Goal: Answer question/provide support

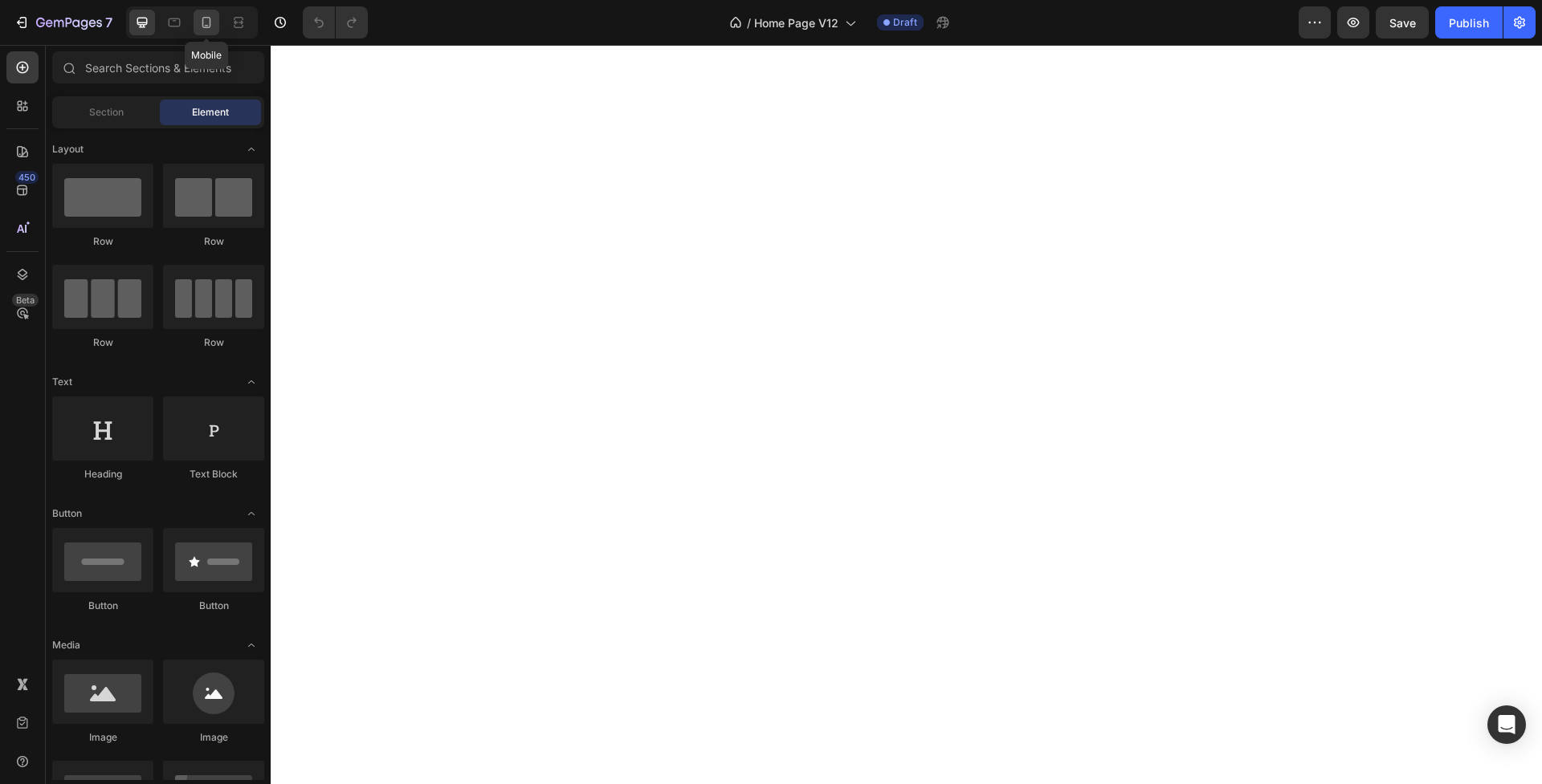
click at [212, 26] on icon at bounding box center [206, 22] width 16 height 16
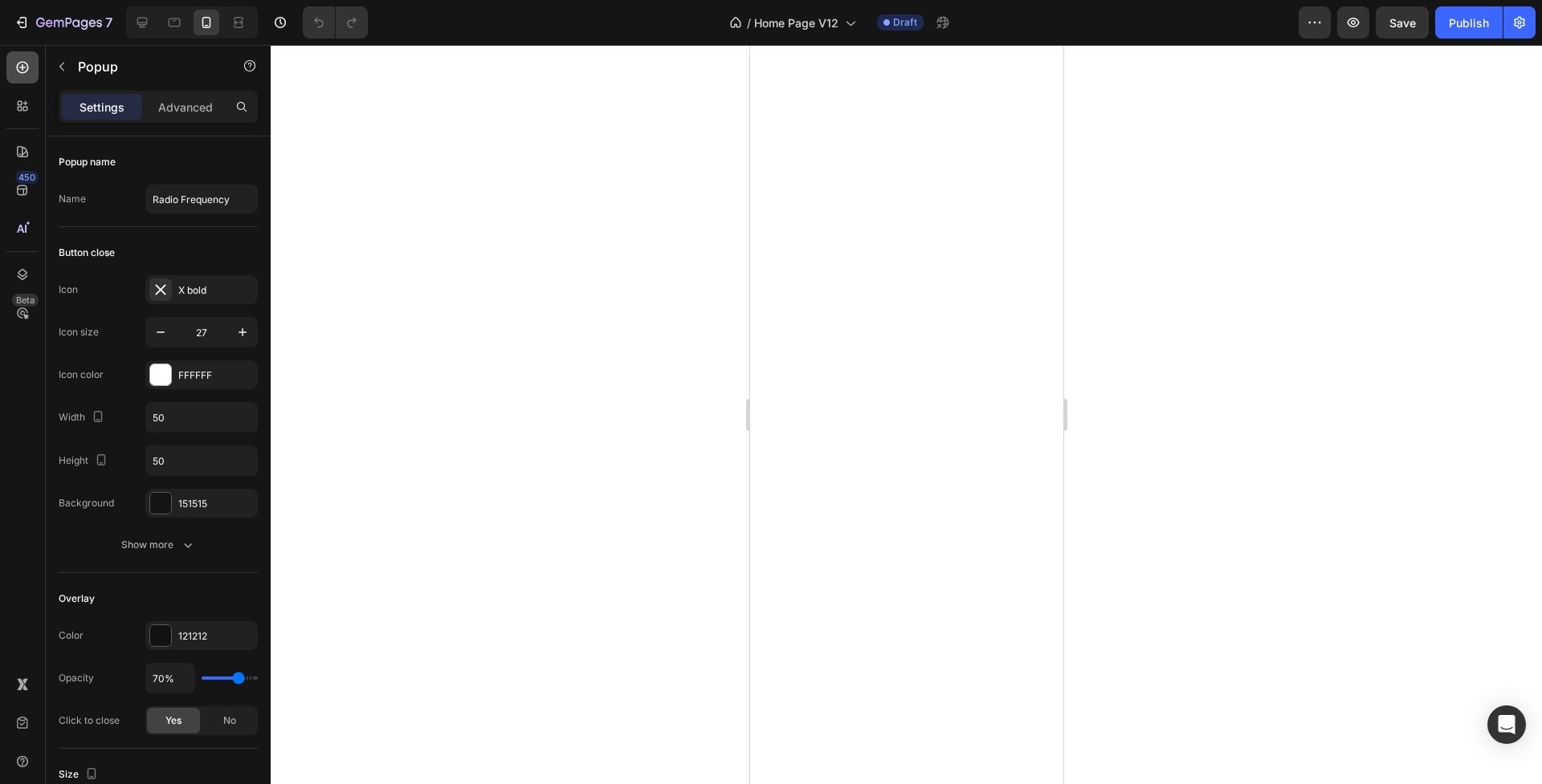
click at [25, 68] on icon at bounding box center [22, 66] width 16 height 16
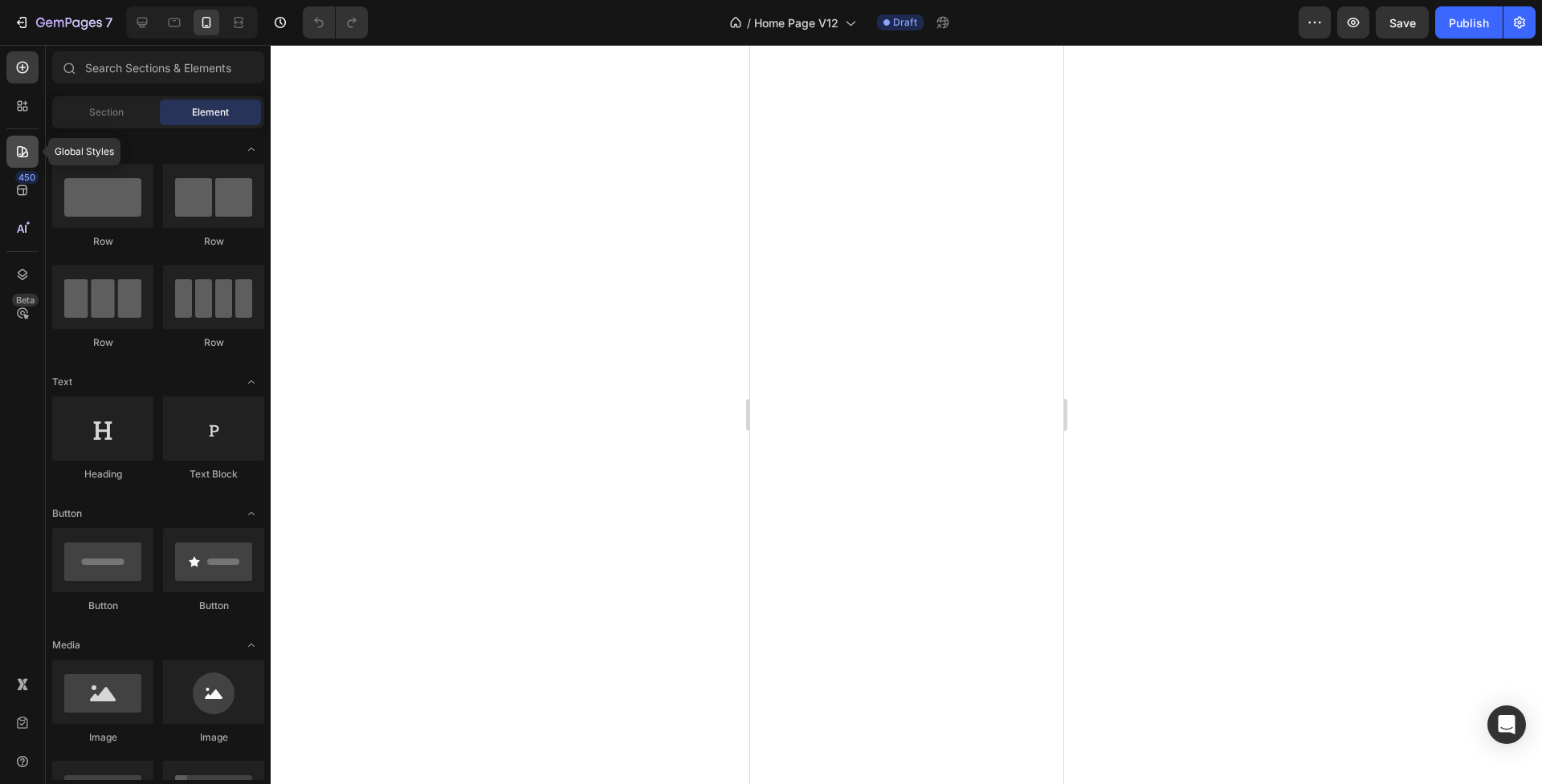
click at [18, 158] on icon at bounding box center [22, 151] width 16 height 16
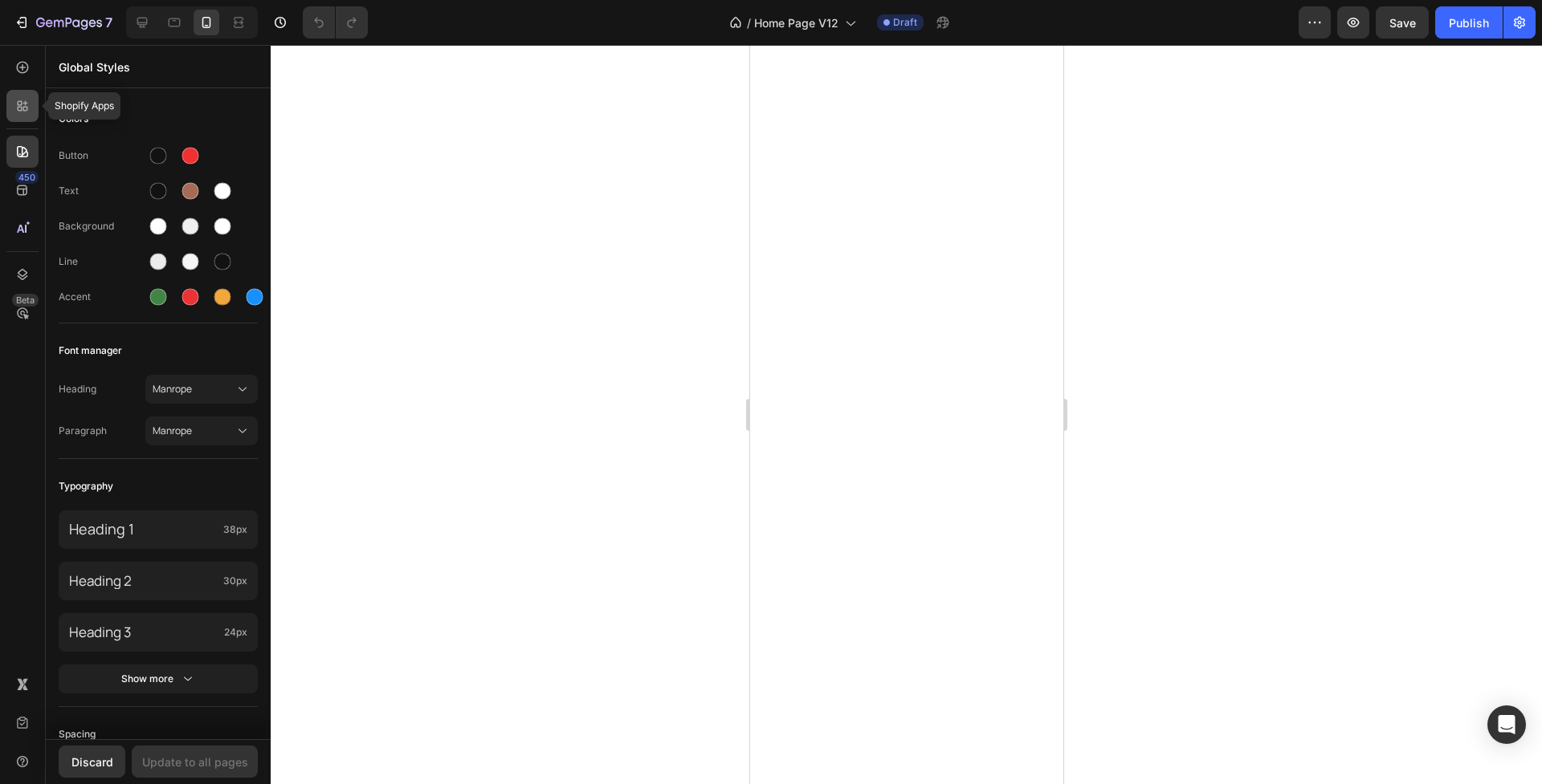
click at [18, 110] on icon at bounding box center [19, 109] width 5 height 5
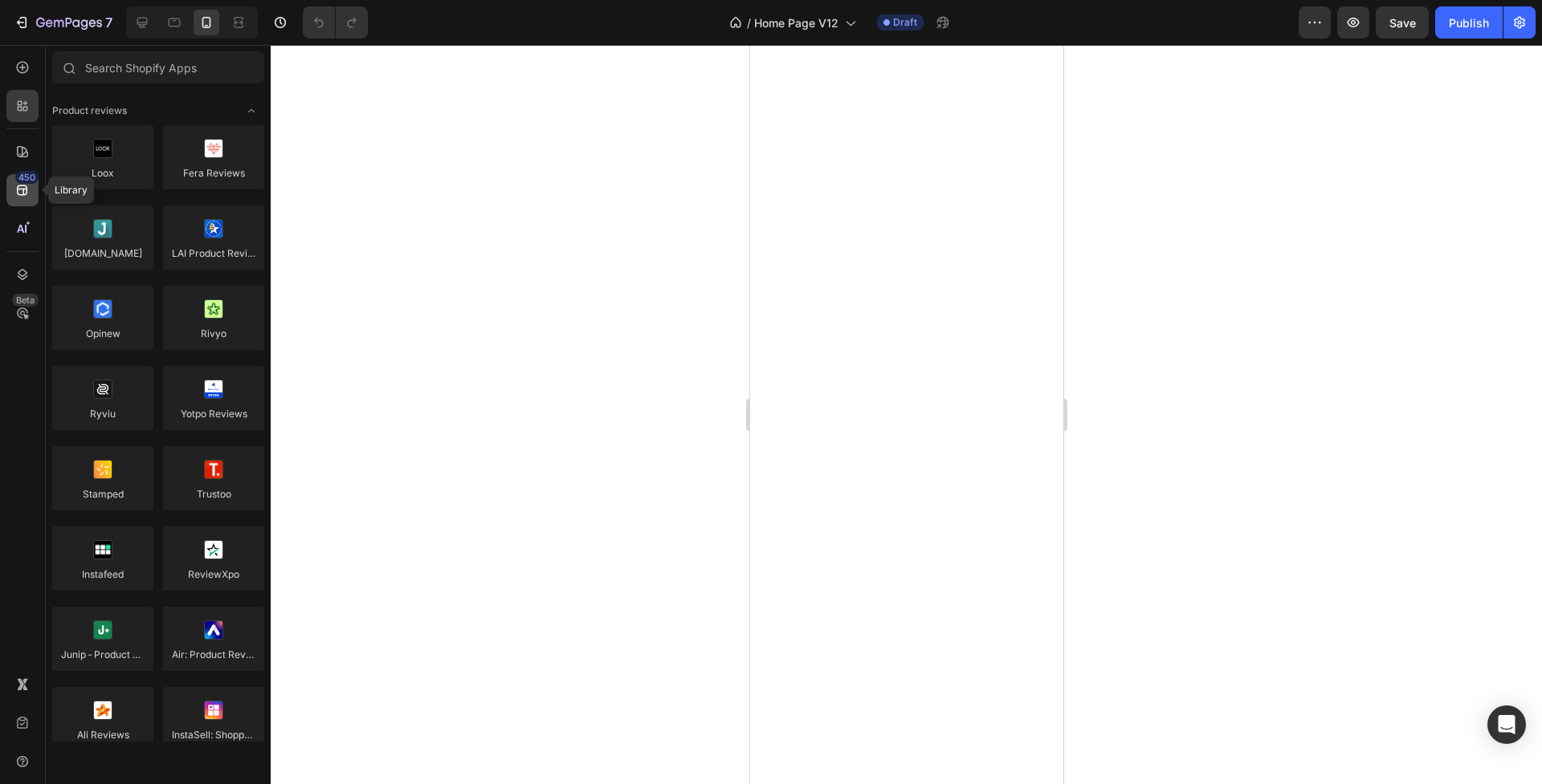
click at [23, 195] on icon at bounding box center [21, 190] width 10 height 10
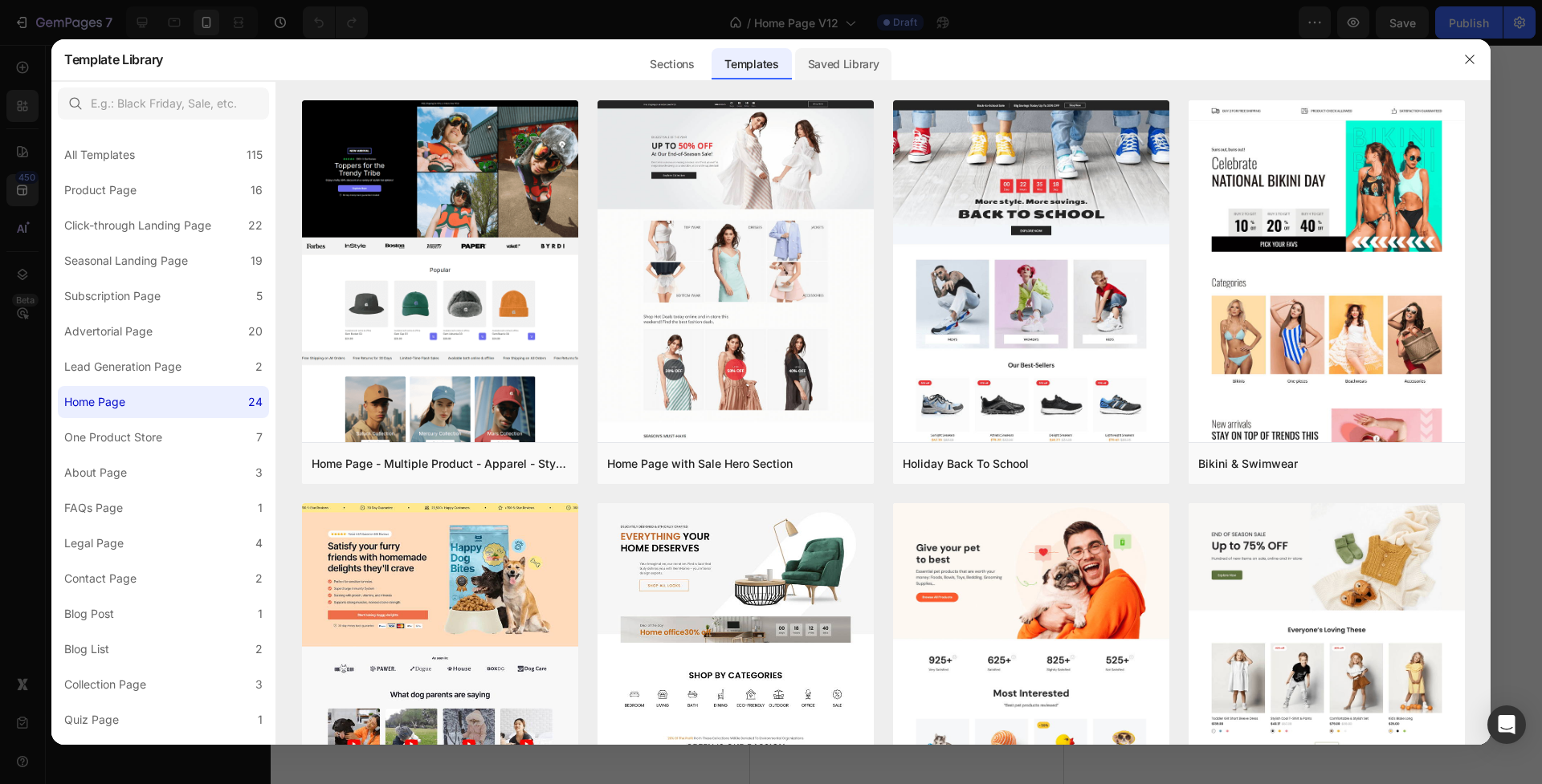
click at [832, 67] on div "Saved Library" at bounding box center [843, 64] width 97 height 32
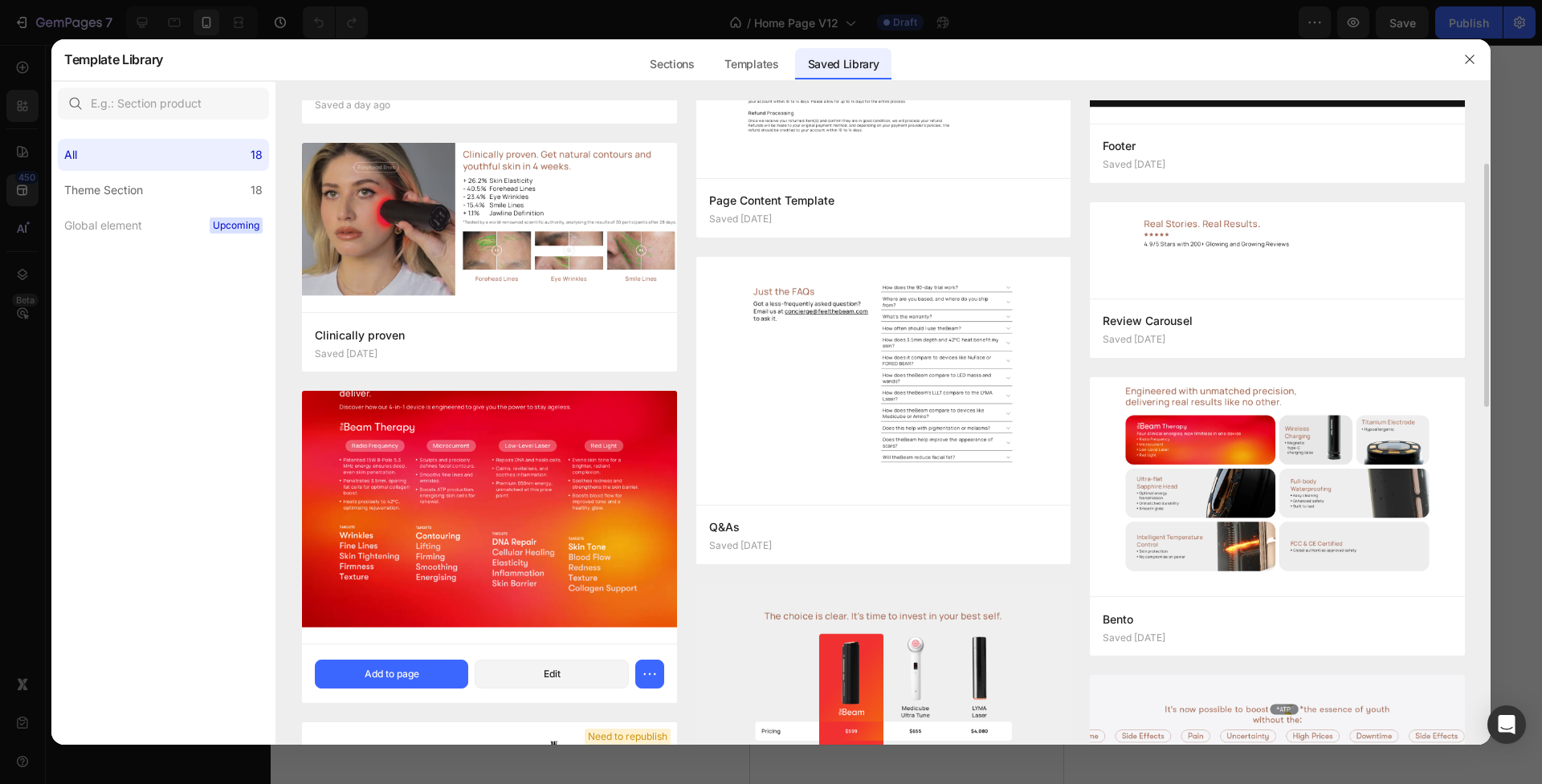
scroll to position [158, 0]
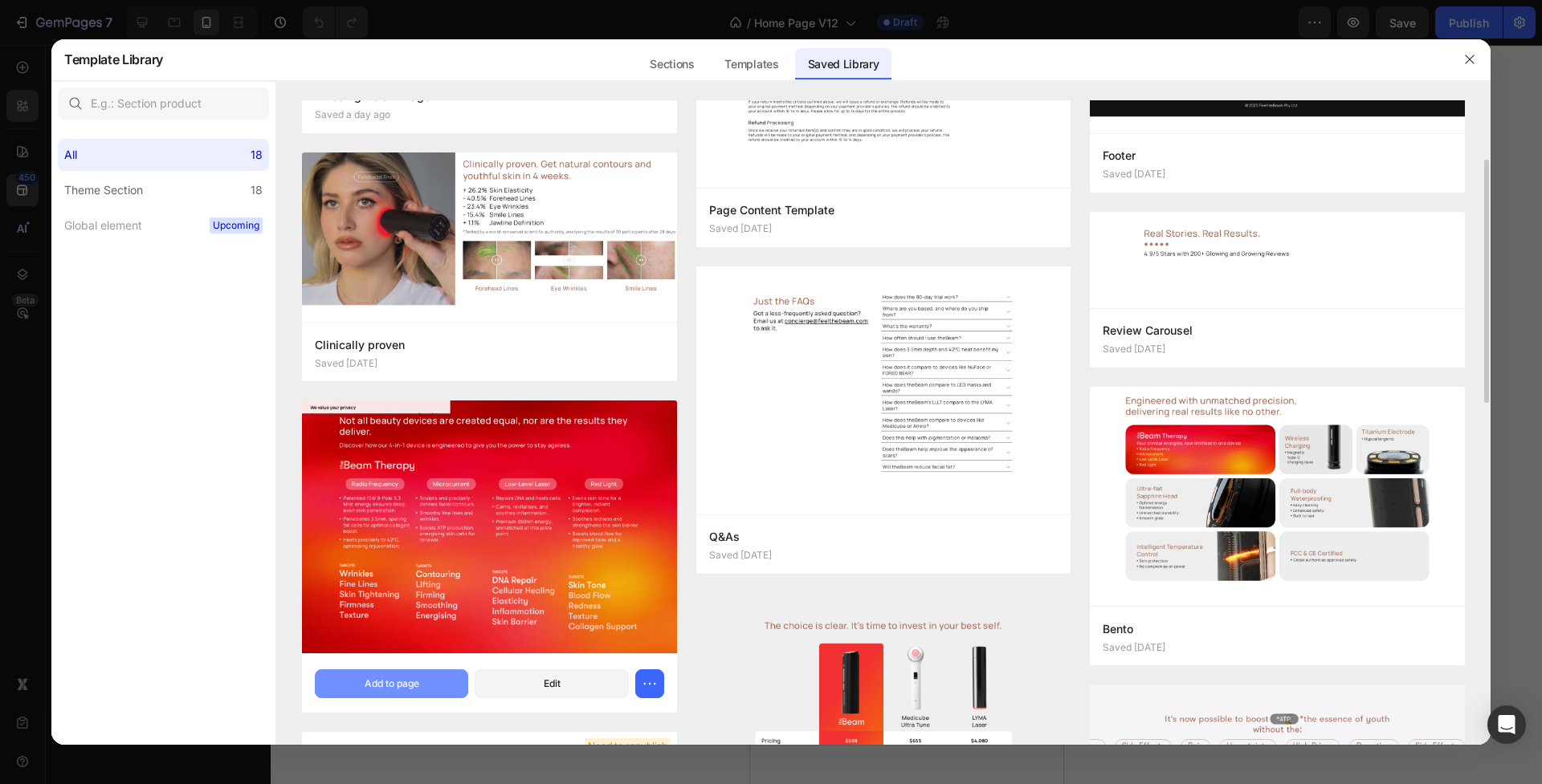
click at [390, 683] on div "Add to page" at bounding box center [391, 684] width 54 height 15
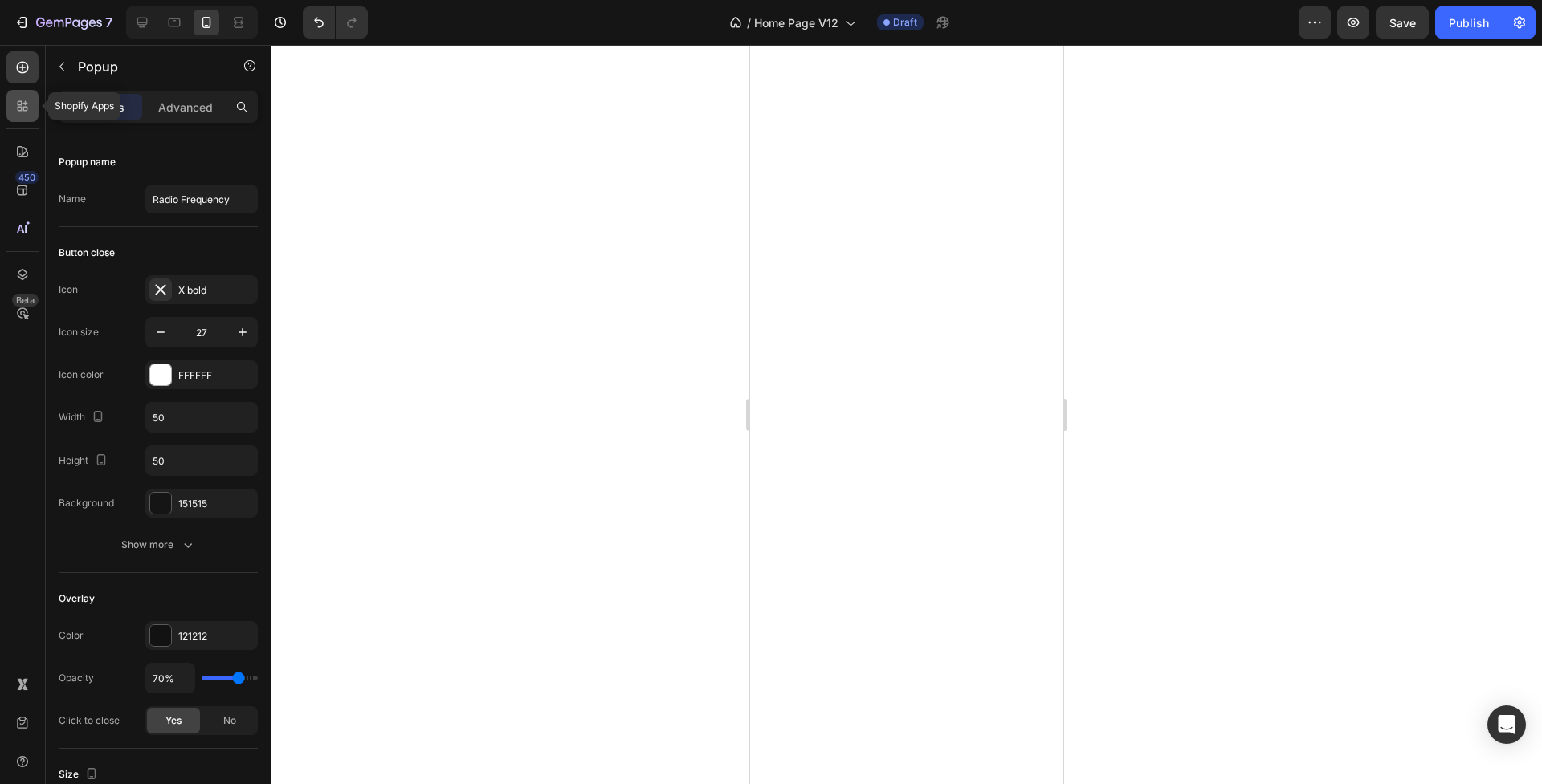
click at [7, 102] on div at bounding box center [22, 105] width 32 height 32
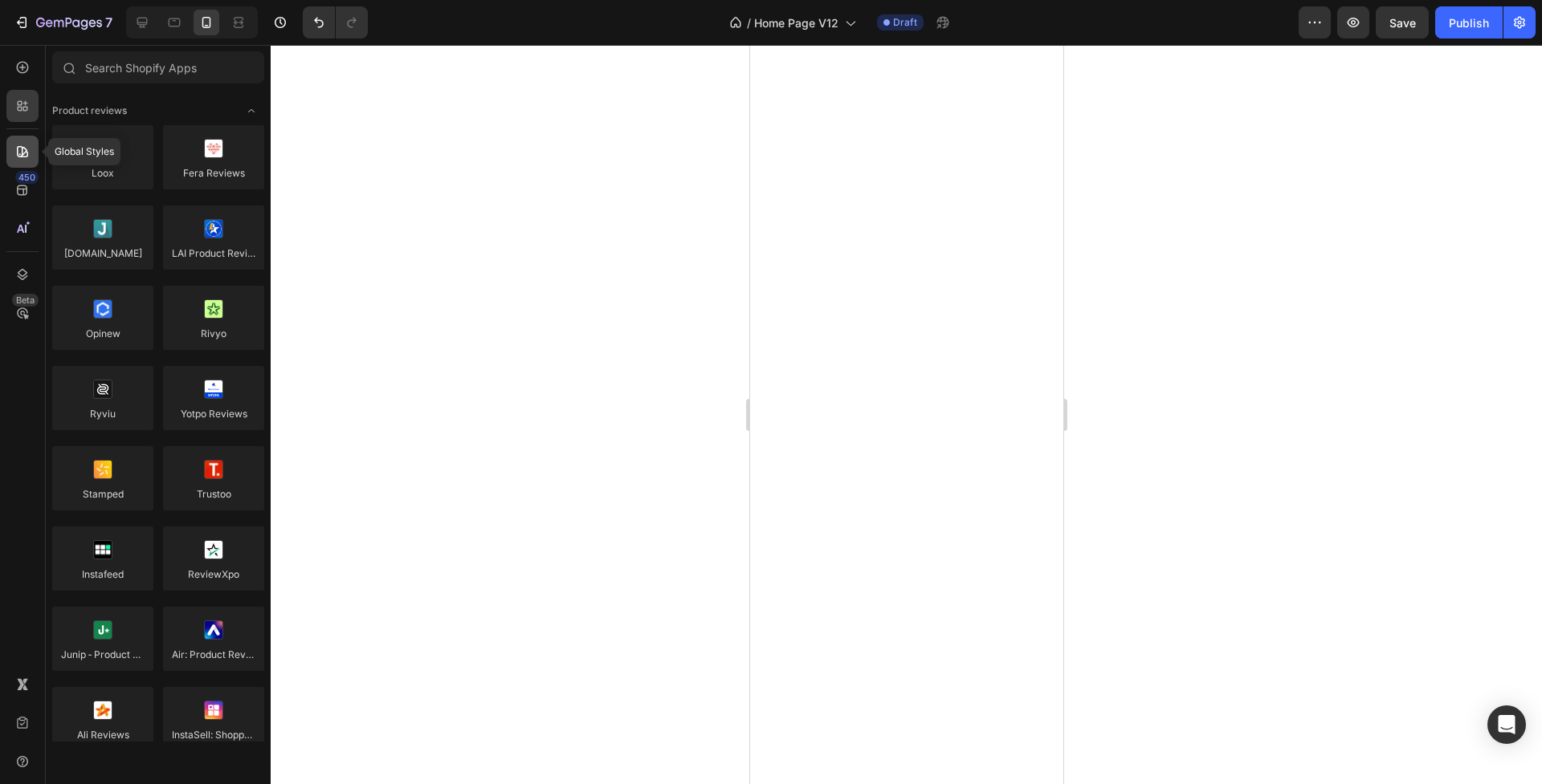
click at [19, 147] on icon at bounding box center [22, 151] width 11 height 11
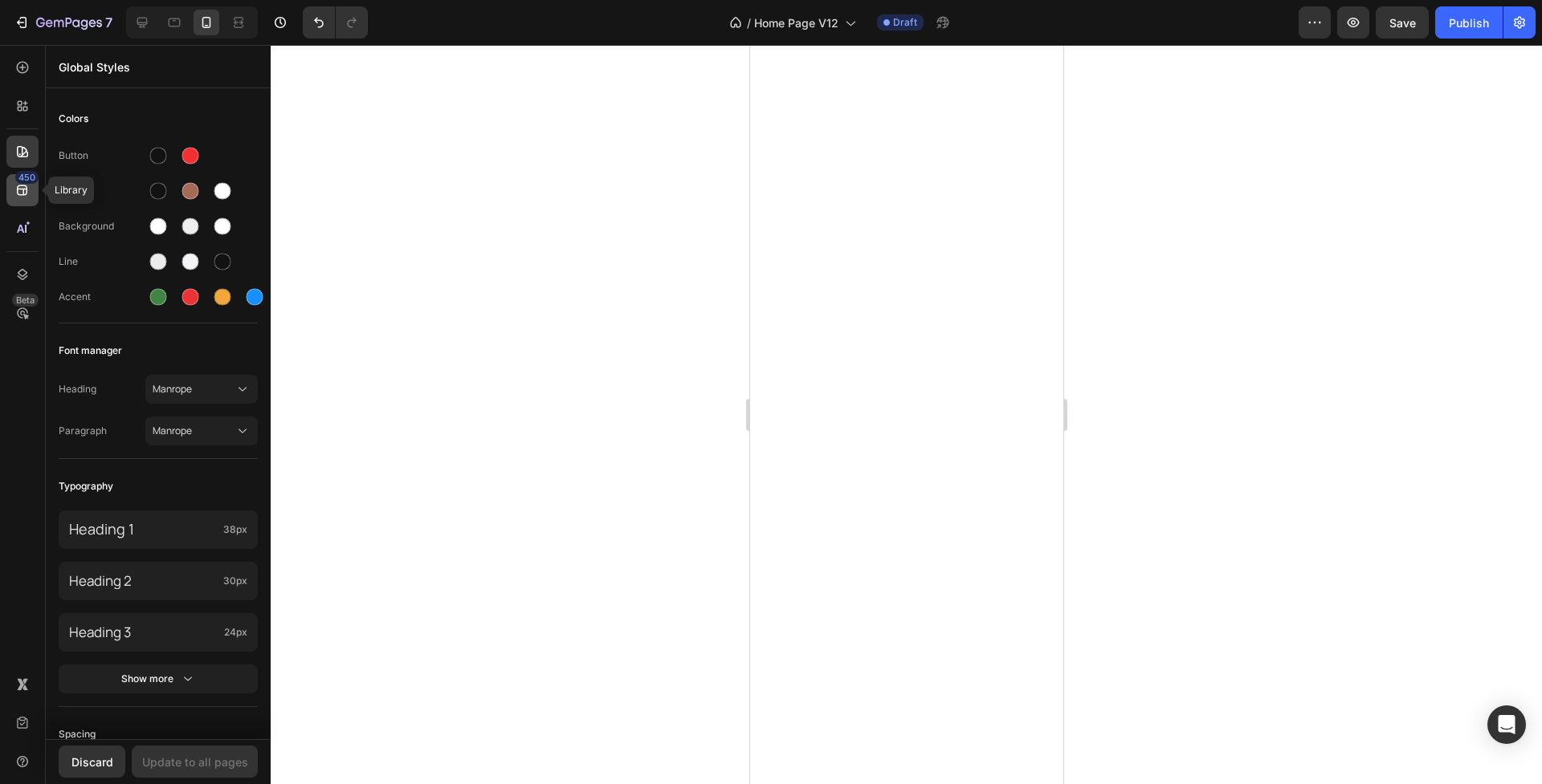
click at [23, 187] on icon at bounding box center [22, 190] width 16 height 16
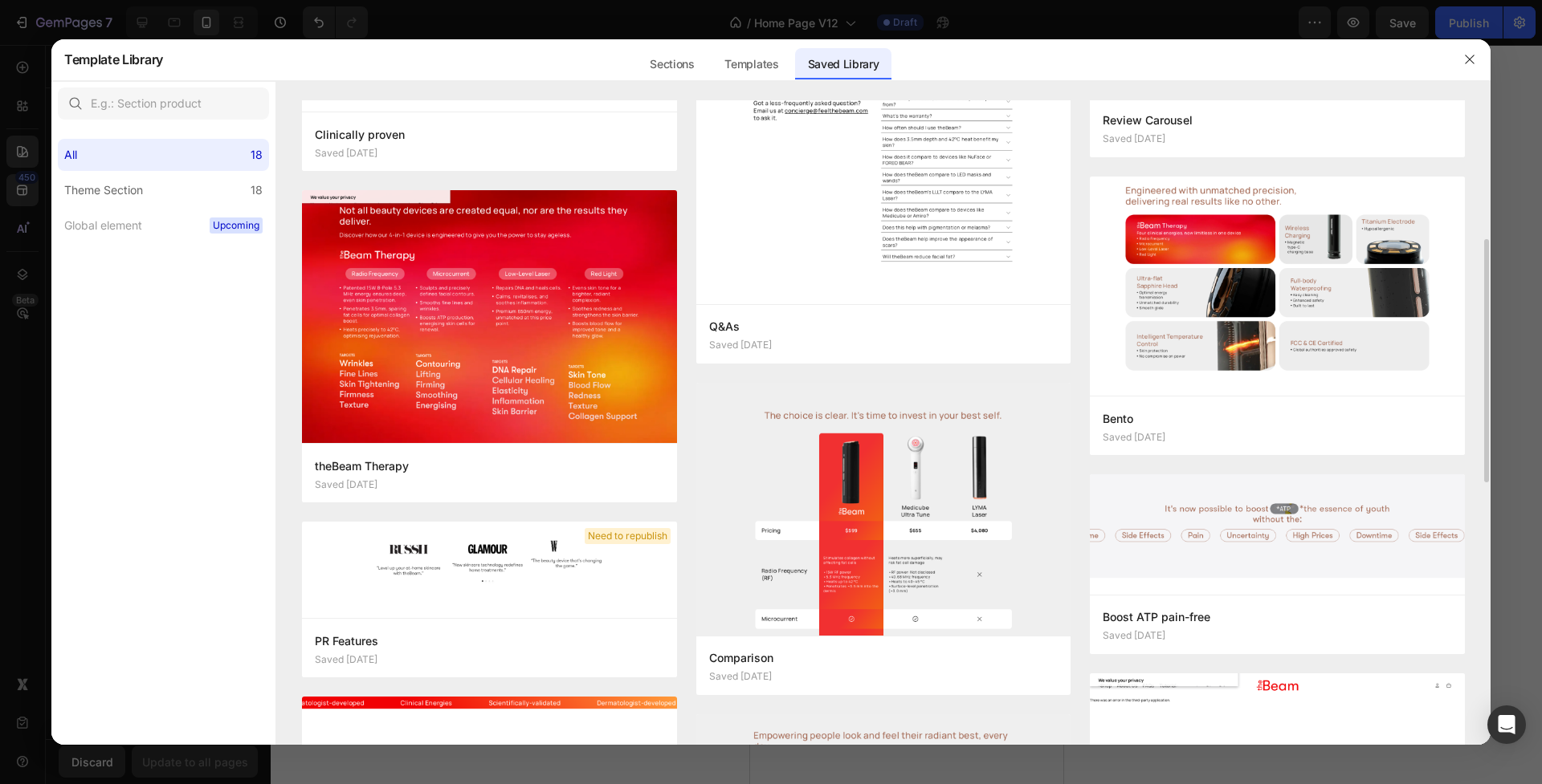
scroll to position [0, 0]
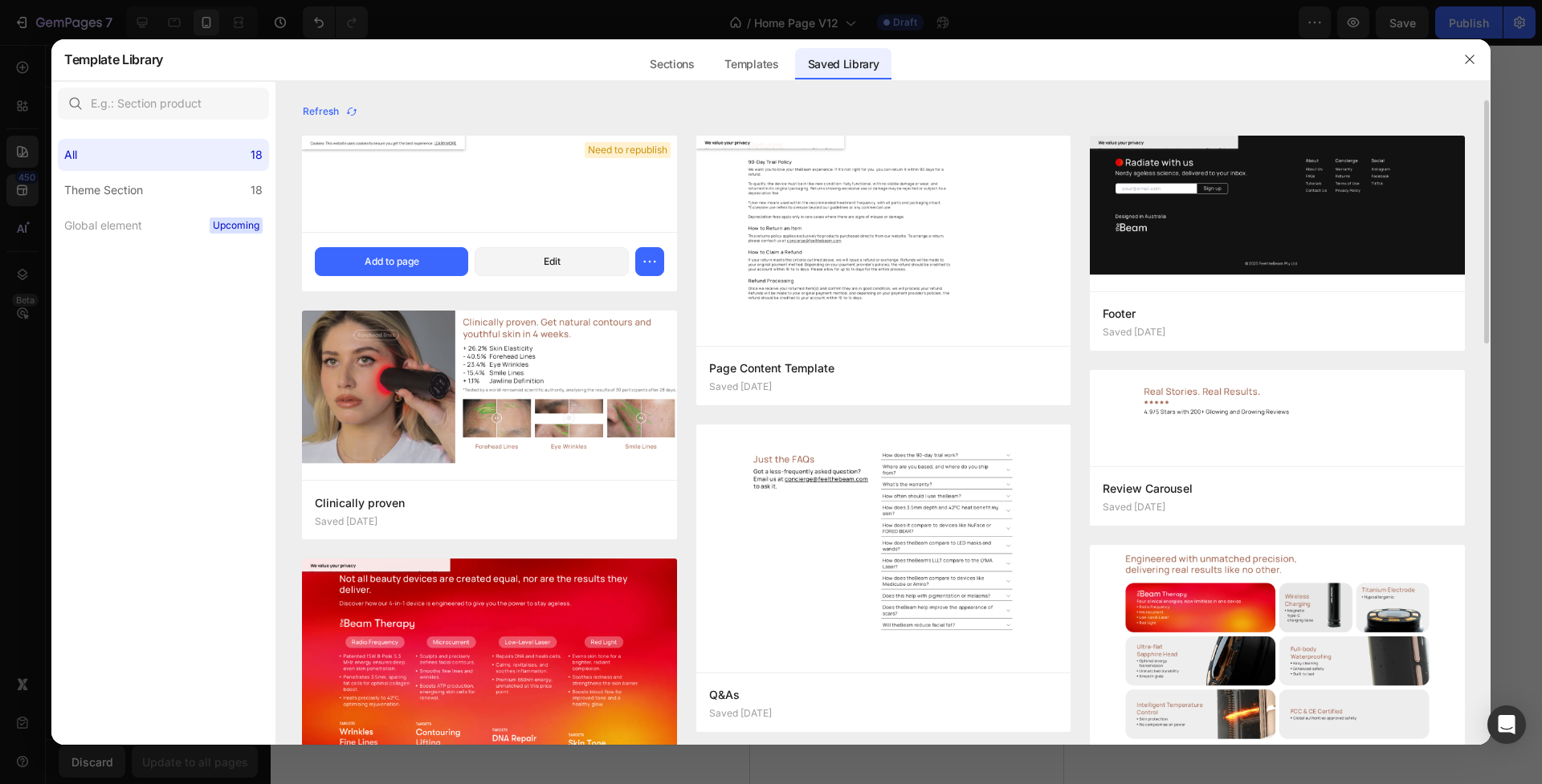
click at [416, 201] on div at bounding box center [489, 184] width 375 height 96
click at [405, 267] on div "Add to page" at bounding box center [391, 262] width 54 height 15
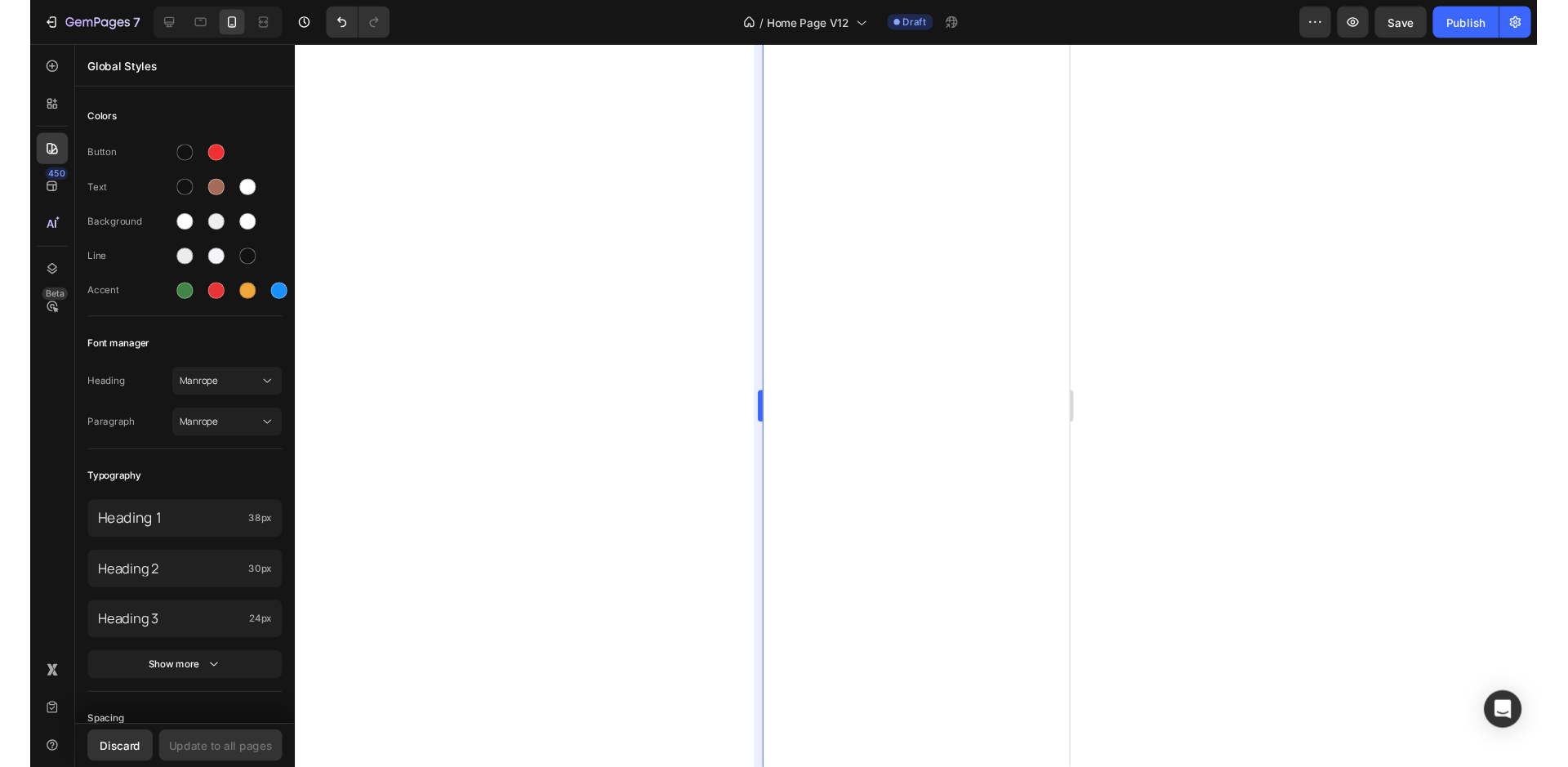
scroll to position [41, 0]
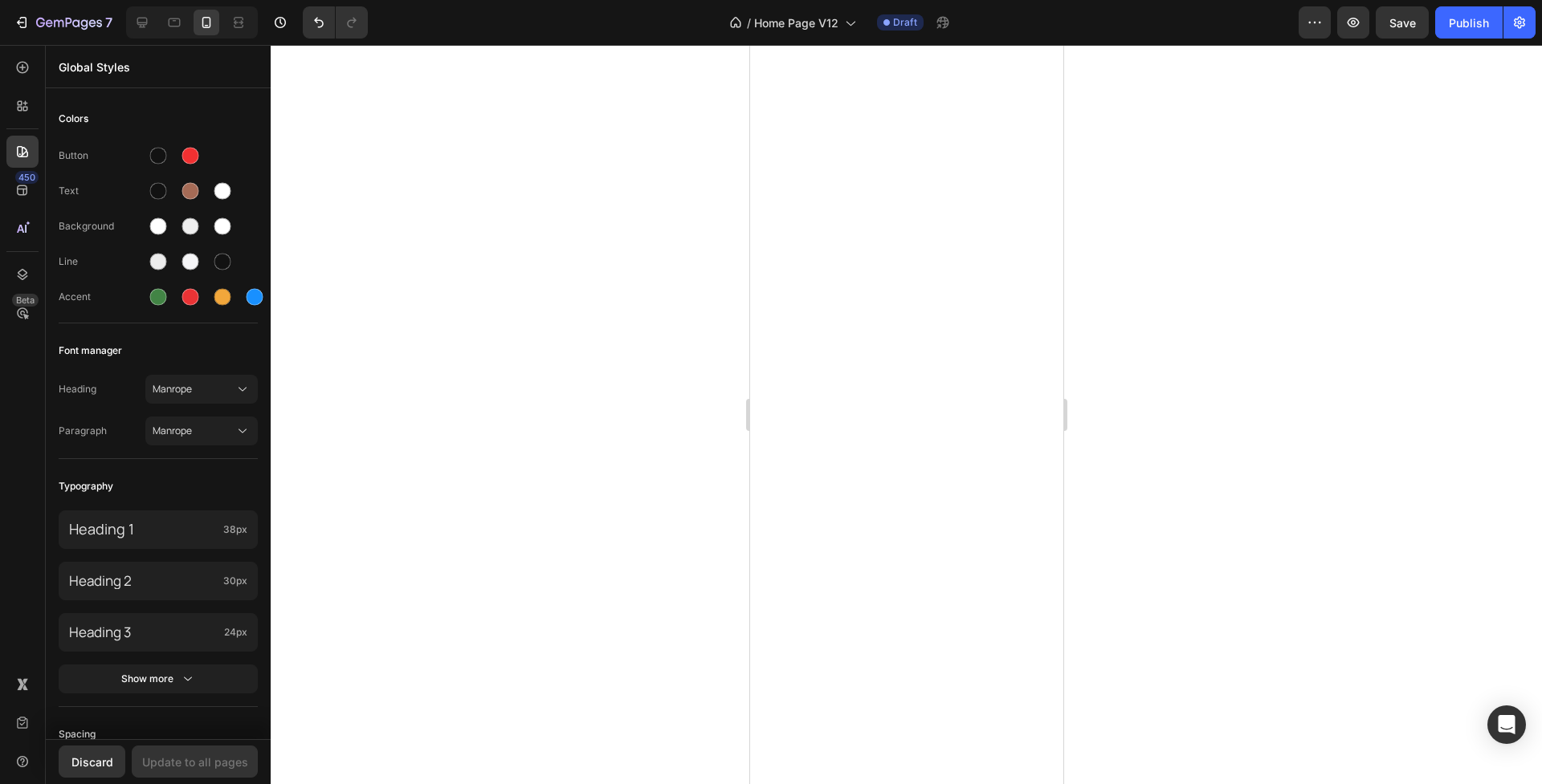
click at [622, 238] on div at bounding box center [906, 414] width 1272 height 739
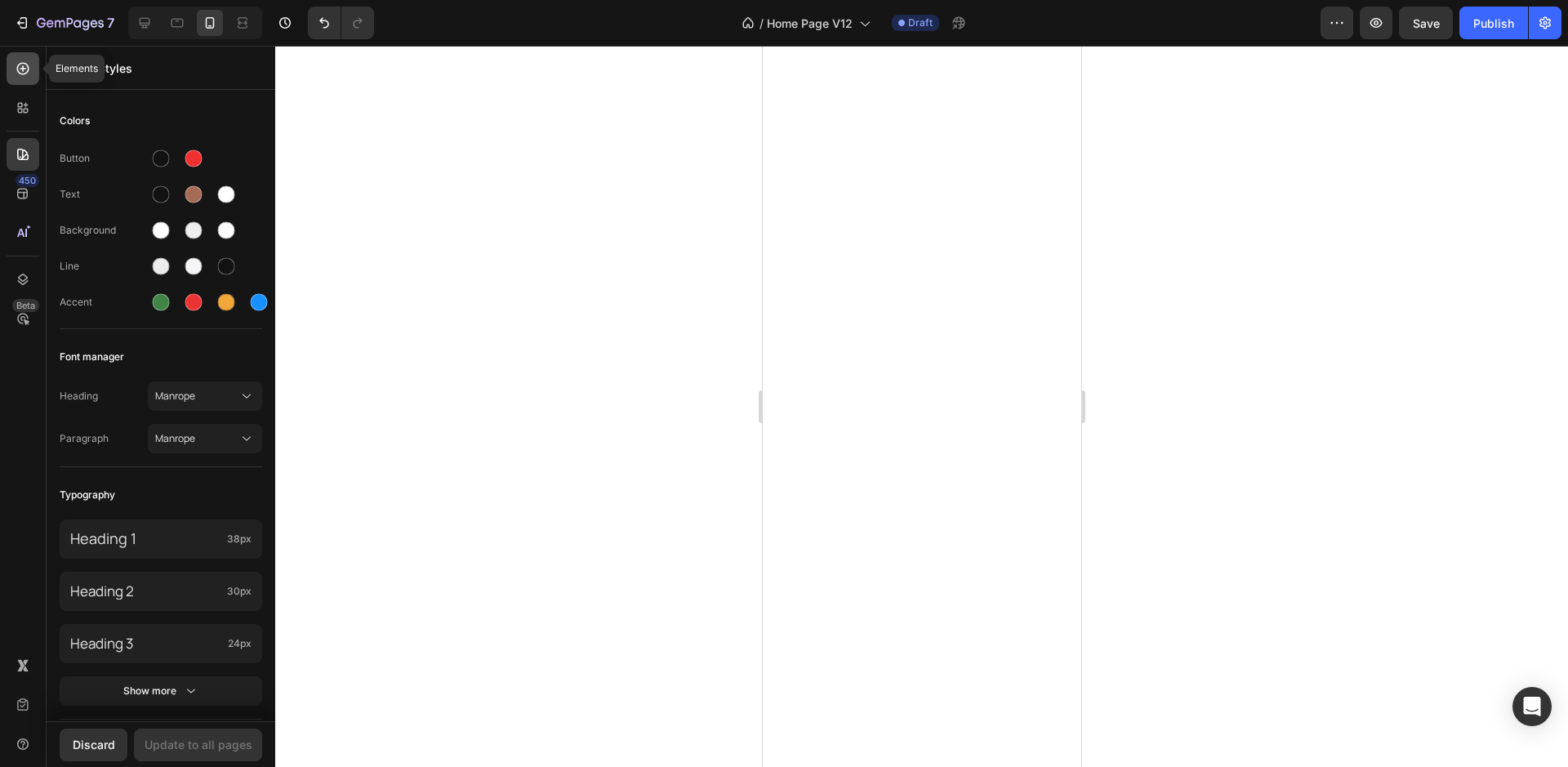
click at [21, 72] on icon at bounding box center [23, 68] width 16 height 16
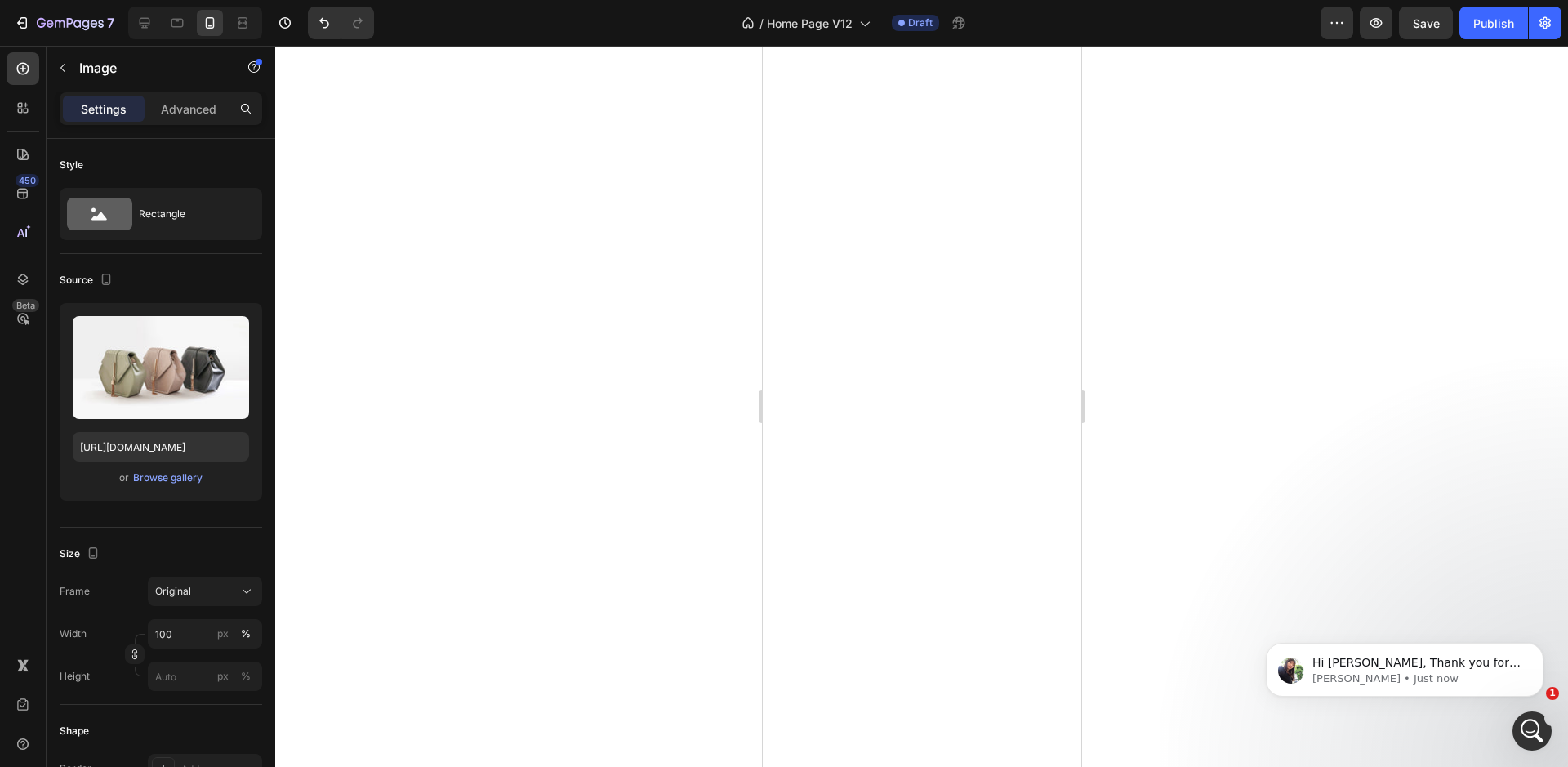
scroll to position [0, 0]
click at [1408, 677] on p "Tina • Just now" at bounding box center [1417, 679] width 211 height 15
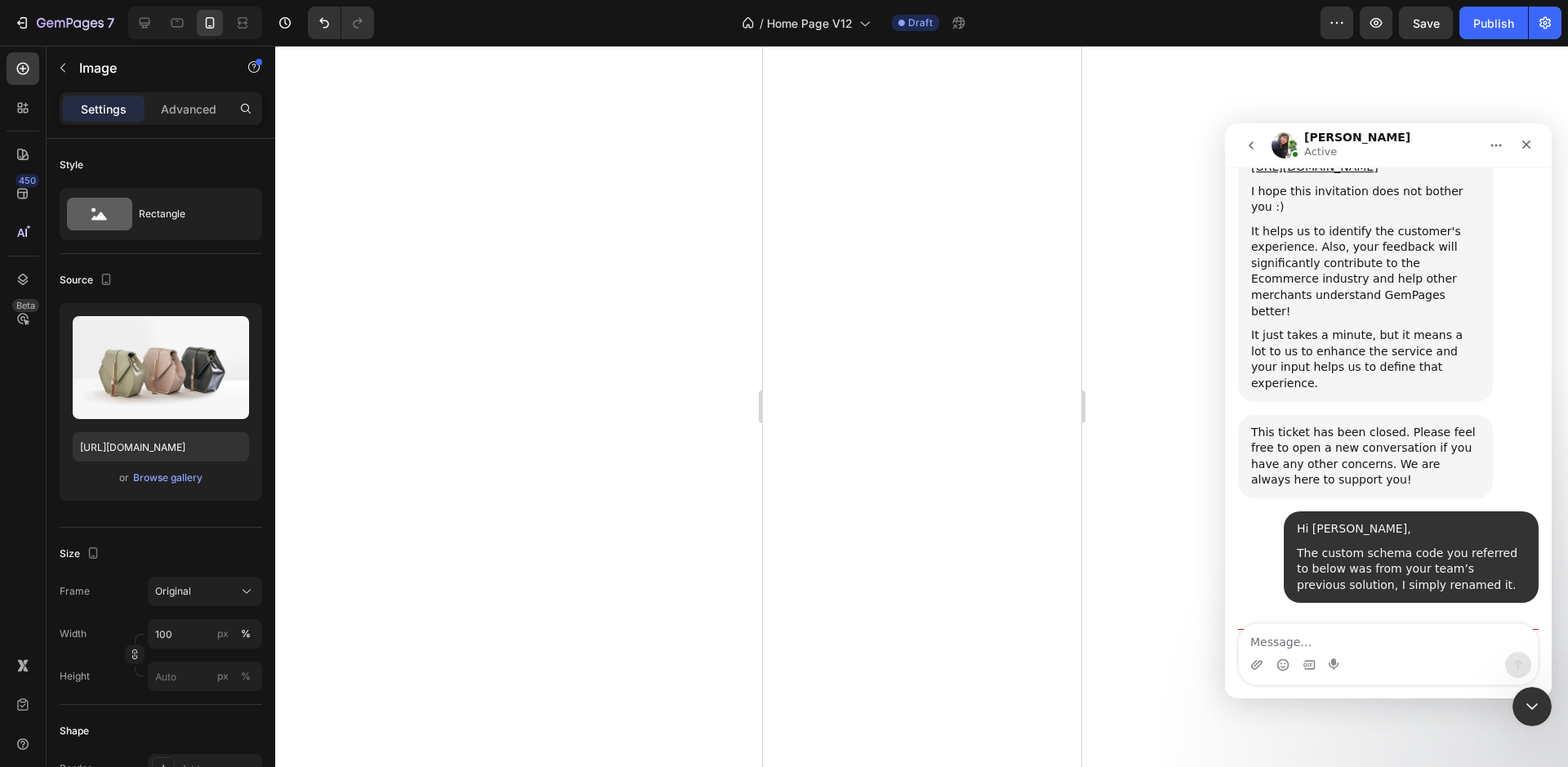
scroll to position [5686, 0]
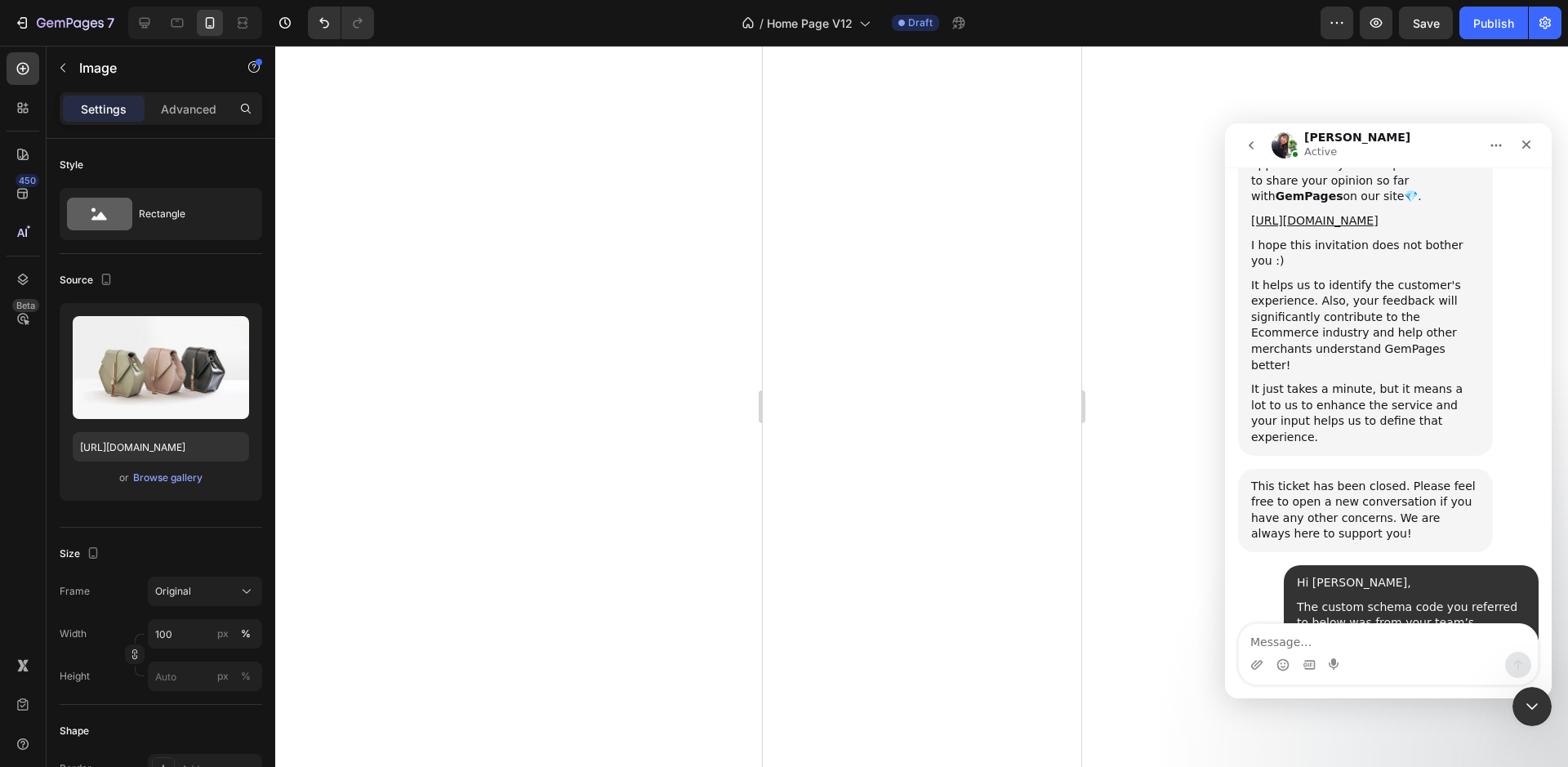
click at [1354, 635] on textarea "Message…" at bounding box center [1388, 638] width 298 height 28
click at [1350, 638] on textarea "Message…" at bounding box center [1388, 638] width 298 height 28
click at [1317, 638] on textarea "let me have a look" at bounding box center [1388, 638] width 298 height 28
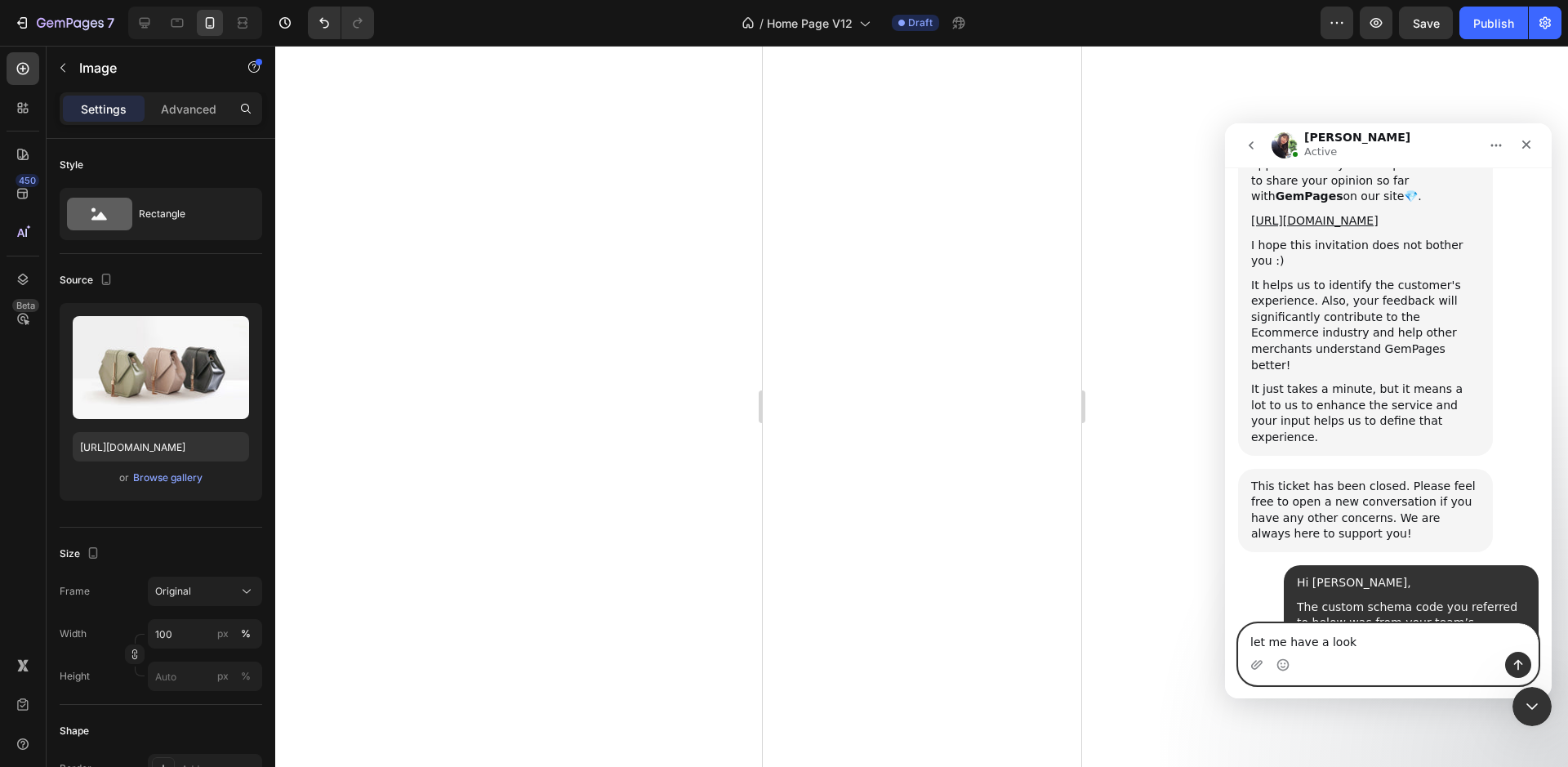
click at [1317, 638] on textarea "let me have a look" at bounding box center [1388, 638] width 298 height 28
type textarea "do i need to publish first?"
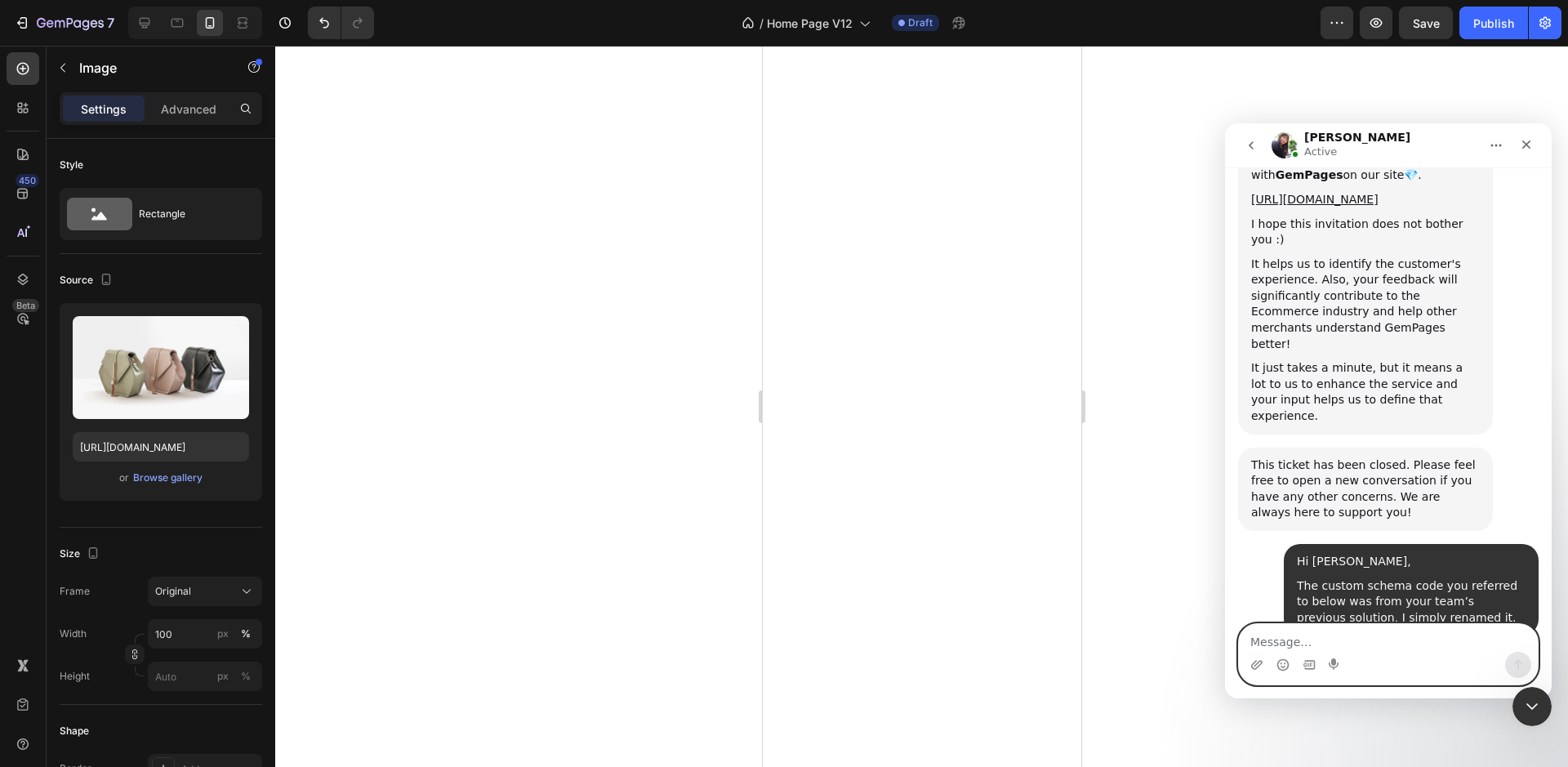
click at [1332, 630] on textarea "Message…" at bounding box center [1388, 638] width 298 height 28
paste textarea "Missing field 'image'"
type textarea "Missing field 'image' still persists though"
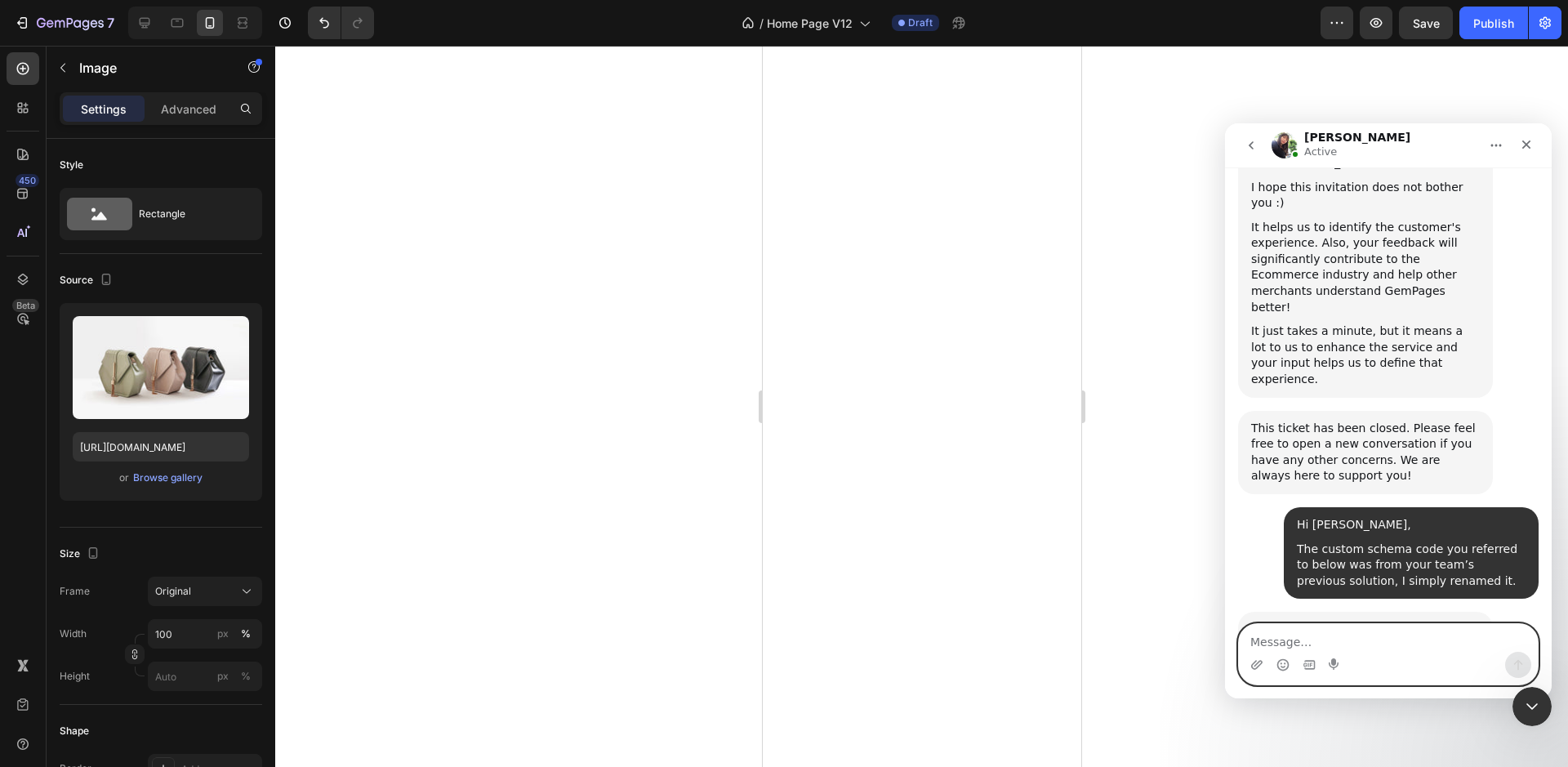
click at [1332, 646] on textarea "Message…" at bounding box center [1388, 638] width 298 height 28
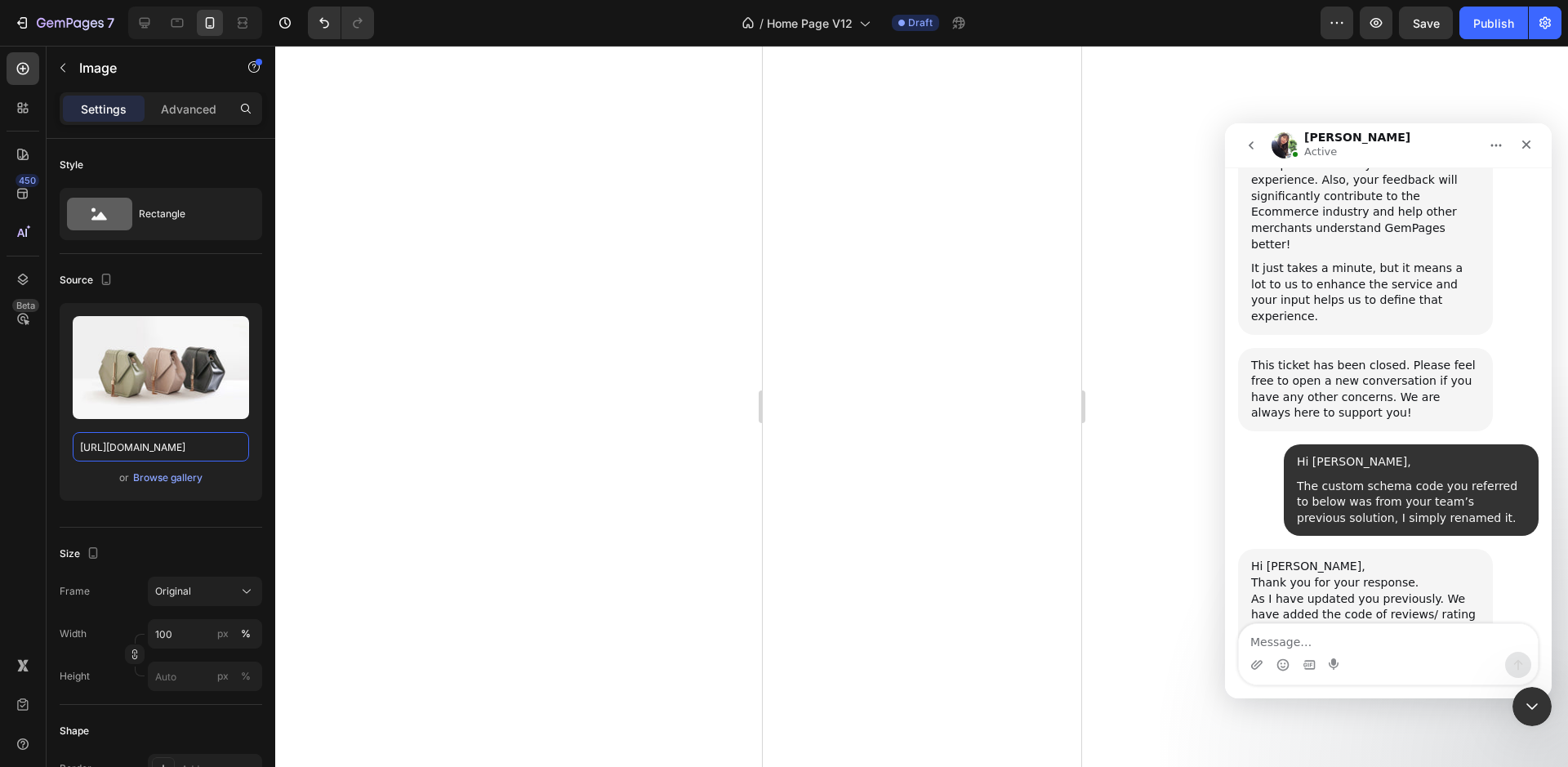
click at [161, 450] on input "https://cdn.shopify.com/s/files/1/2005/9307/files/image_demo.jpg" at bounding box center [160, 446] width 176 height 29
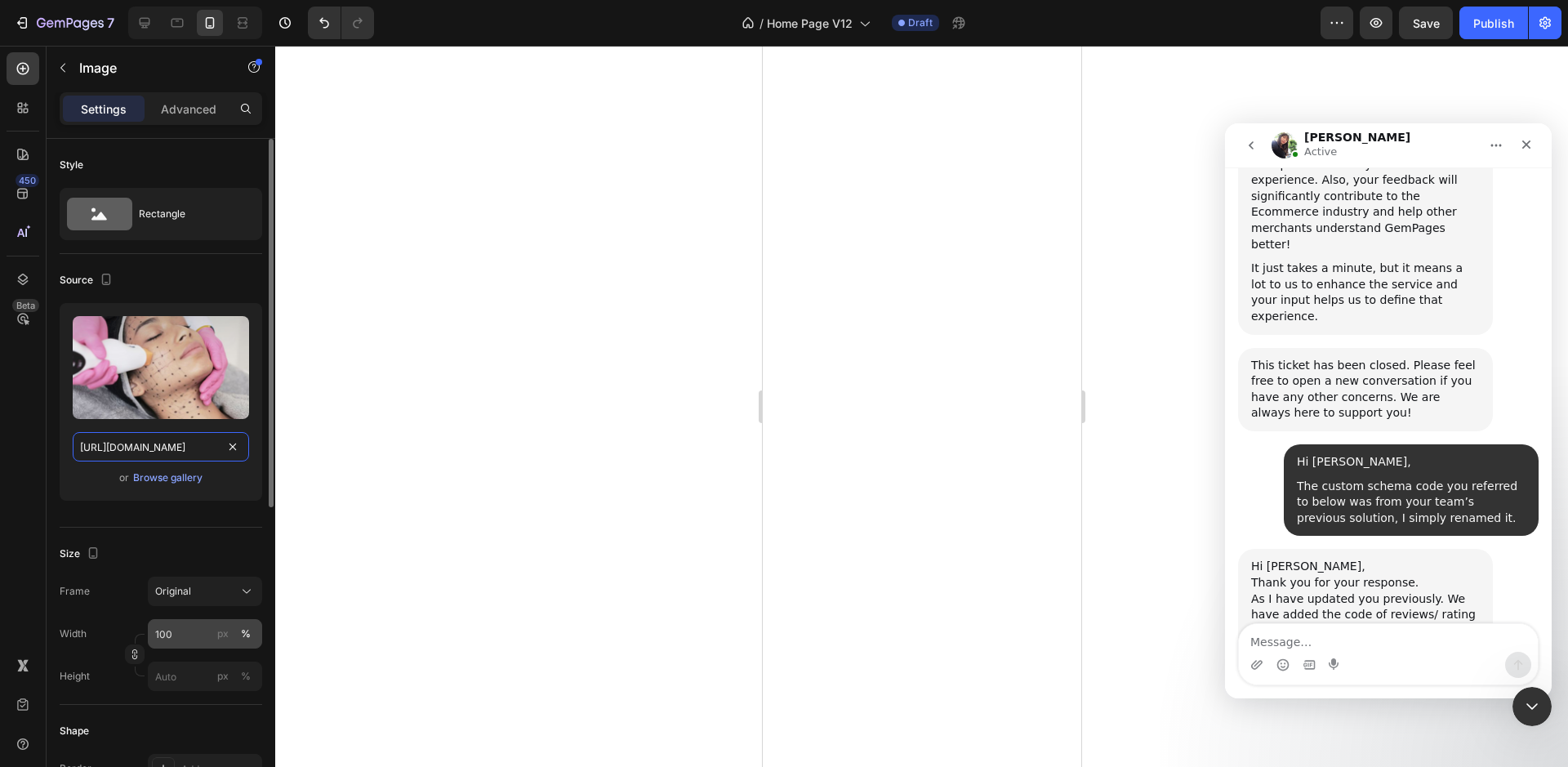
type input "https://cdn.shopify.com/s/files/1/0676/8708/8350/files/gempages_490985266723423…"
click at [188, 632] on input "100" at bounding box center [206, 634] width 114 height 29
click at [103, 604] on div "Frame Original" at bounding box center [161, 591] width 203 height 29
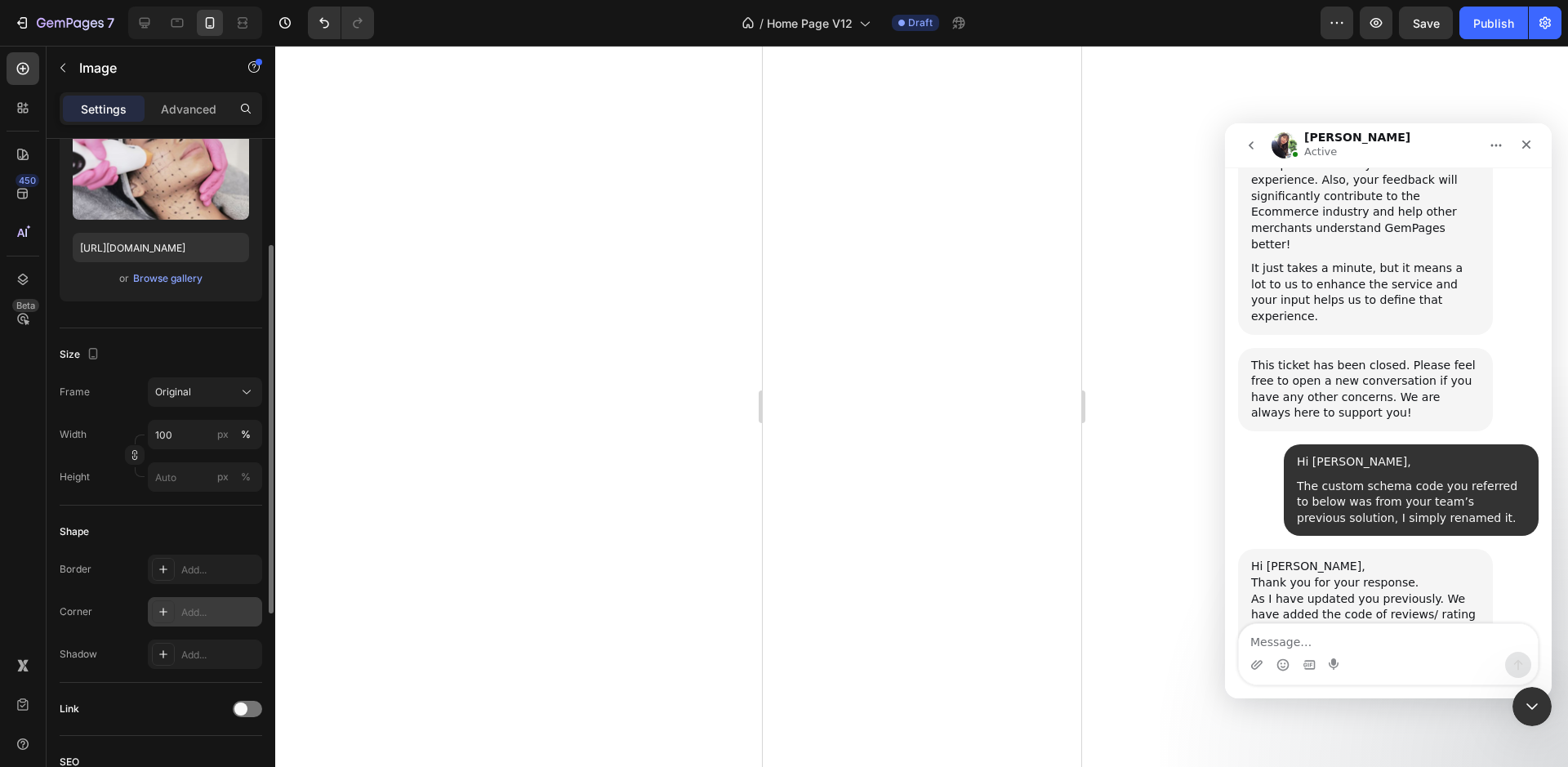
scroll to position [198, 0]
click at [160, 610] on icon at bounding box center [163, 614] width 13 height 13
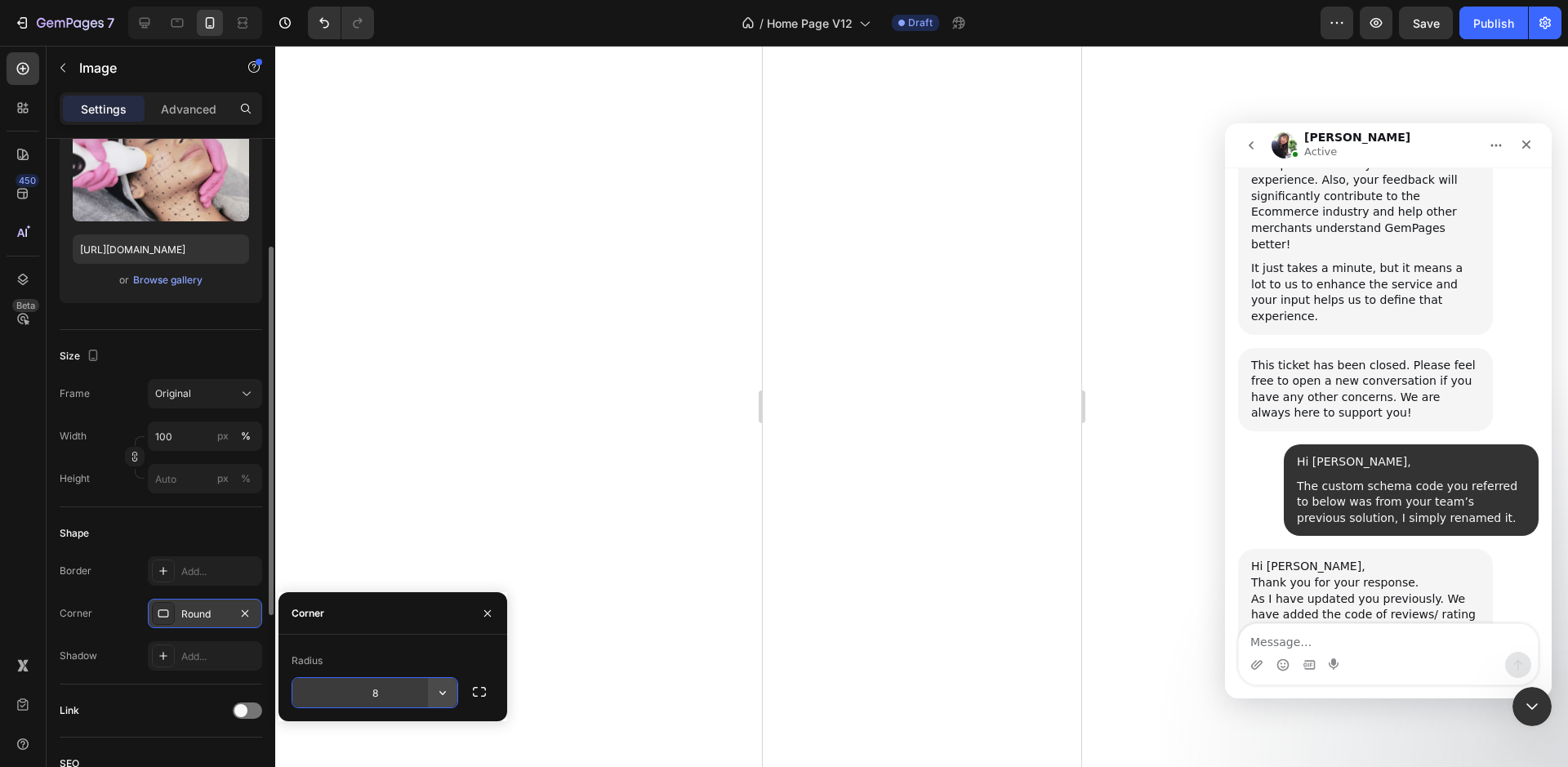
click at [448, 696] on icon "button" at bounding box center [442, 692] width 16 height 16
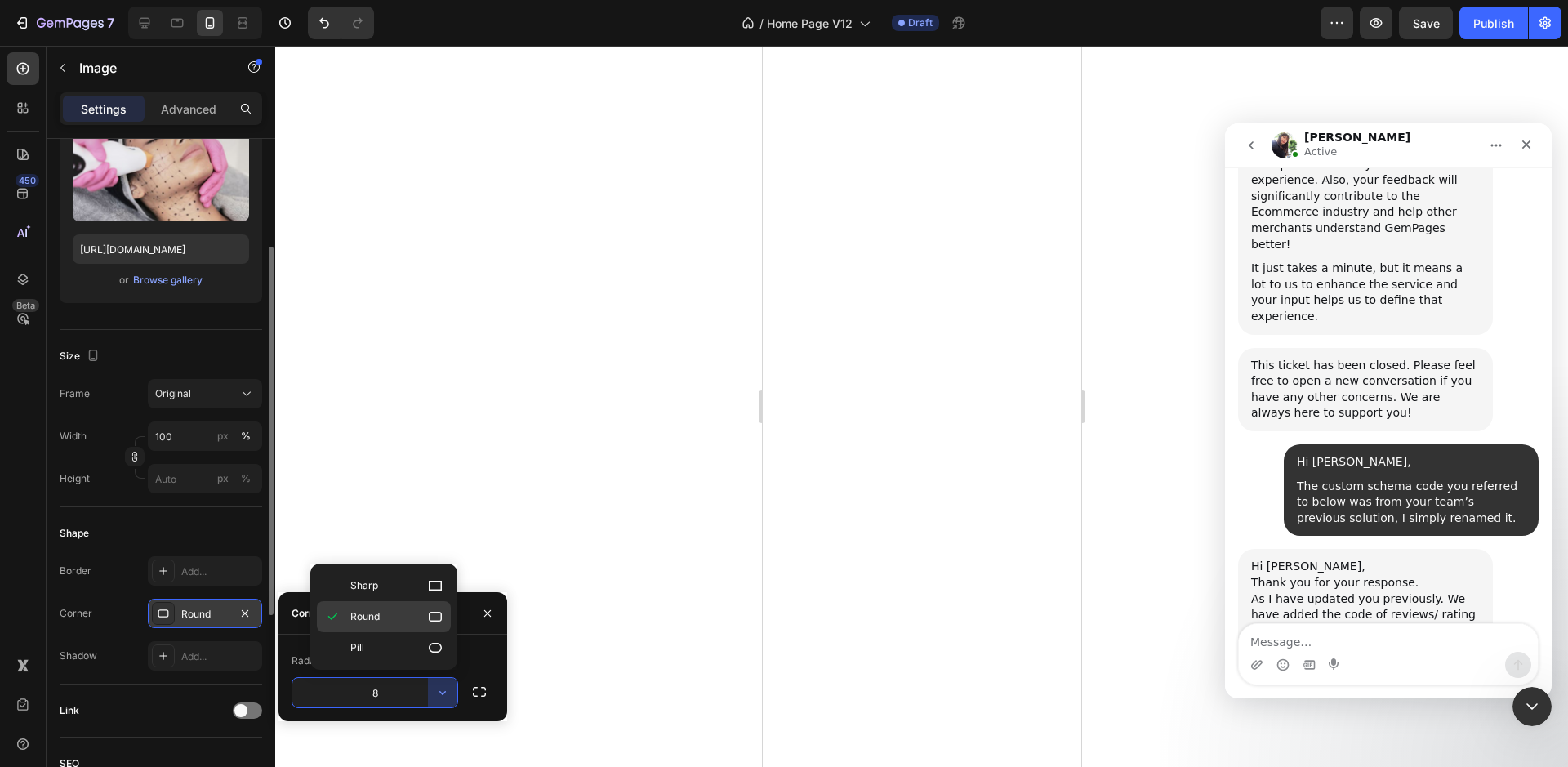
click at [417, 614] on p "Round" at bounding box center [396, 616] width 93 height 16
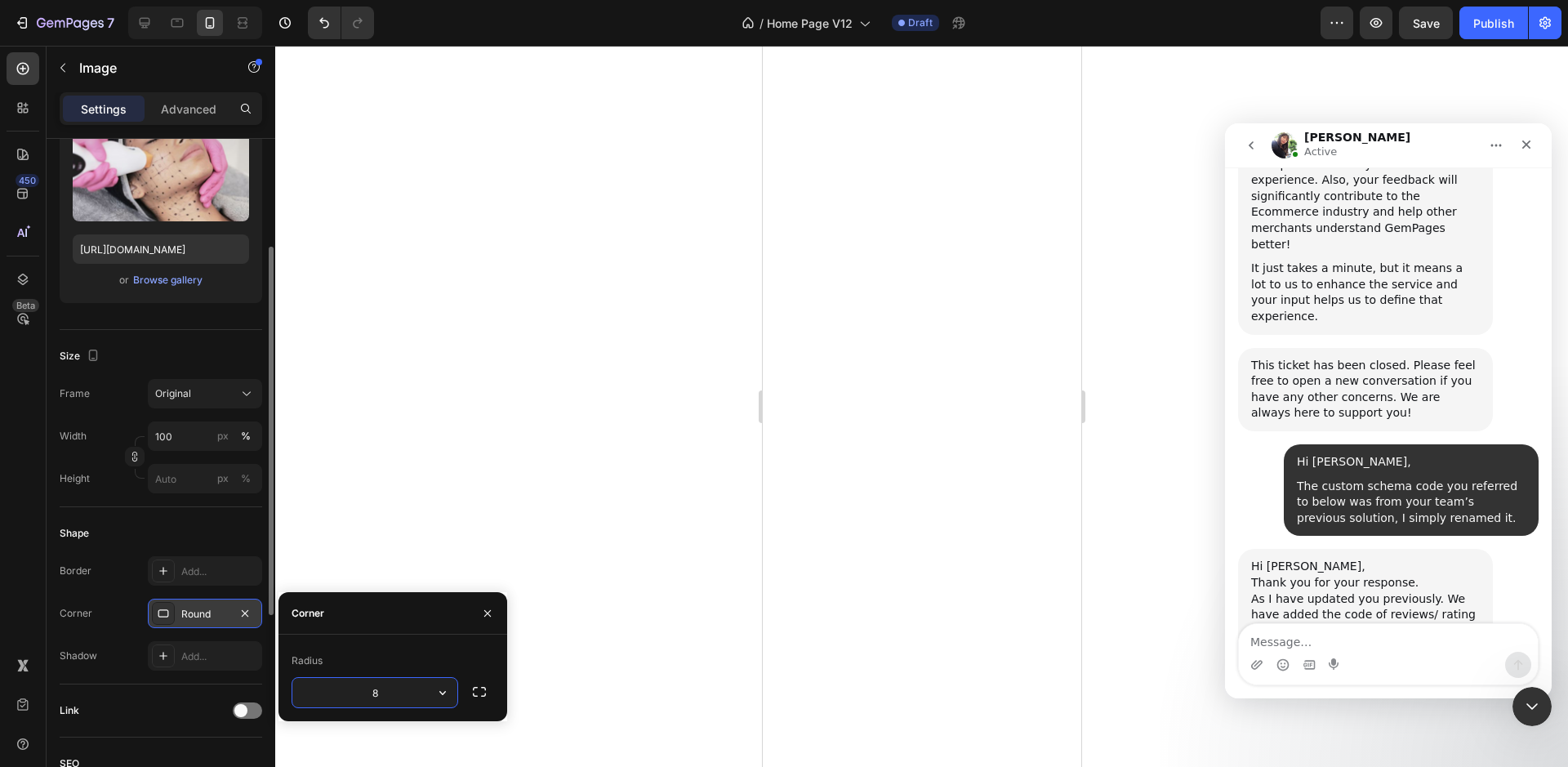
click at [399, 692] on input "8" at bounding box center [375, 692] width 165 height 29
click at [399, 692] on input "12" at bounding box center [375, 692] width 165 height 29
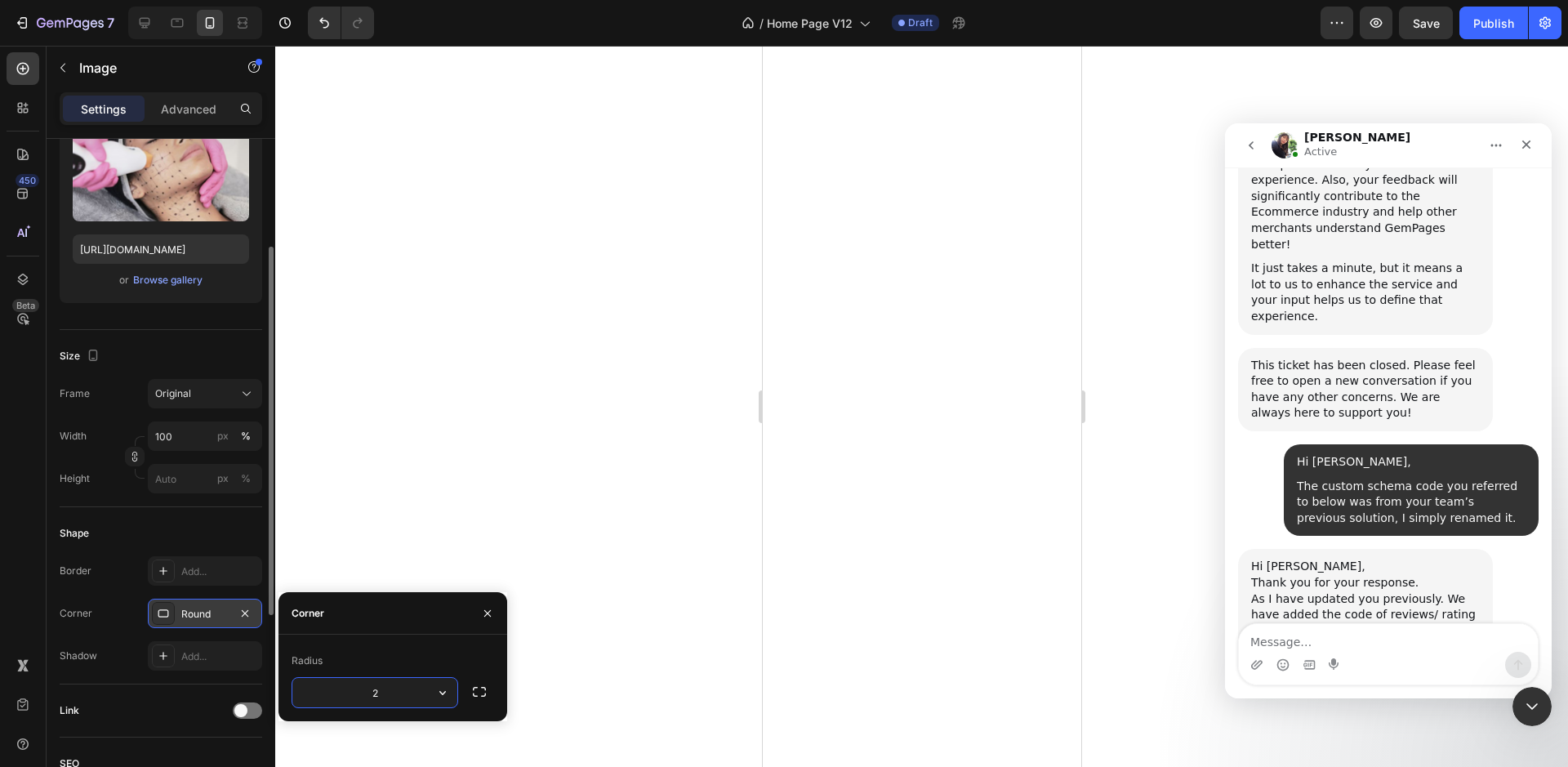
type input "20"
click at [223, 530] on div "Shape" at bounding box center [161, 533] width 203 height 26
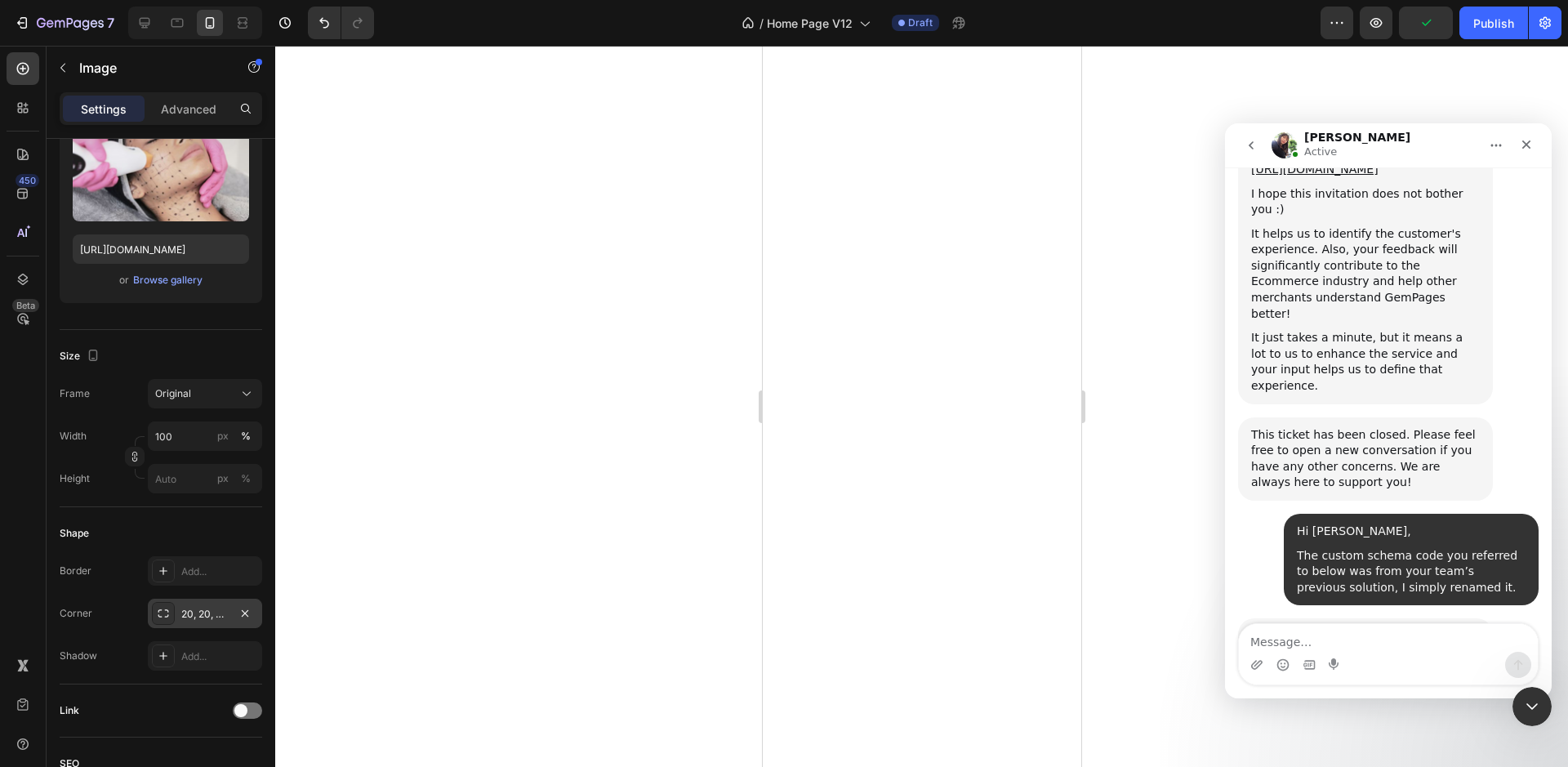
click at [740, 556] on div at bounding box center [921, 407] width 1293 height 721
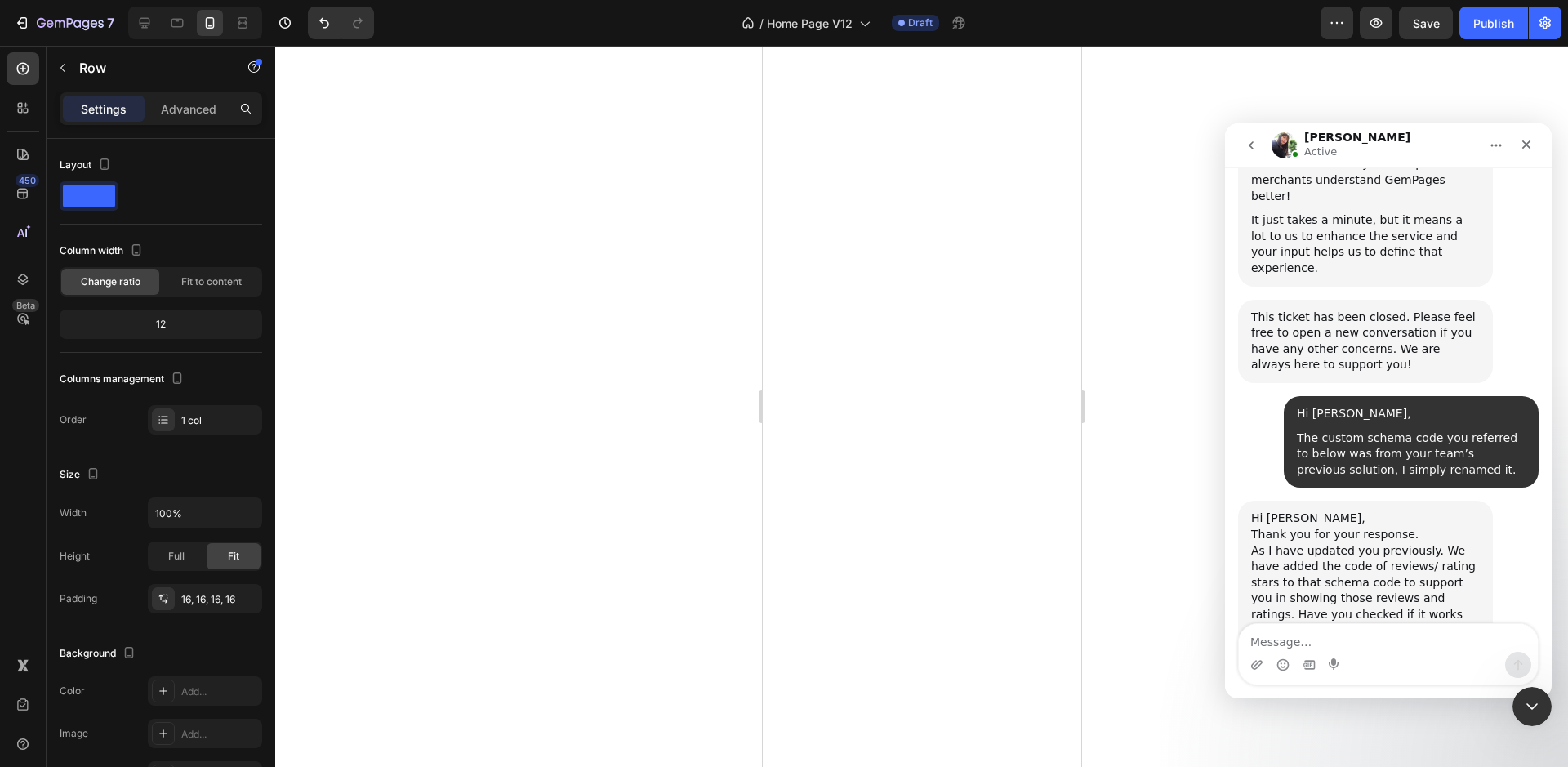
scroll to position [5855, 0]
click at [1358, 634] on textarea "Message…" at bounding box center [1388, 638] width 298 height 28
click at [1360, 636] on textarea "Message…" at bounding box center [1388, 638] width 298 height 28
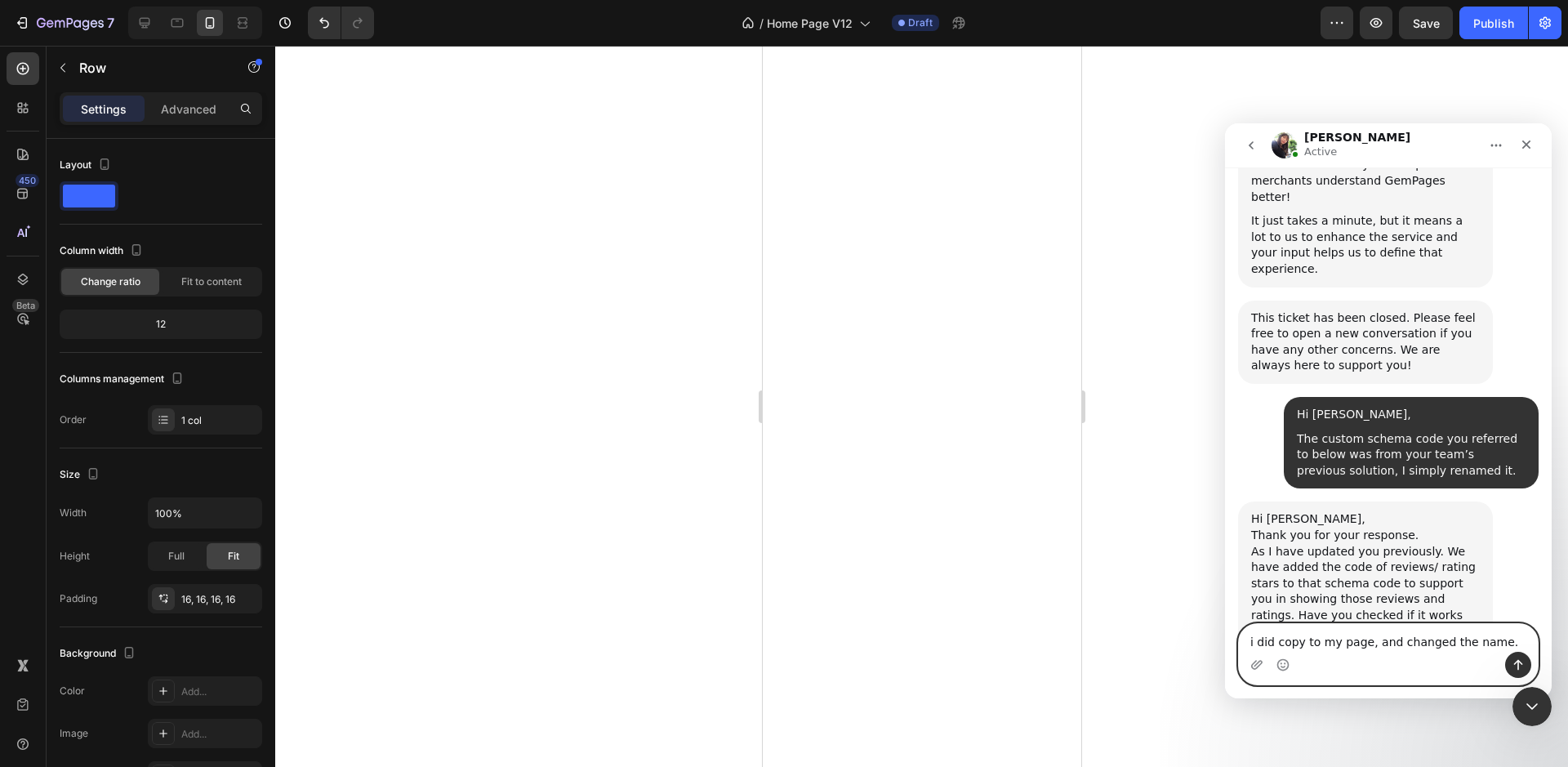
click at [1303, 643] on textarea "i did copy to my page, and changed the name." at bounding box center [1388, 638] width 298 height 28
type textarea "i did copy it to my page, and changed the name."
drag, startPoint x: 1517, startPoint y: 658, endPoint x: 1492, endPoint y: 657, distance: 25.0
click at [1517, 658] on icon "Send a message…" at bounding box center [1518, 665] width 13 height 13
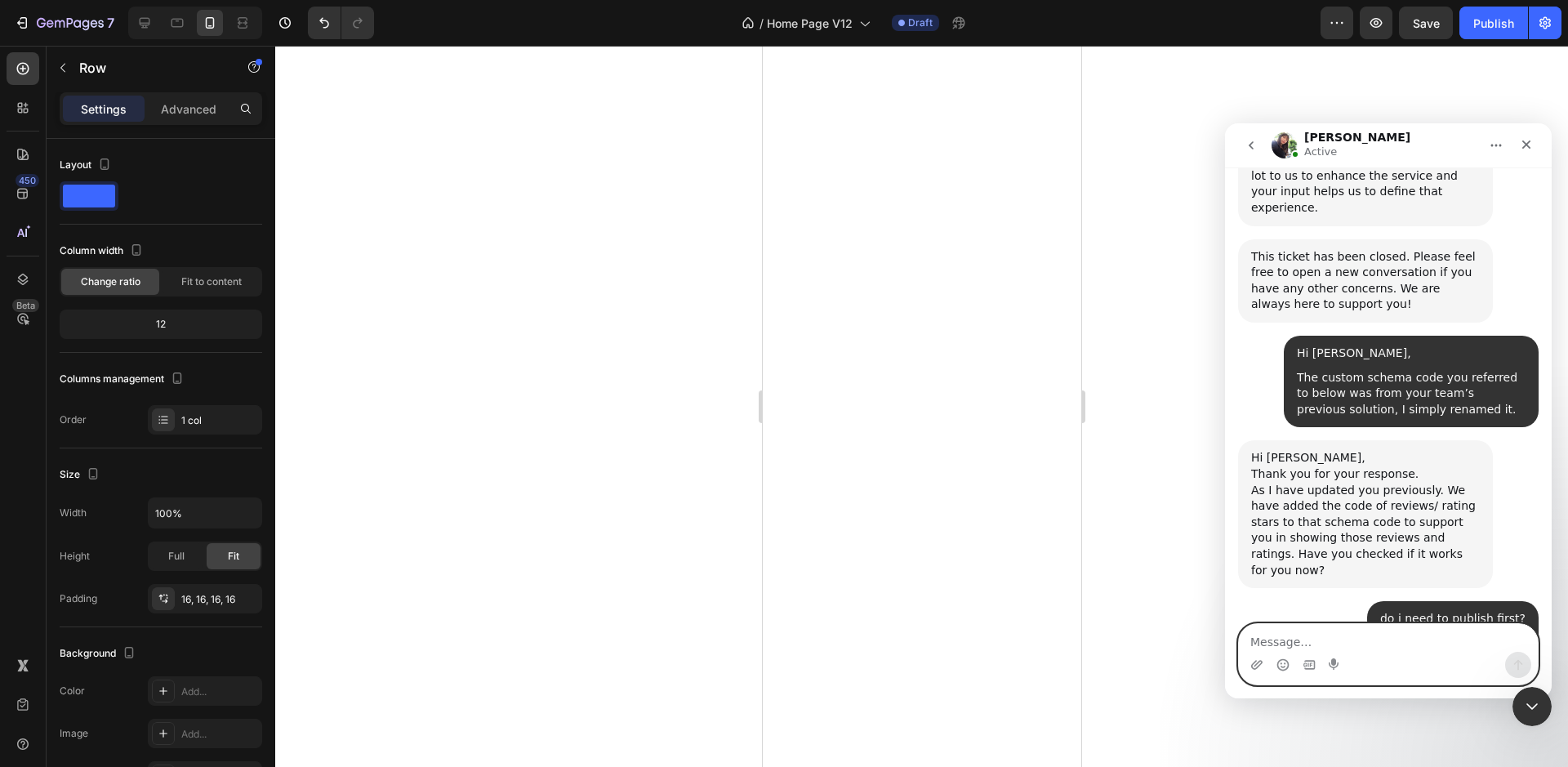
scroll to position [5919, 0]
click at [1449, 649] on textarea "Message…" at bounding box center [1388, 638] width 298 height 28
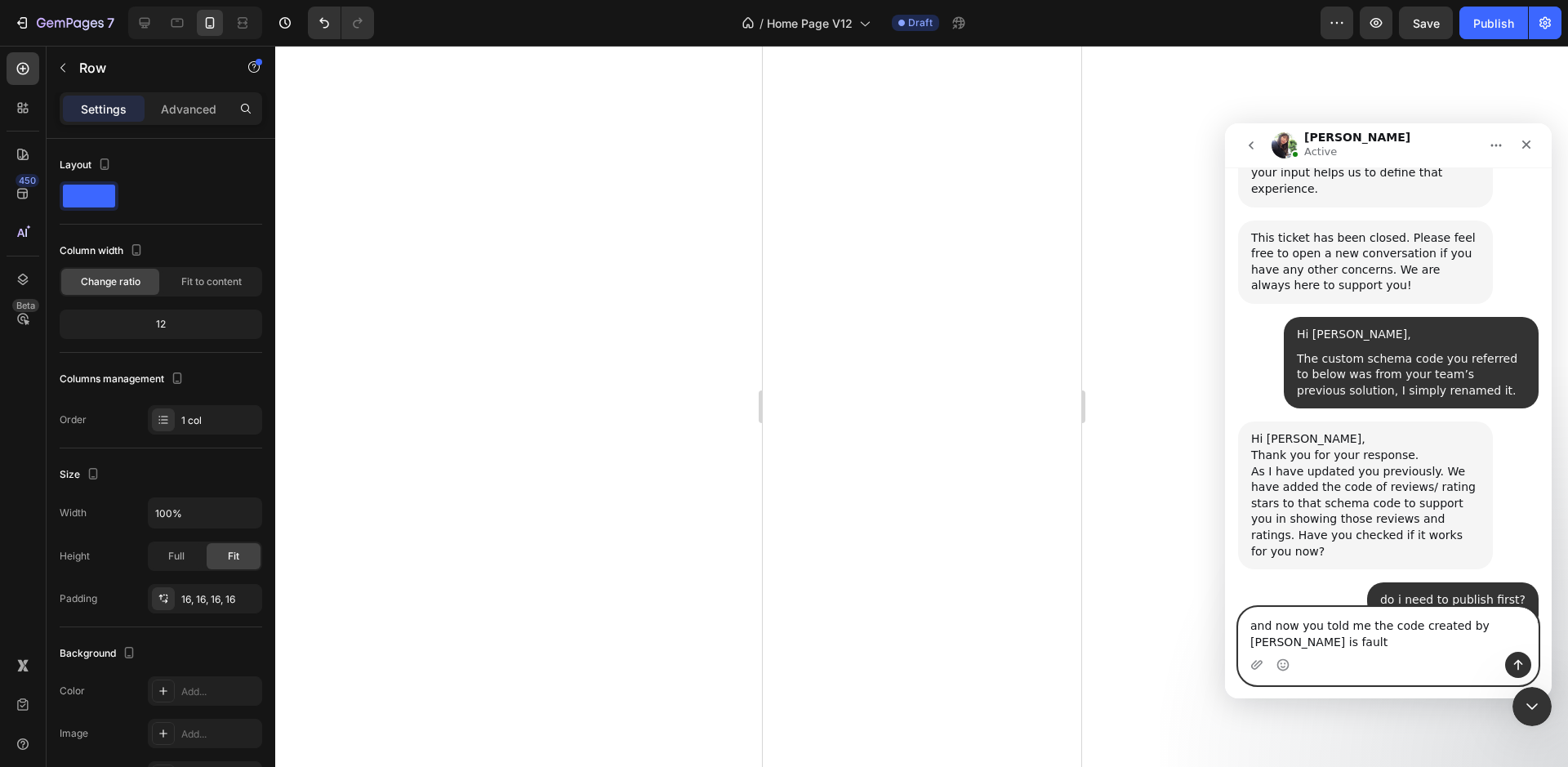
type textarea "and now you told me the code created by [PERSON_NAME] is faulty"
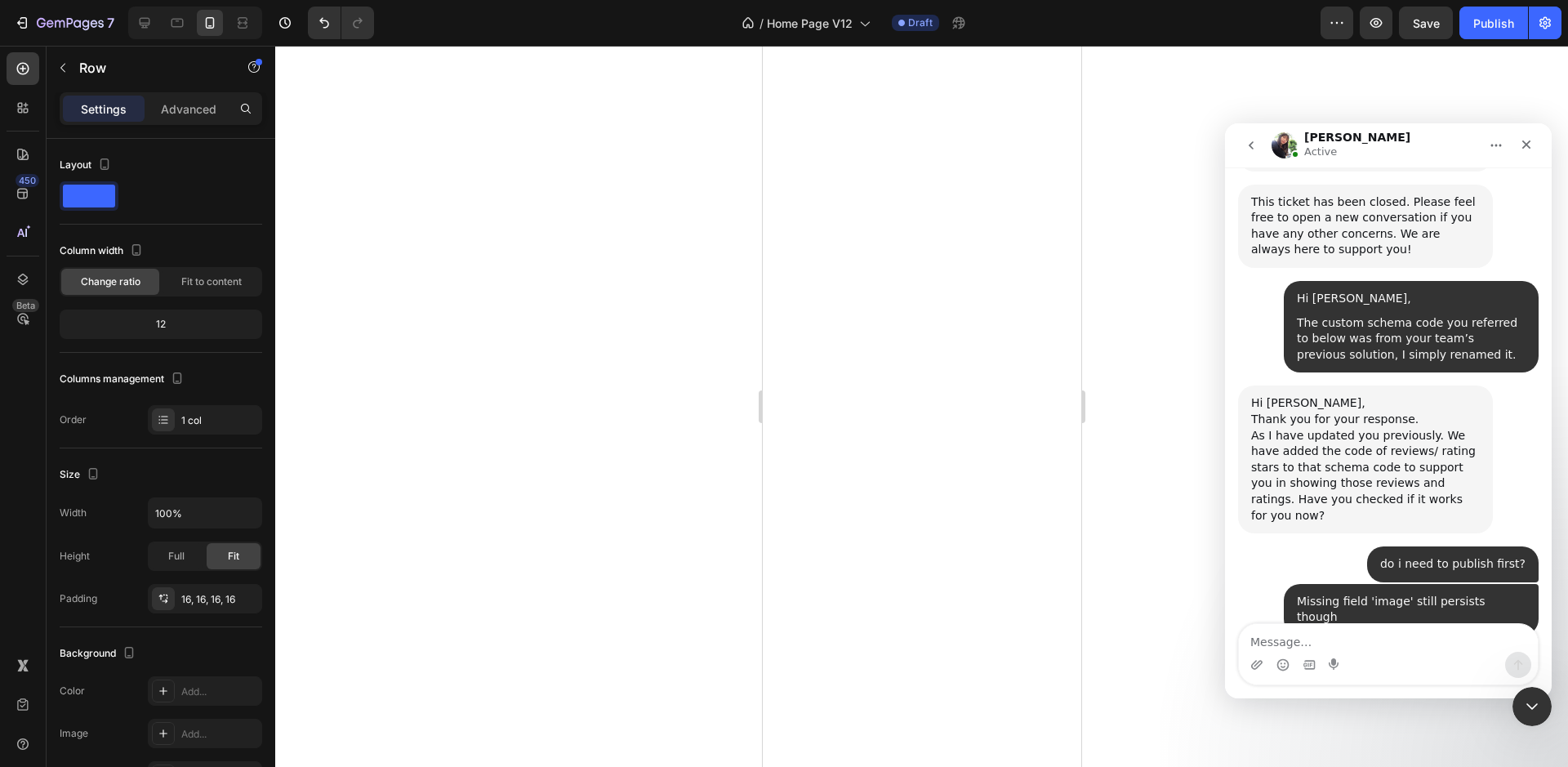
click at [1330, 658] on div "About the missing image field, last time we did on the dup page, not on your or…" at bounding box center [1365, 706] width 229 height 97
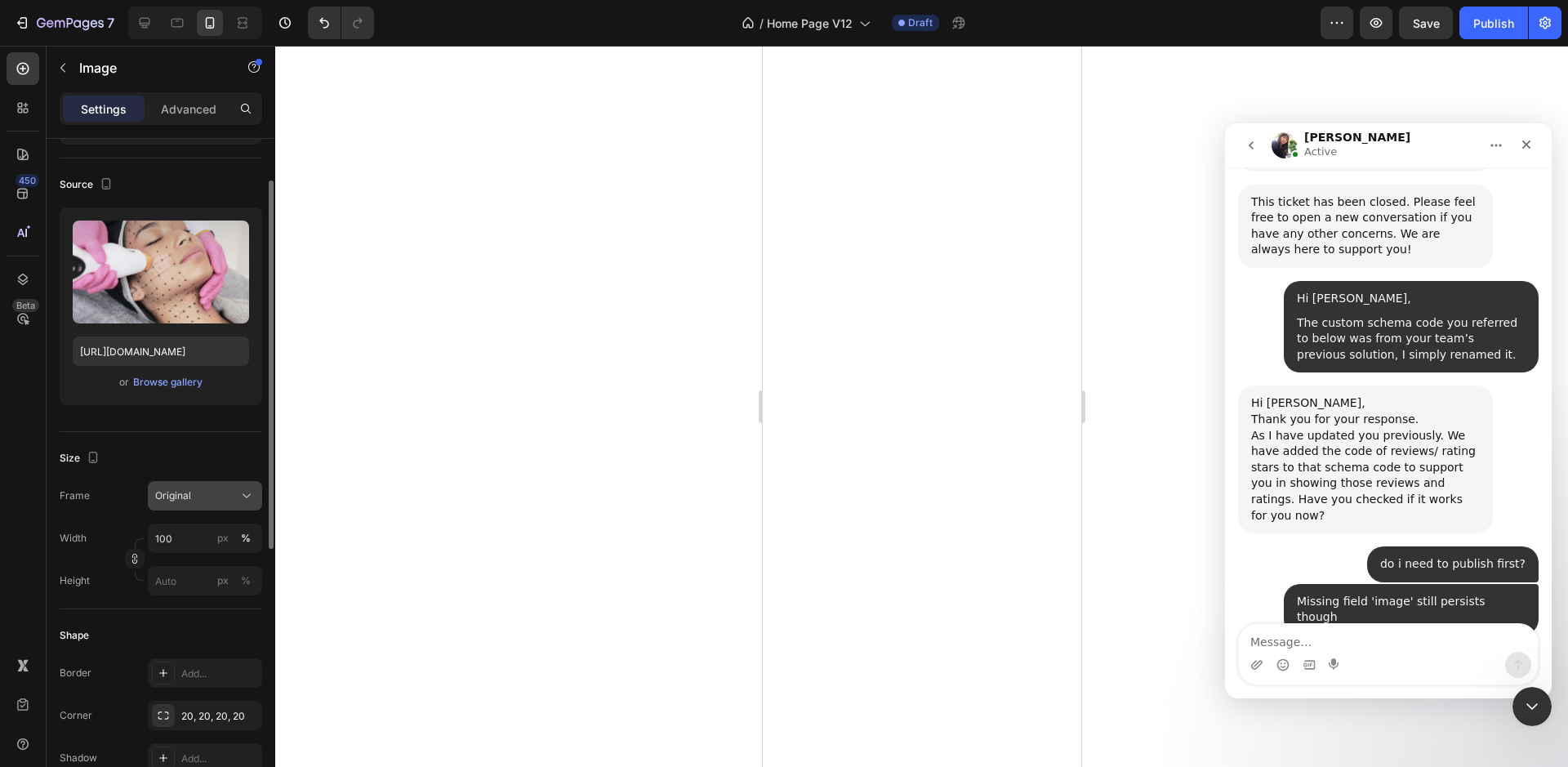
scroll to position [98, 0]
click at [179, 498] on span "Original" at bounding box center [173, 495] width 36 height 15
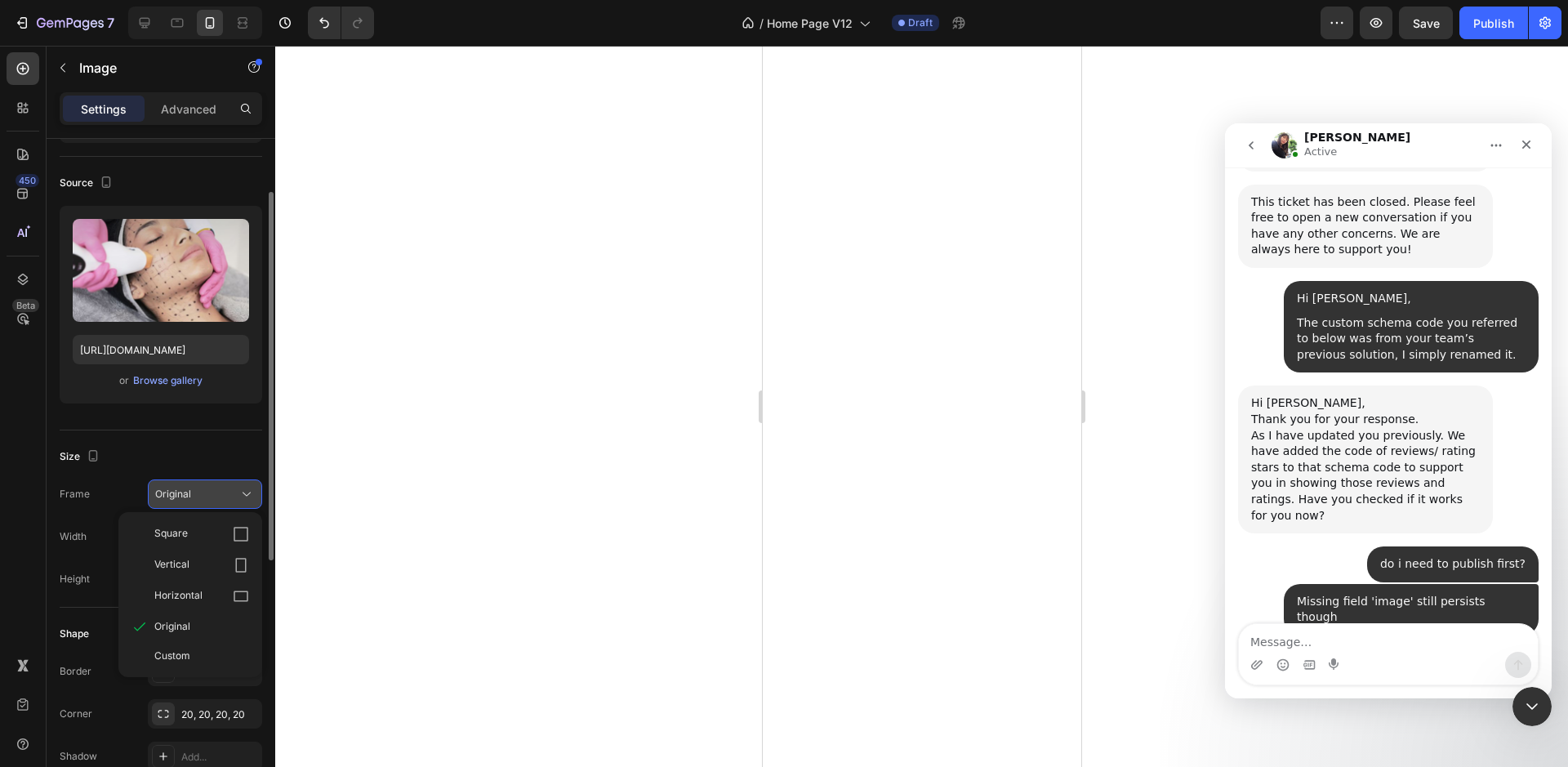
click at [179, 490] on span "Original" at bounding box center [173, 495] width 36 height 15
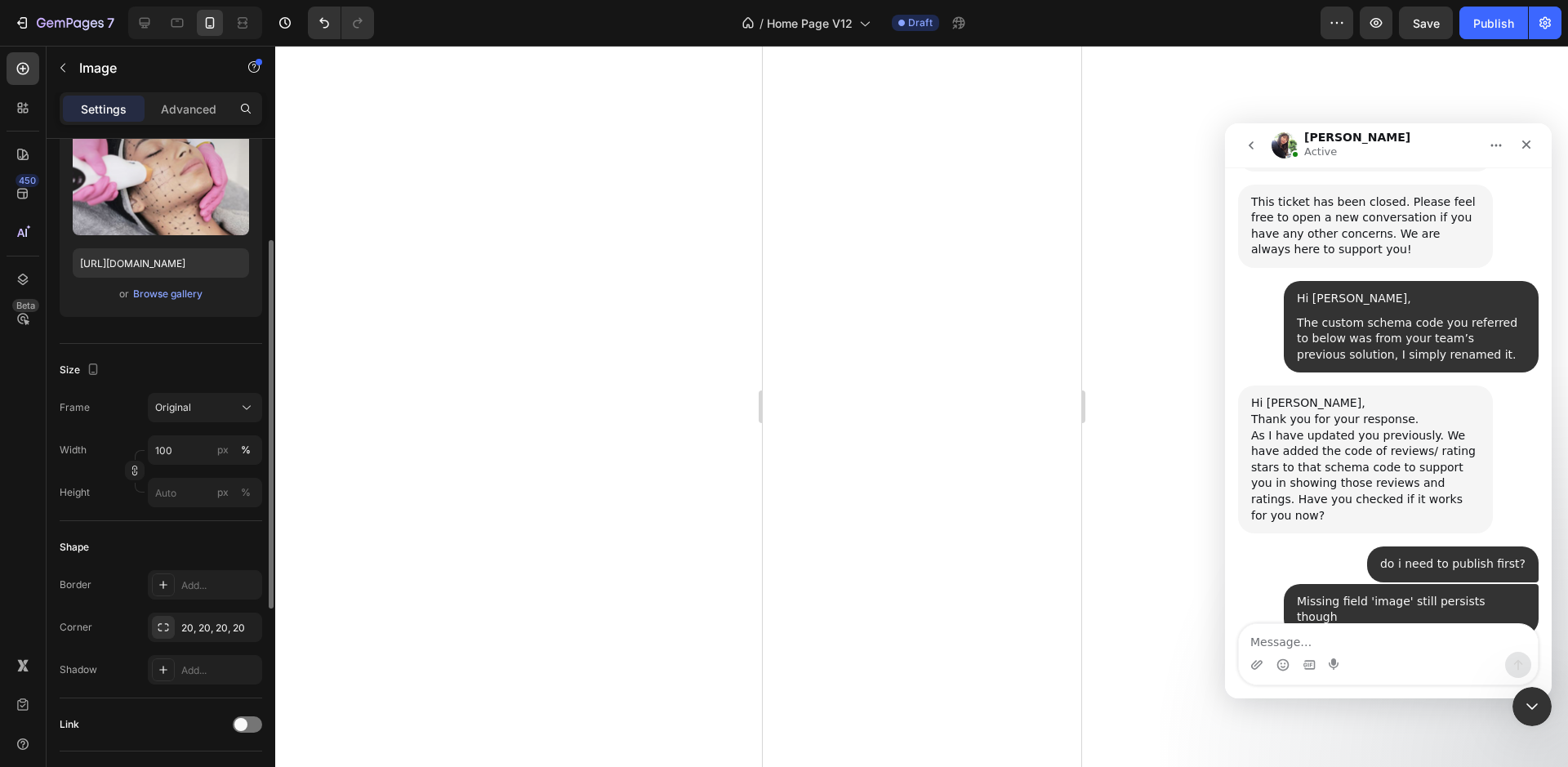
scroll to position [559, 0]
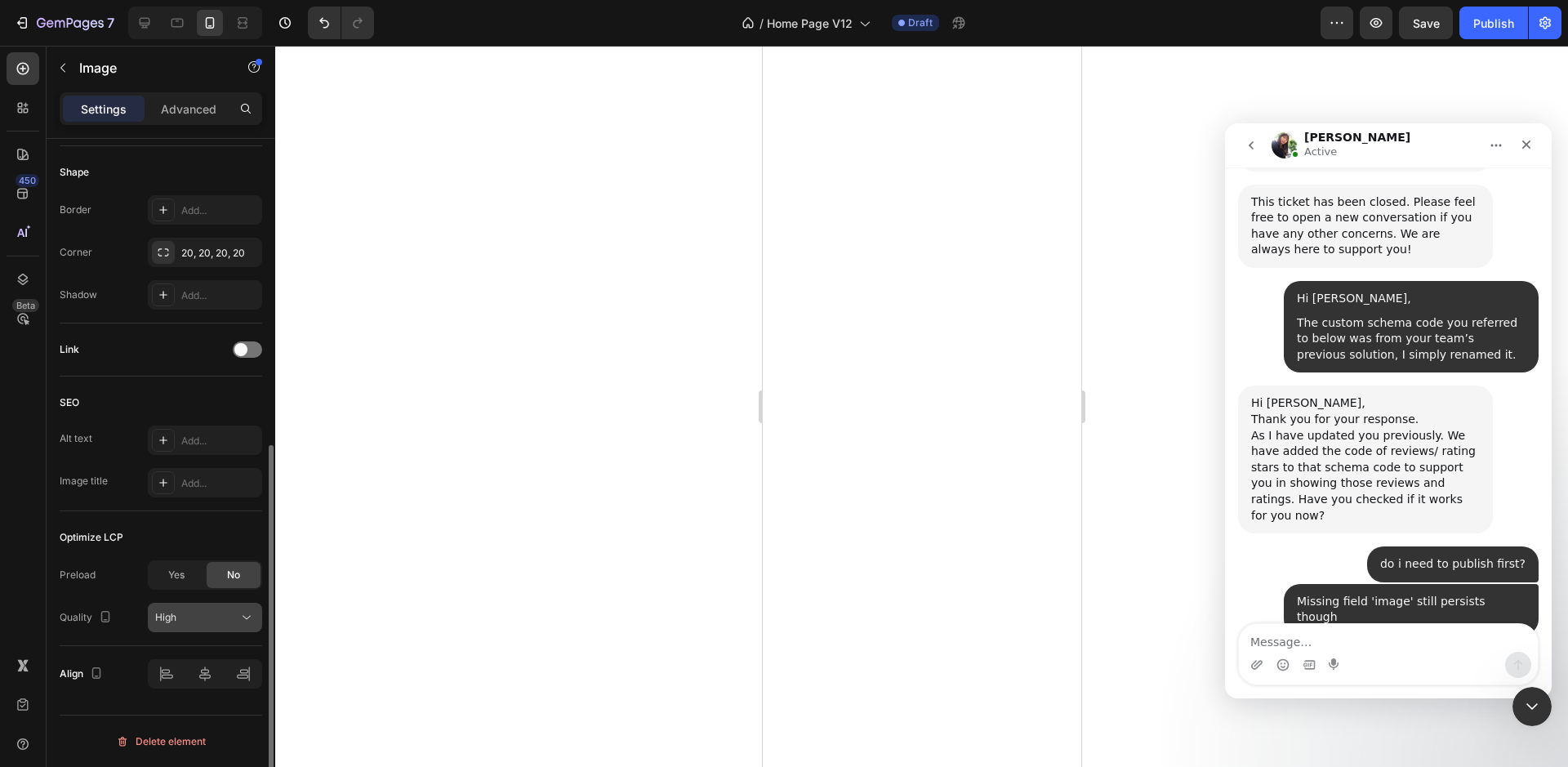
click at [203, 618] on div "High" at bounding box center [196, 618] width 84 height 15
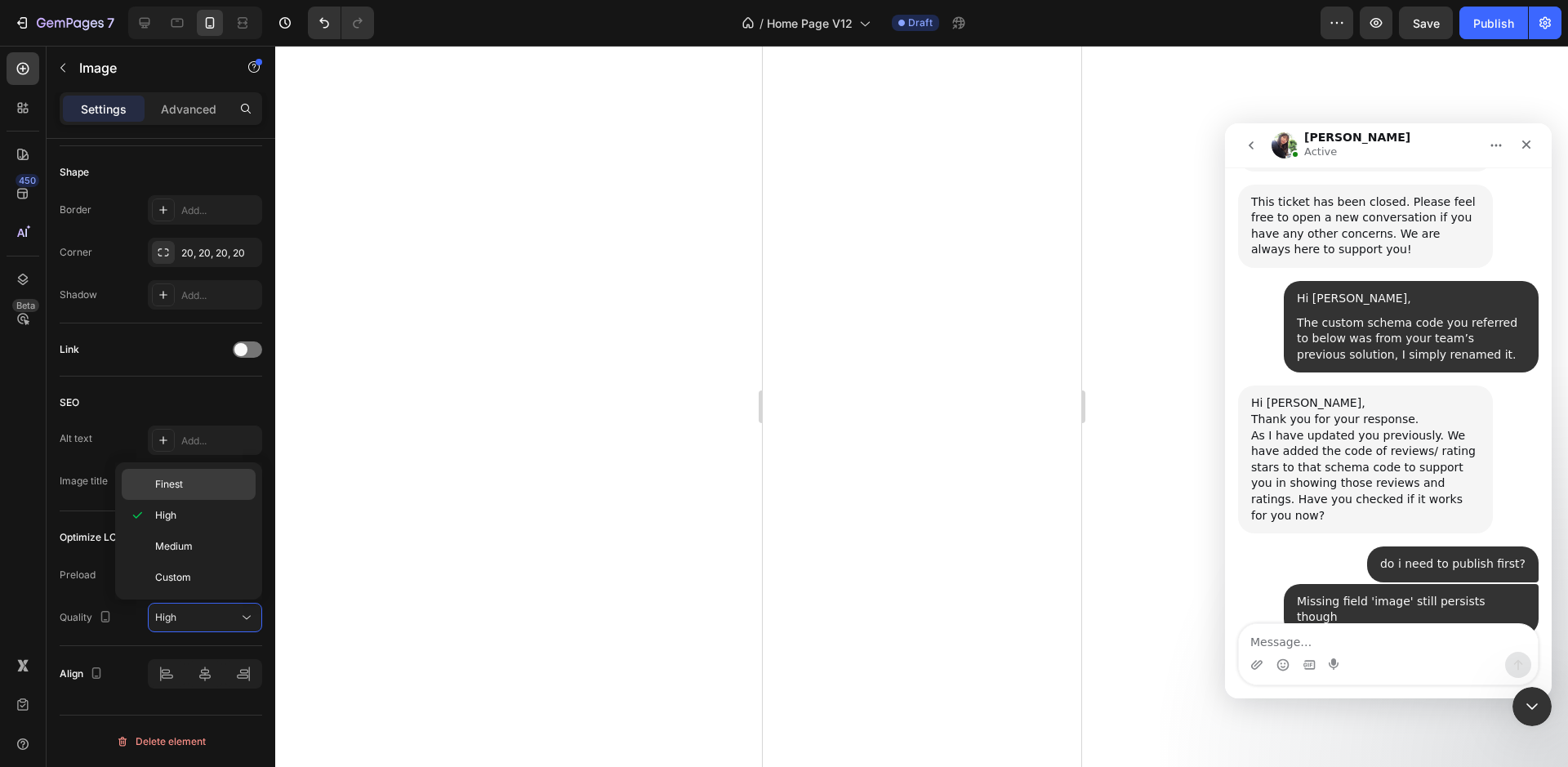
click at [194, 480] on p "Finest" at bounding box center [201, 484] width 93 height 15
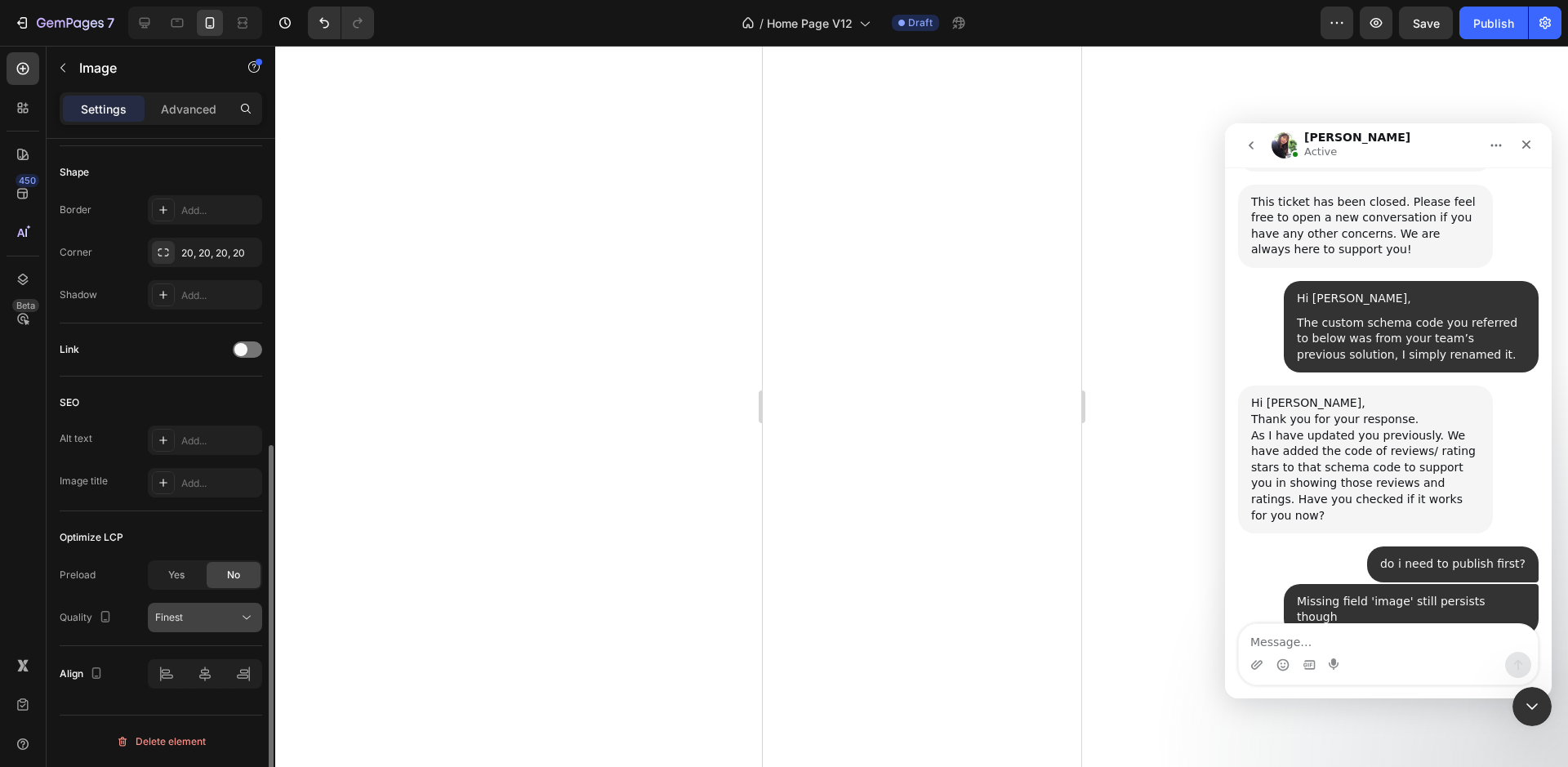
click at [179, 614] on span "Finest" at bounding box center [169, 617] width 28 height 12
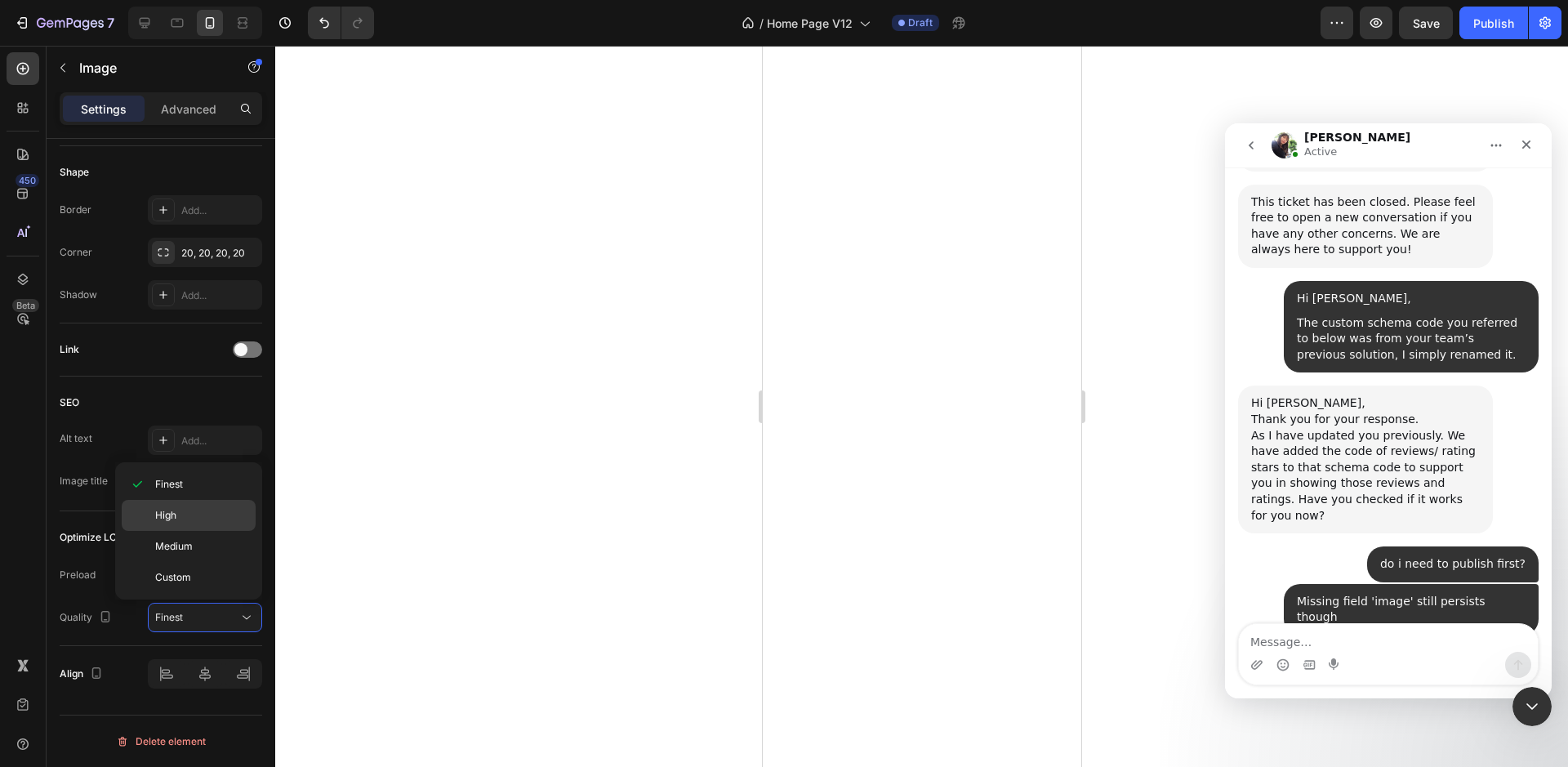
click at [185, 514] on p "High" at bounding box center [201, 515] width 93 height 15
click at [586, 457] on div at bounding box center [921, 407] width 1293 height 721
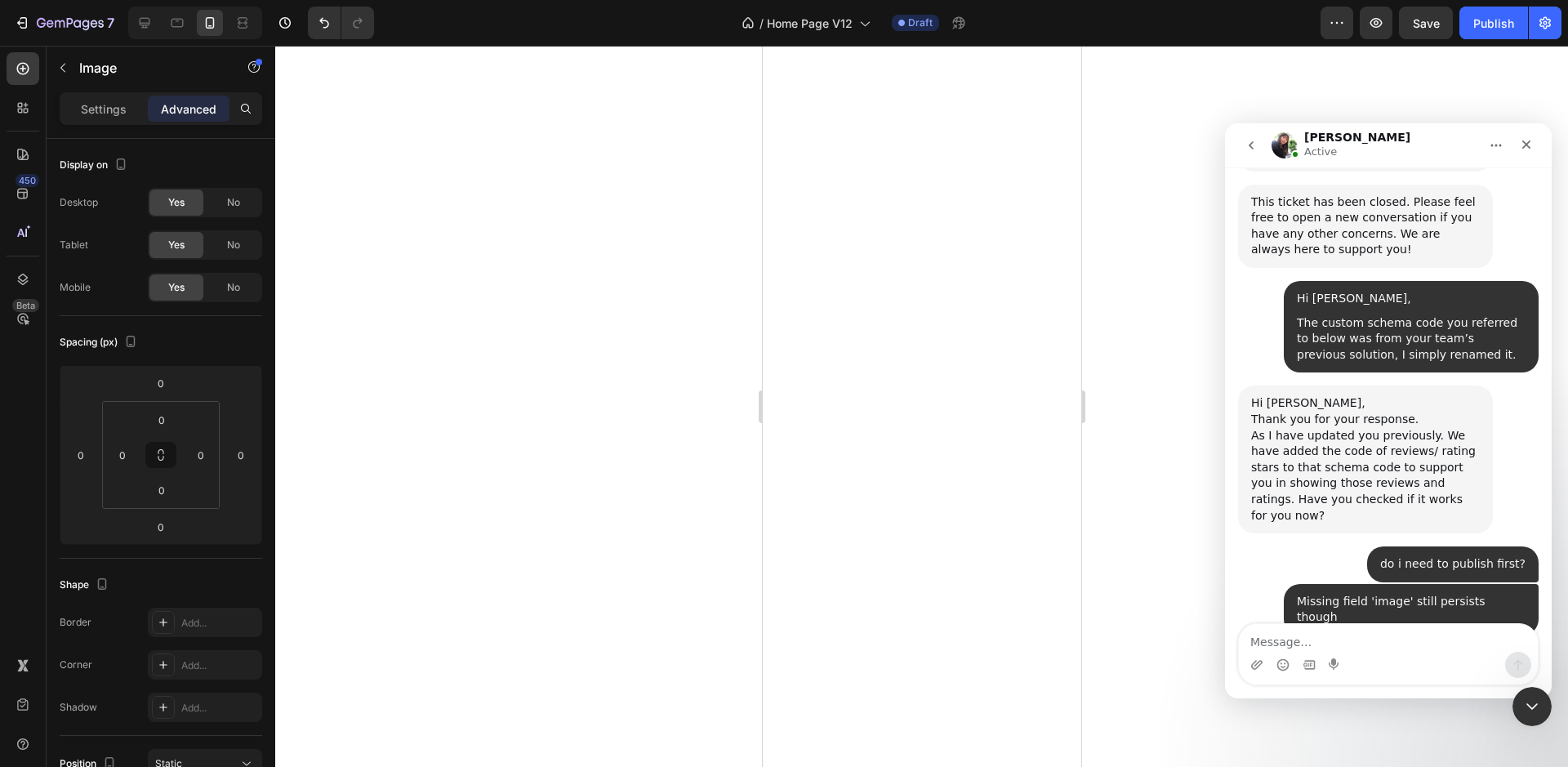
click at [659, 359] on div at bounding box center [921, 407] width 1293 height 721
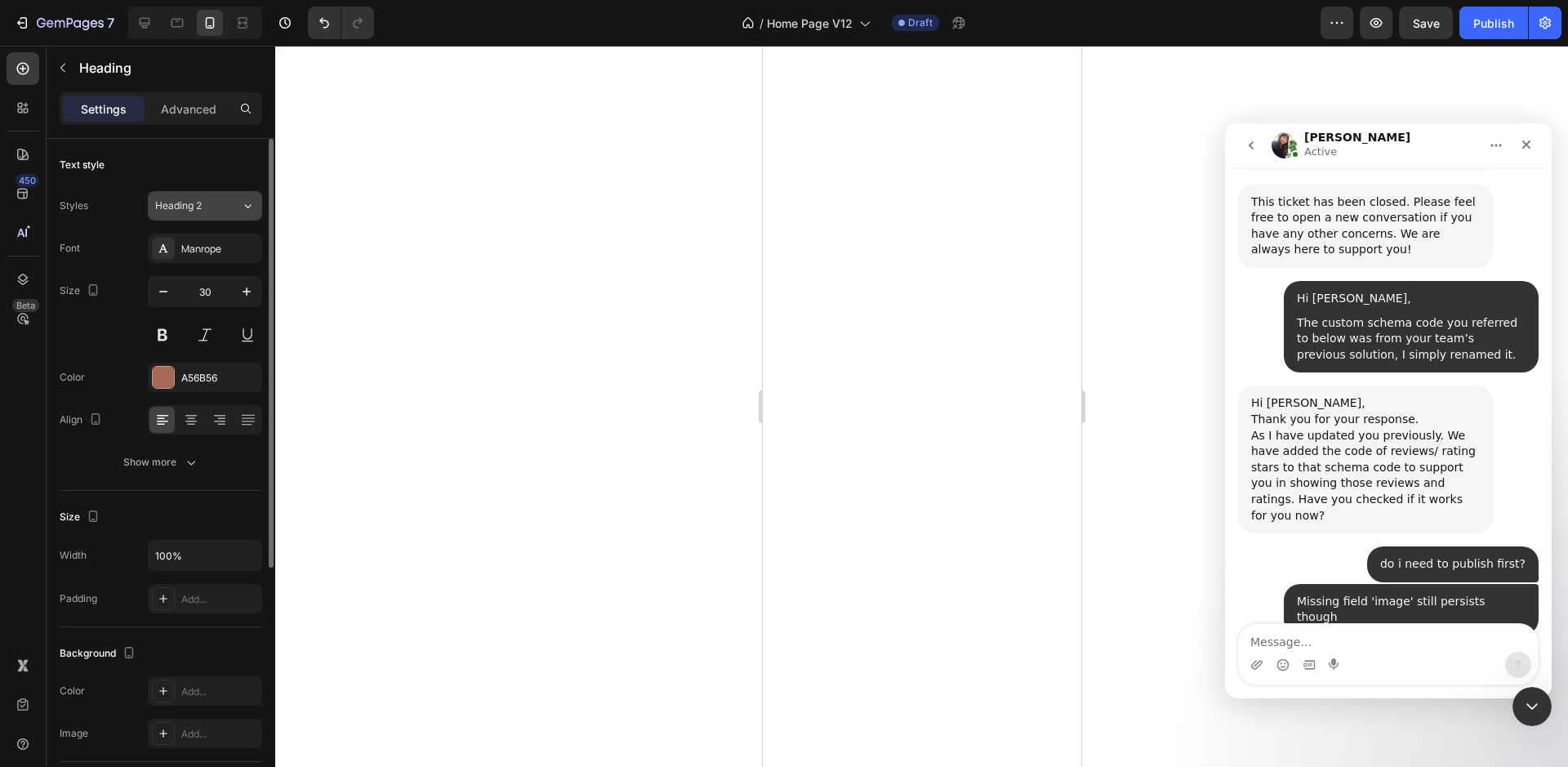
click at [213, 205] on div "Heading 2" at bounding box center [188, 206] width 66 height 15
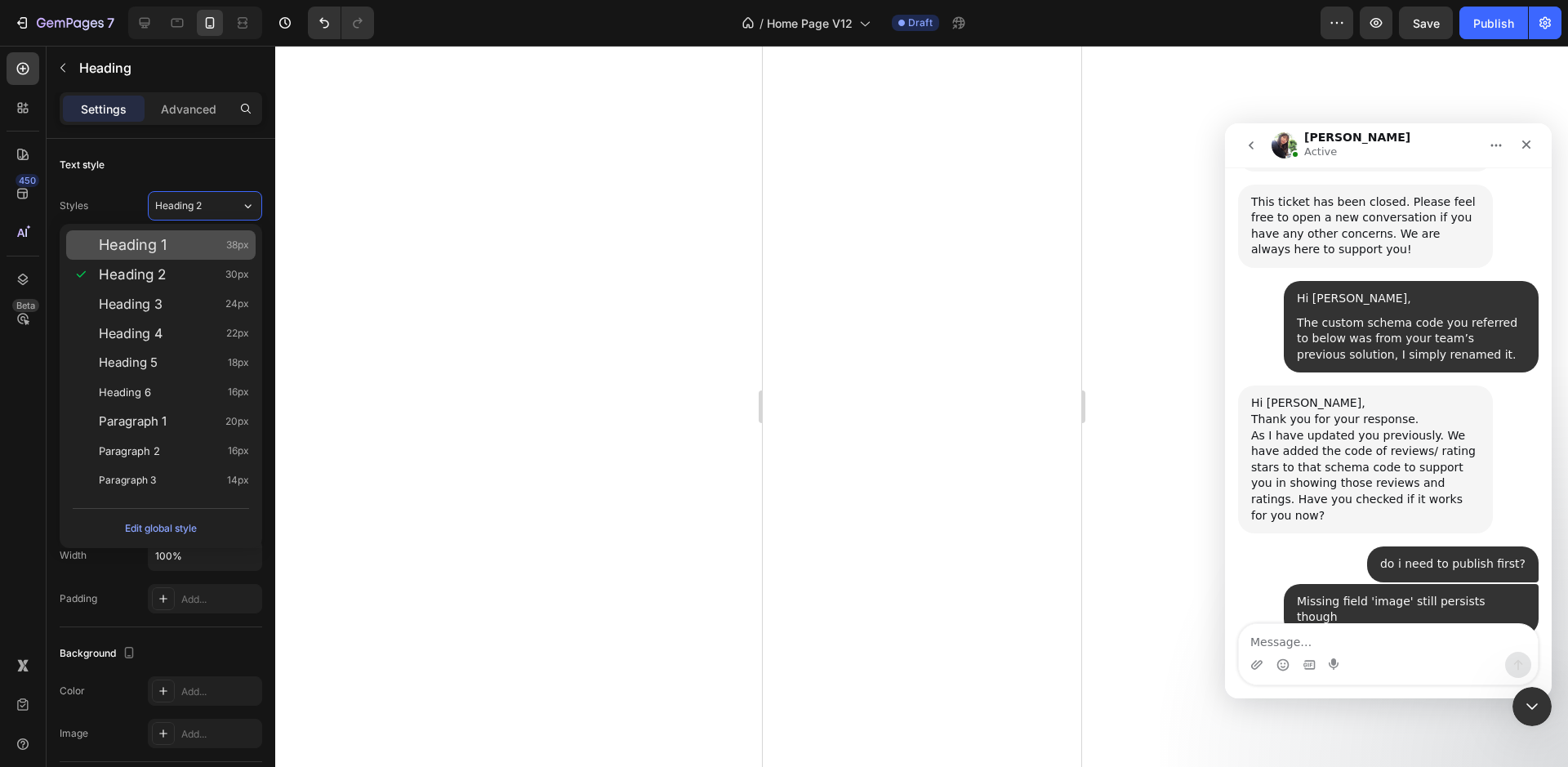
click at [188, 249] on div "Heading 1 38px" at bounding box center [174, 244] width 150 height 16
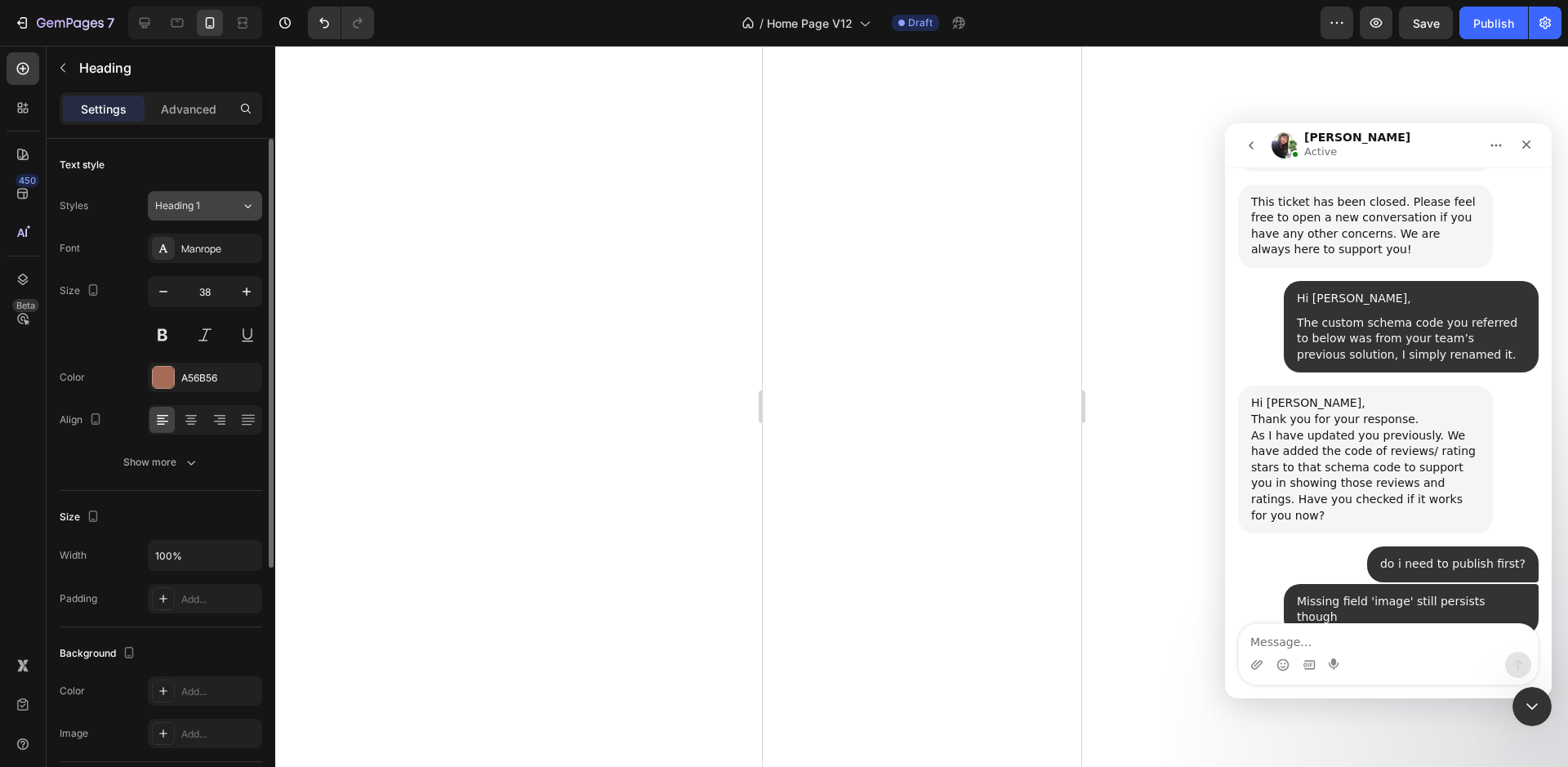
click at [190, 211] on span "Heading 1" at bounding box center [177, 206] width 45 height 15
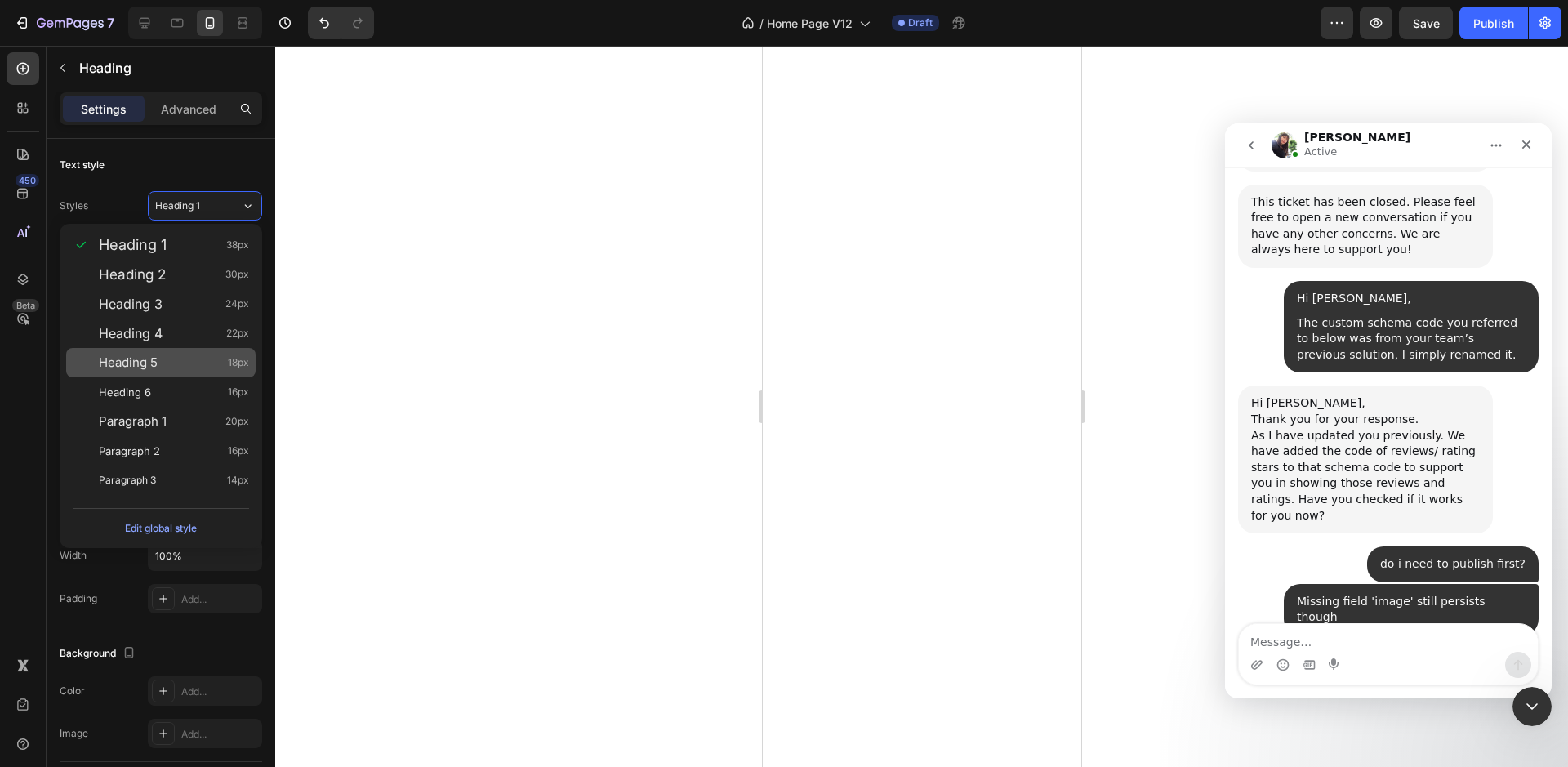
click at [184, 362] on div "Heading 5 18px" at bounding box center [174, 362] width 150 height 16
type input "18"
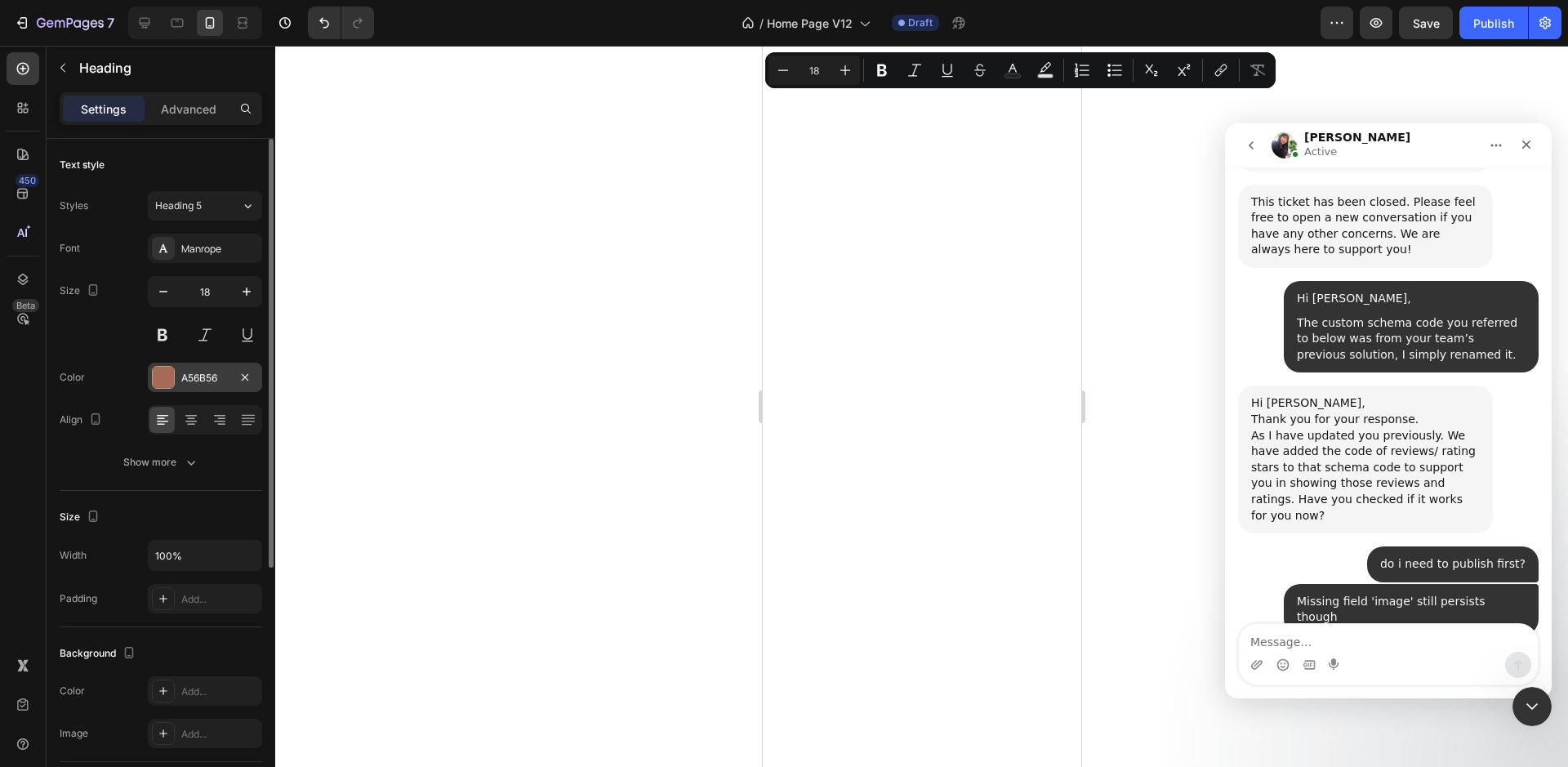
click at [198, 374] on div "A56B56" at bounding box center [205, 378] width 47 height 15
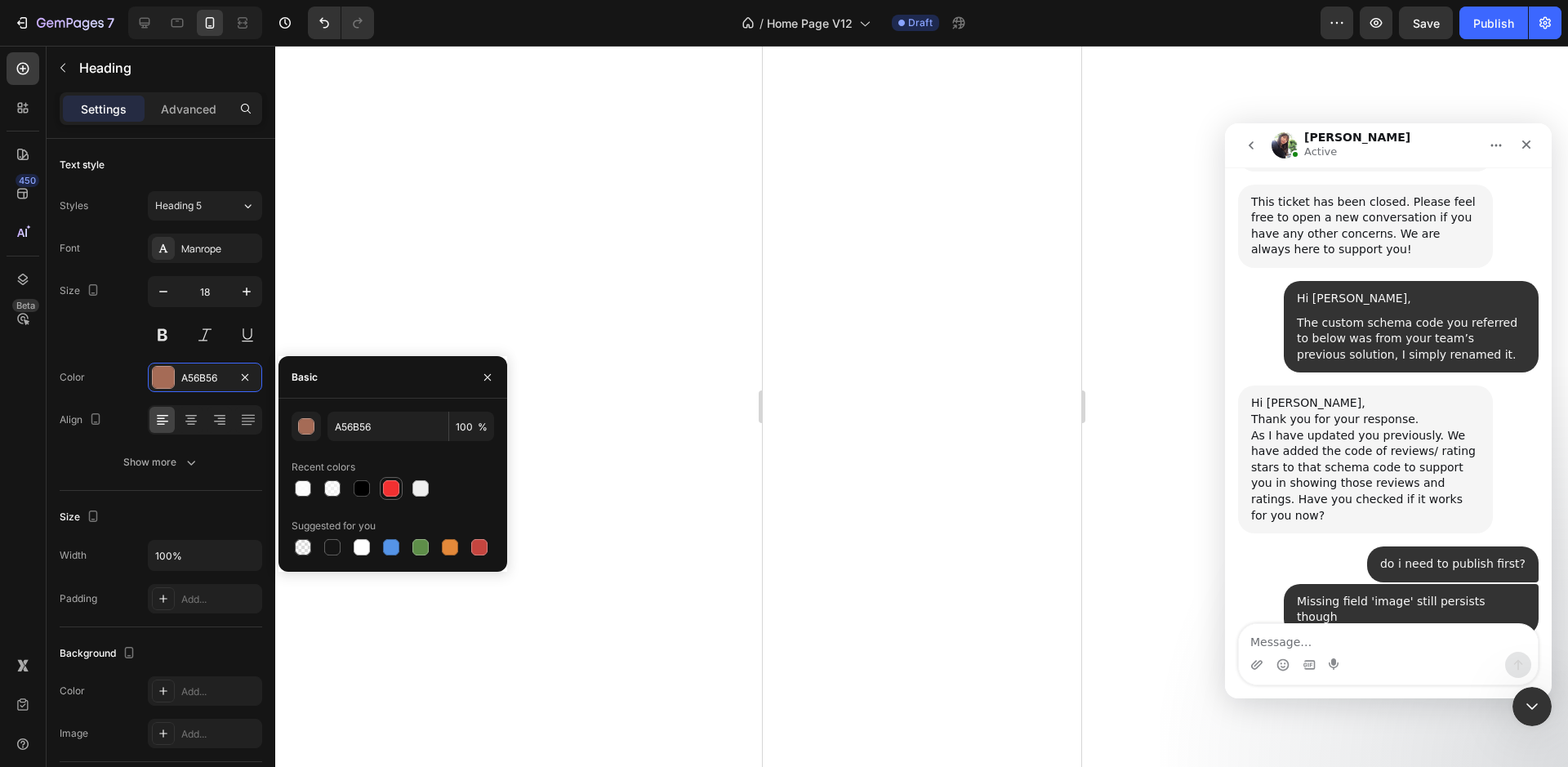
click at [398, 494] on div at bounding box center [390, 488] width 16 height 16
click at [475, 545] on div at bounding box center [479, 546] width 16 height 16
click at [397, 491] on div at bounding box center [390, 488] width 16 height 16
type input "F13031"
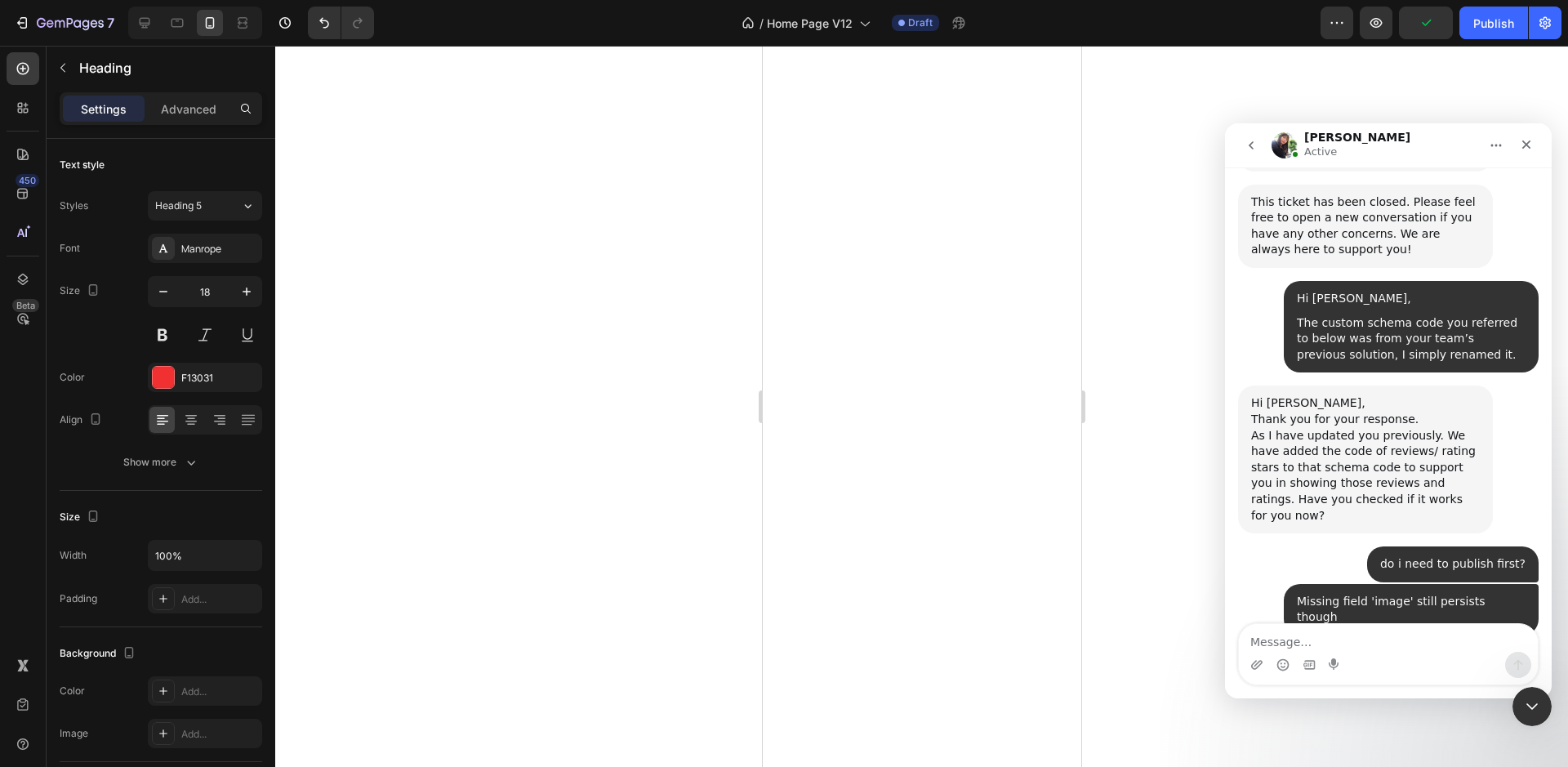
click at [555, 324] on div at bounding box center [921, 407] width 1293 height 721
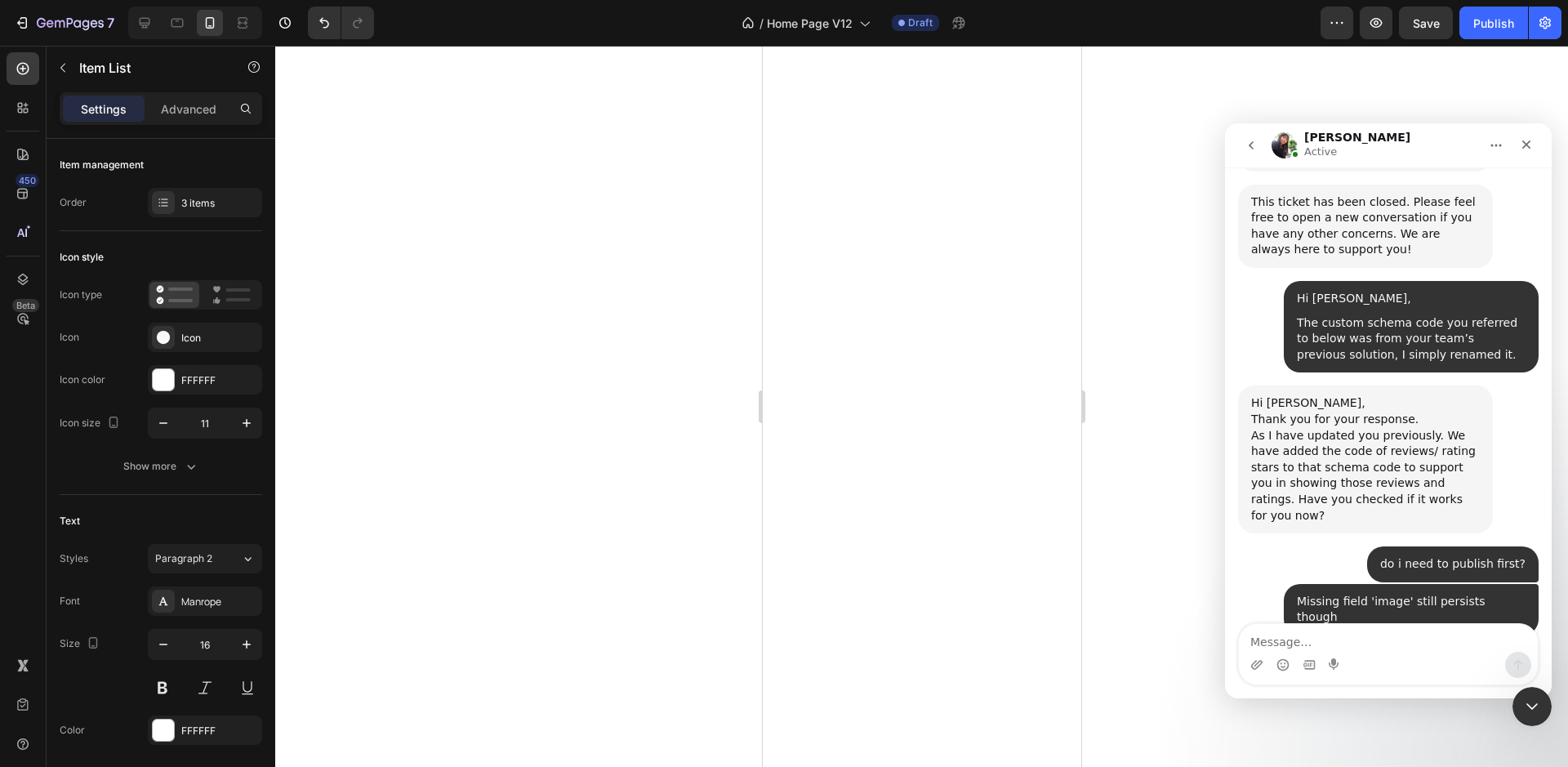
click at [689, 429] on div at bounding box center [921, 407] width 1293 height 721
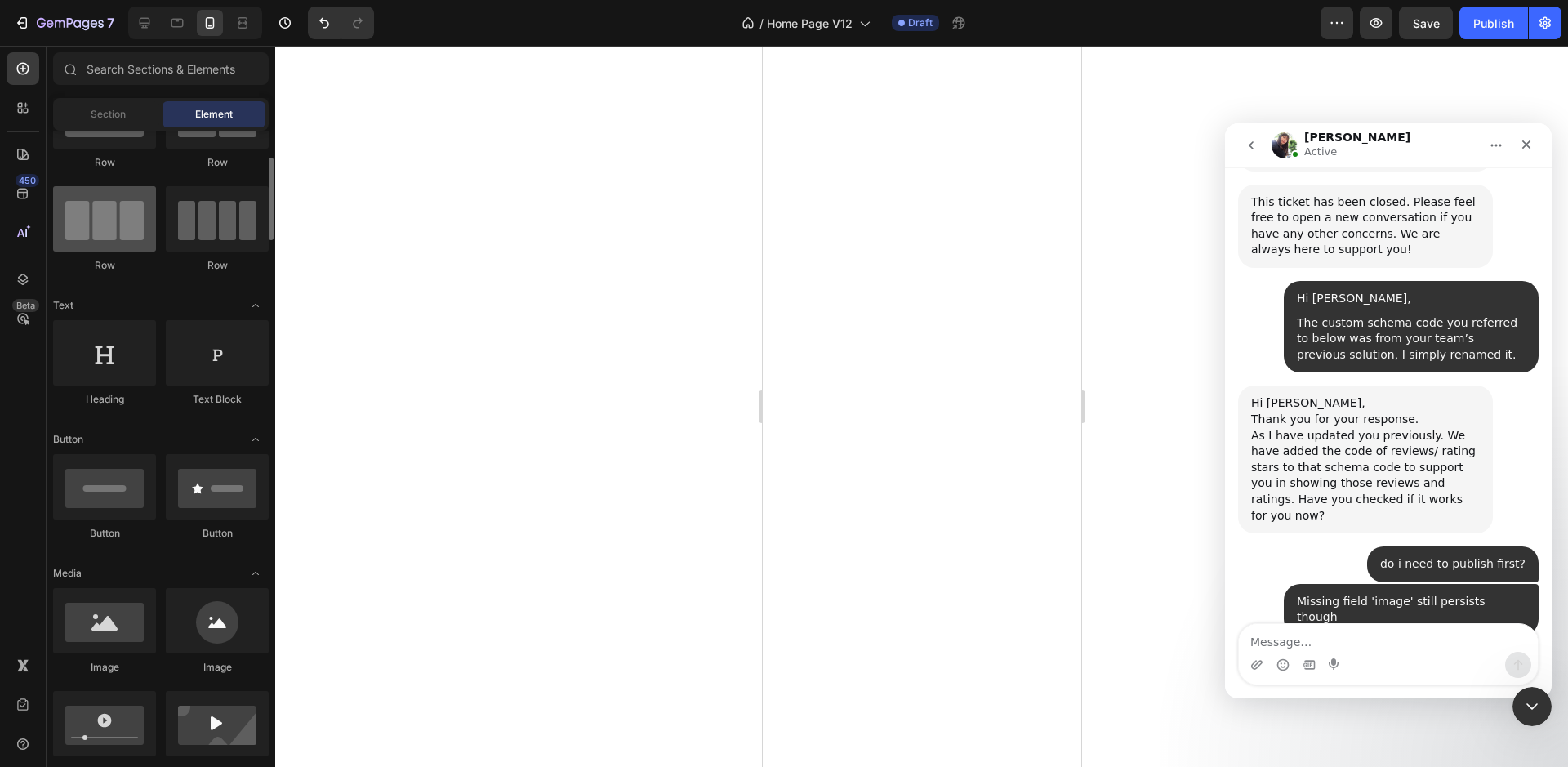
scroll to position [98, 0]
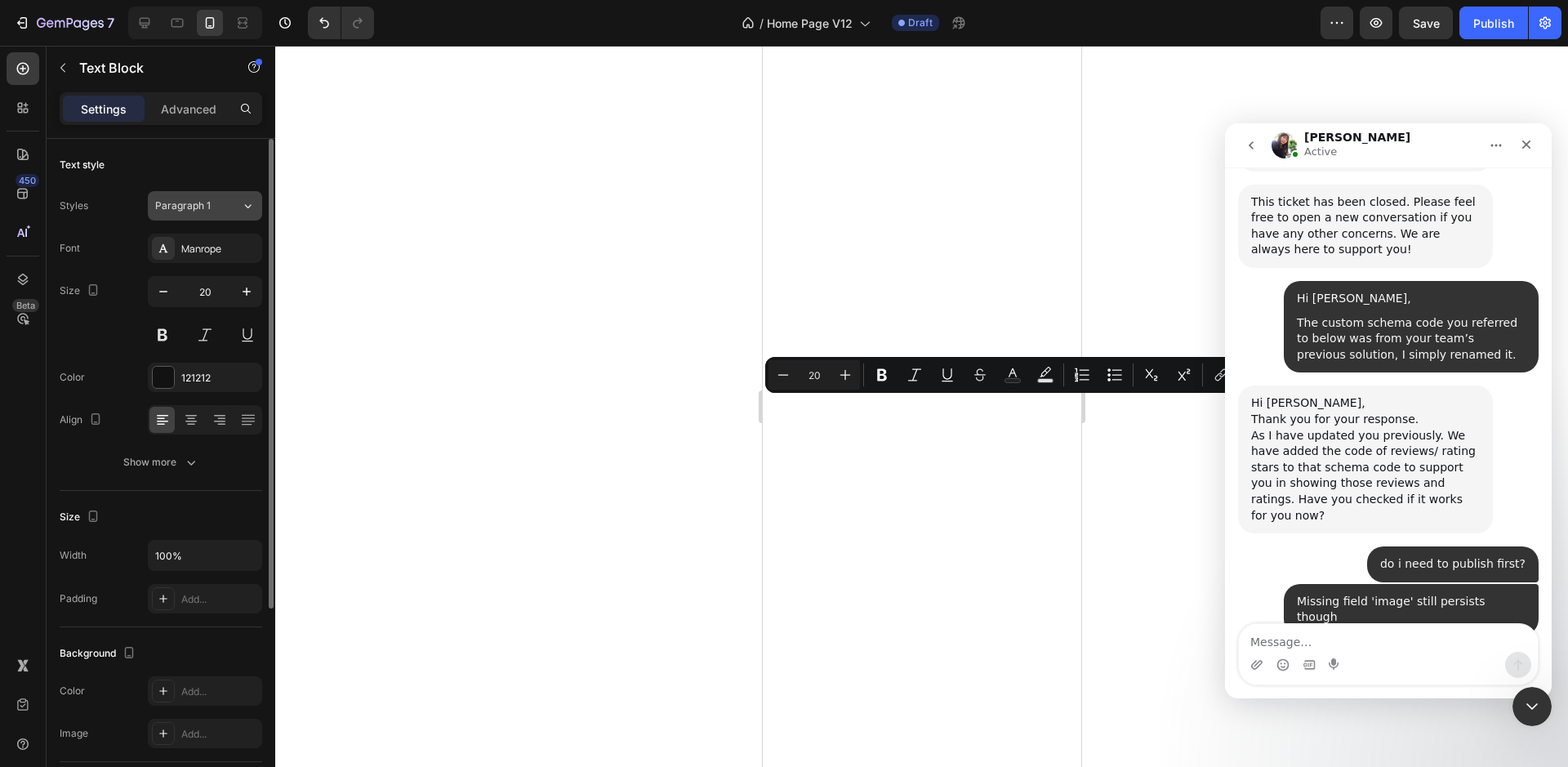
click at [184, 211] on span "Paragraph 1" at bounding box center [182, 206] width 55 height 15
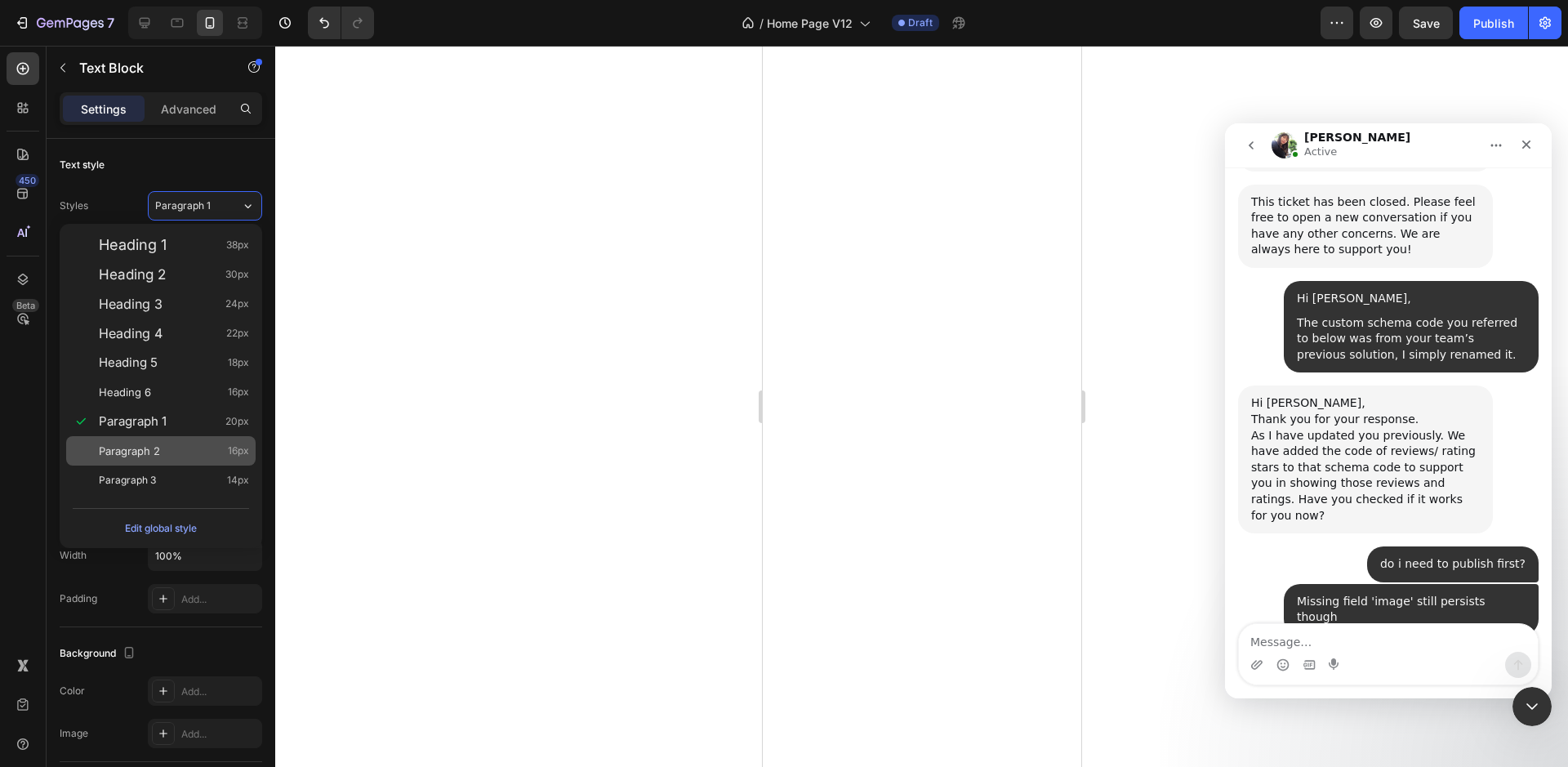
click at [167, 464] on div "Paragraph 2 16px" at bounding box center [160, 451] width 190 height 29
type input "16"
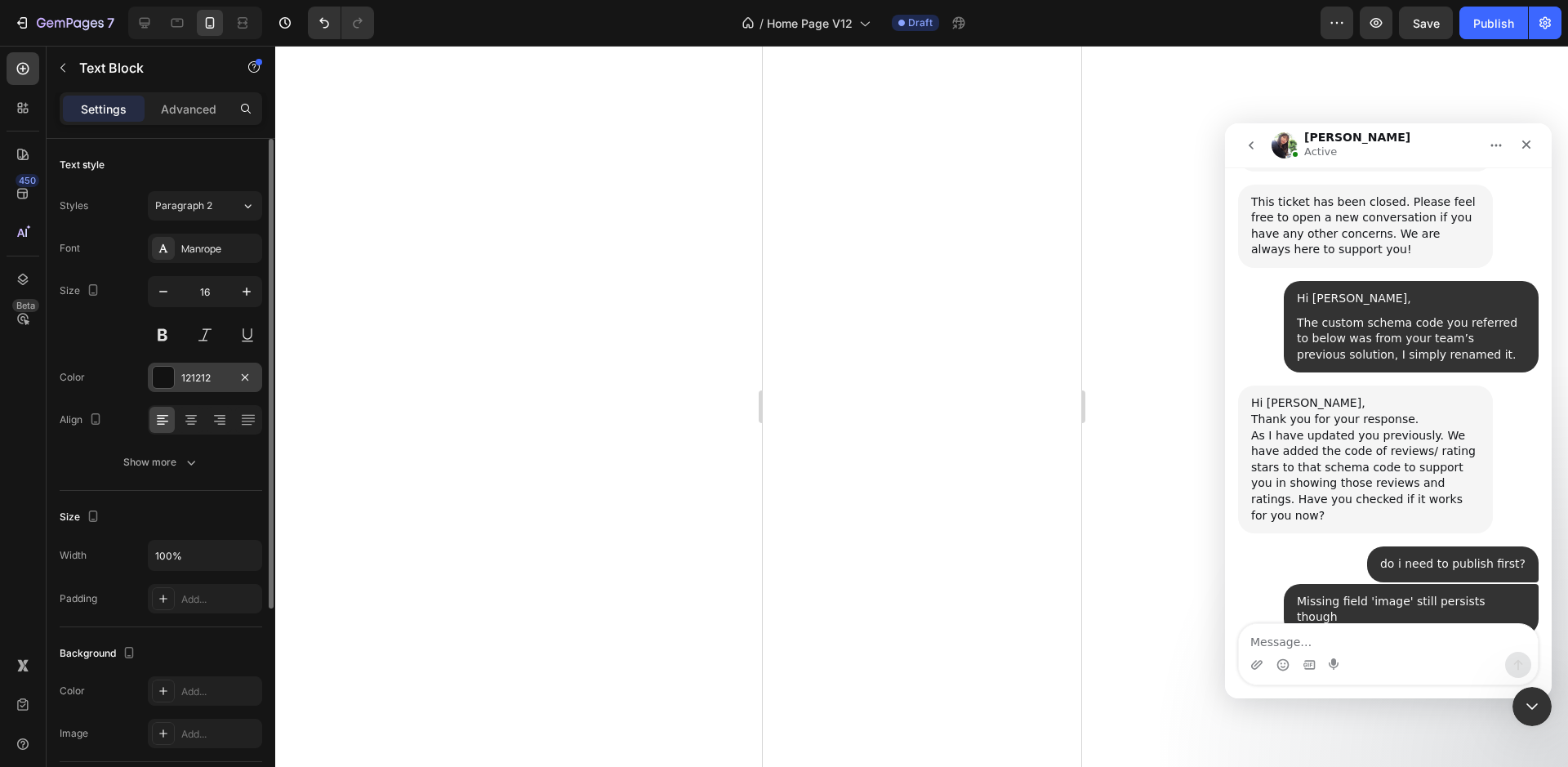
click at [205, 375] on div "121212" at bounding box center [205, 378] width 47 height 15
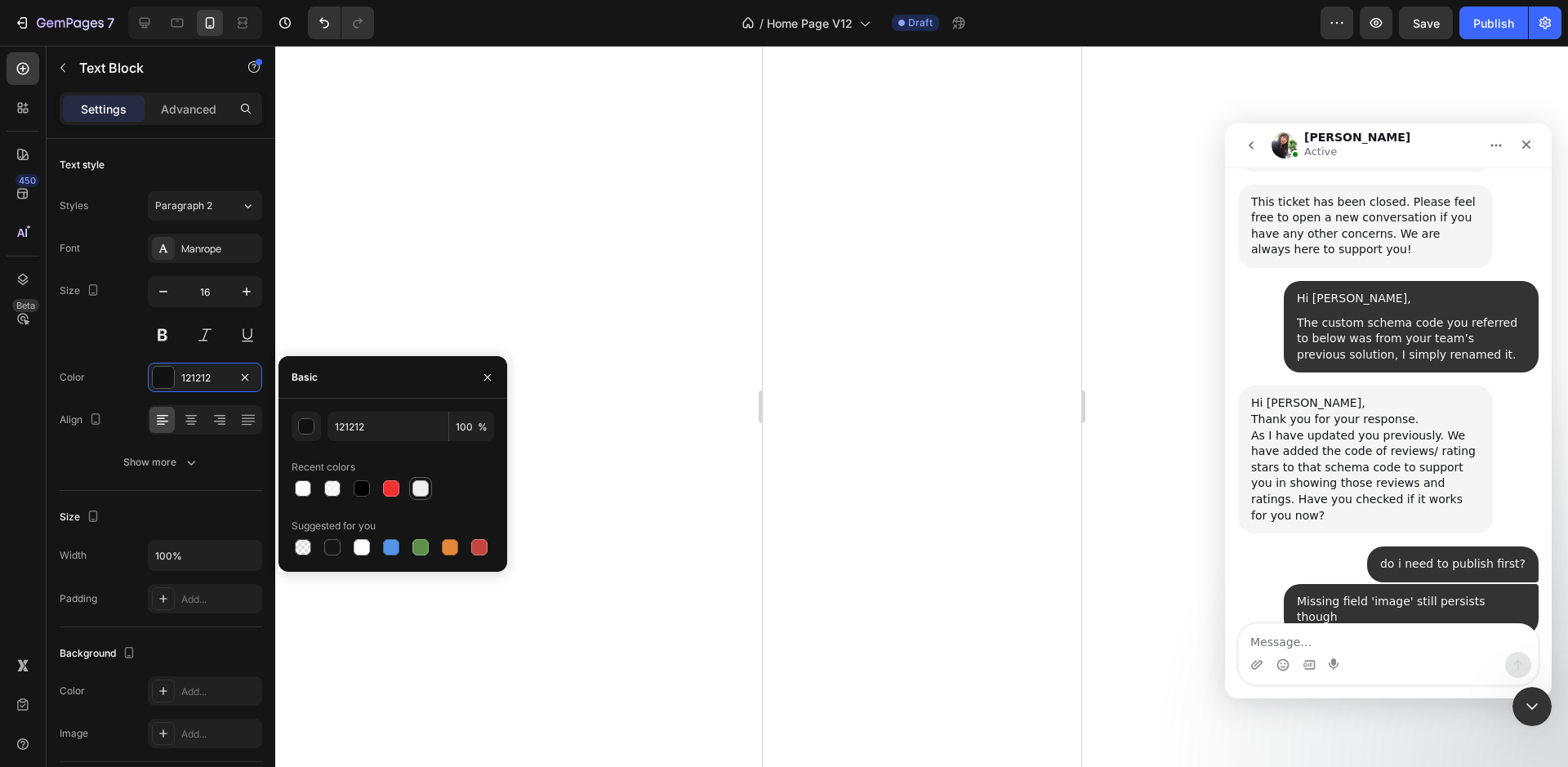
click at [425, 493] on div at bounding box center [419, 488] width 16 height 16
click at [304, 490] on div at bounding box center [302, 488] width 16 height 16
type input "FFFFFF"
click at [449, 431] on input "90" at bounding box center [472, 426] width 45 height 29
click at [451, 430] on input "90" at bounding box center [472, 426] width 45 height 29
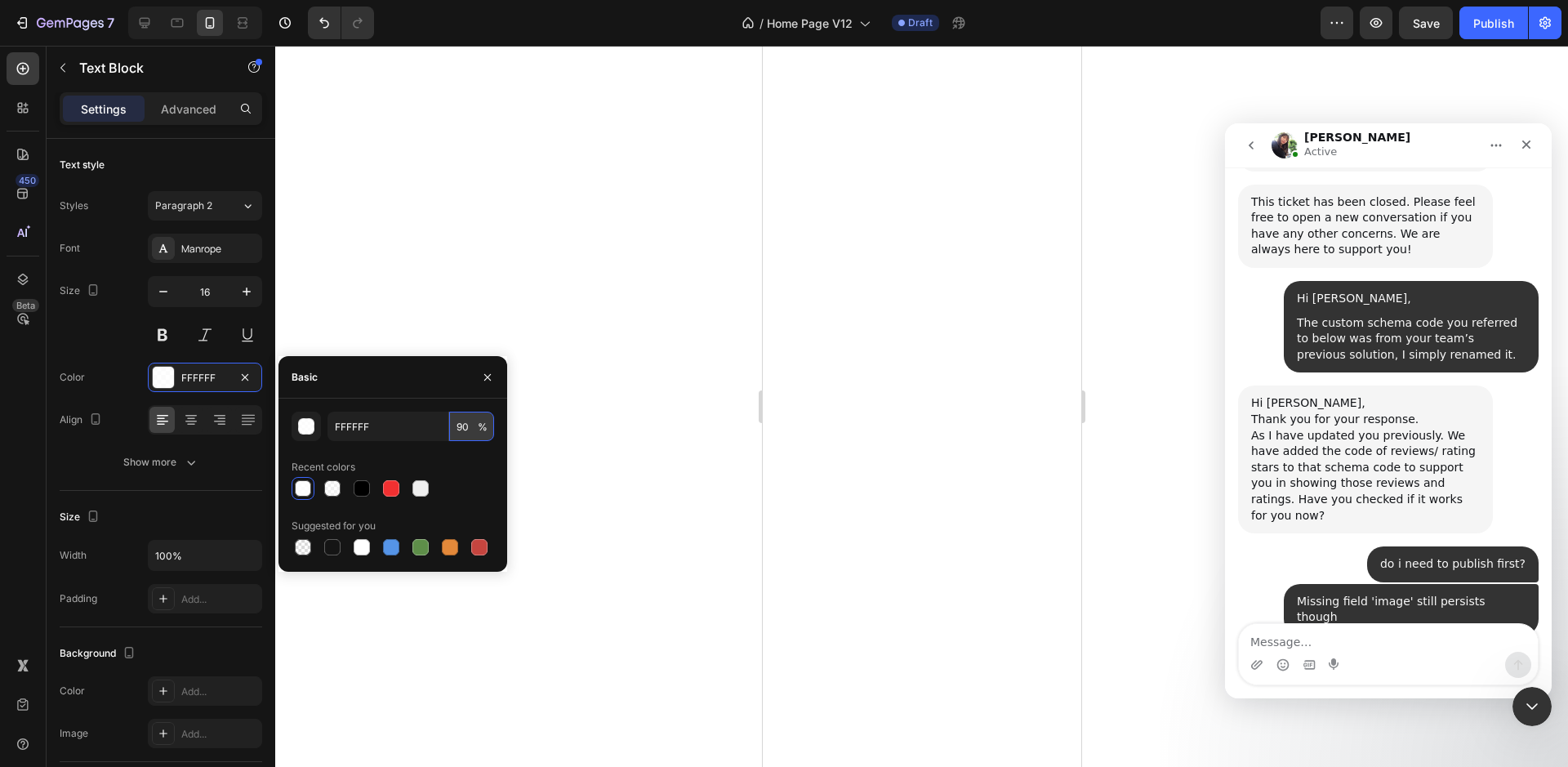
click at [451, 430] on input "90" at bounding box center [472, 426] width 45 height 29
type input "100"
click at [643, 338] on div at bounding box center [921, 407] width 1293 height 721
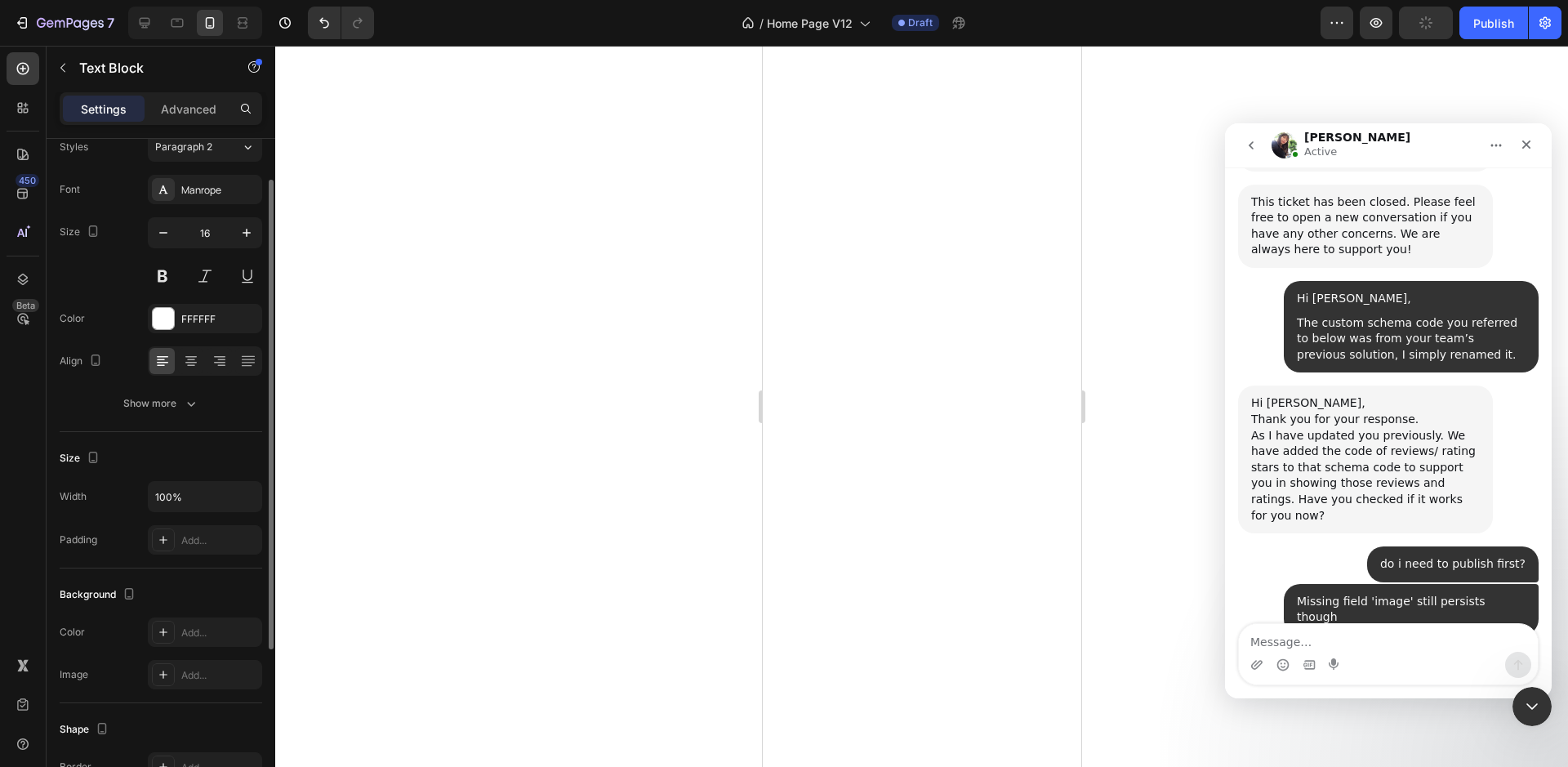
scroll to position [62, 0]
click at [645, 429] on div at bounding box center [921, 407] width 1293 height 721
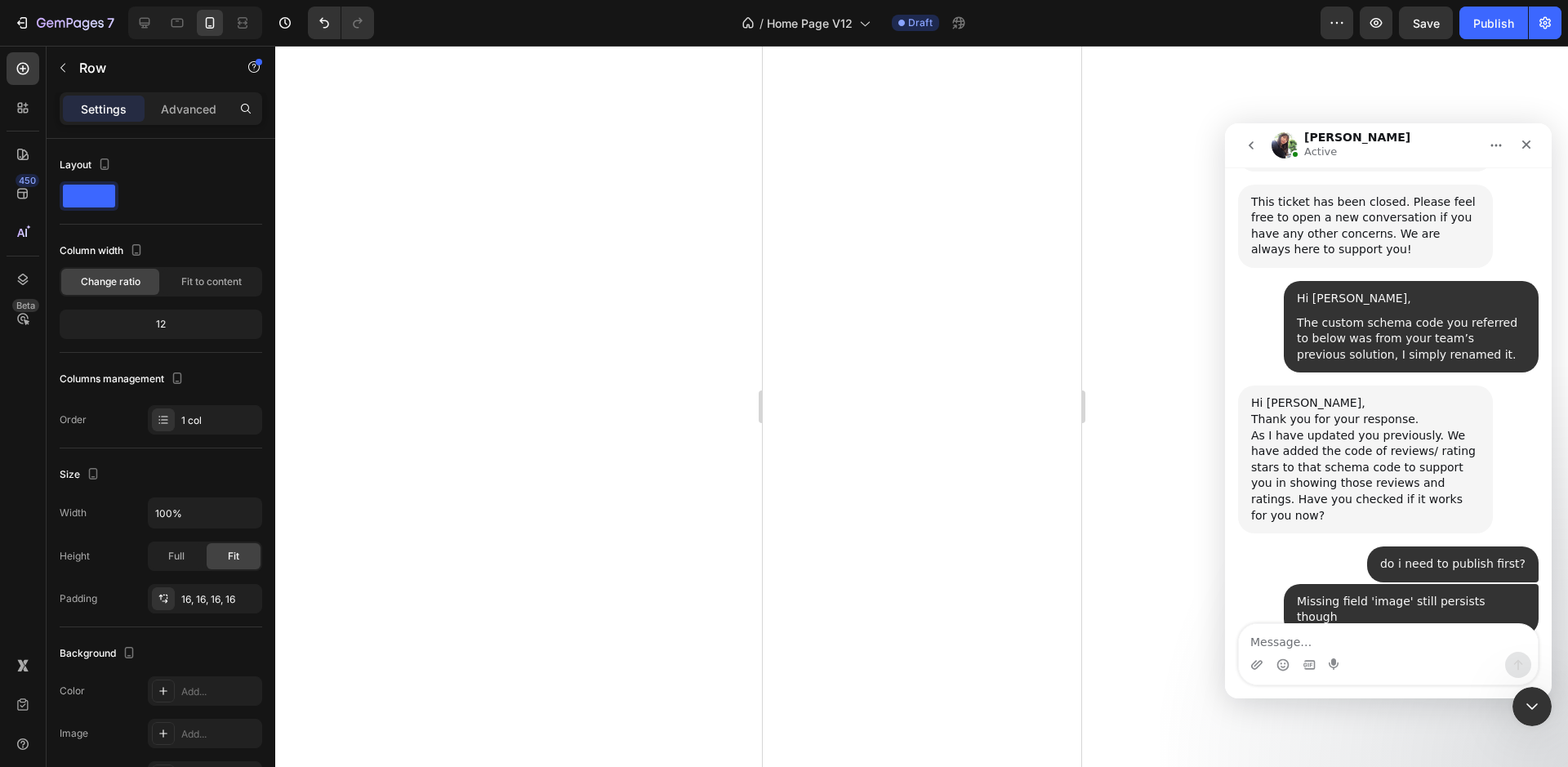
click at [563, 413] on div at bounding box center [921, 407] width 1293 height 721
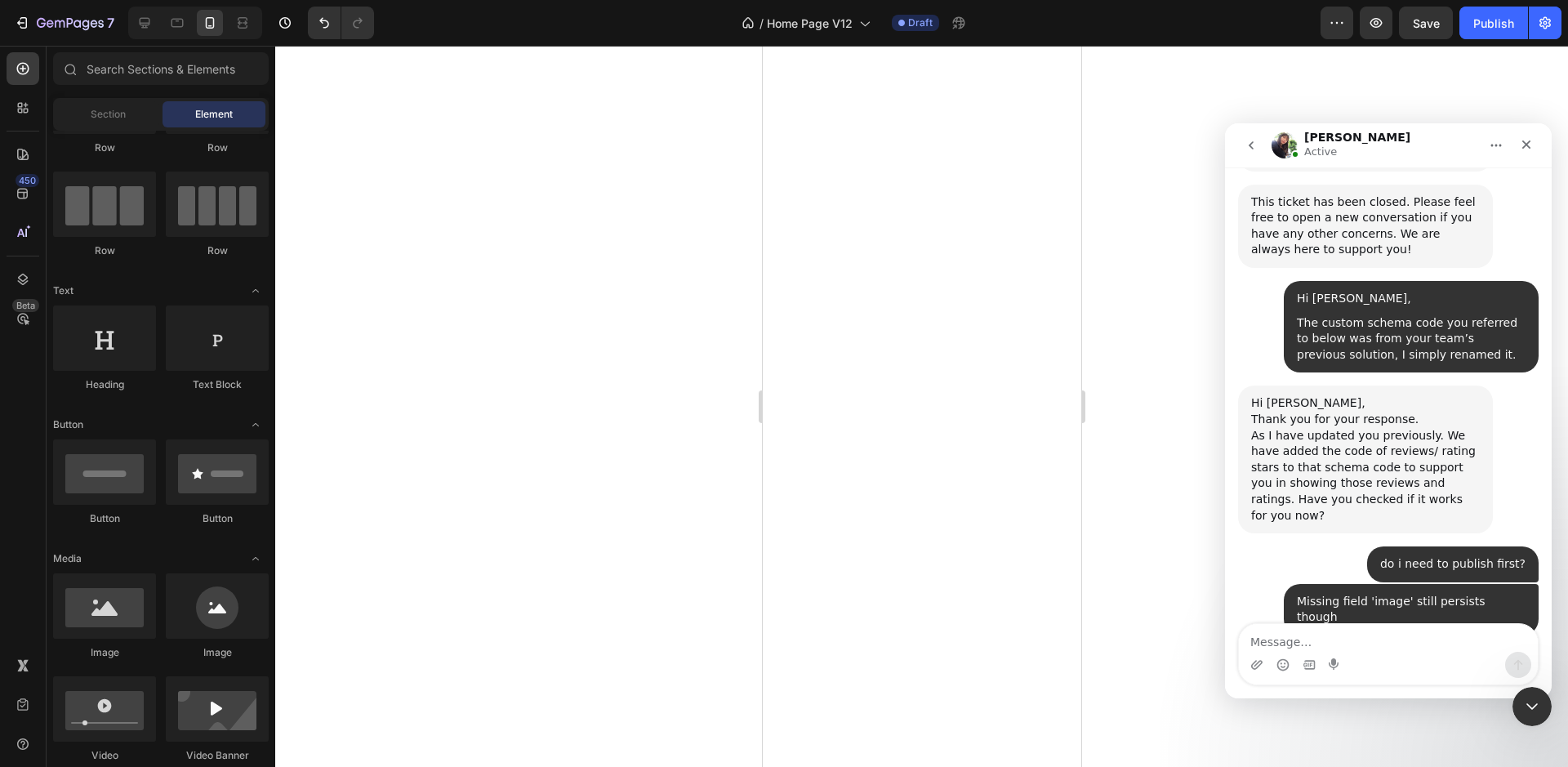
drag, startPoint x: 612, startPoint y: 335, endPoint x: 642, endPoint y: 338, distance: 30.1
click at [612, 335] on div at bounding box center [921, 407] width 1293 height 721
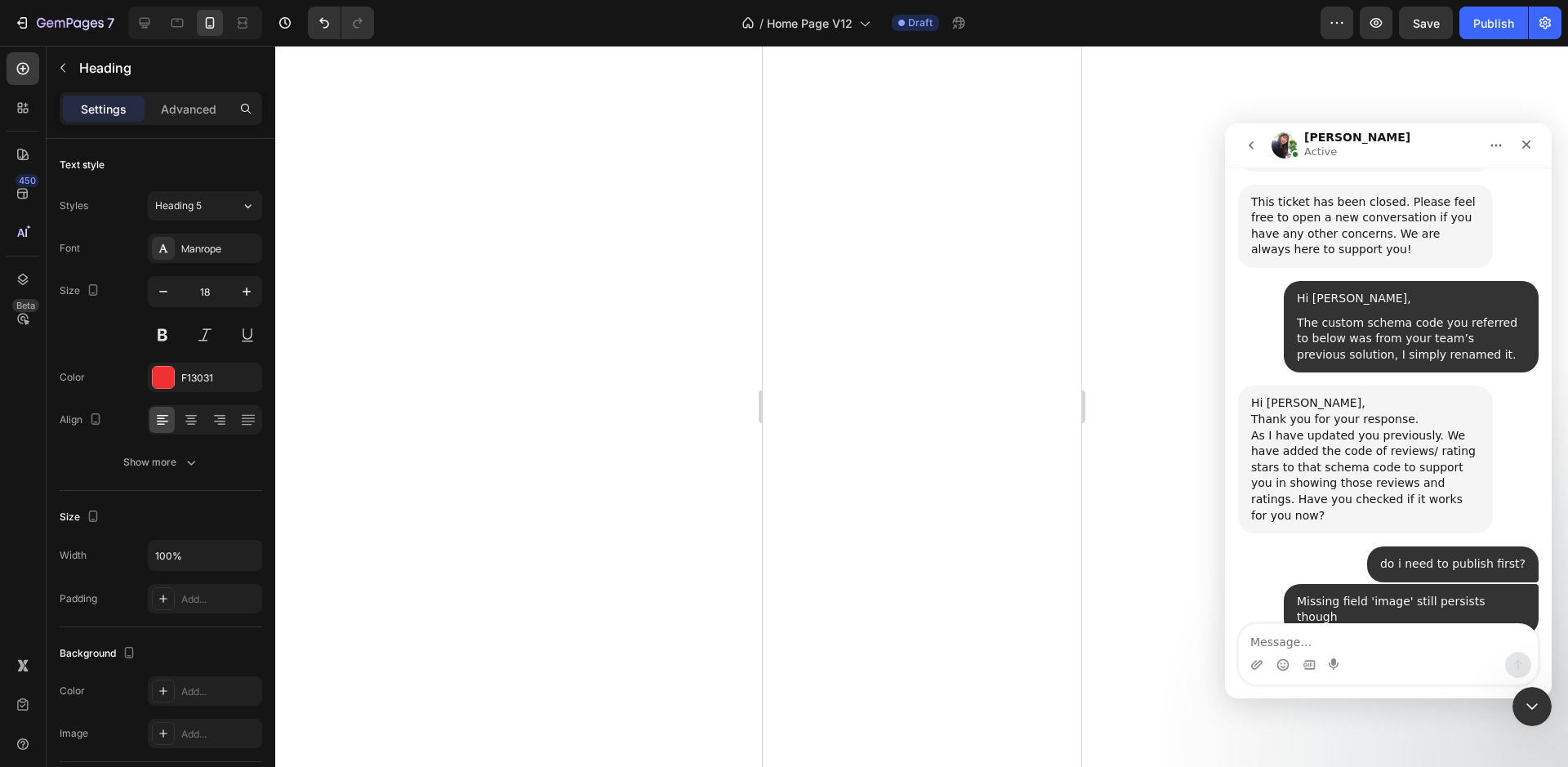
click at [674, 146] on div at bounding box center [921, 407] width 1293 height 721
click at [215, 365] on div "F13031" at bounding box center [206, 376] width 114 height 29
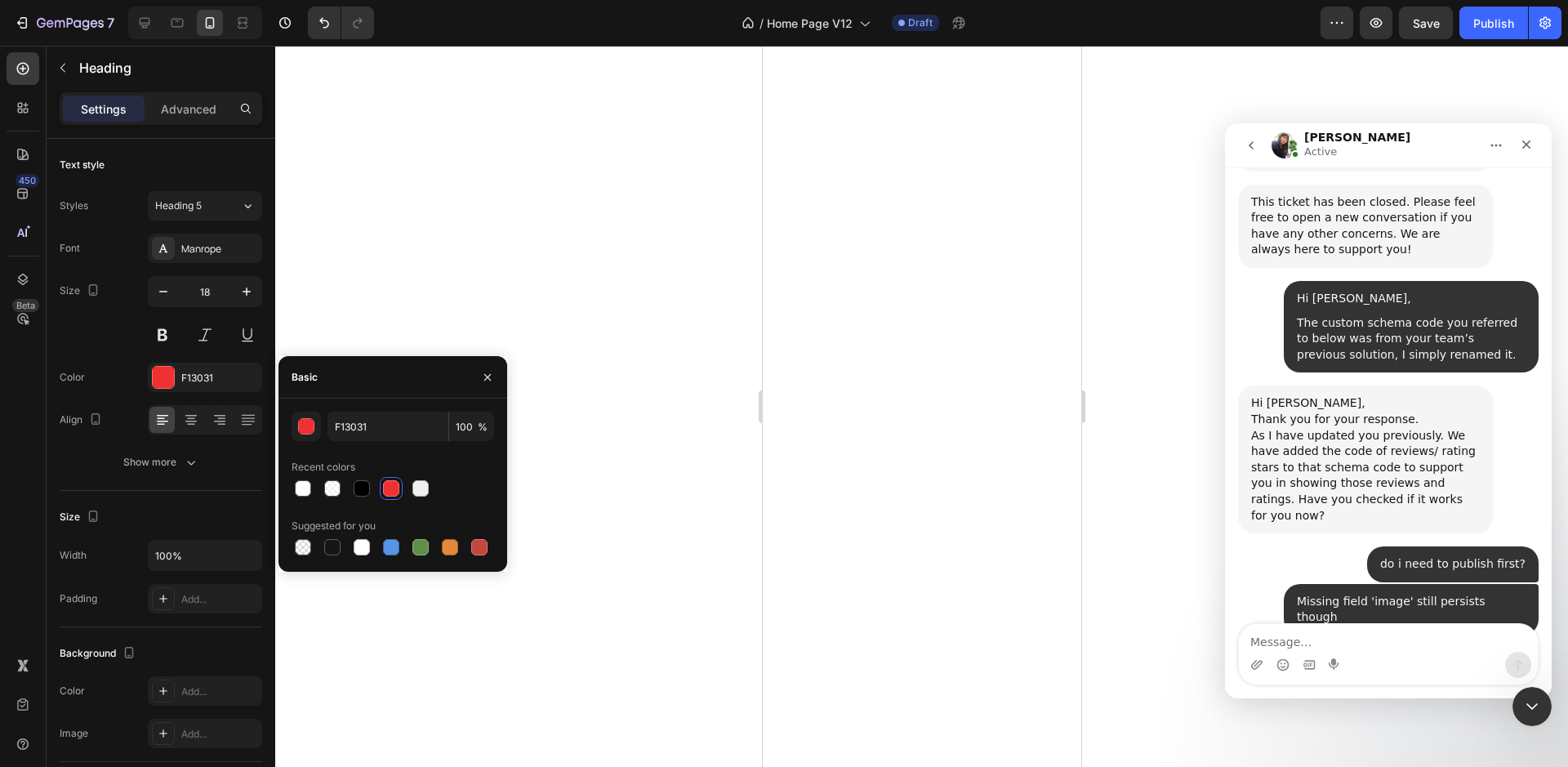
click at [463, 305] on div at bounding box center [921, 407] width 1293 height 721
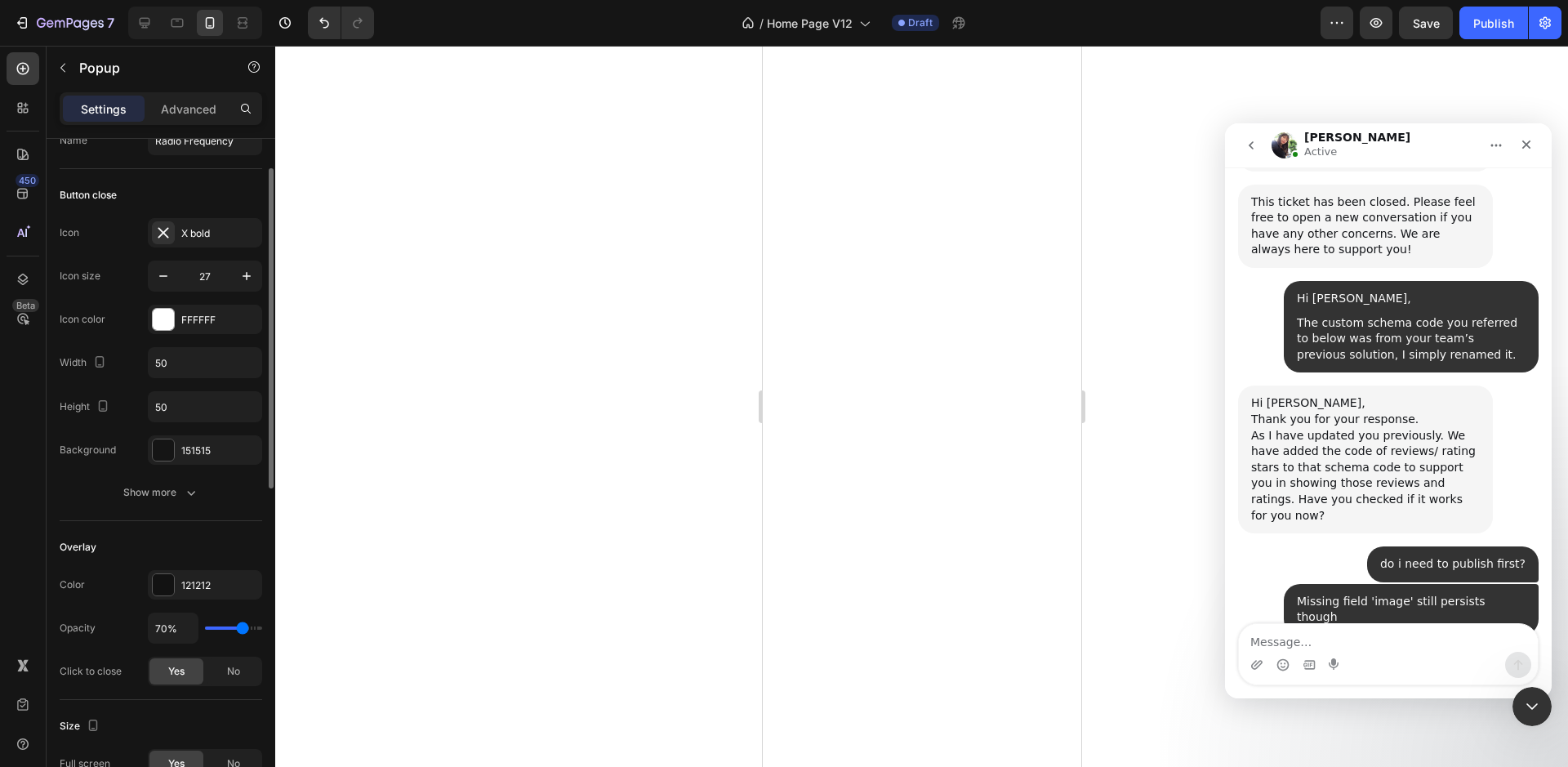
scroll to position [0, 0]
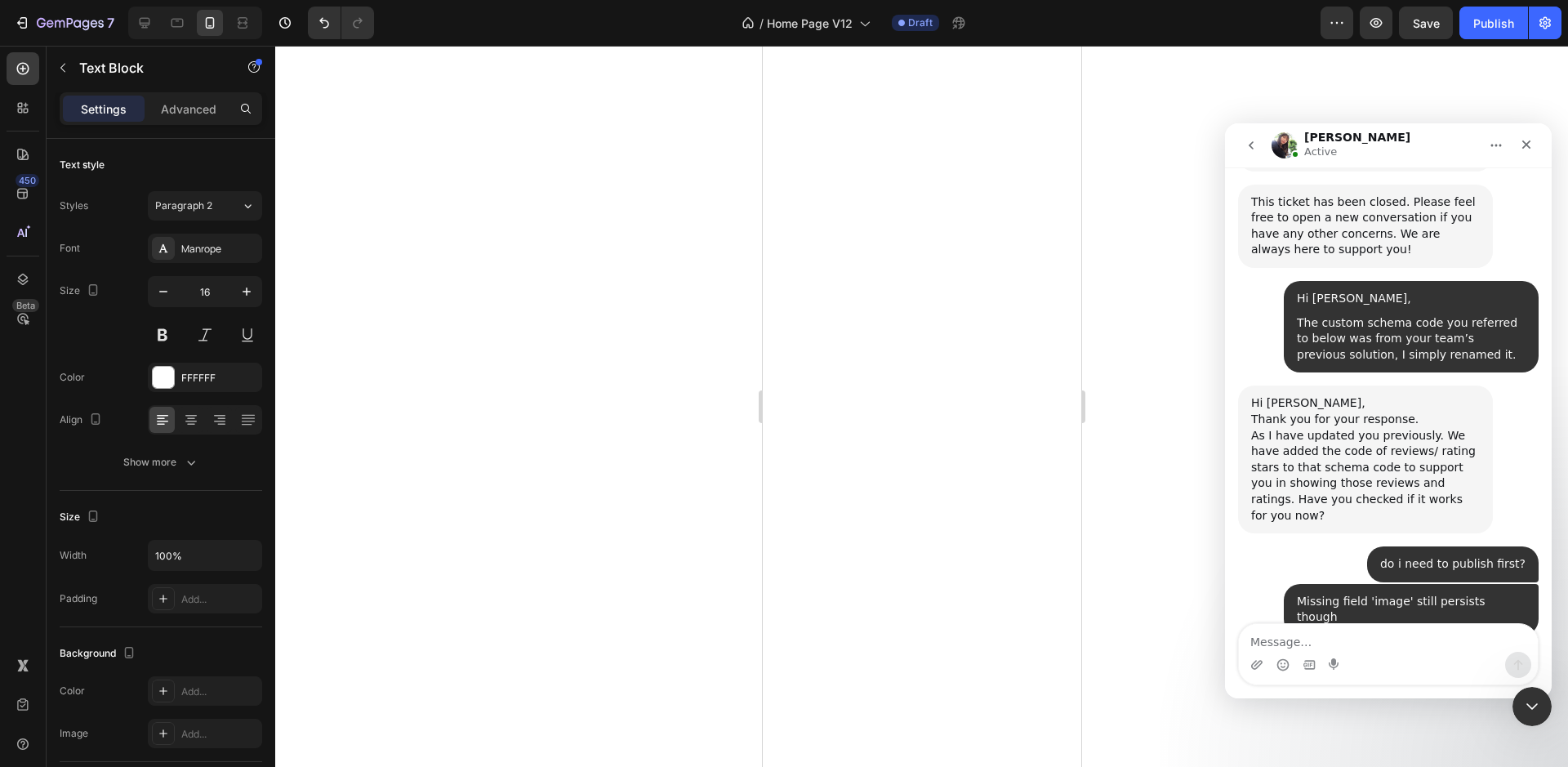
click at [667, 467] on div at bounding box center [921, 407] width 1293 height 721
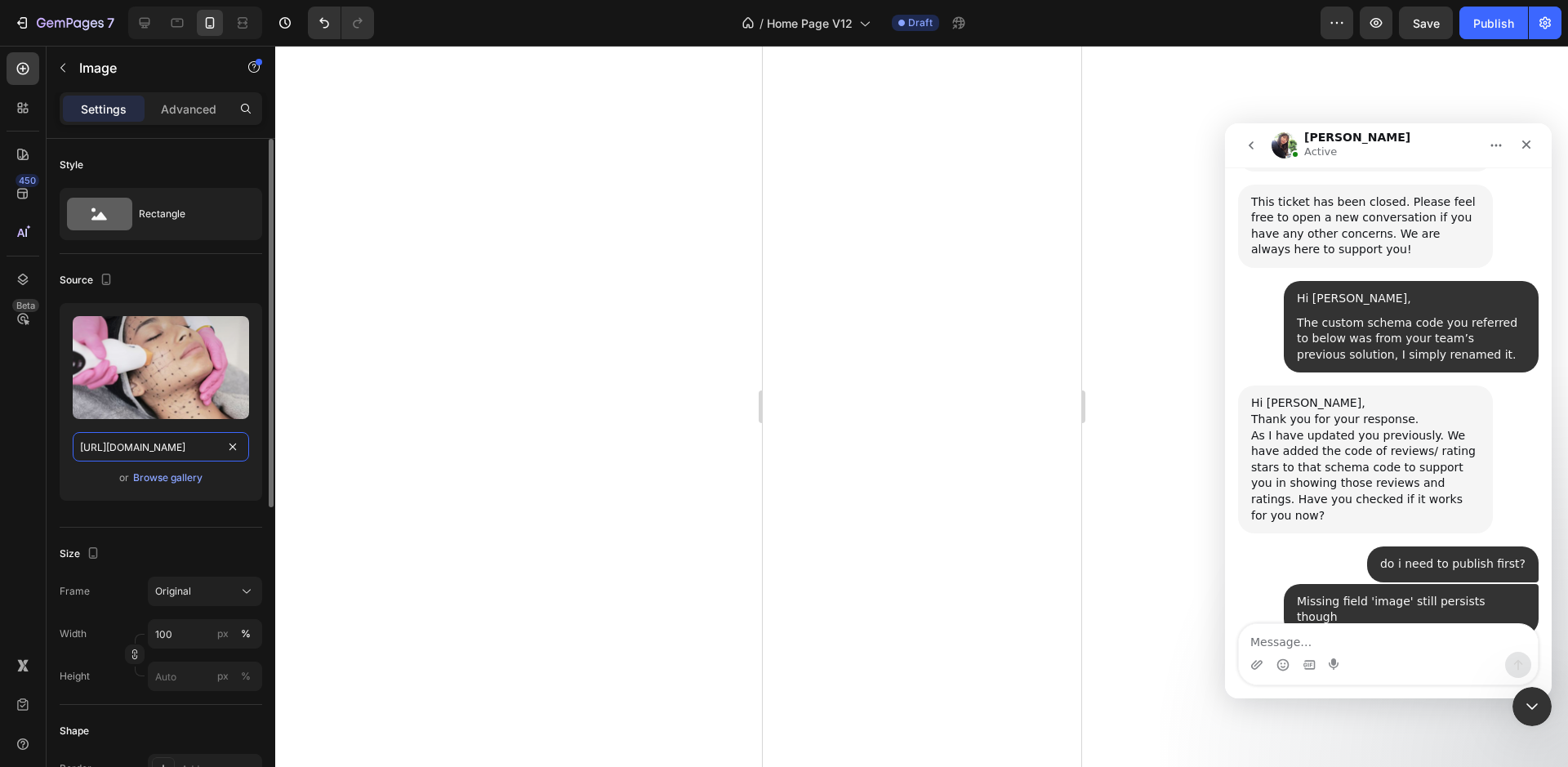
click at [155, 450] on input "https://cdn.shopify.com/s/files/1/0676/8708/8350/files/gempages_490985266723423…" at bounding box center [160, 446] width 176 height 29
paste input "5a0b484e-d60d-44ed-b7e2-72c13094459b"
type input "https://cdn.shopify.com/s/files/1/0676/8708/8350/files/gempages_490985266723423…"
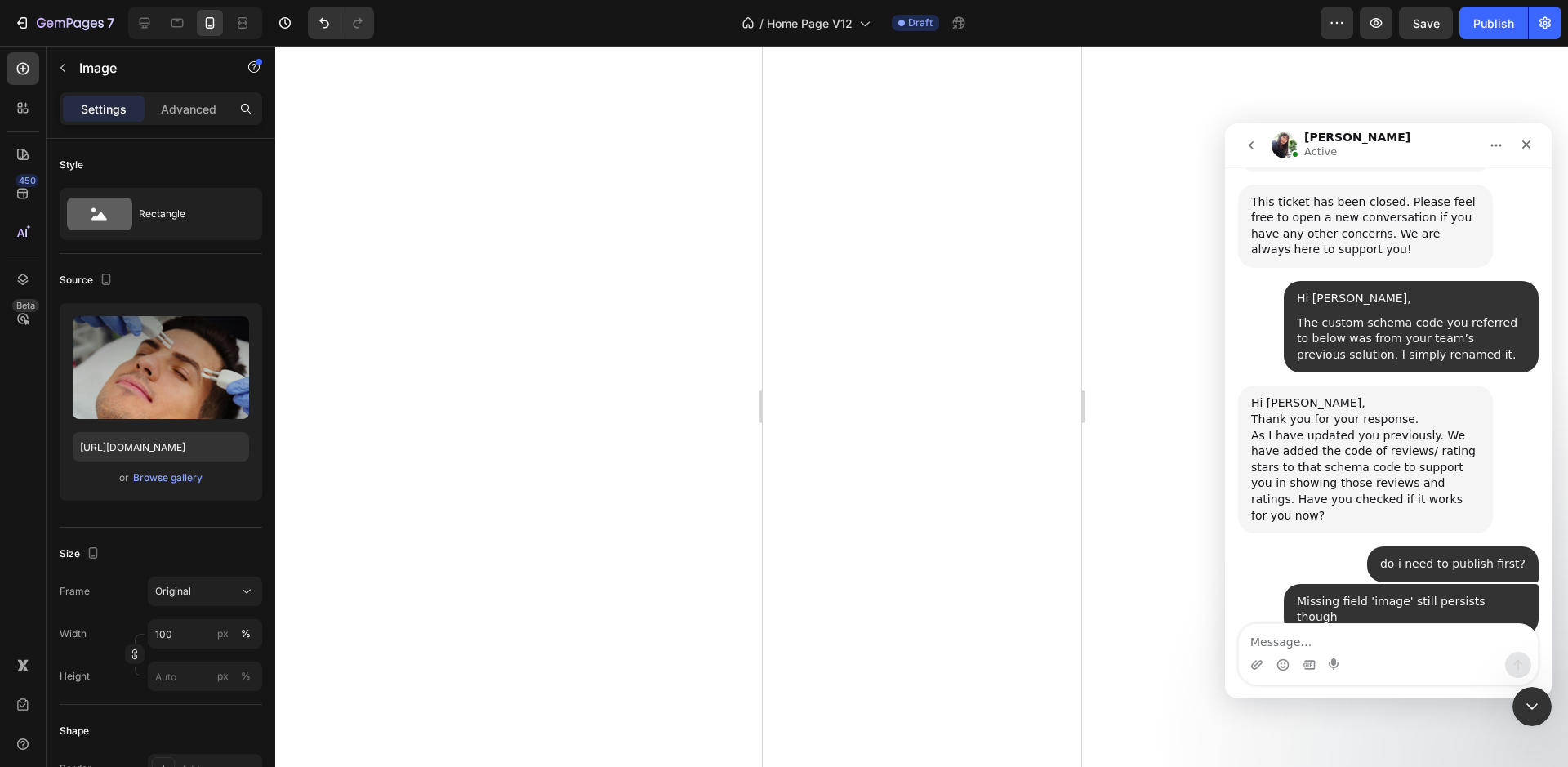
click at [410, 397] on div at bounding box center [921, 407] width 1293 height 721
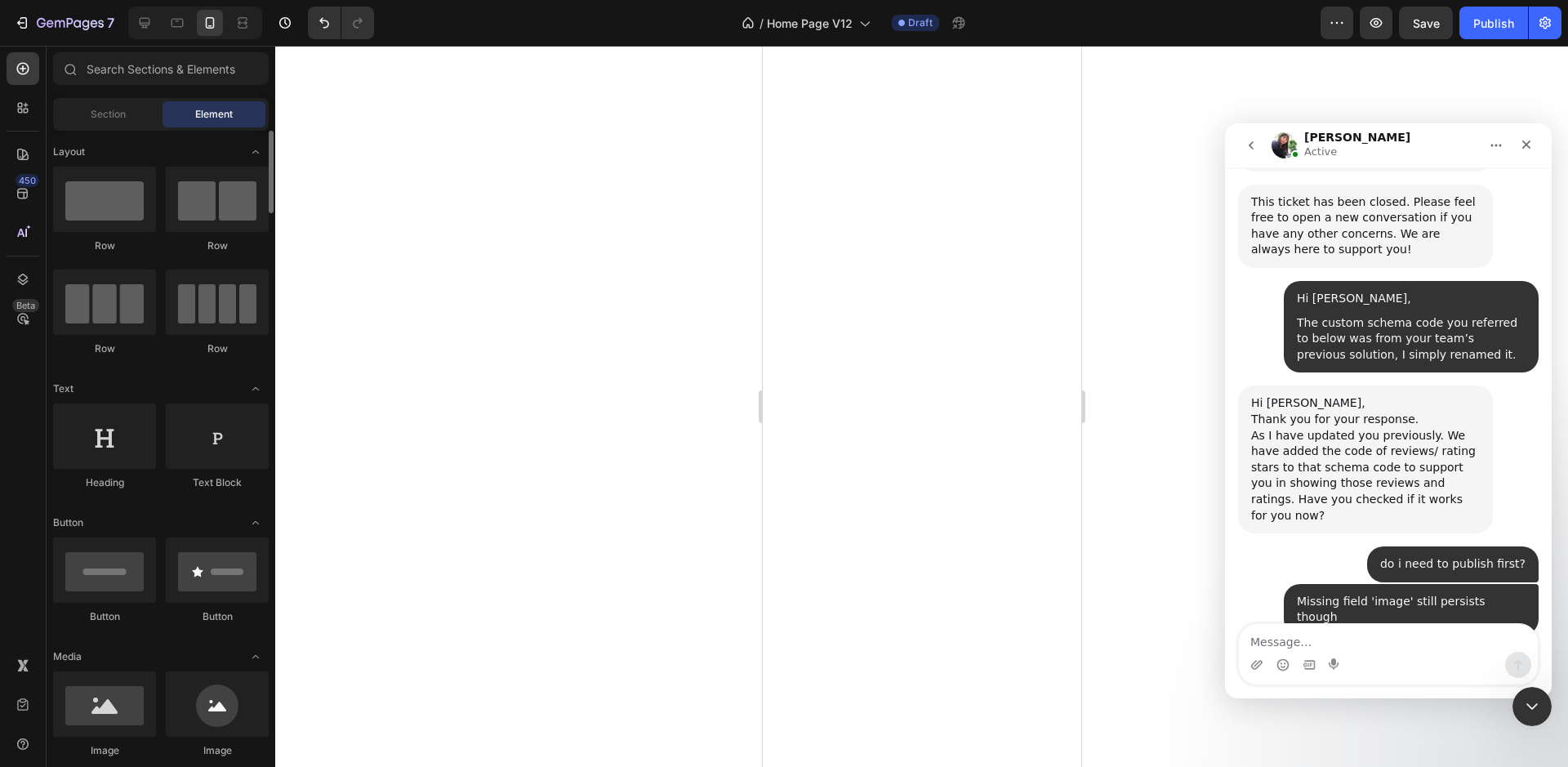
scroll to position [1, 0]
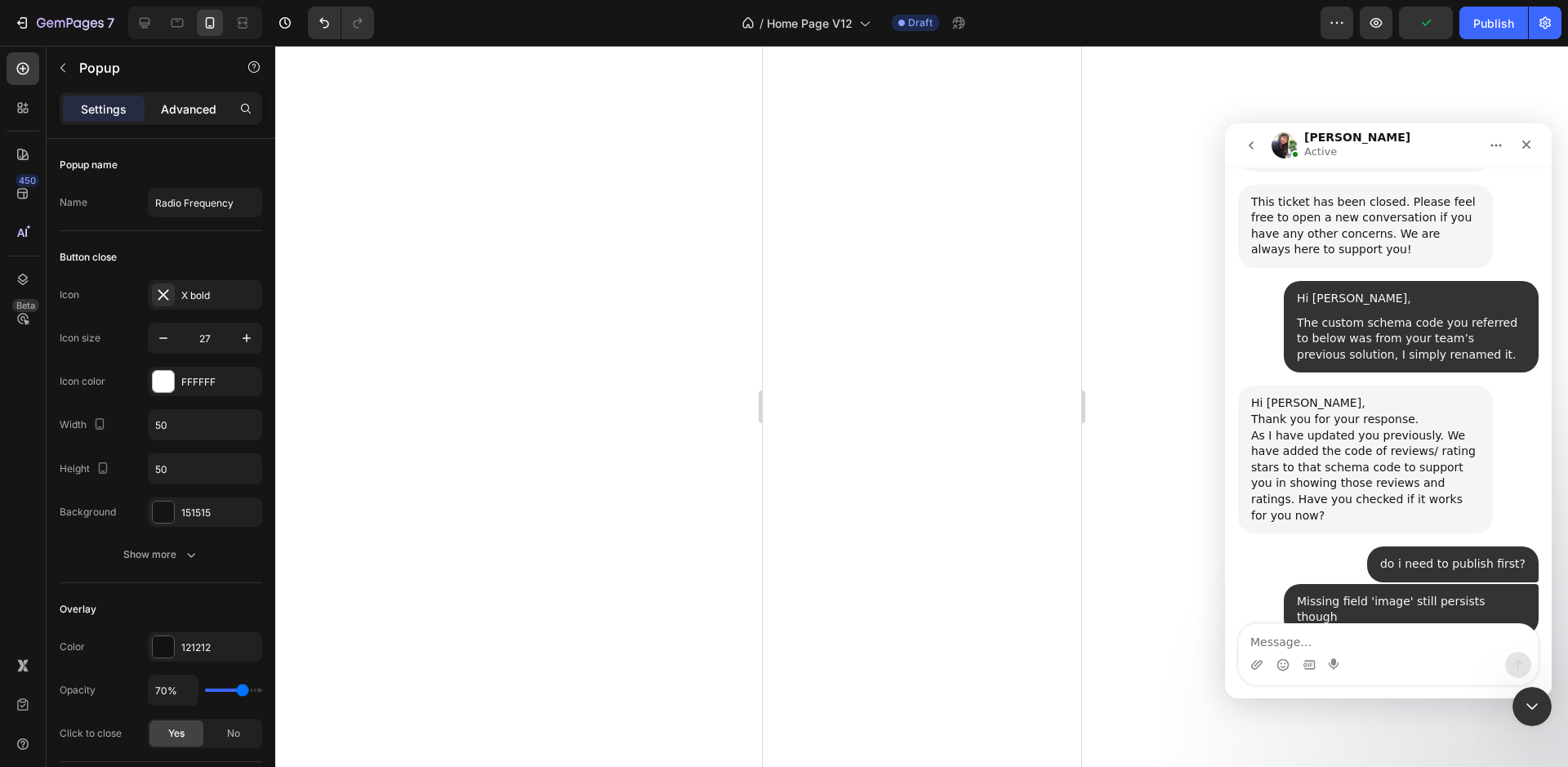
click at [177, 110] on p "Advanced" at bounding box center [188, 109] width 55 height 17
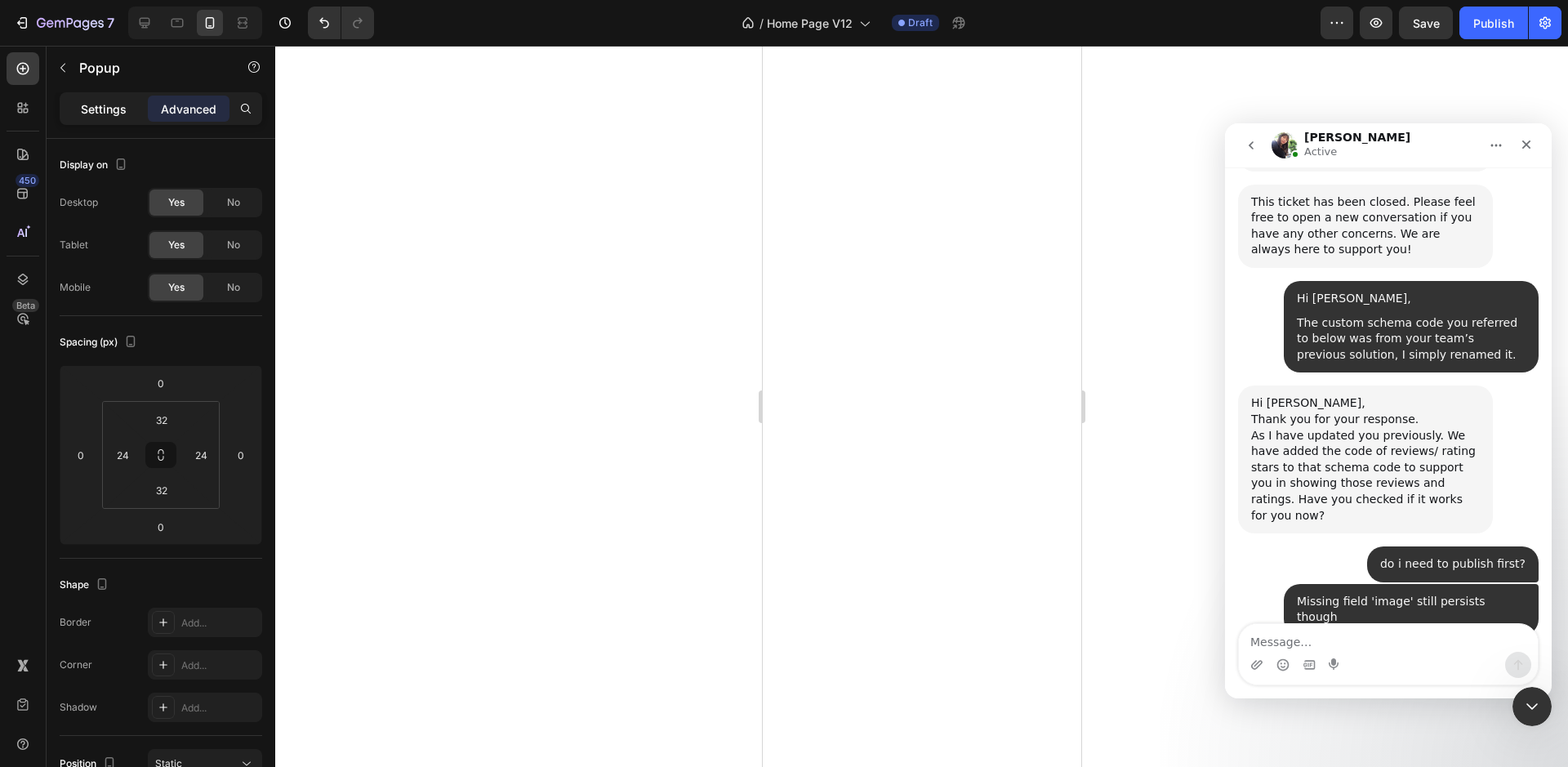
click at [76, 106] on div "Settings" at bounding box center [103, 109] width 82 height 26
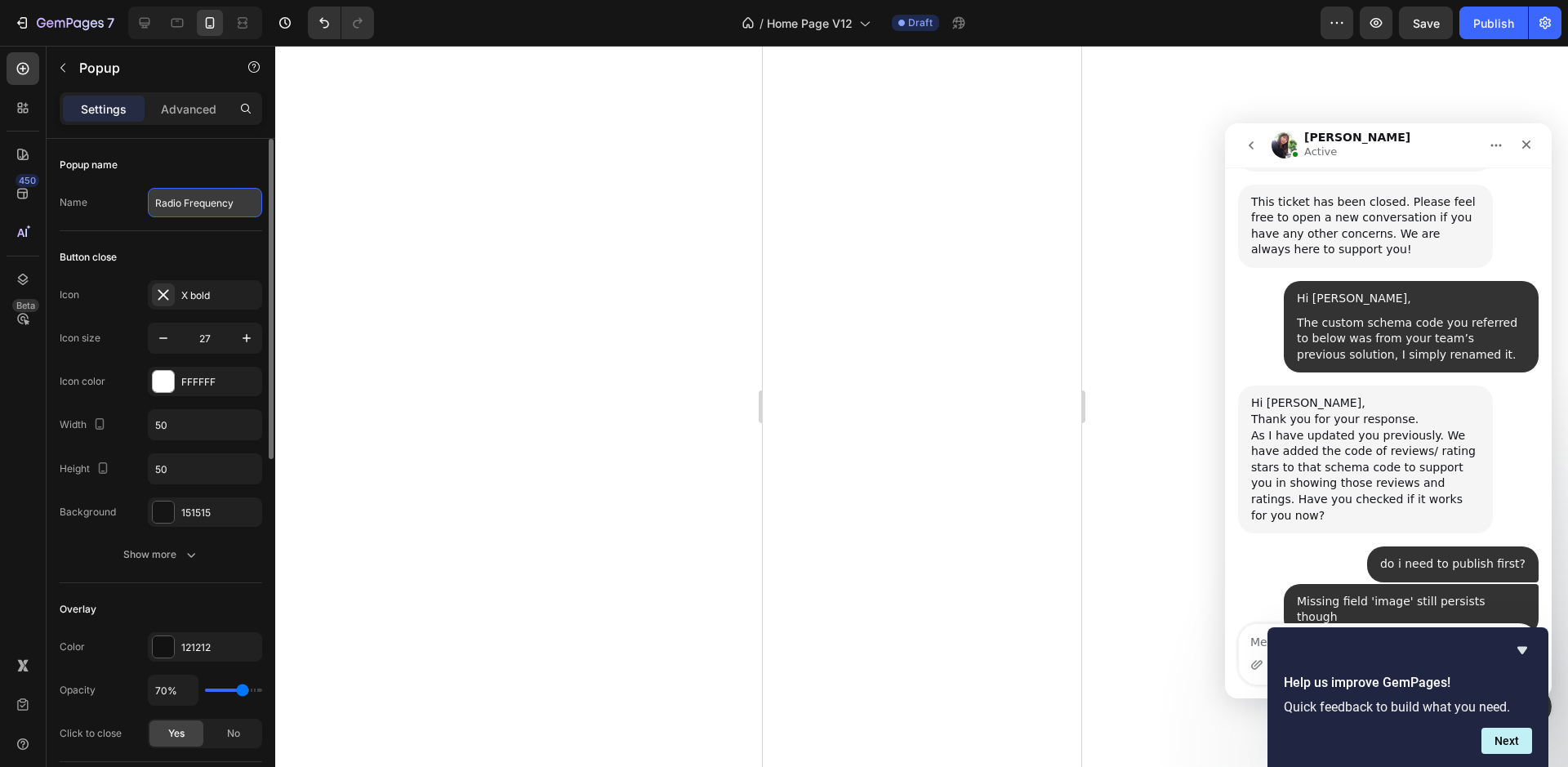
click at [197, 205] on input "Radio Frequency" at bounding box center [206, 202] width 114 height 29
paste input "Microcurrent"
type input "Microcurrent"
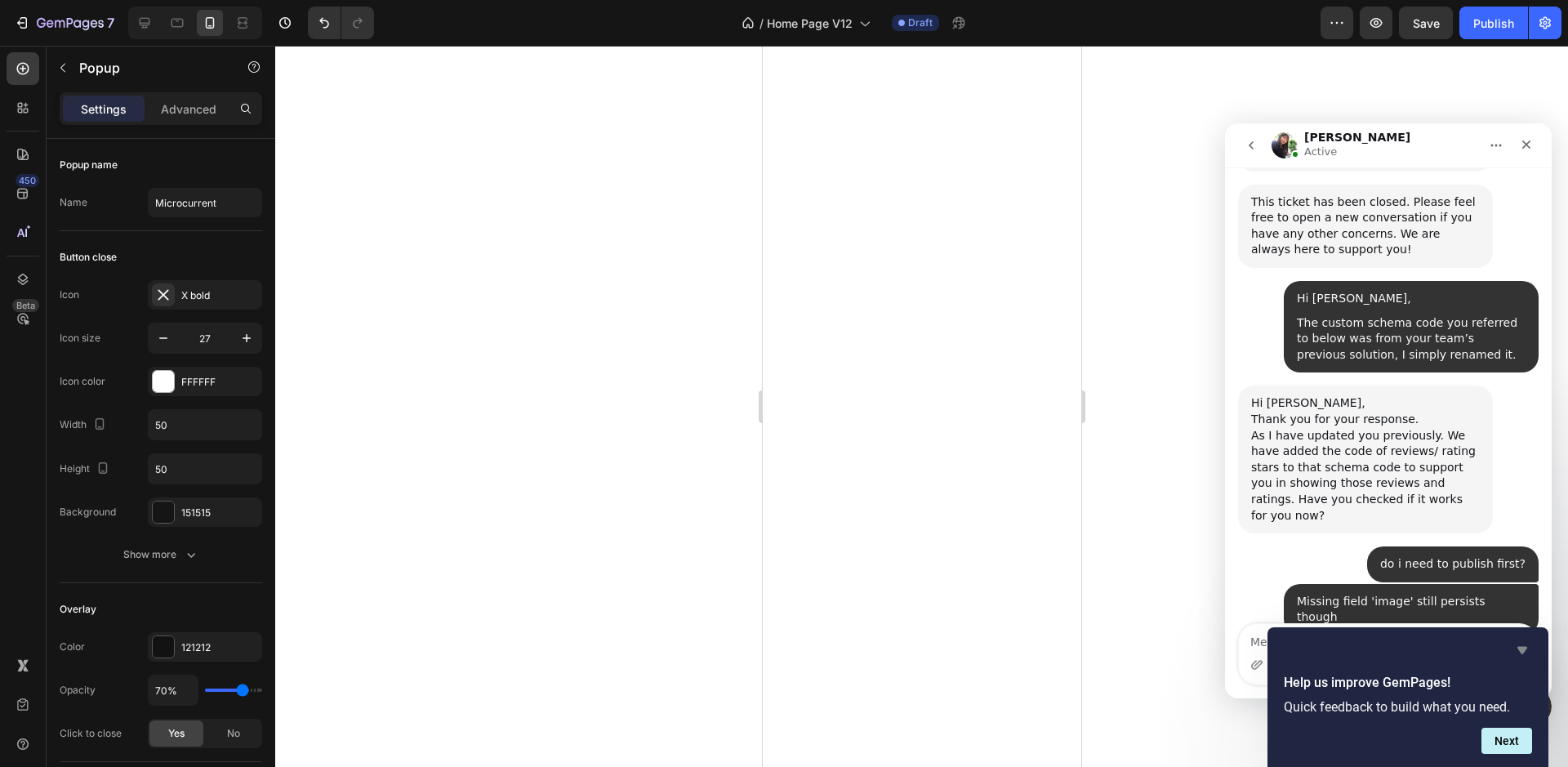
click at [1524, 645] on icon "Hide survey" at bounding box center [1522, 650] width 20 height 20
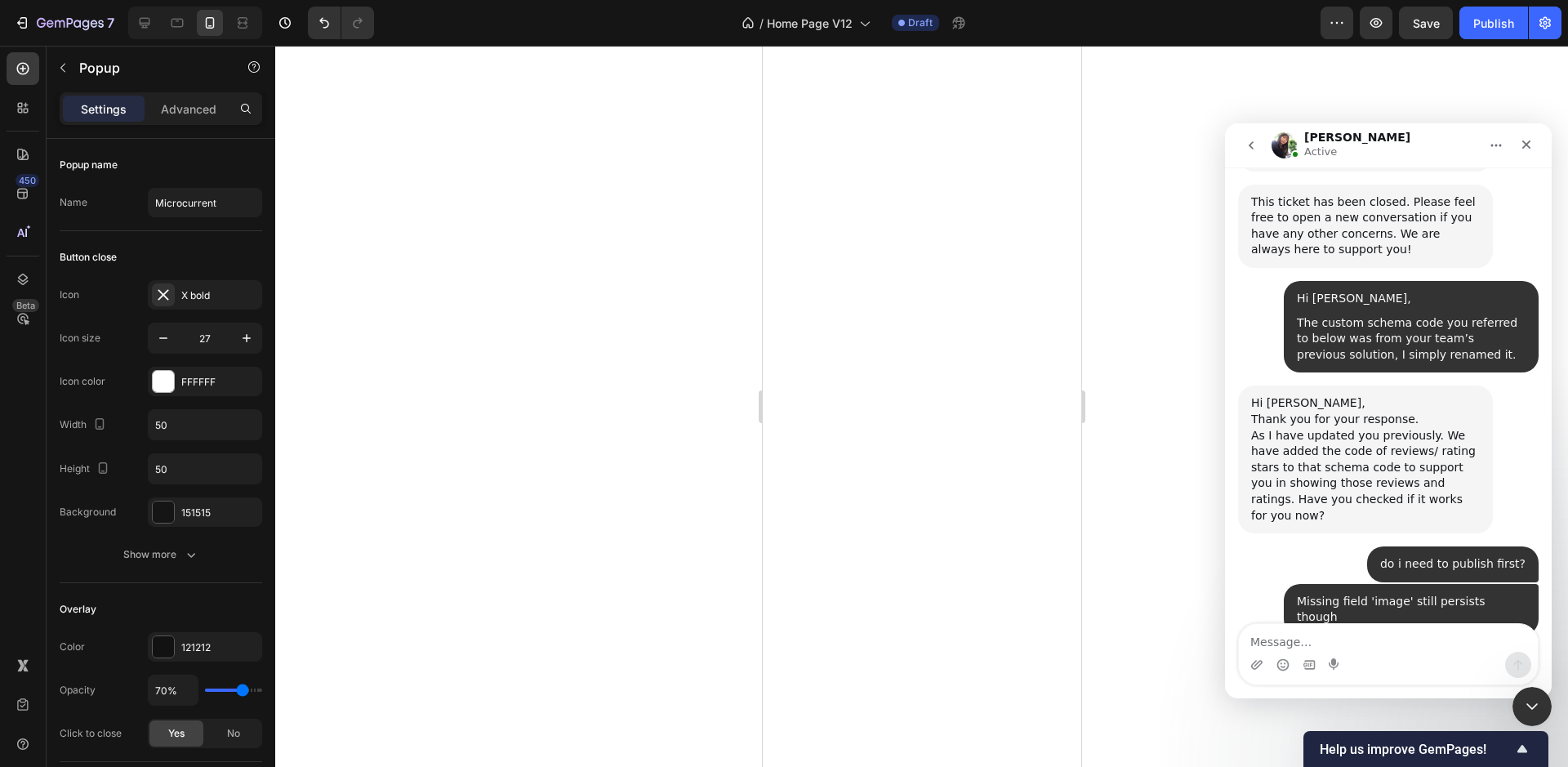
click at [560, 440] on div at bounding box center [921, 407] width 1293 height 721
click at [166, 203] on input "Microcurrent" at bounding box center [206, 202] width 114 height 29
paste input "Low-Level Laser"
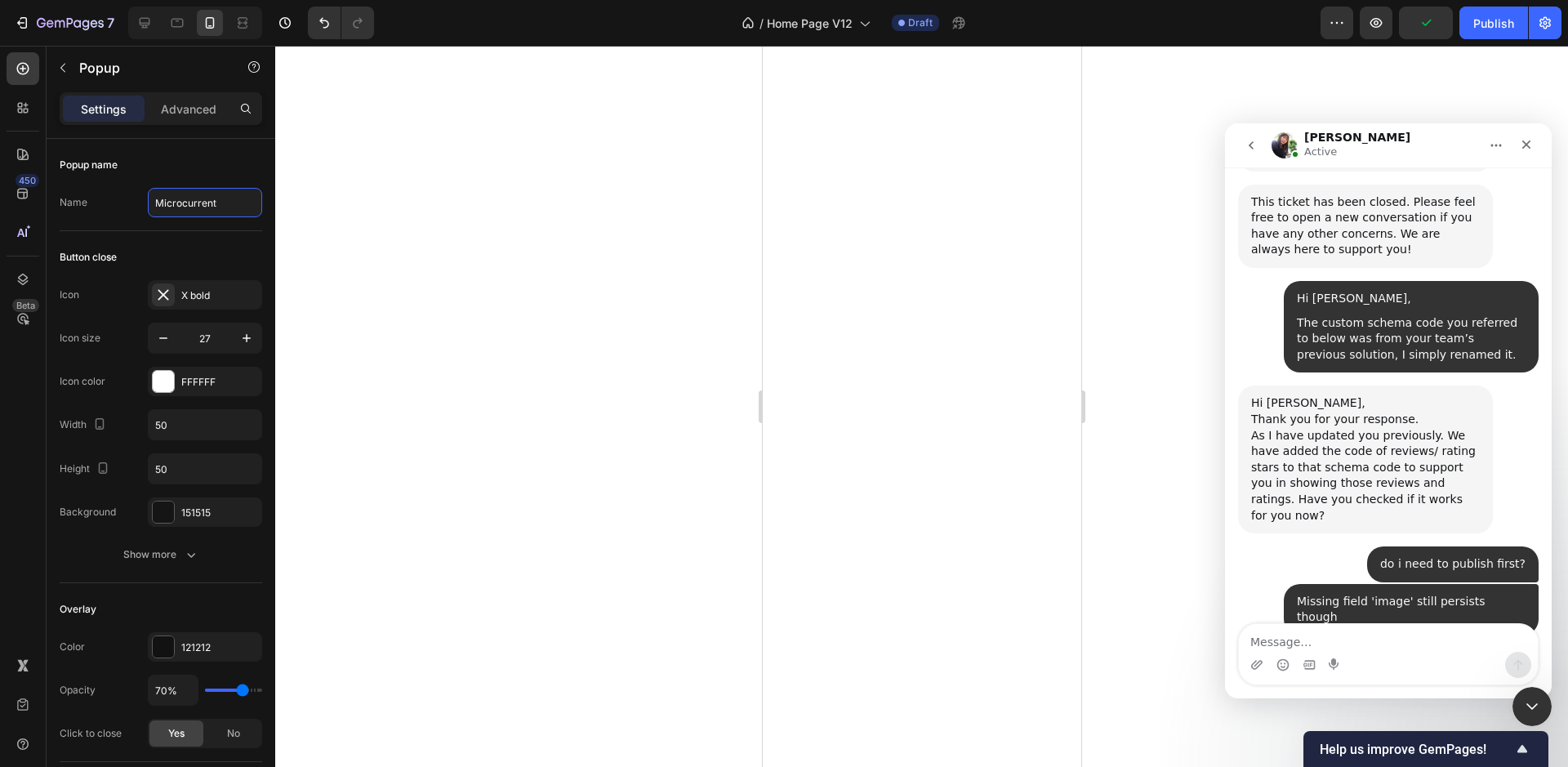
type input "Low-Level Laser"
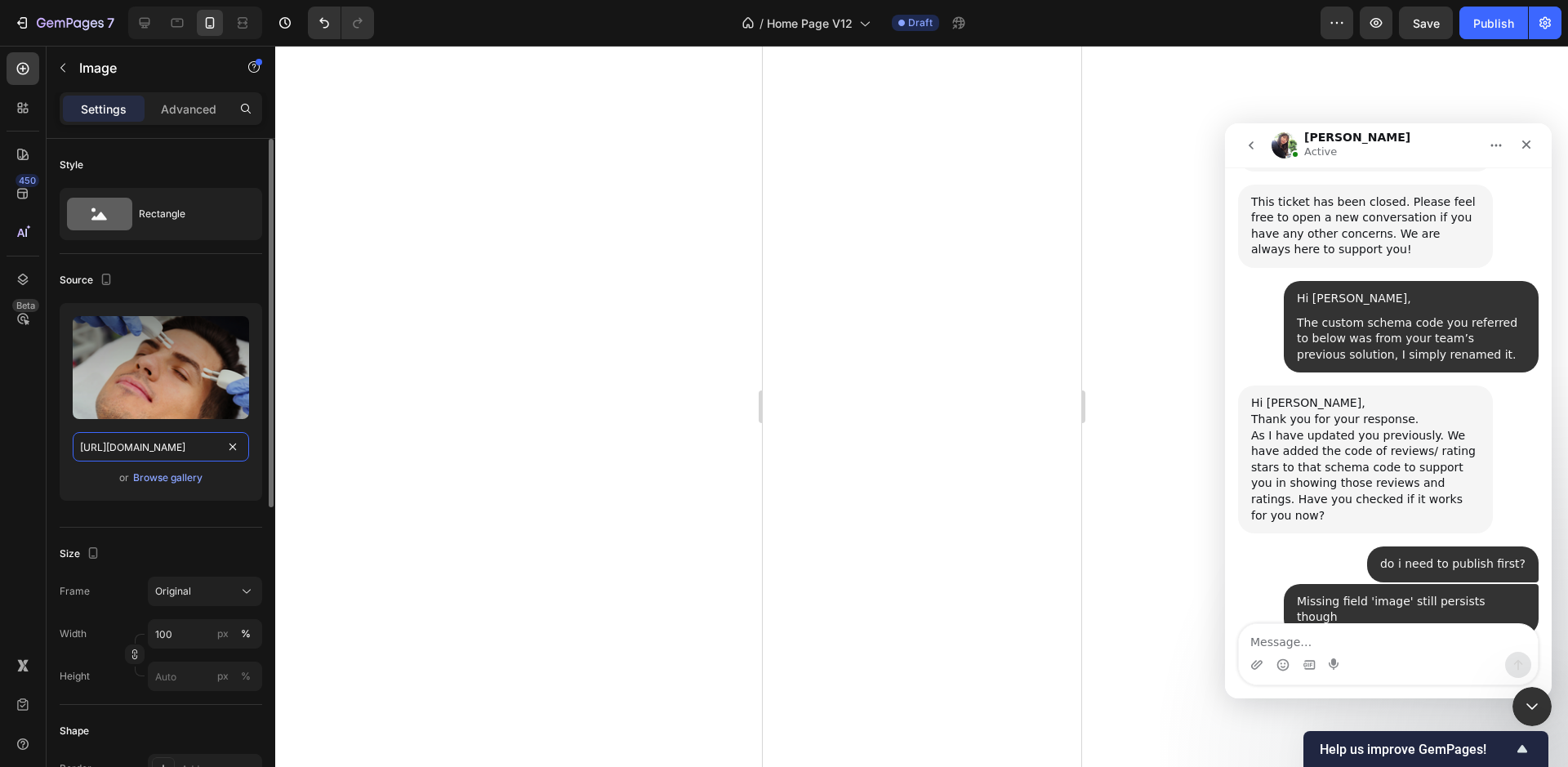
click at [153, 449] on input "https://cdn.shopify.com/s/files/1/0676/8708/8350/files/gempages_490985266723423…" at bounding box center [160, 446] width 176 height 29
paste input "ad737107-4456-4f08-8f85-ac7dd905f735"
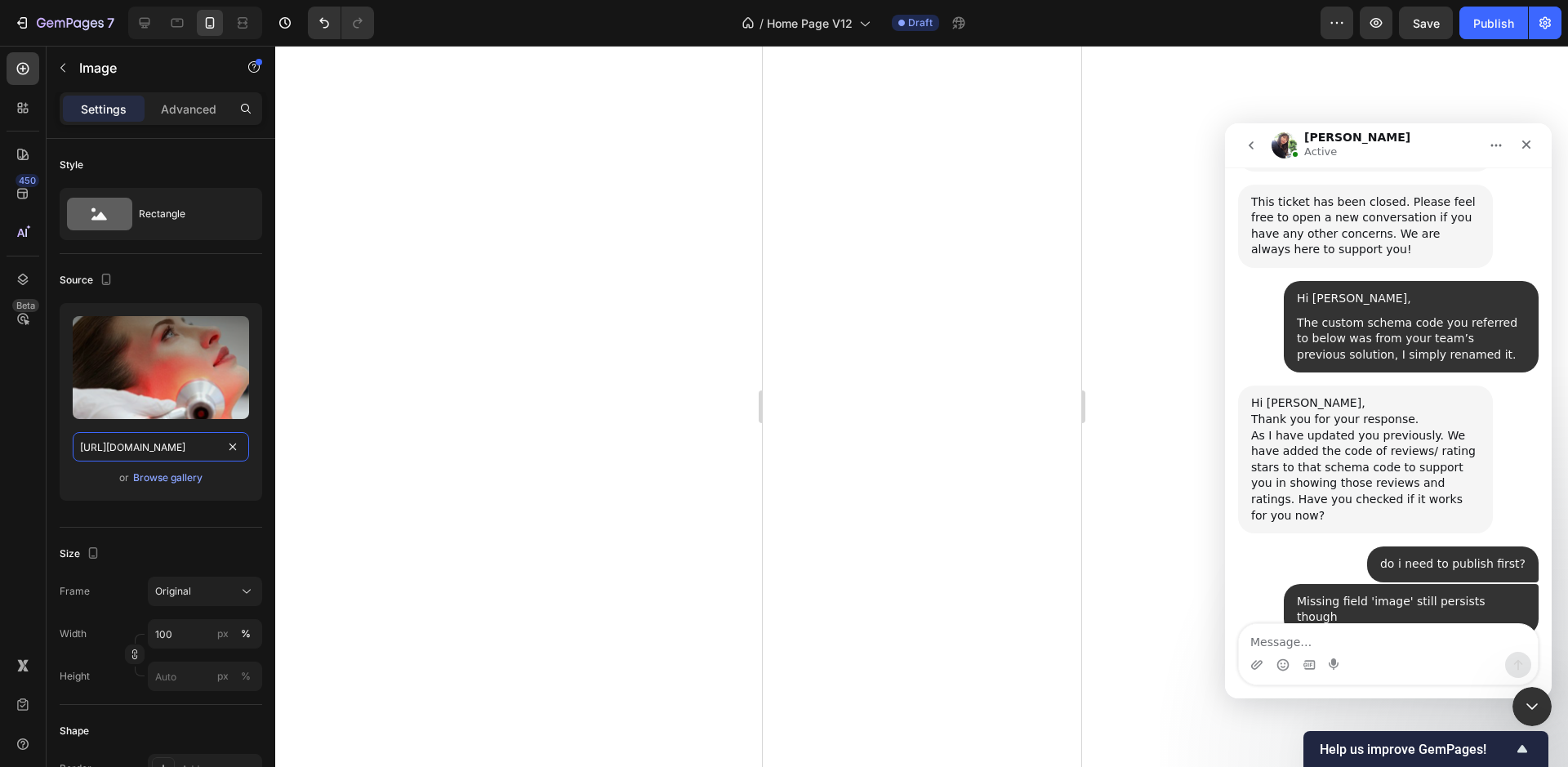
type input "https://cdn.shopify.com/s/files/1/0676/8708/8350/files/gempages_490985266723423…"
click at [388, 399] on div at bounding box center [921, 407] width 1293 height 721
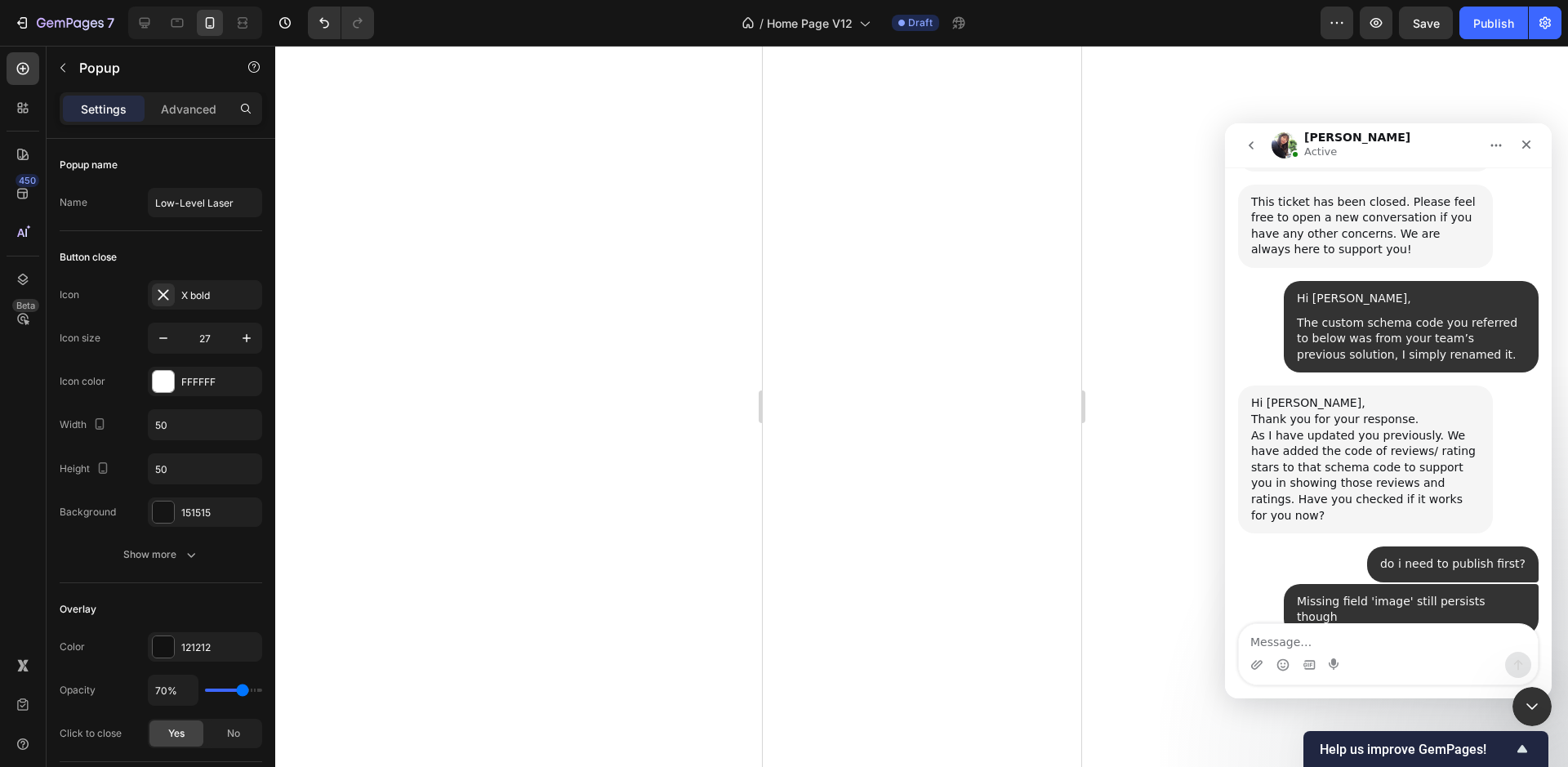
drag, startPoint x: 617, startPoint y: 268, endPoint x: 737, endPoint y: 279, distance: 120.5
click at [617, 268] on div at bounding box center [921, 407] width 1293 height 721
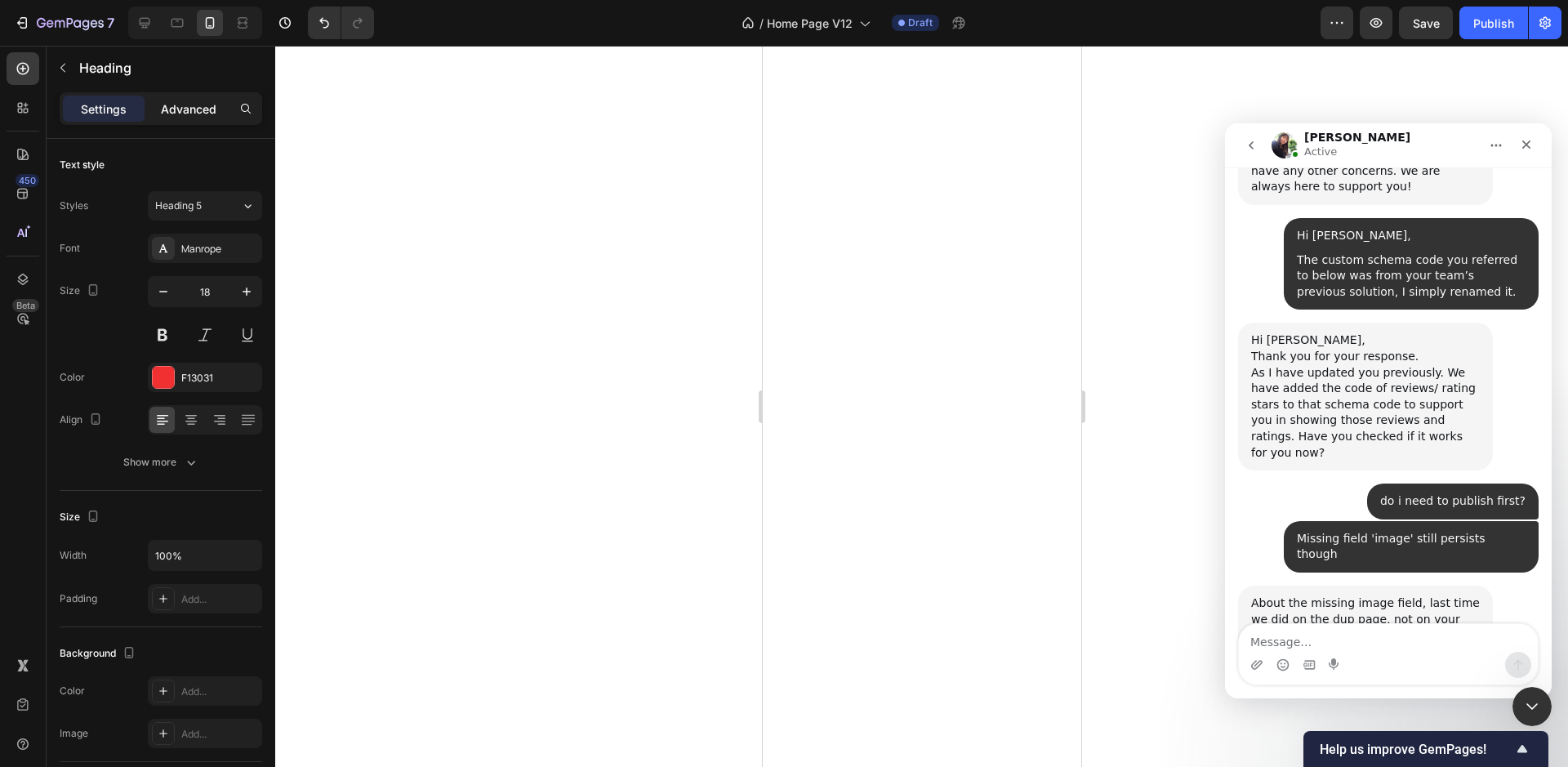
click at [211, 115] on p "Advanced" at bounding box center [188, 109] width 55 height 17
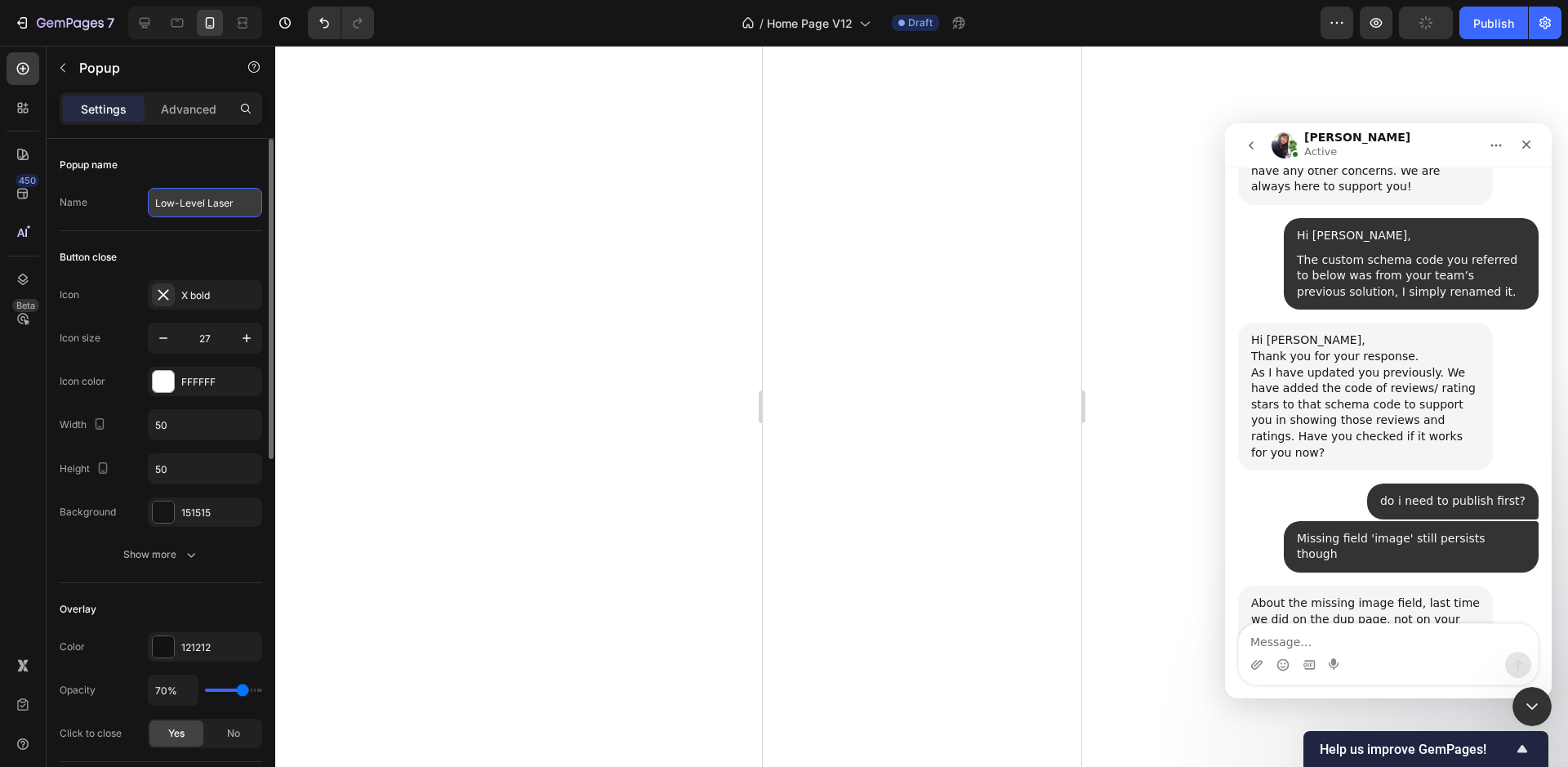
click at [200, 205] on input "Low-Level Laser" at bounding box center [206, 202] width 114 height 29
paste input "Red Light"
type input "Red Light"
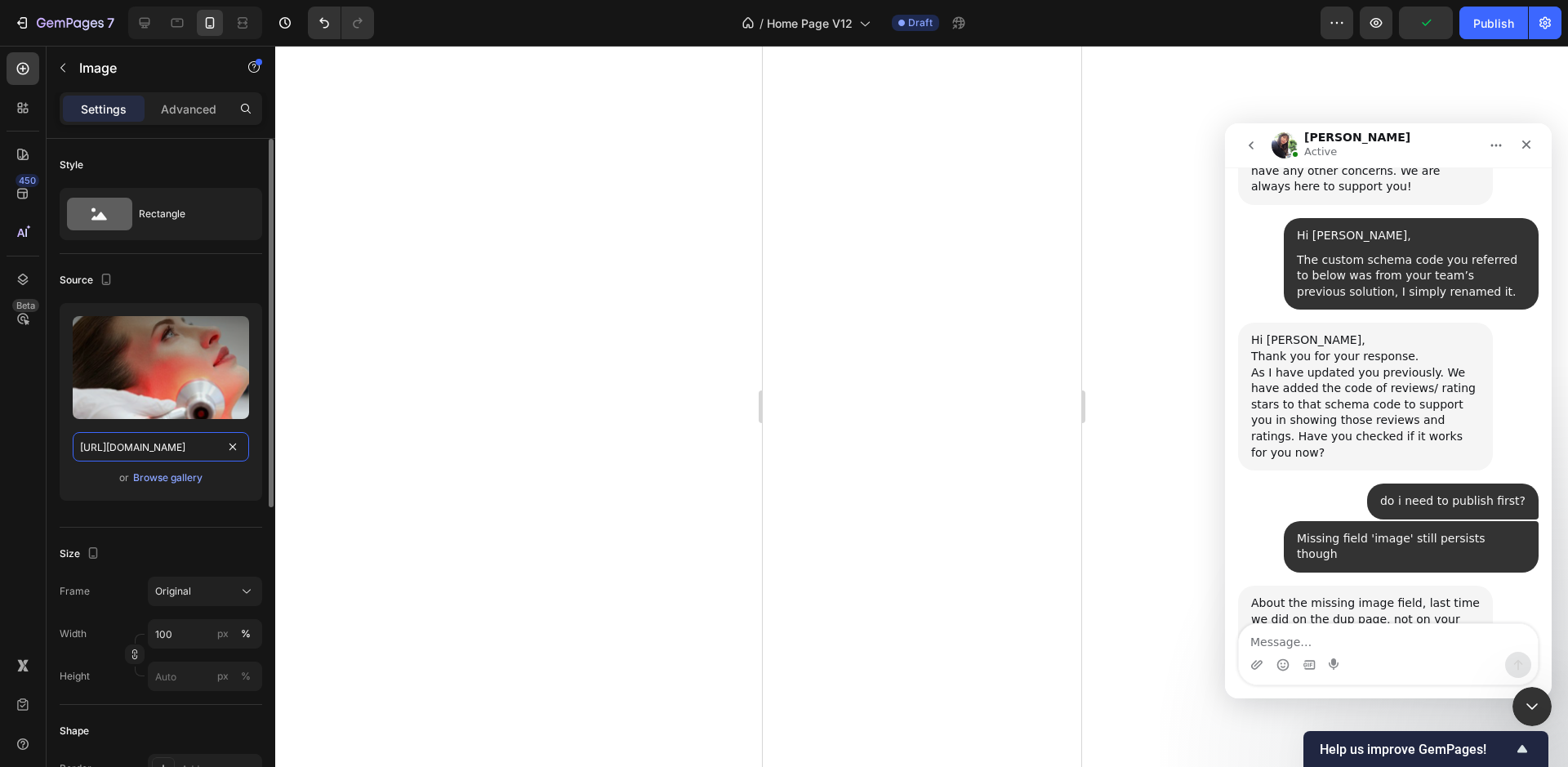
click at [148, 440] on input "https://cdn.shopify.com/s/files/1/0676/8708/8350/files/gempages_490985266723423…" at bounding box center [160, 446] width 176 height 29
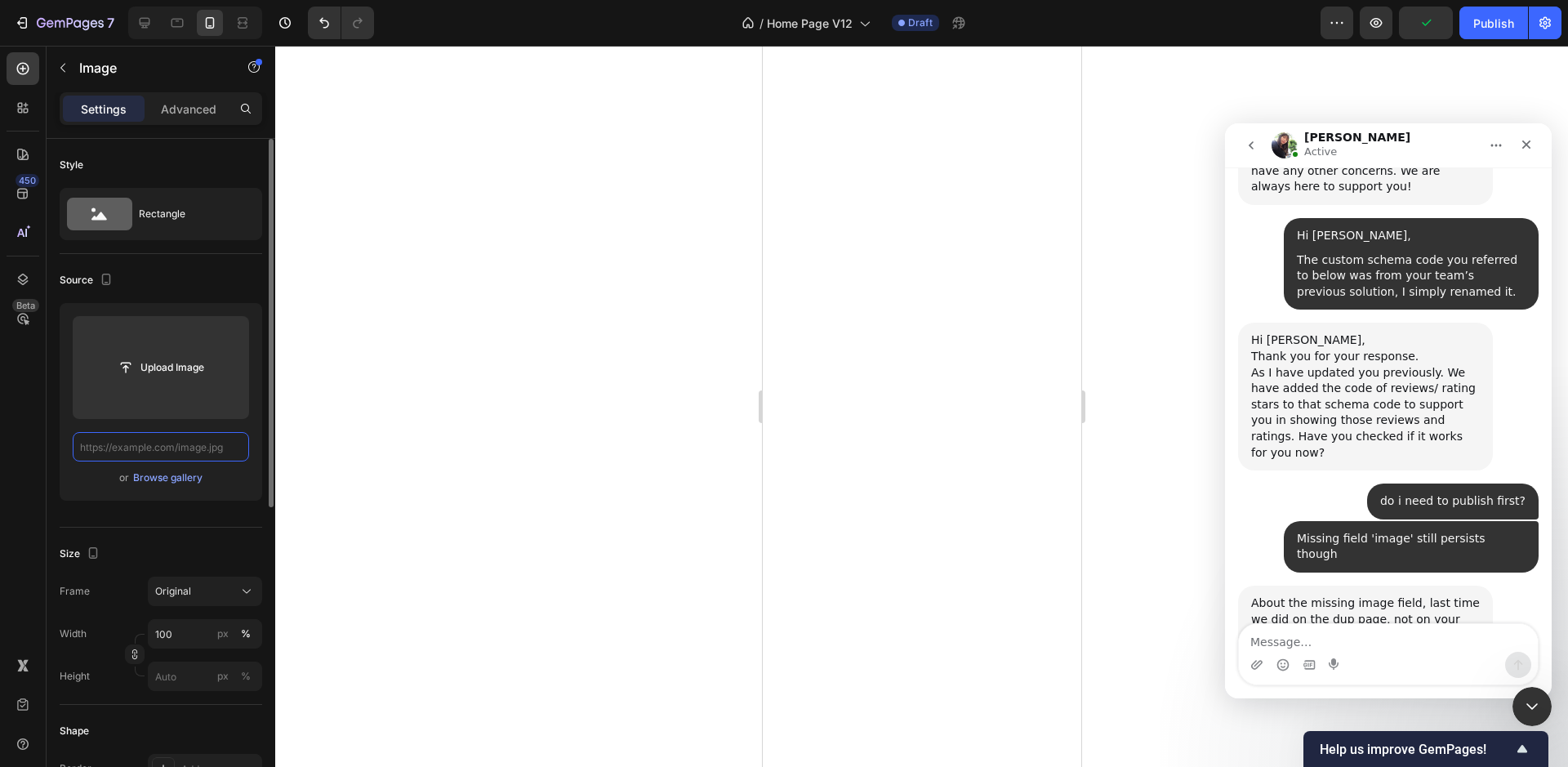
paste input "https://cdn.shopify.com/s/files/1/0676/8708/8350/files/gempages_490985266723423…"
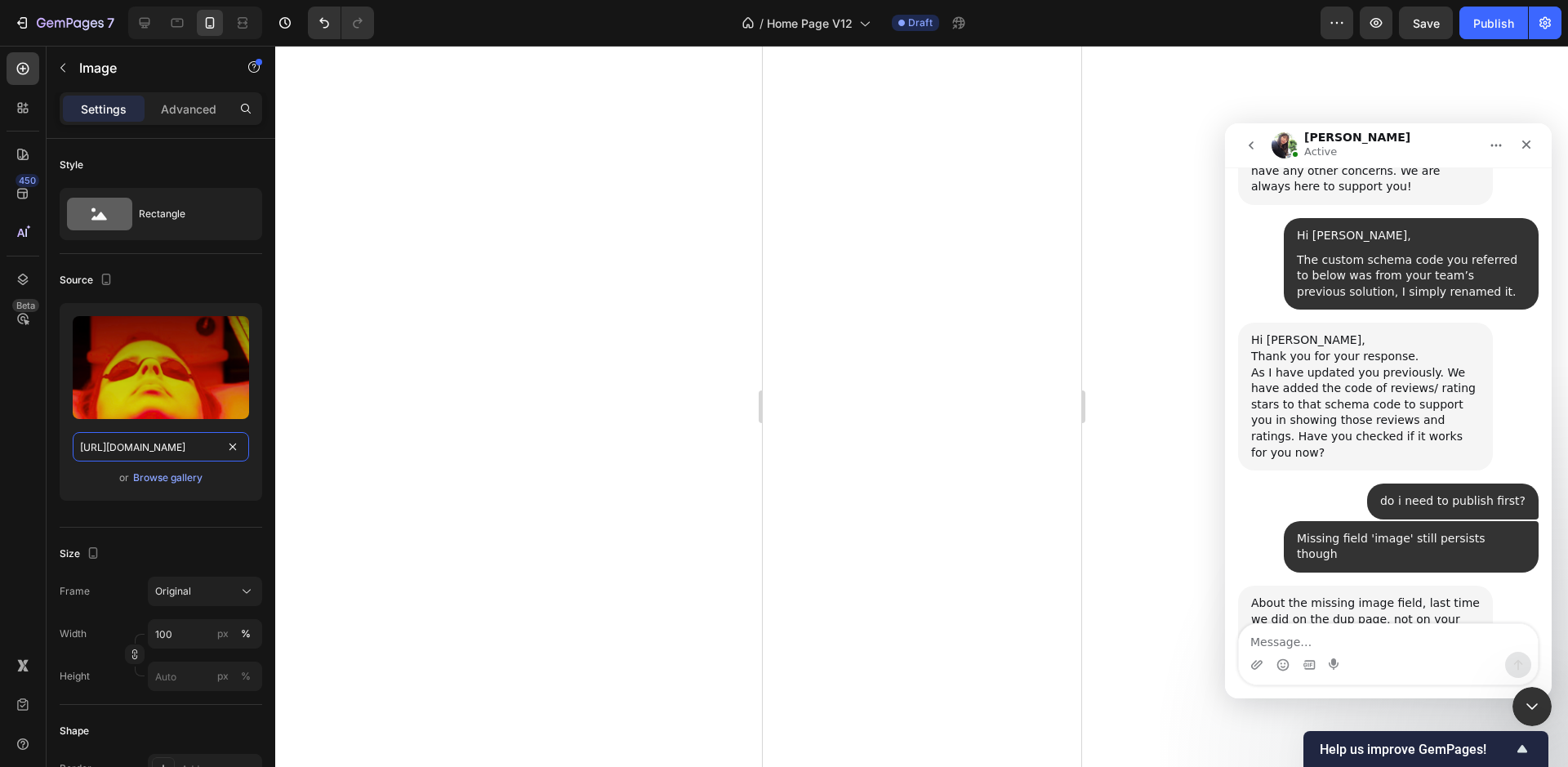
type input "https://cdn.shopify.com/s/files/1/0676/8708/8350/files/gempages_490985266723423…"
click at [482, 354] on div at bounding box center [921, 407] width 1293 height 721
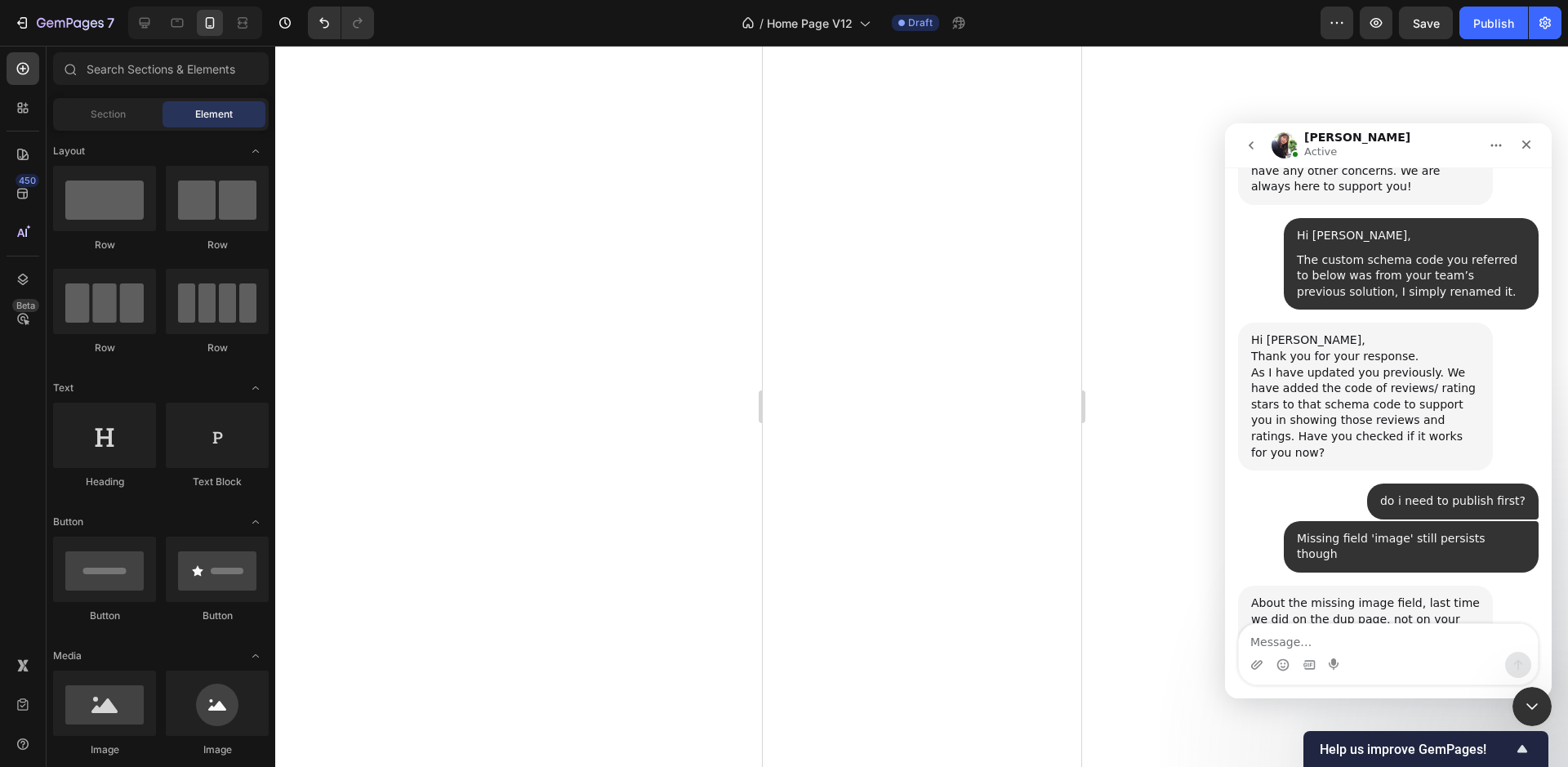
click at [510, 238] on div at bounding box center [921, 407] width 1293 height 721
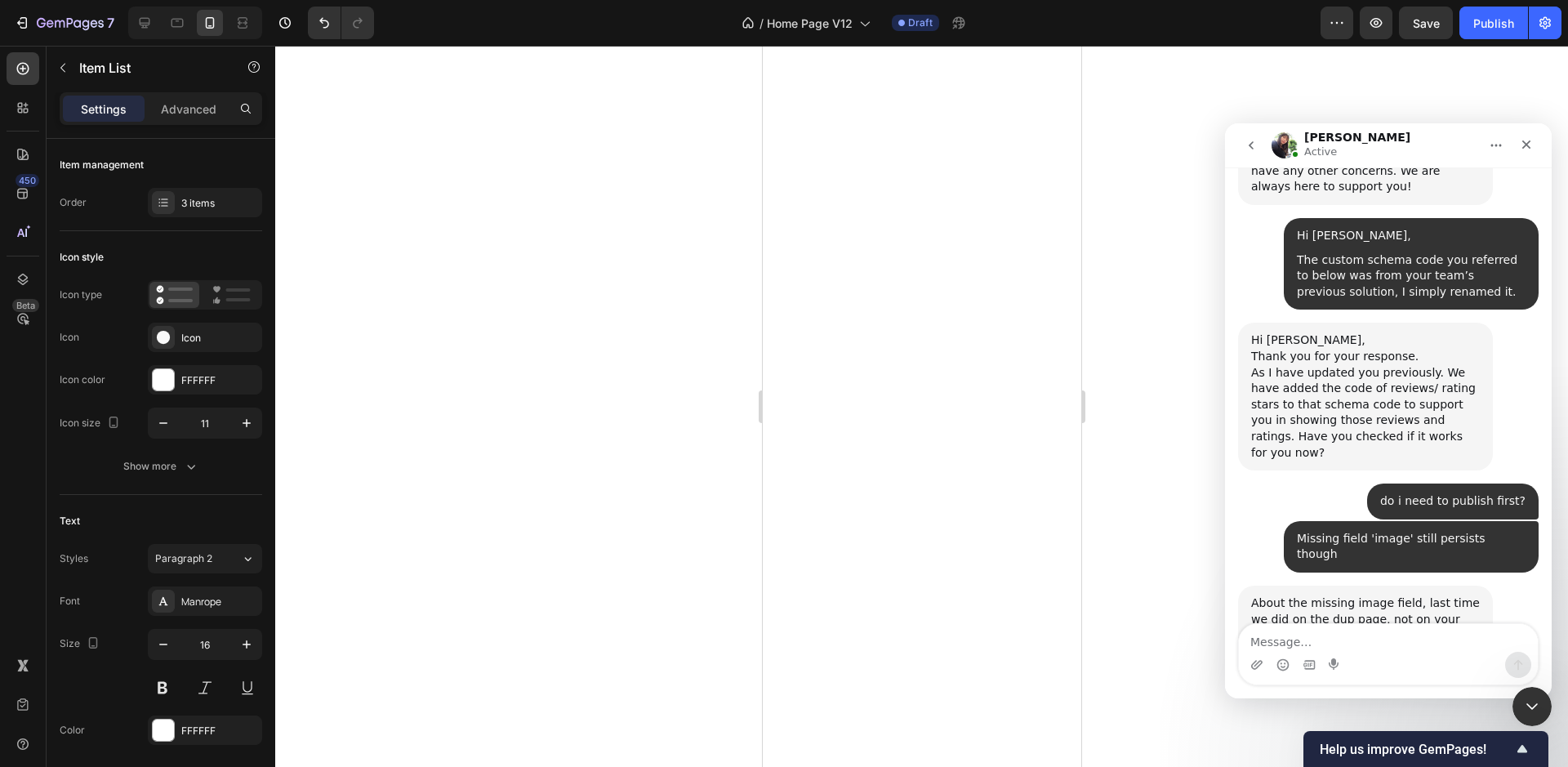
click at [684, 573] on div at bounding box center [921, 407] width 1293 height 721
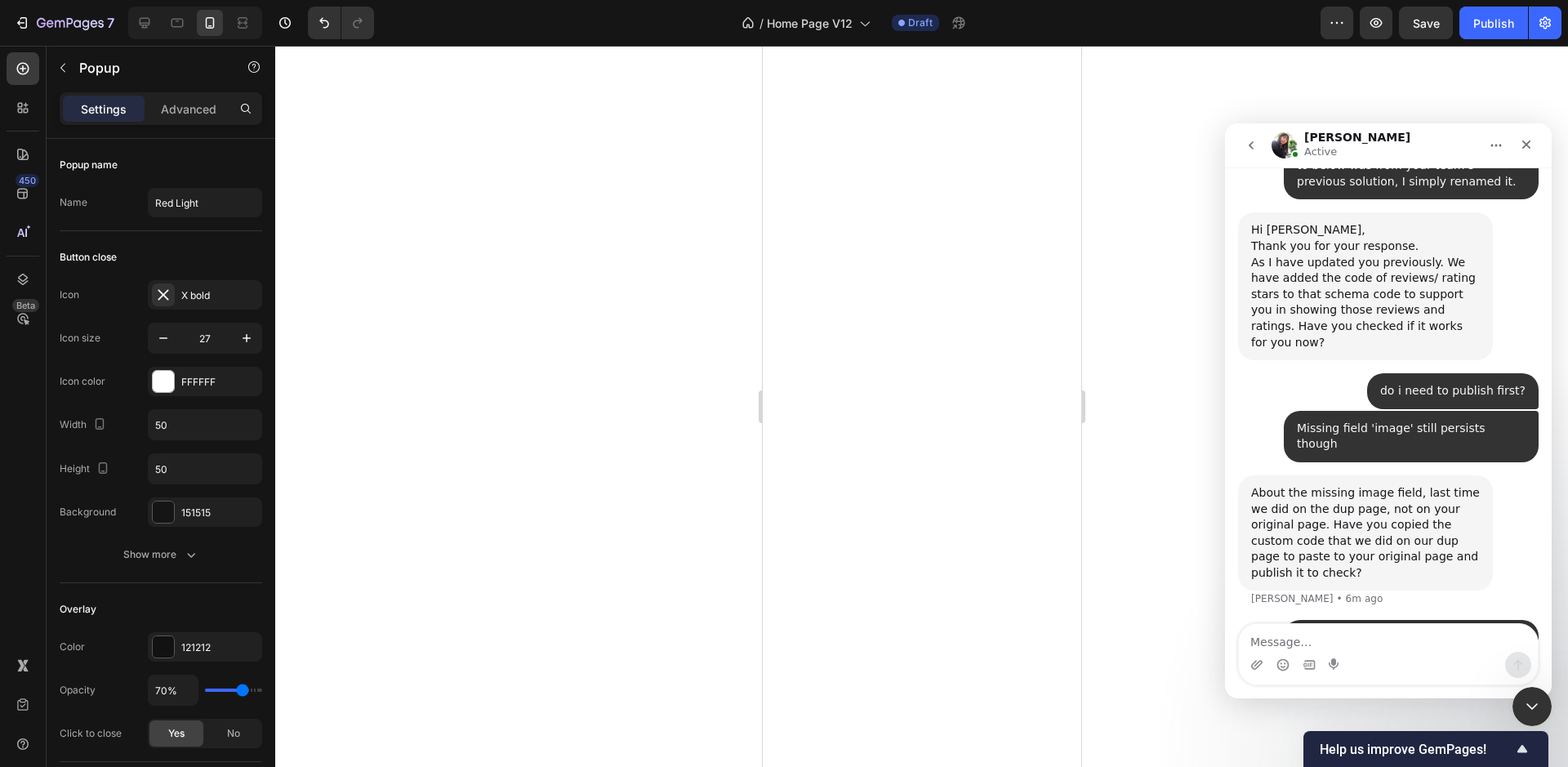
scroll to position [6207, 0]
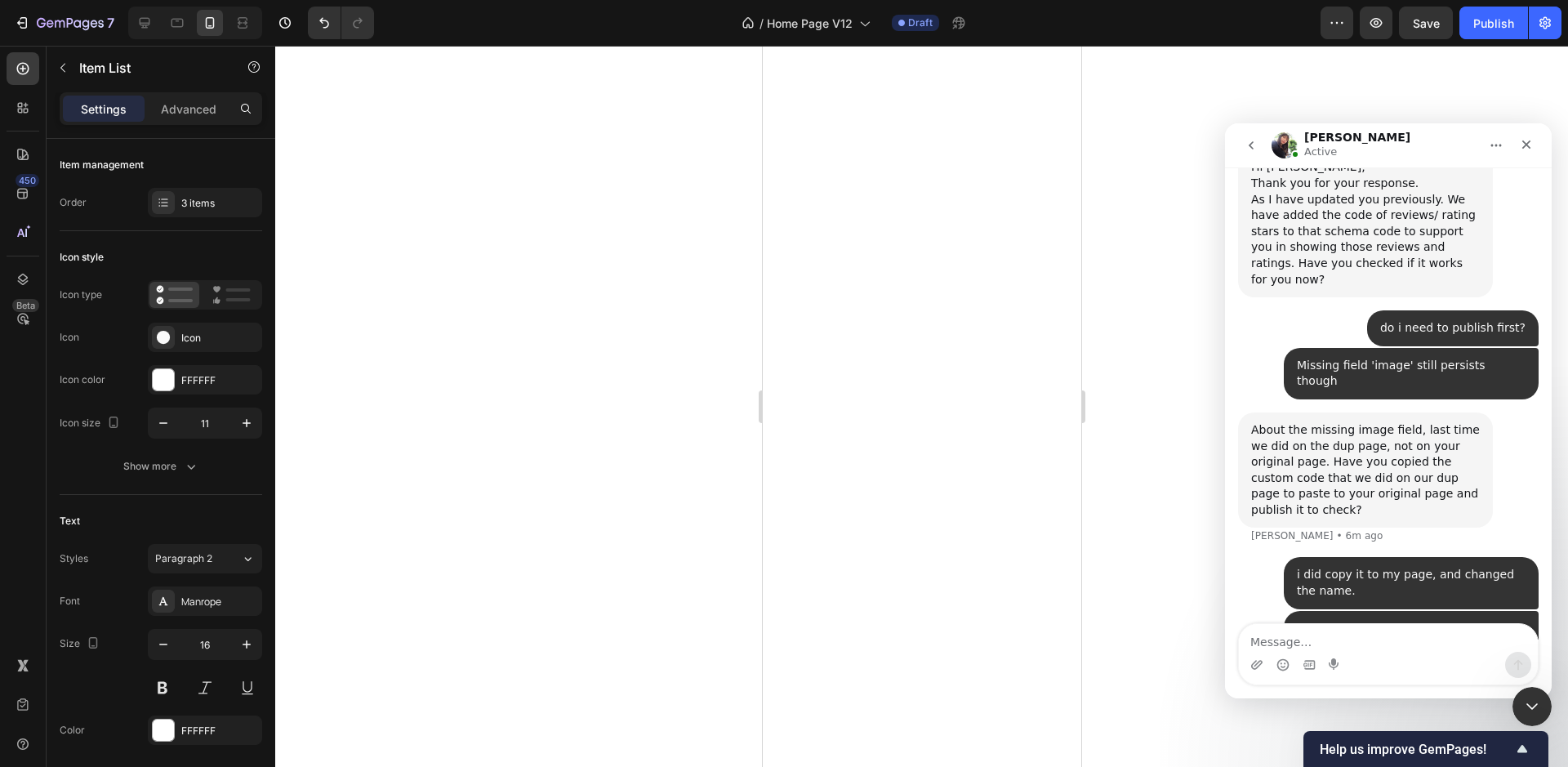
click at [1431, 676] on div "The custom code that Brad added is correct at the time you reported to support …" at bounding box center [1388, 775] width 300 height 199
click at [1377, 685] on div "The custom code that [PERSON_NAME] added is correct at the time you reported to…" at bounding box center [1365, 757] width 229 height 144
click at [1381, 633] on textarea "Message…" at bounding box center [1388, 638] width 298 height 28
click at [1387, 638] on textarea "Message…" at bounding box center [1388, 638] width 298 height 28
click at [1387, 641] on textarea "Message…" at bounding box center [1388, 638] width 298 height 28
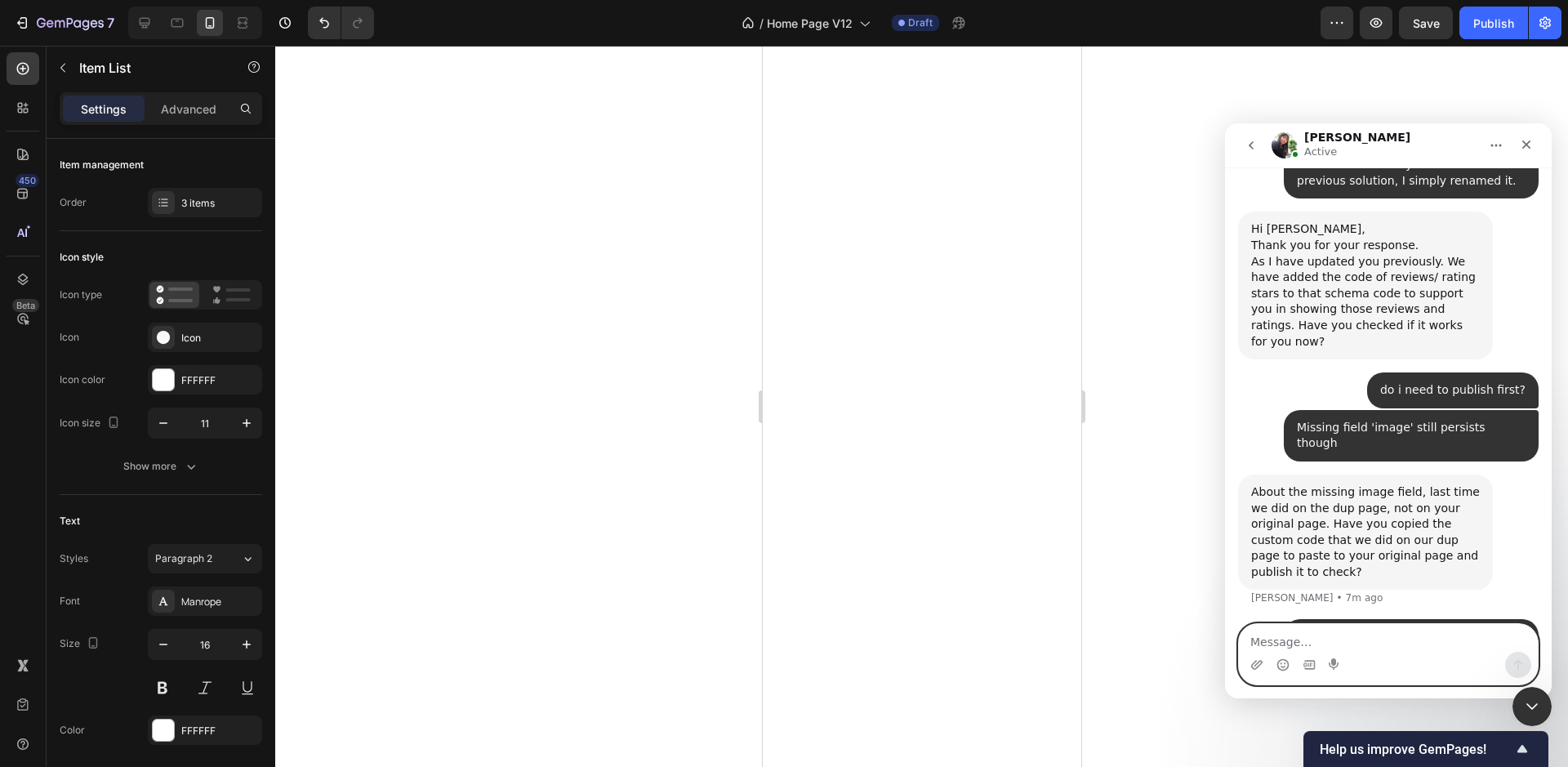
scroll to position [6144, 0]
click at [1336, 637] on textarea "Message…" at bounding box center [1388, 638] width 298 height 28
click at [1329, 639] on textarea "i will now publish the code created by you" at bounding box center [1388, 638] width 298 height 28
click at [1302, 643] on textarea "i will now publish the code created by you" at bounding box center [1388, 638] width 298 height 28
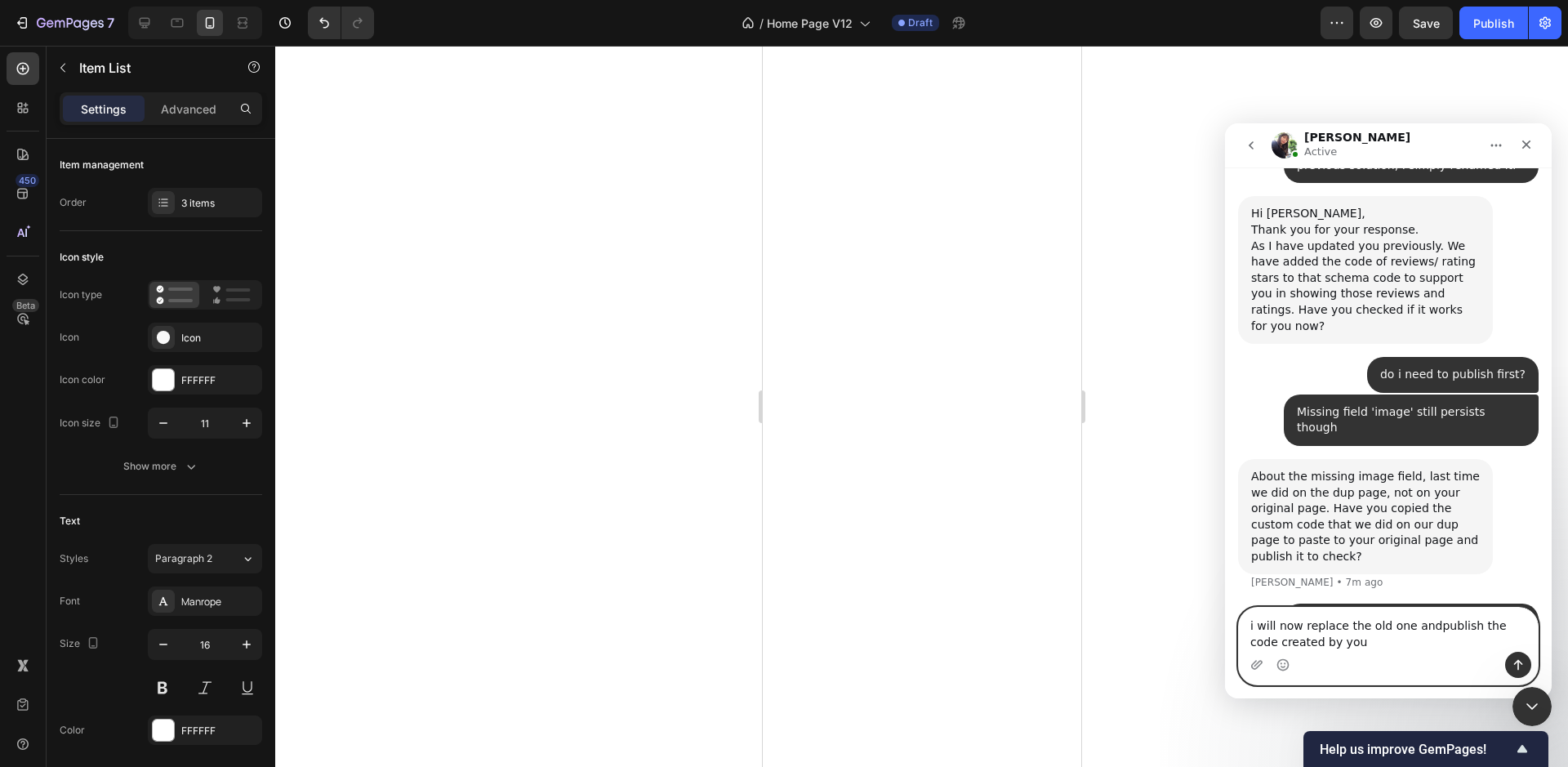
type textarea "i will now replace the old one and publish the code created by you"
click at [1356, 646] on textarea "i will now replace the old one and publish the code created by you" at bounding box center [1388, 629] width 298 height 44
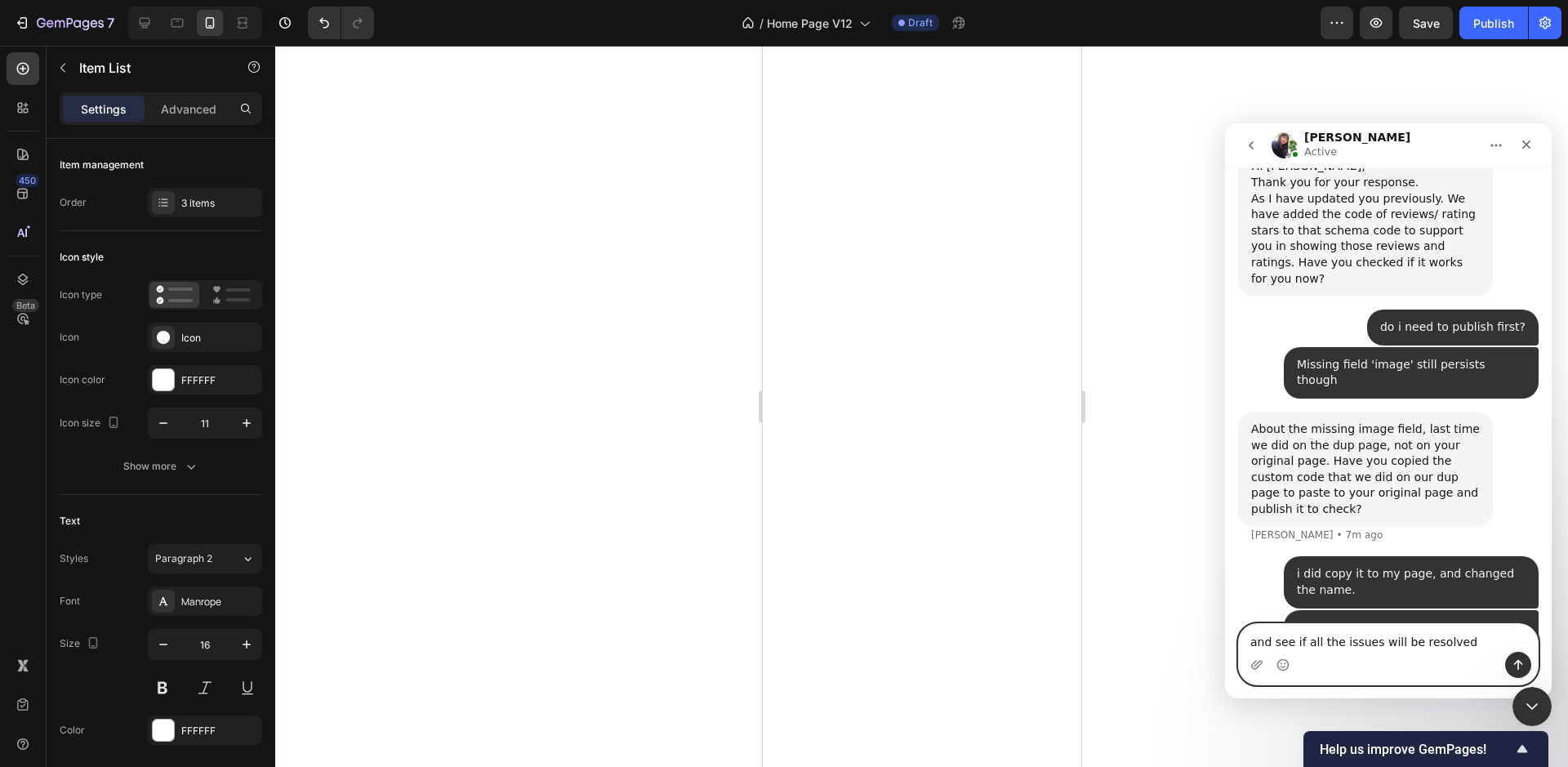
type textarea "and see if all the issues will be resolved?"
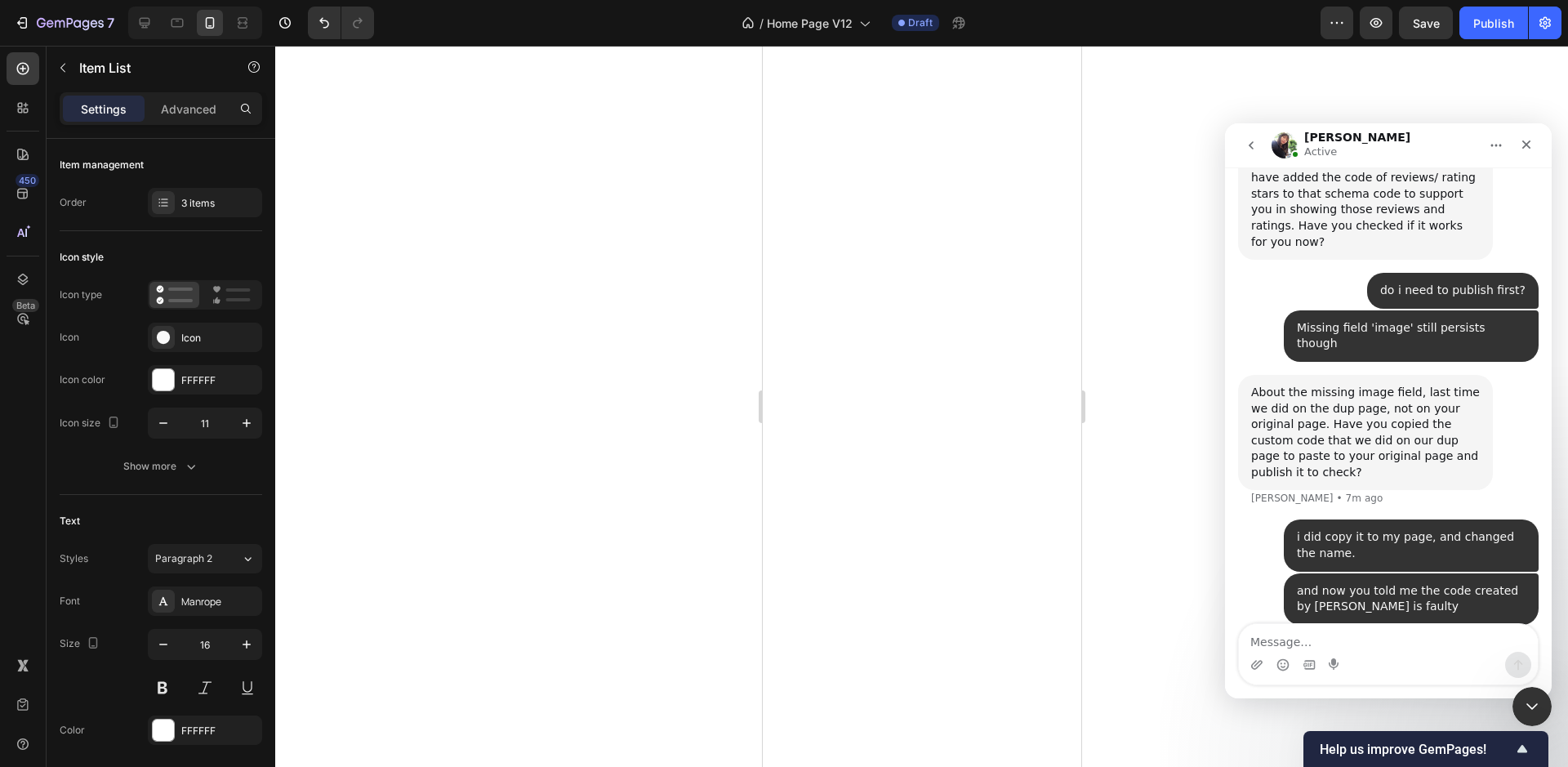
click at [708, 345] on div at bounding box center [921, 407] width 1293 height 721
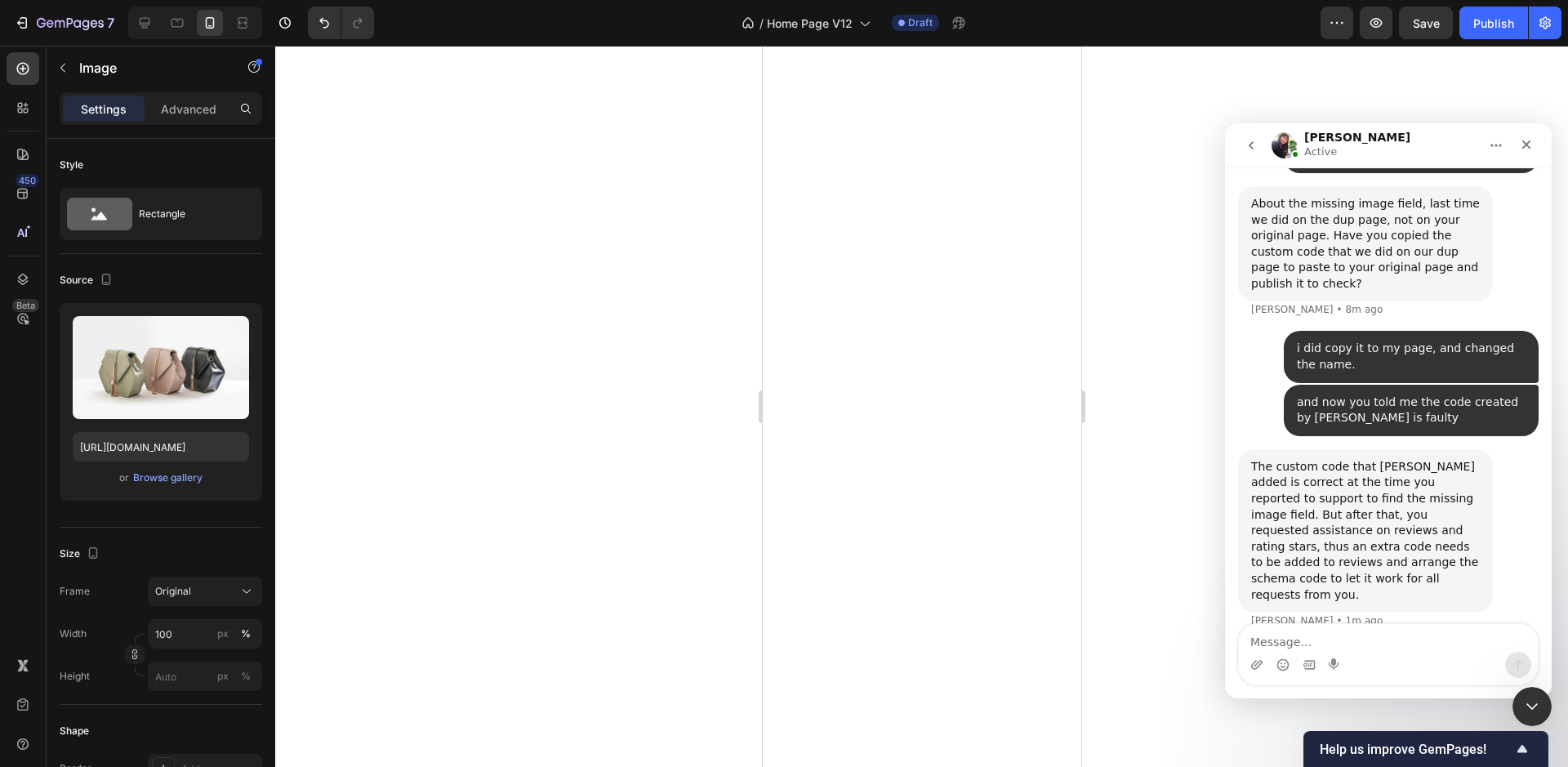
scroll to position [6496, 0]
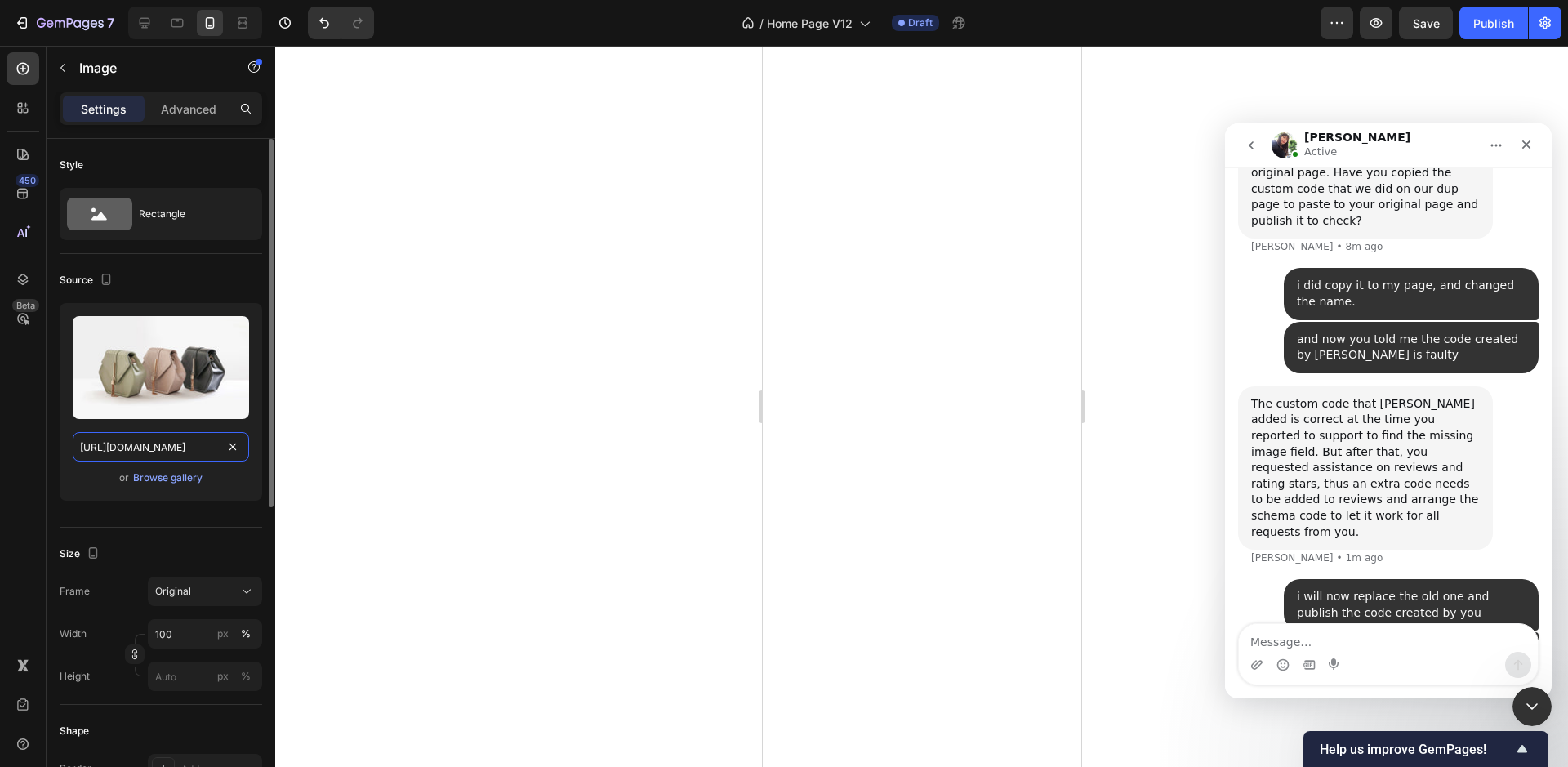
click at [141, 447] on input "https://cdn.shopify.com/s/files/1/2005/9307/files/image_demo.jpg" at bounding box center [160, 446] width 176 height 29
paste input "0676/8708/8350/files/gempages_490985266723423266-cd9e3be2-b35f-4ef6-bf9d-8cfef7…"
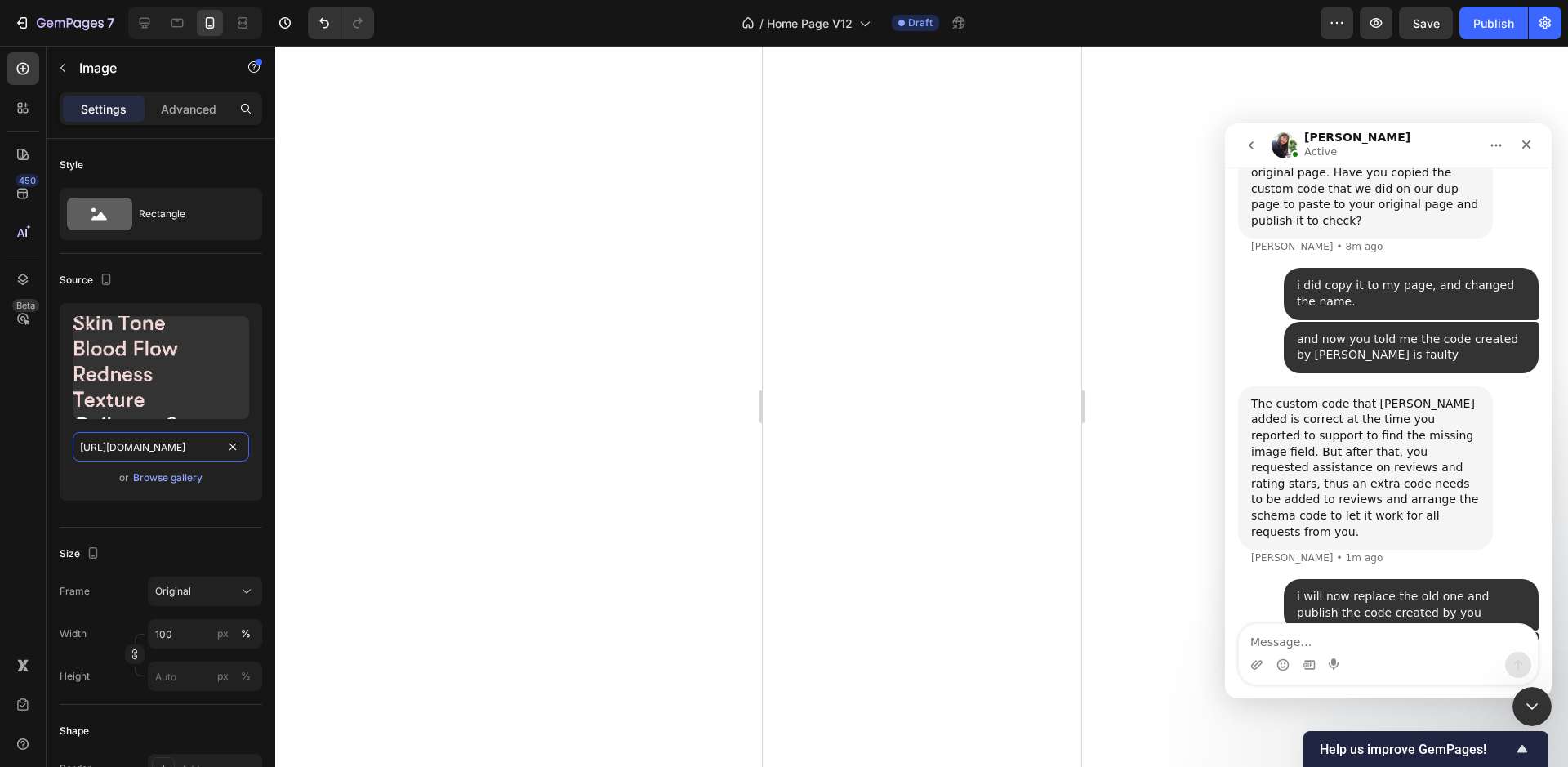
type input "https://cdn.shopify.com/s/files/1/0676/8708/8350/files/gempages_490985266723423…"
click at [609, 545] on div at bounding box center [921, 407] width 1293 height 721
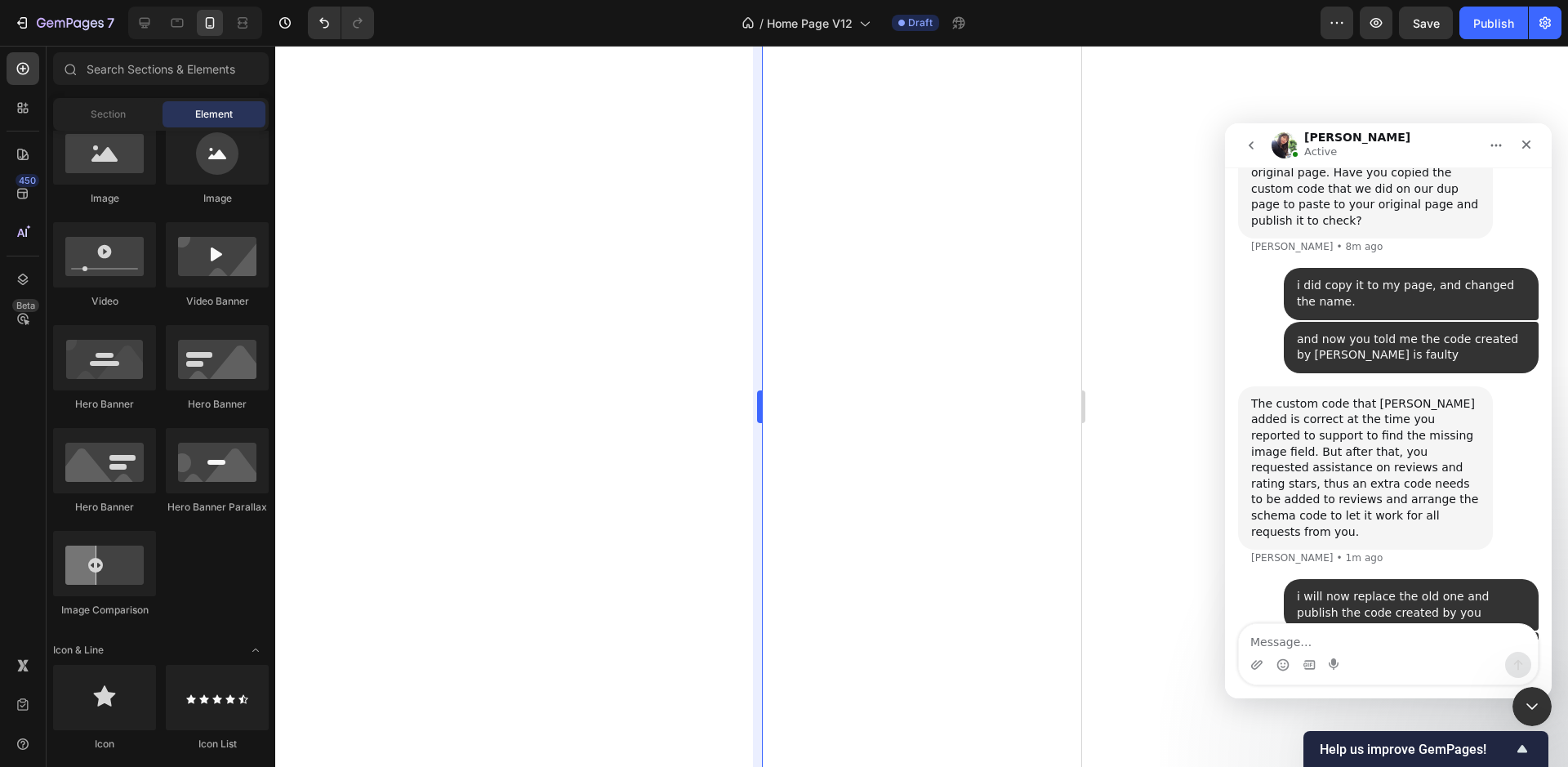
scroll to position [6434, 0]
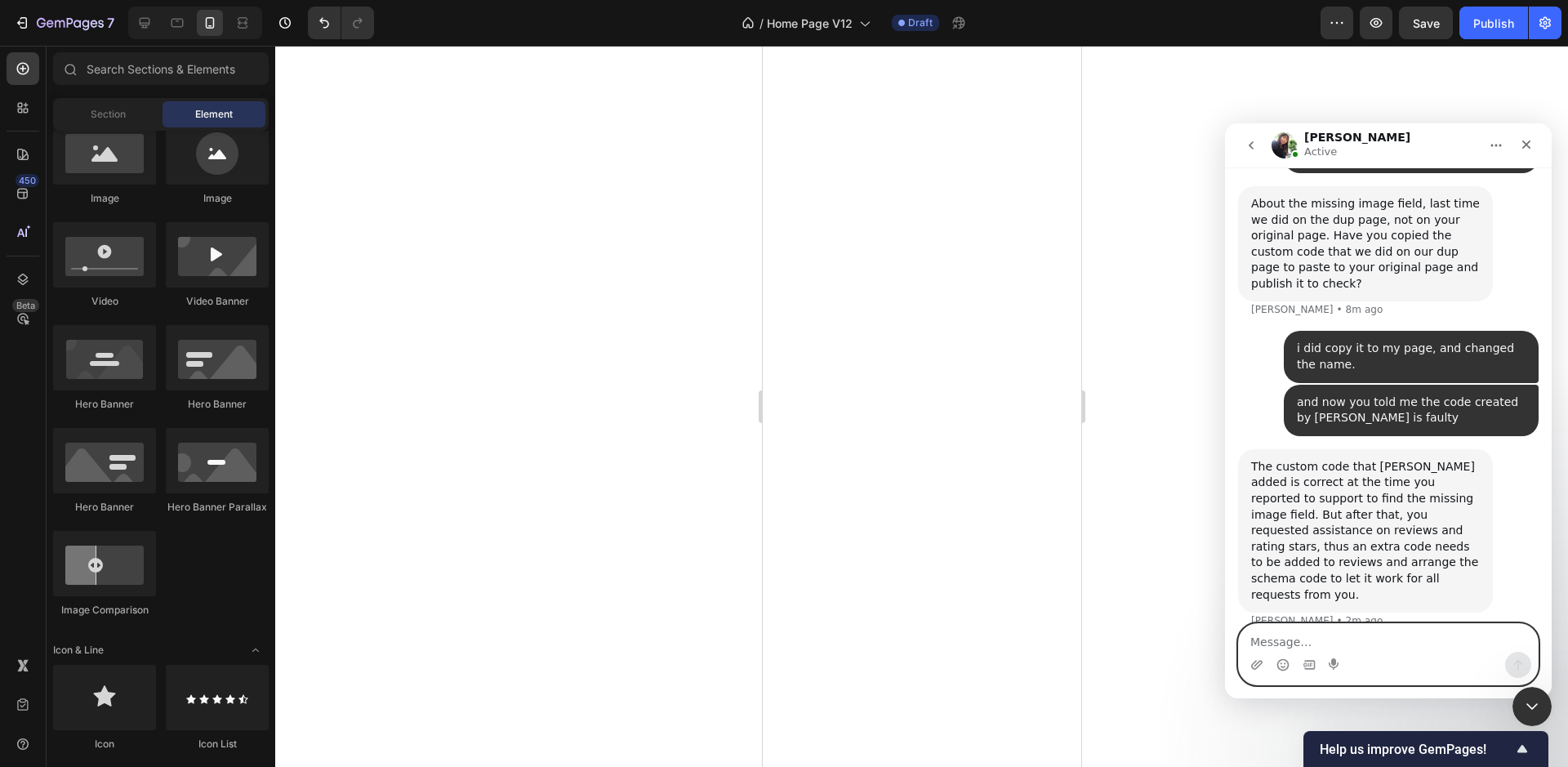
click at [1331, 627] on textarea "Message…" at bounding box center [1388, 638] width 298 height 28
type textarea "the template with your code?"
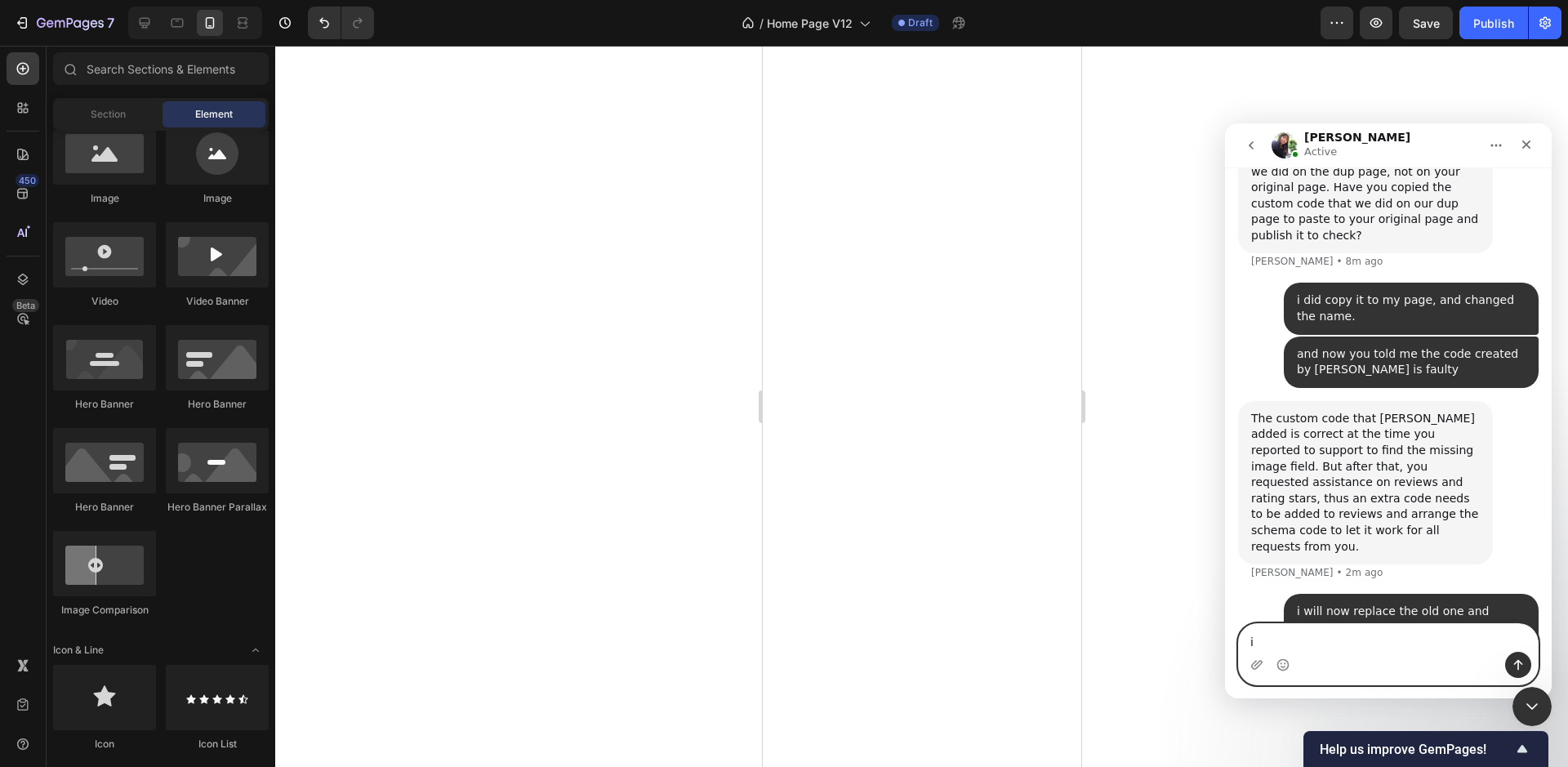
type textarea "i"
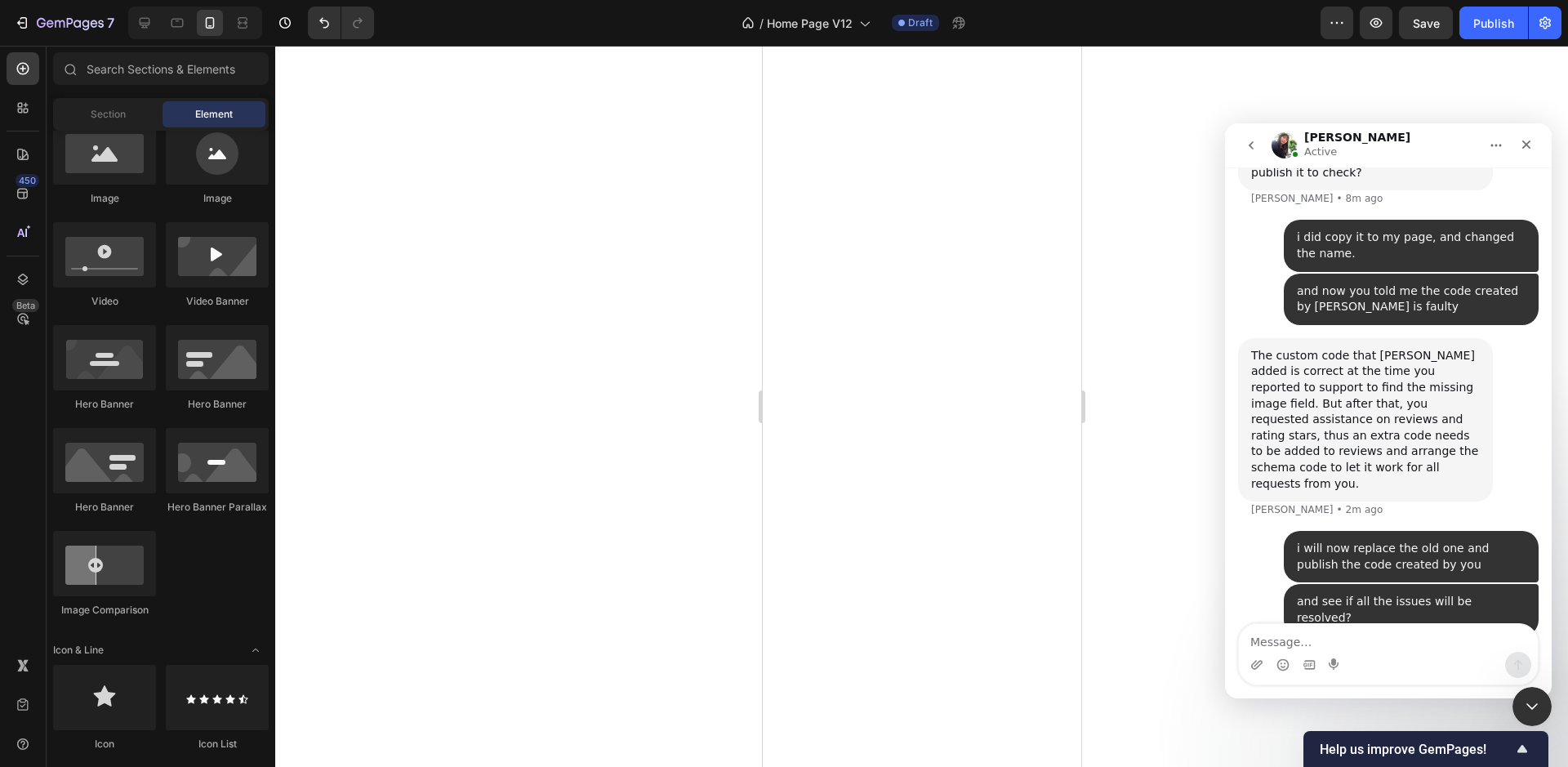
click at [1356, 541] on div "i will now replace the old one and publish the code created by you" at bounding box center [1411, 557] width 229 height 32
copy div "i will now replace the old one and publish the code created by you"
click at [1361, 648] on textarea "Message…" at bounding box center [1388, 638] width 298 height 28
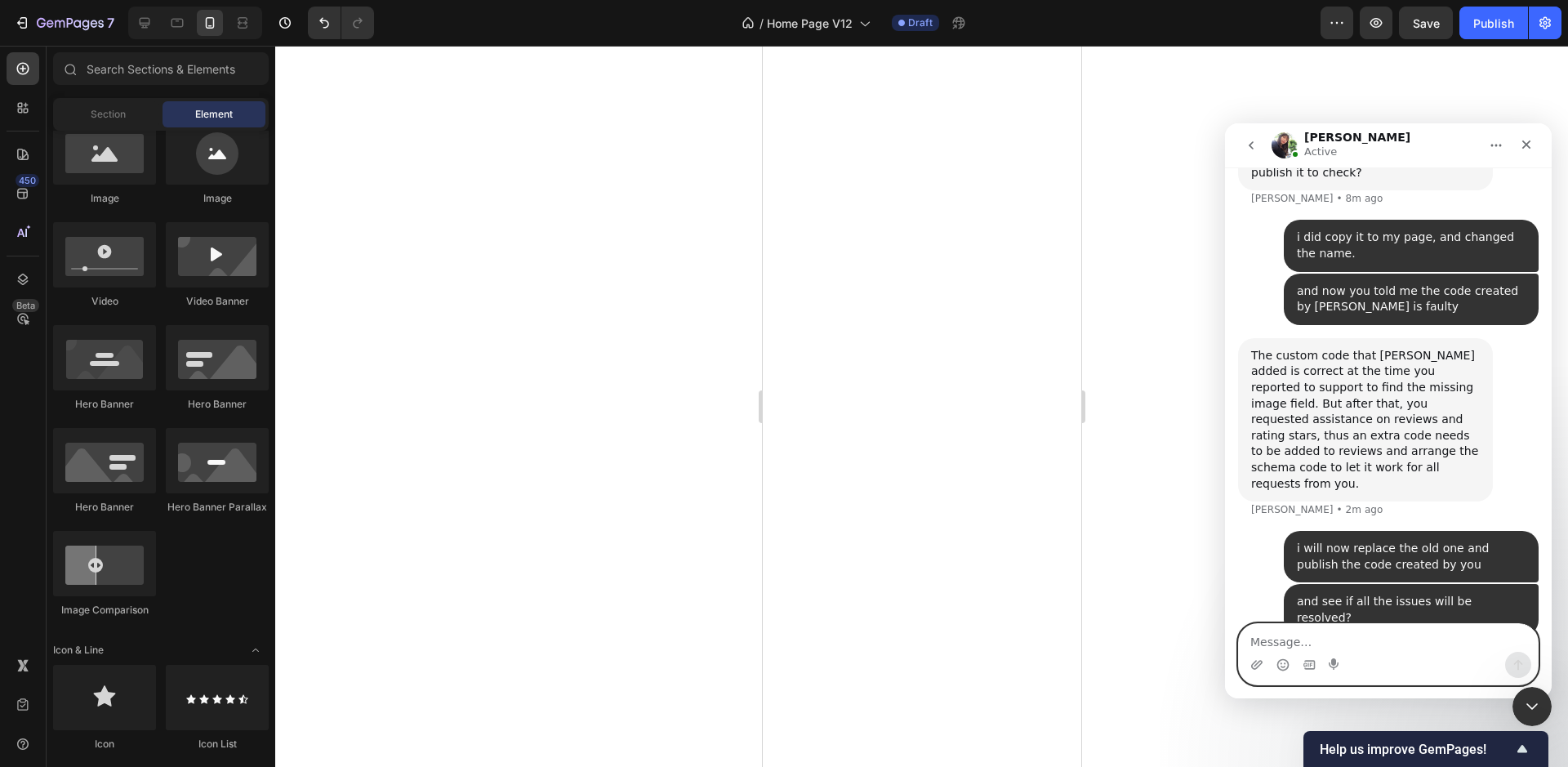
paste textarea "i will now replace the old one and publish the code created by you"
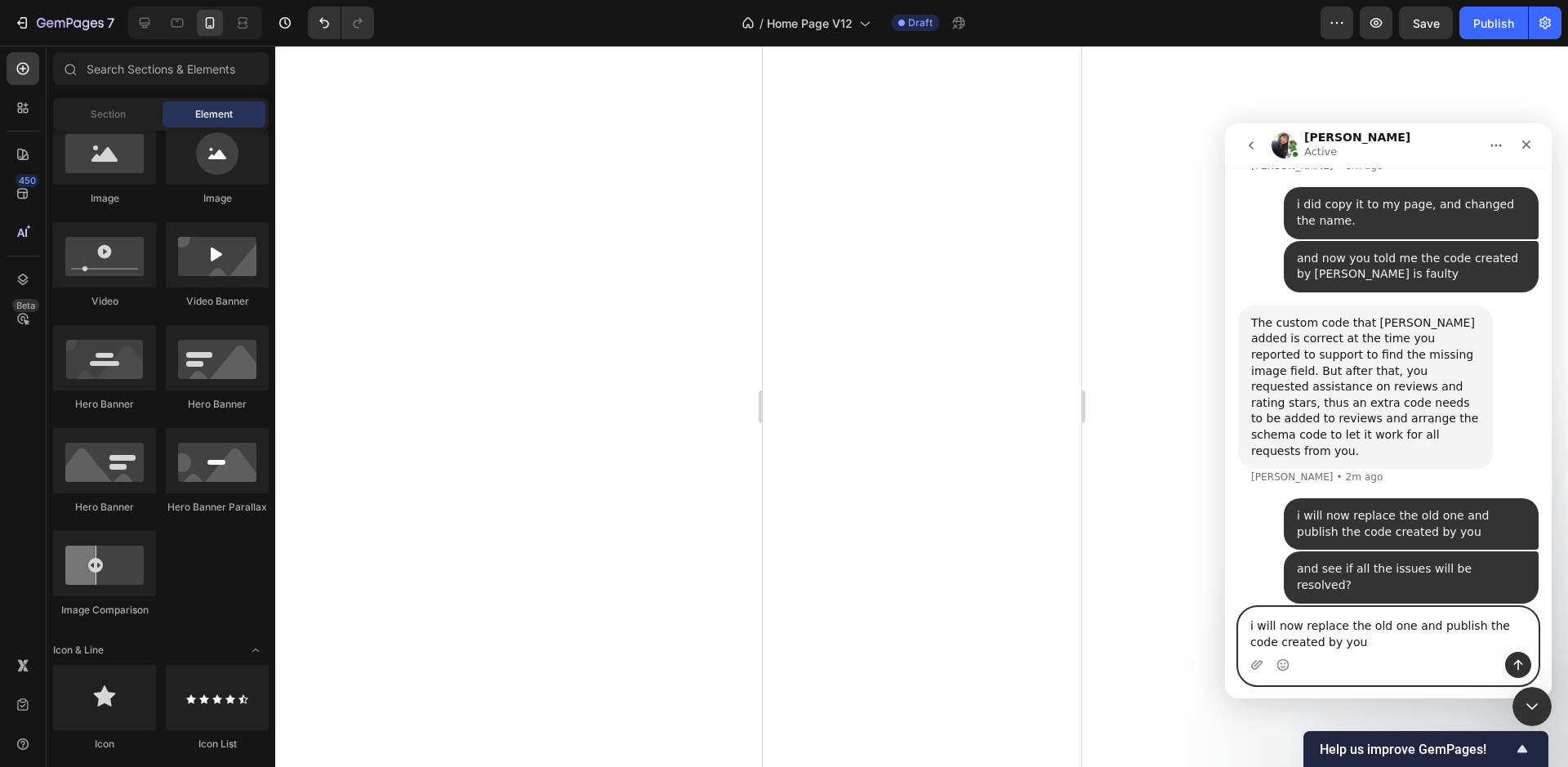
click at [1372, 644] on textarea "i will now replace the old one and publish the code created by you" at bounding box center [1388, 629] width 298 height 44
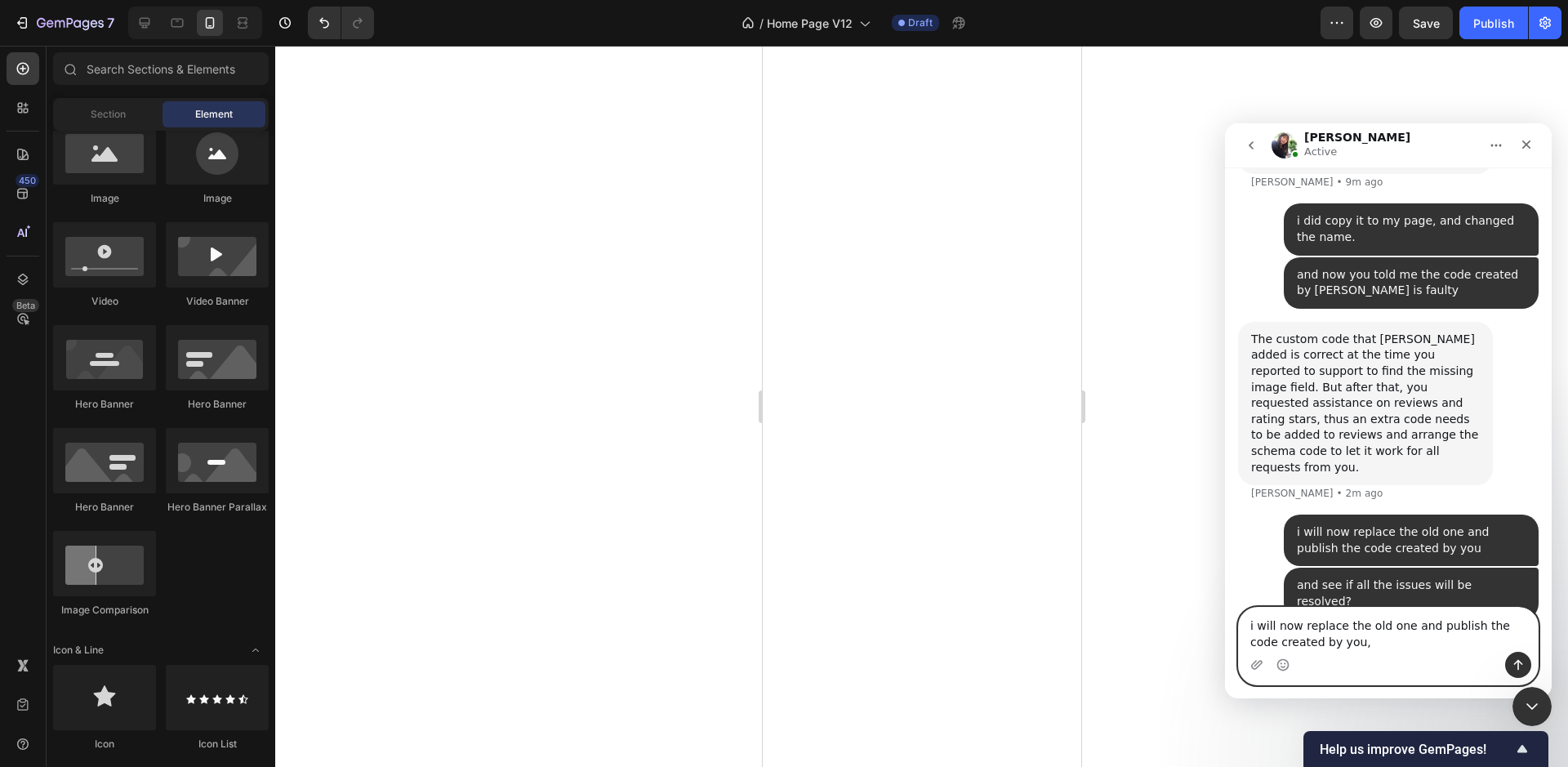
drag, startPoint x: 1276, startPoint y: 625, endPoint x: 1237, endPoint y: 617, distance: 39.8
click at [1235, 623] on div "i will now replace the old one and publish the code created by you, i will now …" at bounding box center [1388, 647] width 327 height 79
click at [1425, 636] on textarea "should i now replace the old one and publish the code created by you," at bounding box center [1388, 629] width 298 height 44
type textarea "should i now replace the old one and publish the code created by you?"
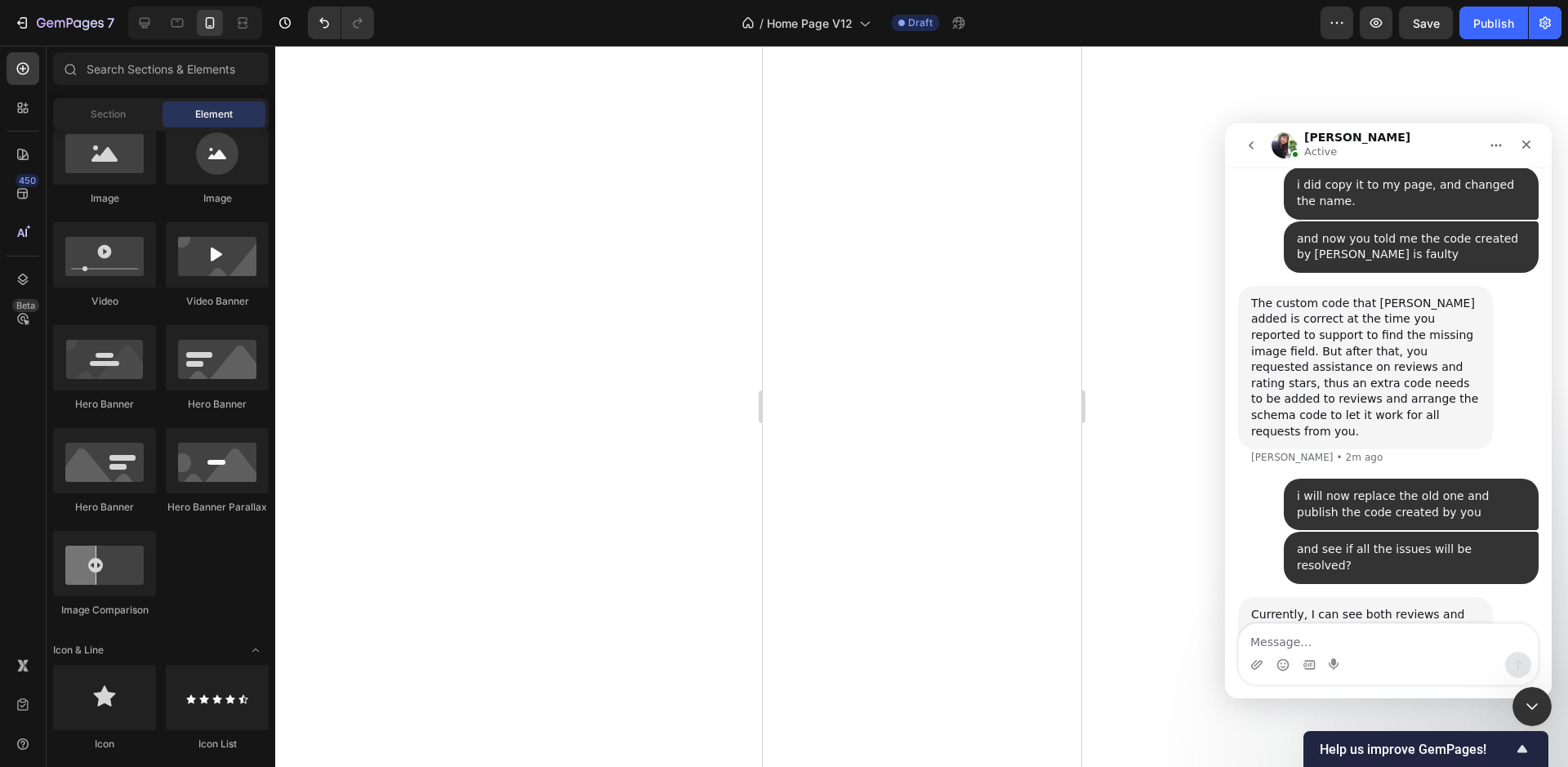
click at [647, 464] on div at bounding box center [921, 407] width 1293 height 721
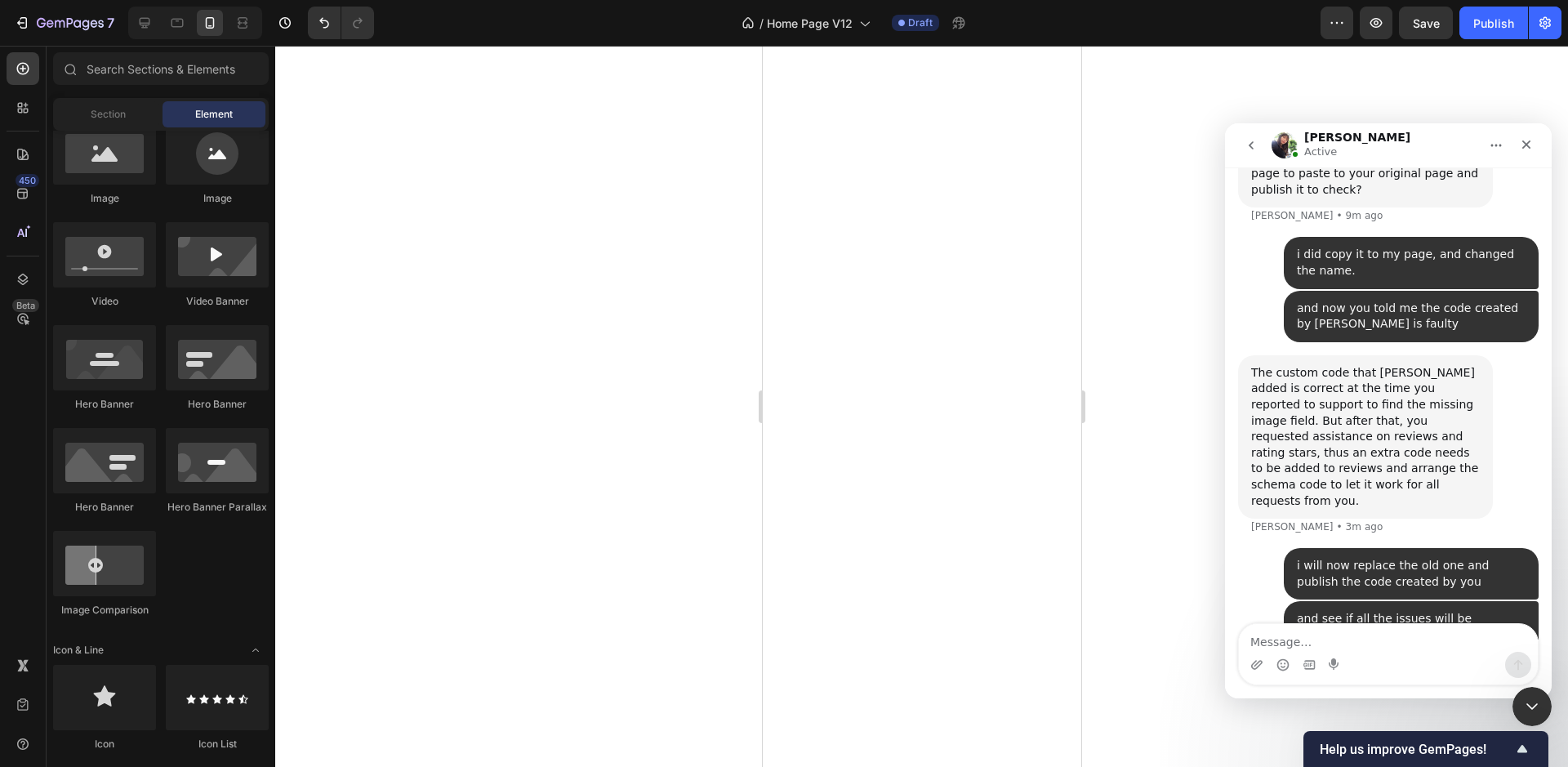
scroll to position [6644, 0]
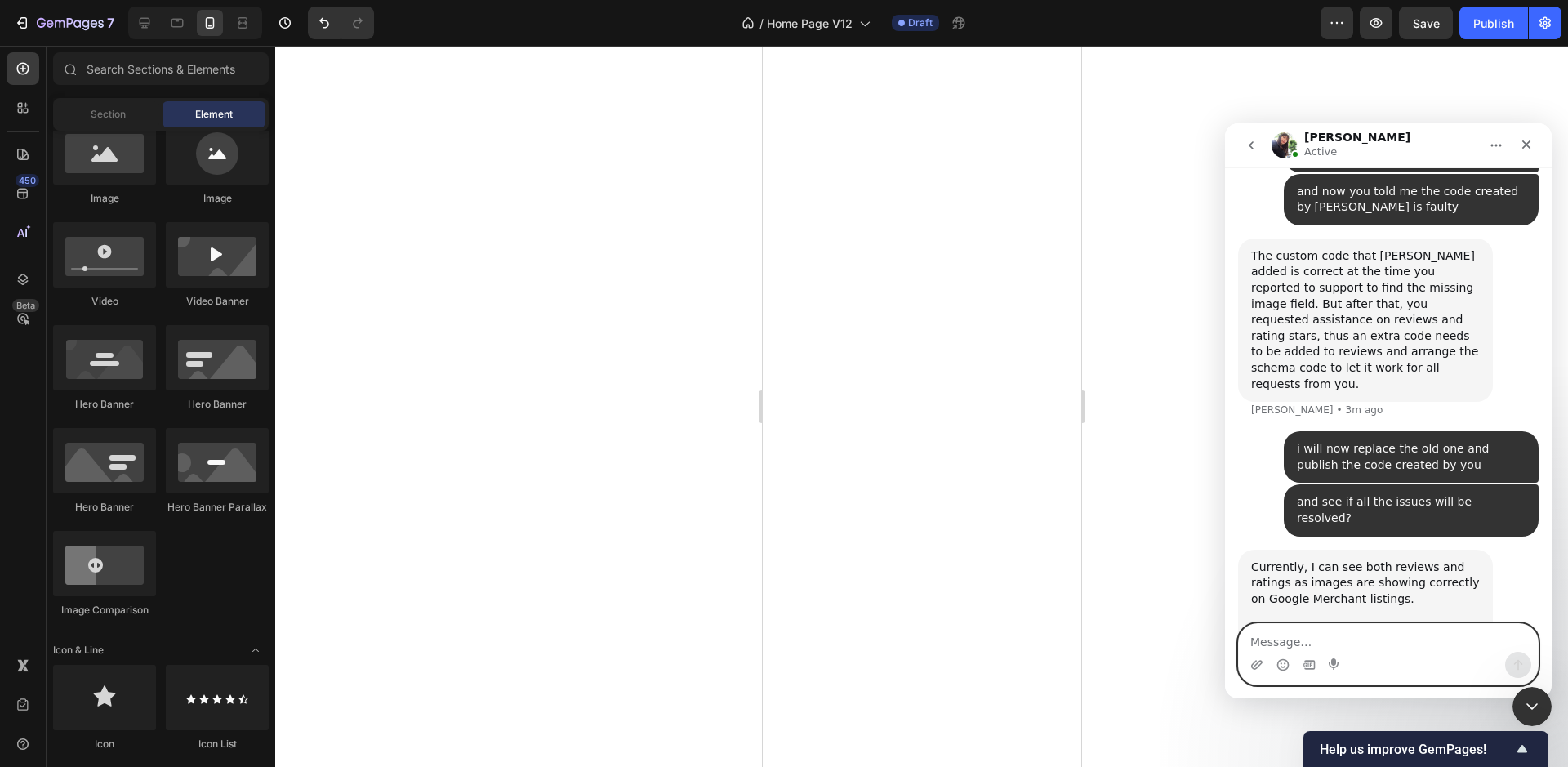
click at [1413, 637] on textarea "Message…" at bounding box center [1388, 638] width 298 height 28
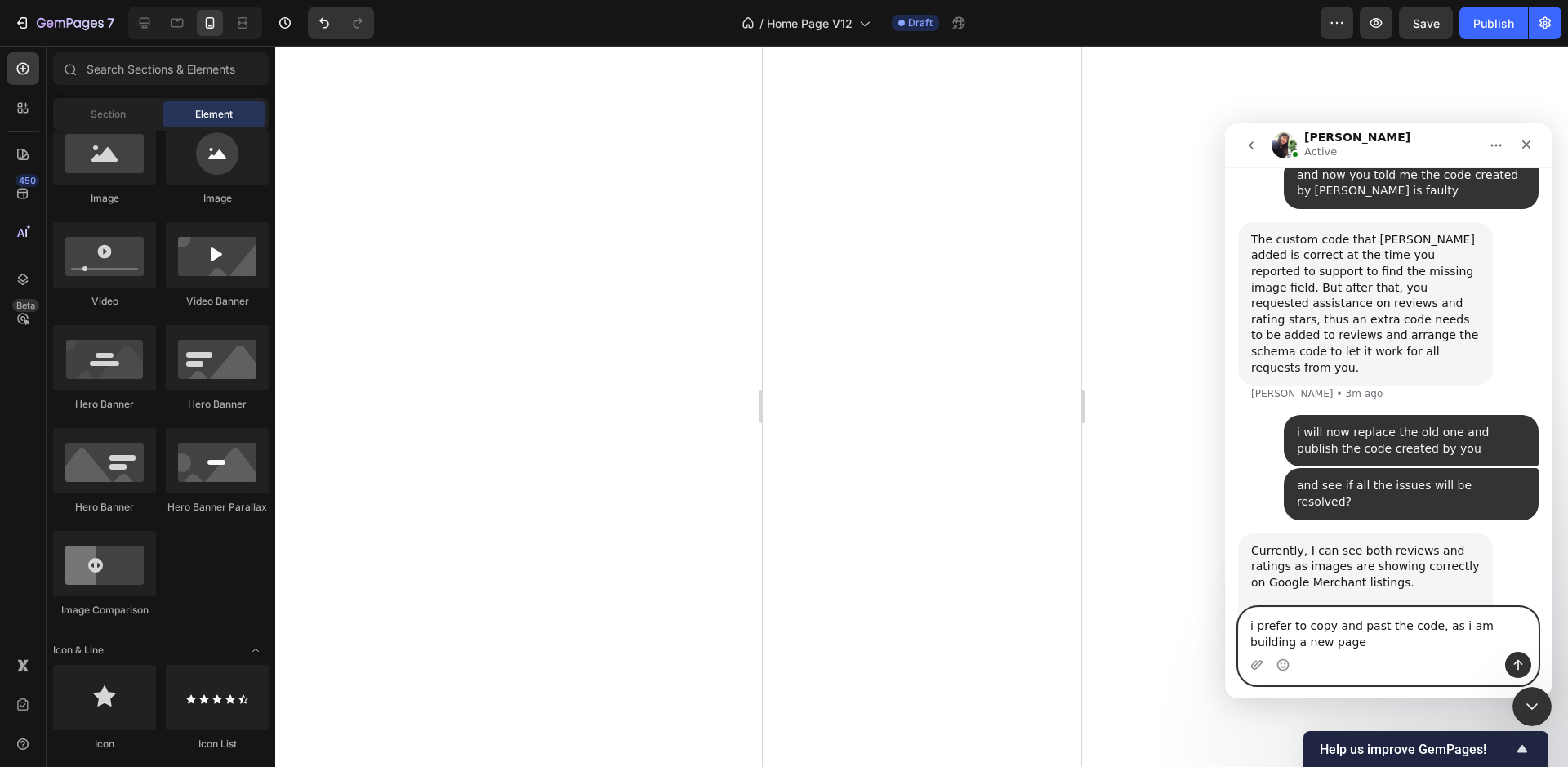
click at [1330, 637] on textarea "i prefer to copy and past the code, as i am building a new page" at bounding box center [1388, 629] width 298 height 44
type textarea "i prefer to copy and past the code, as i am building a new page which aims to b…"
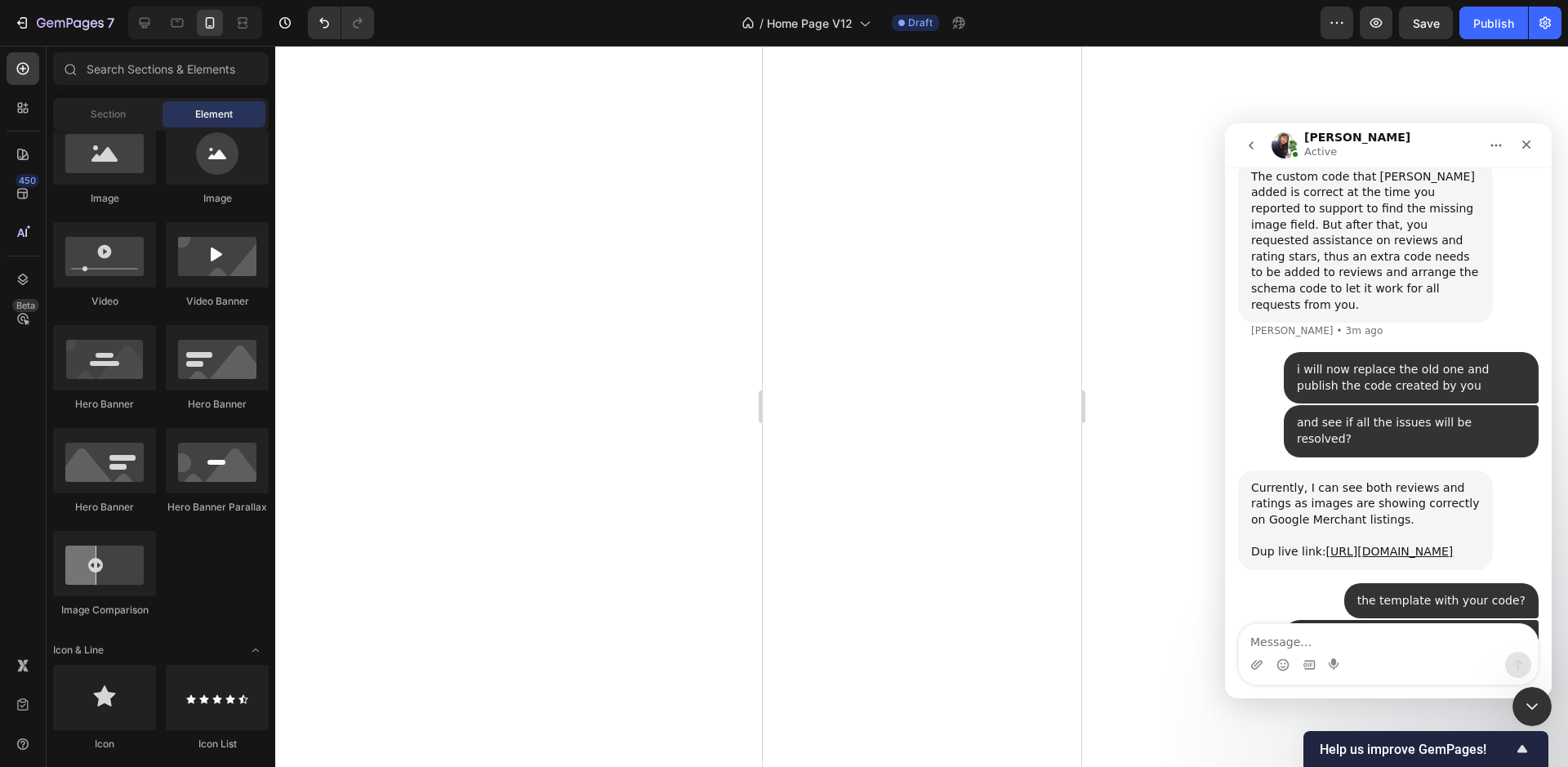
click at [552, 240] on div at bounding box center [921, 407] width 1293 height 721
drag, startPoint x: 540, startPoint y: 179, endPoint x: 201, endPoint y: 74, distance: 354.9
click at [540, 179] on div at bounding box center [921, 407] width 1293 height 721
click at [1437, 24] on span "Save" at bounding box center [1425, 23] width 27 height 14
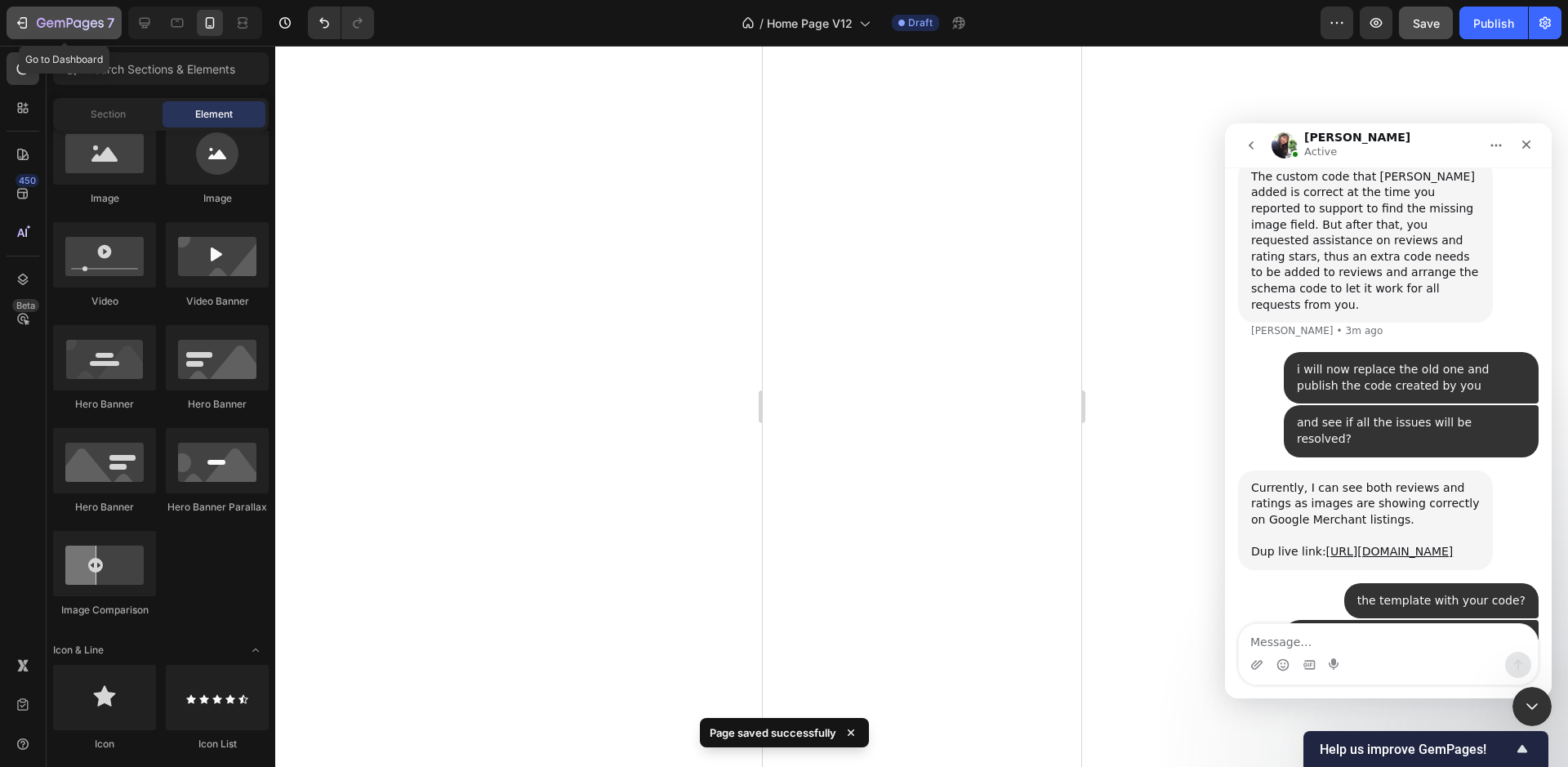
click at [82, 22] on icon "button" at bounding box center [69, 23] width 67 height 14
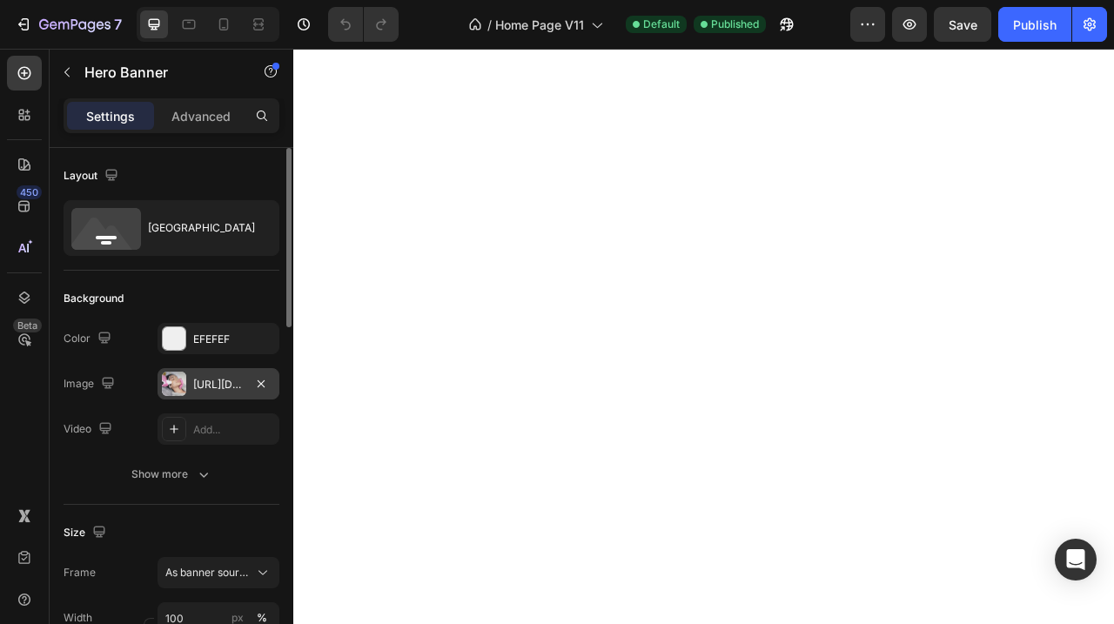
click at [214, 385] on div "[URL][DOMAIN_NAME]" at bounding box center [218, 385] width 50 height 16
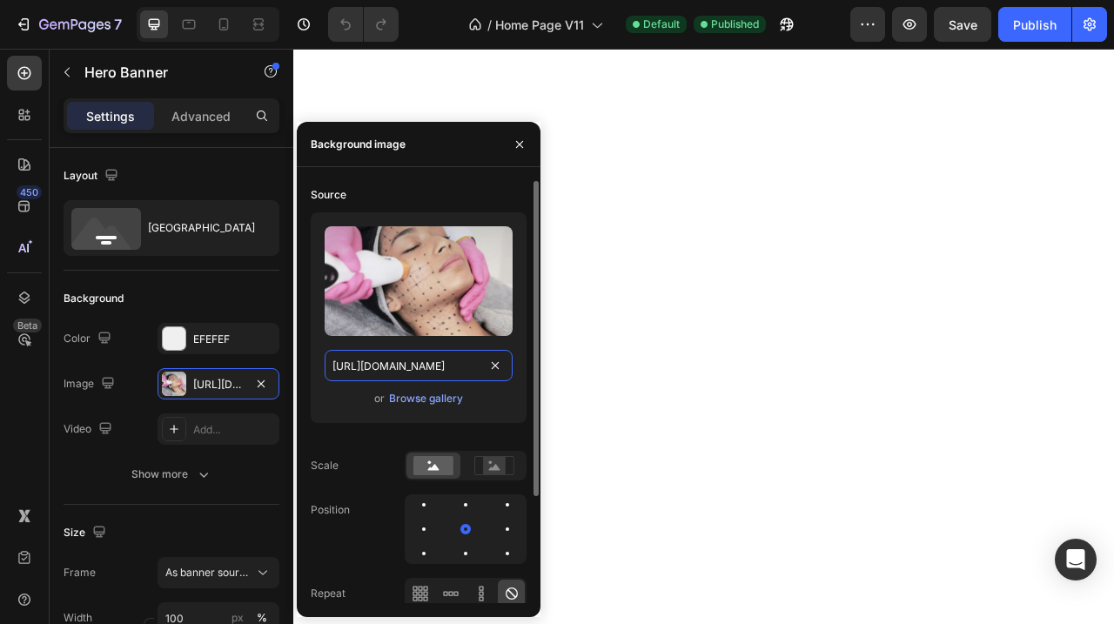
click at [420, 365] on input "[URL][DOMAIN_NAME]" at bounding box center [419, 365] width 188 height 31
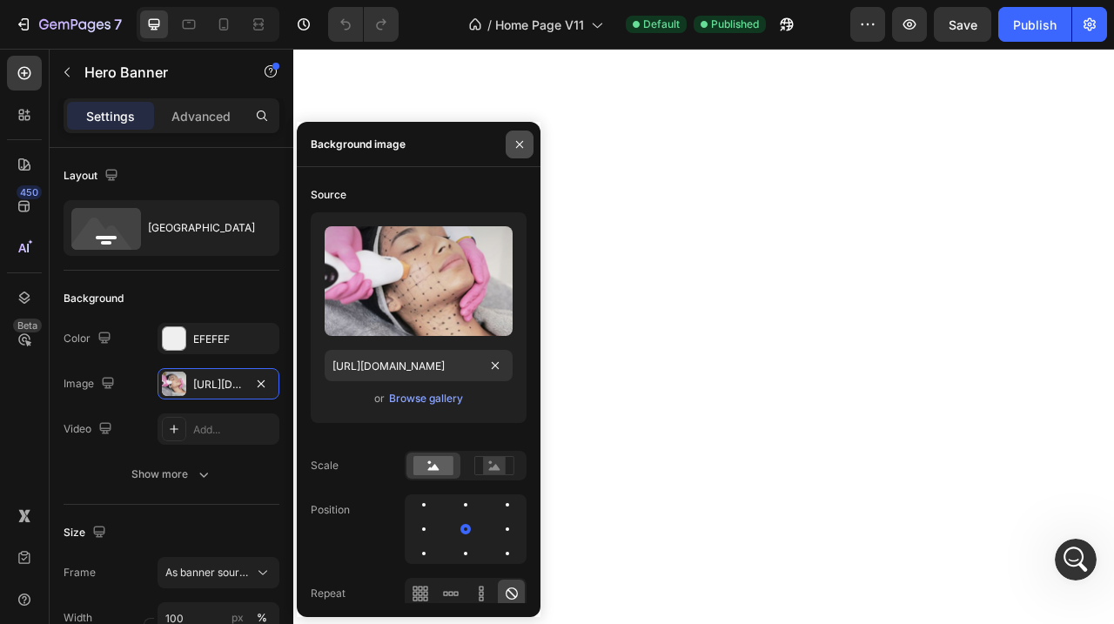
click at [520, 146] on icon "button" at bounding box center [520, 144] width 14 height 14
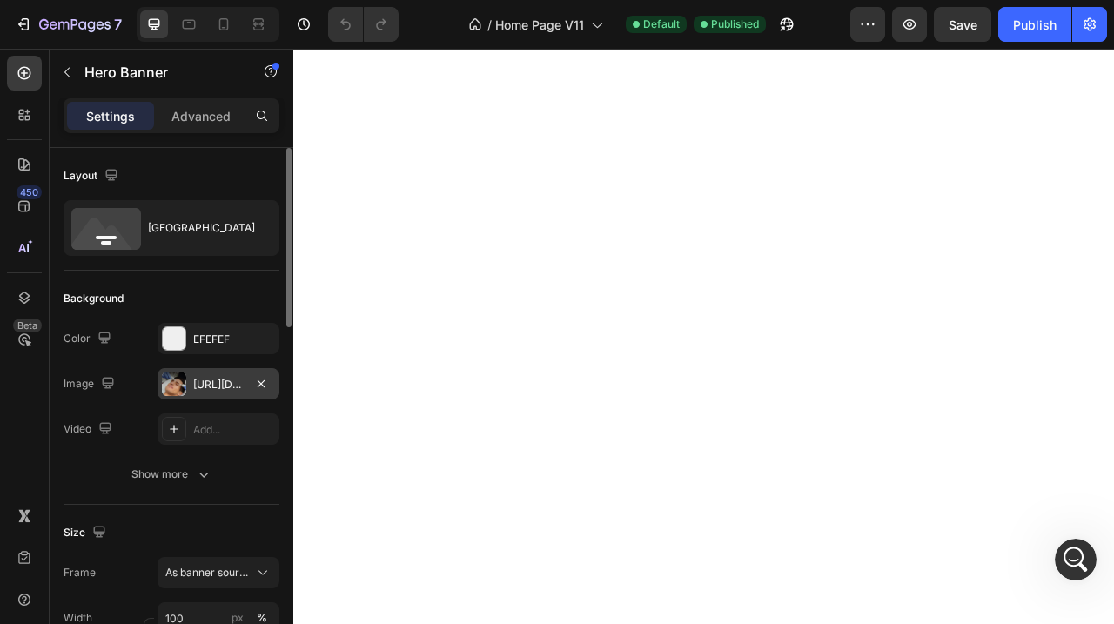
click at [214, 379] on div "https://cdn.shopify.com/s/files/1/0676/8708/8350/files/gempages_490985266723423…" at bounding box center [218, 385] width 50 height 16
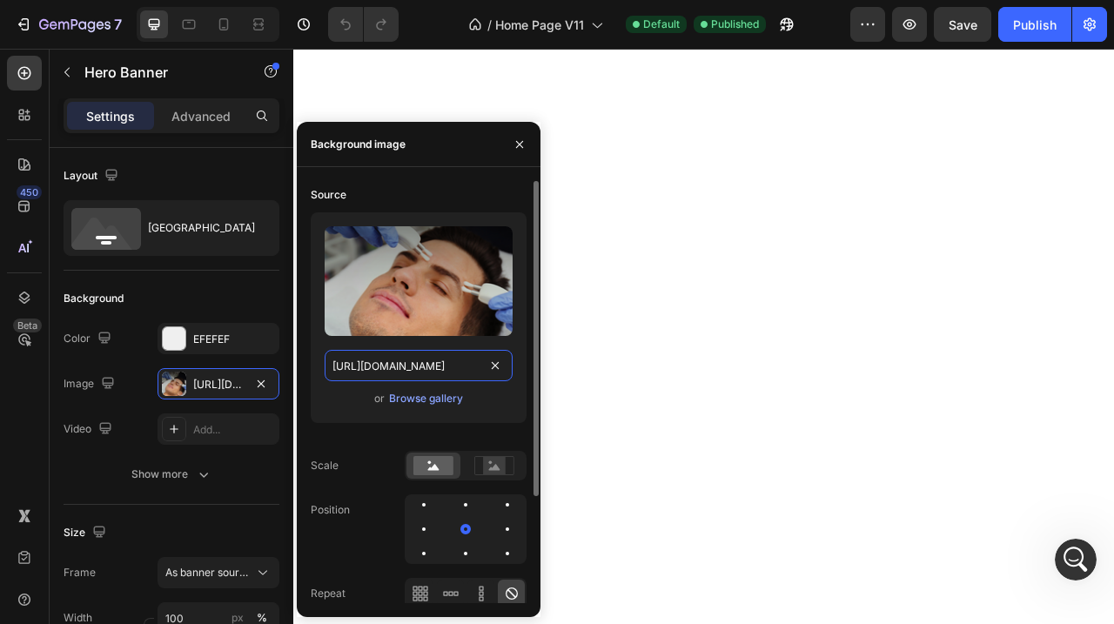
click at [376, 370] on input "https://cdn.shopify.com/s/files/1/0676/8708/8350/files/gempages_490985266723423…" at bounding box center [419, 365] width 188 height 31
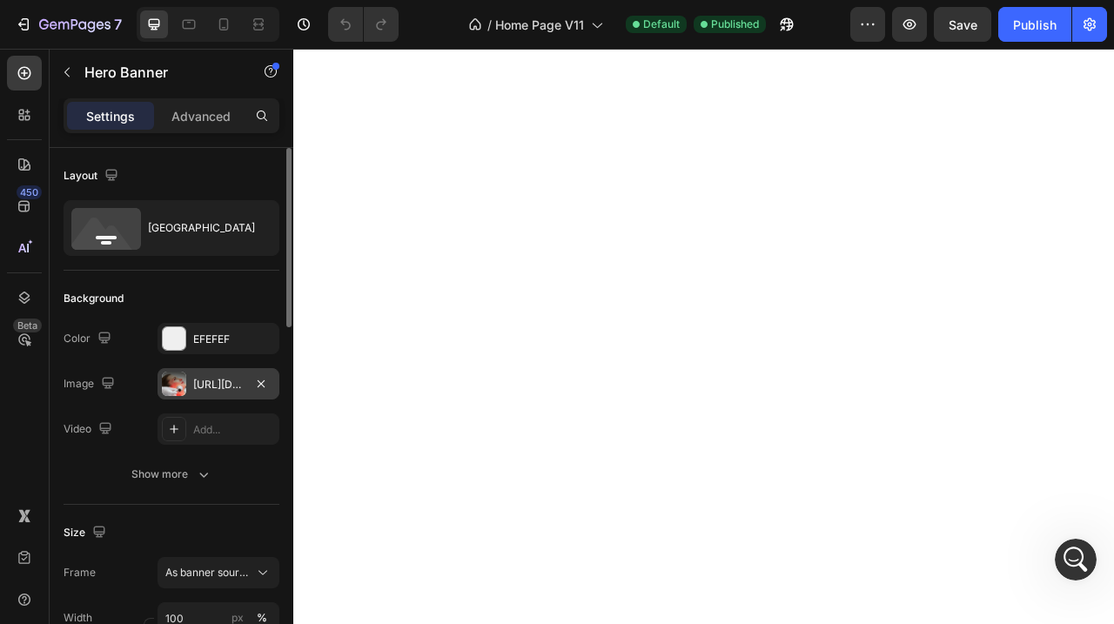
click at [213, 381] on div "https://cdn.shopify.com/s/files/1/0676/8708/8350/files/gempages_490985266723423…" at bounding box center [218, 385] width 50 height 16
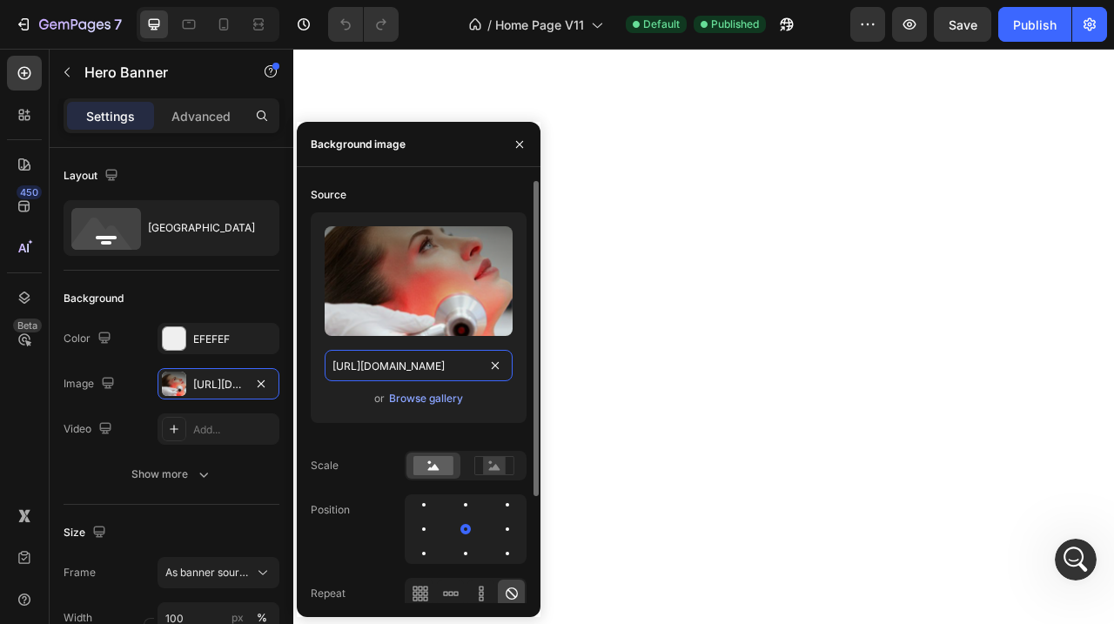
click at [420, 359] on input "https://cdn.shopify.com/s/files/1/0676/8708/8350/files/gempages_490985266723423…" at bounding box center [419, 365] width 188 height 31
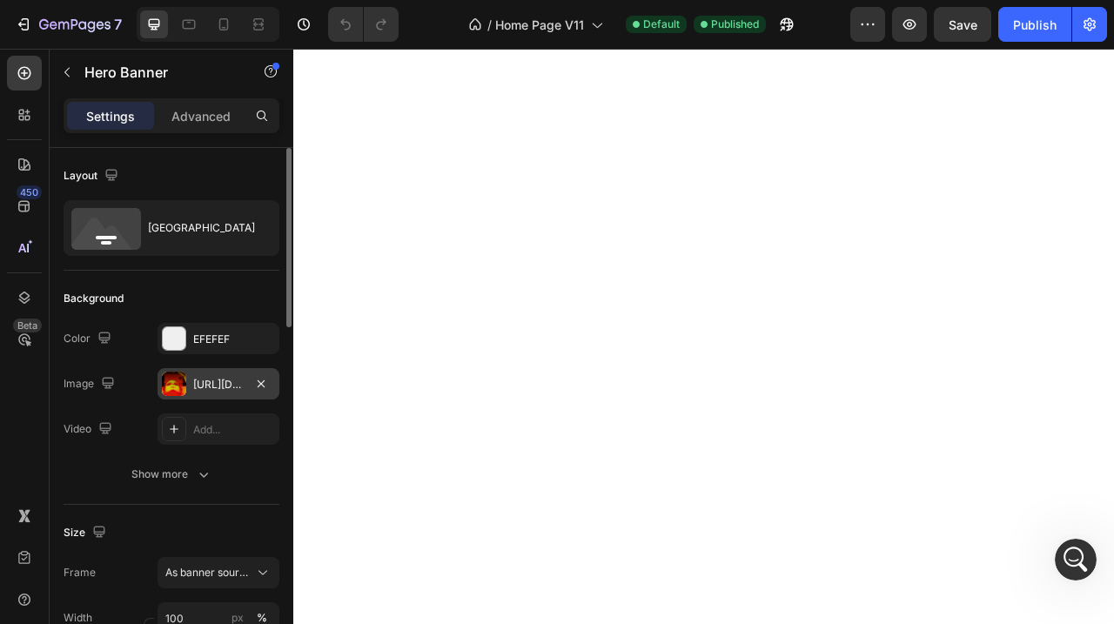
click at [209, 377] on div "https://cdn.shopify.com/s/files/1/0676/8708/8350/files/gempages_490985266723423…" at bounding box center [218, 385] width 50 height 16
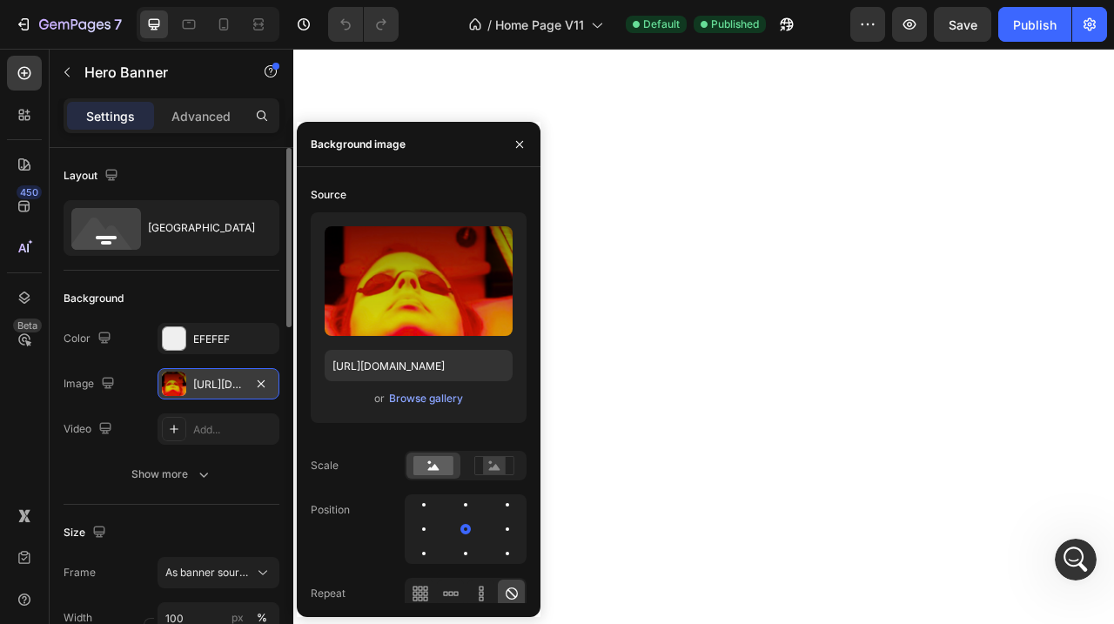
click at [209, 377] on div "https://cdn.shopify.com/s/files/1/0676/8708/8350/files/gempages_490985266723423…" at bounding box center [218, 385] width 50 height 16
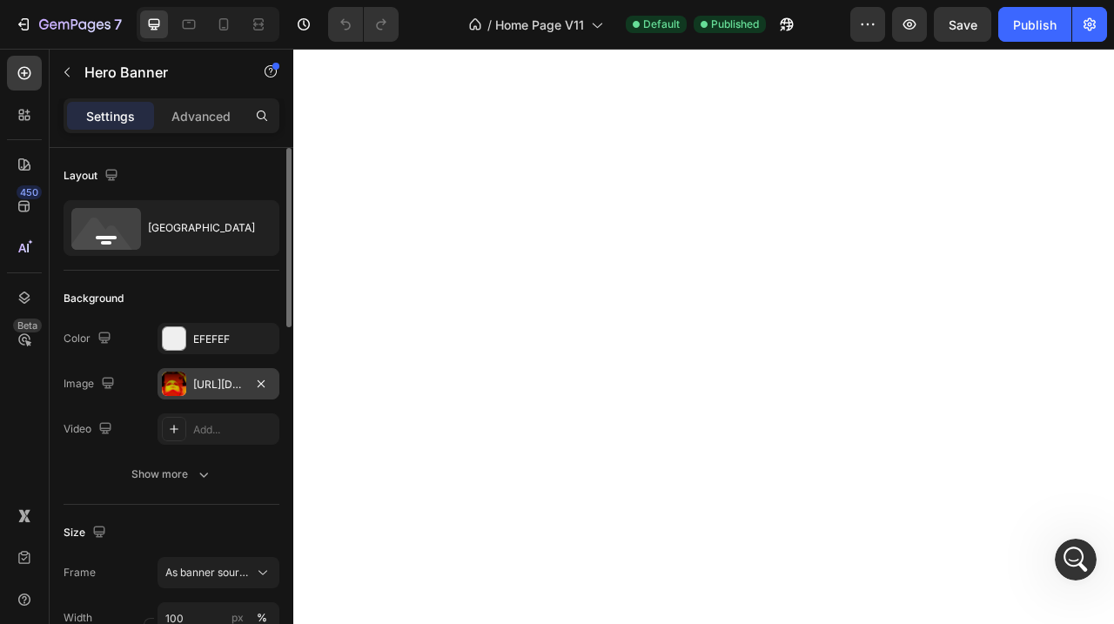
click at [209, 377] on div "https://cdn.shopify.com/s/files/1/0676/8708/8350/files/gempages_490985266723423…" at bounding box center [218, 385] width 50 height 16
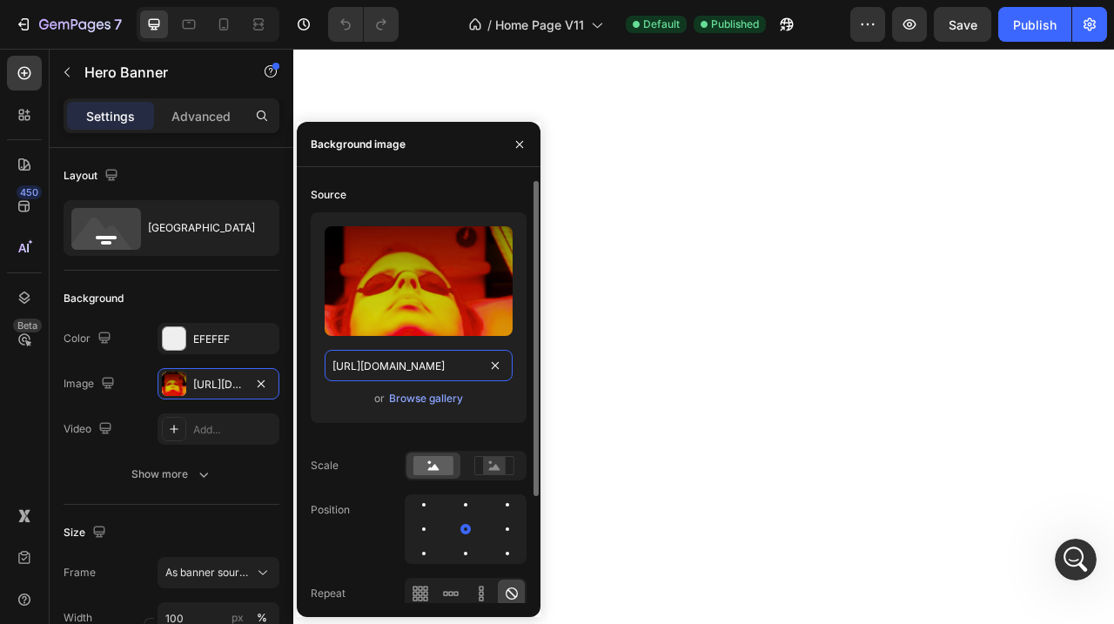
click at [414, 372] on input "https://cdn.shopify.com/s/files/1/0676/8708/8350/files/gempages_490985266723423…" at bounding box center [419, 365] width 188 height 31
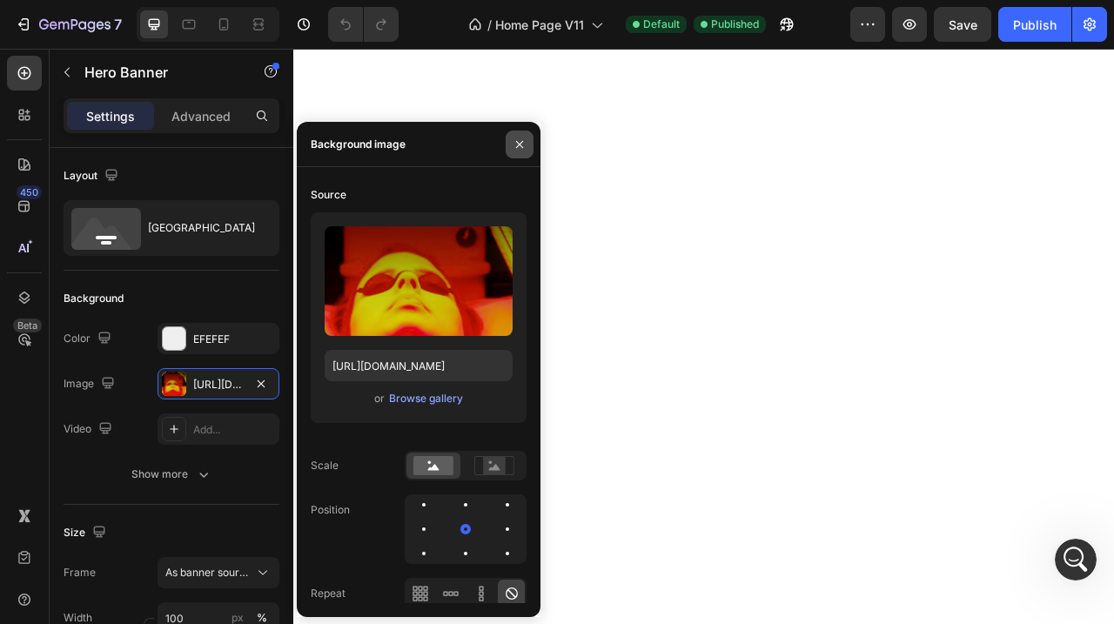
click at [520, 139] on icon "button" at bounding box center [520, 144] width 14 height 14
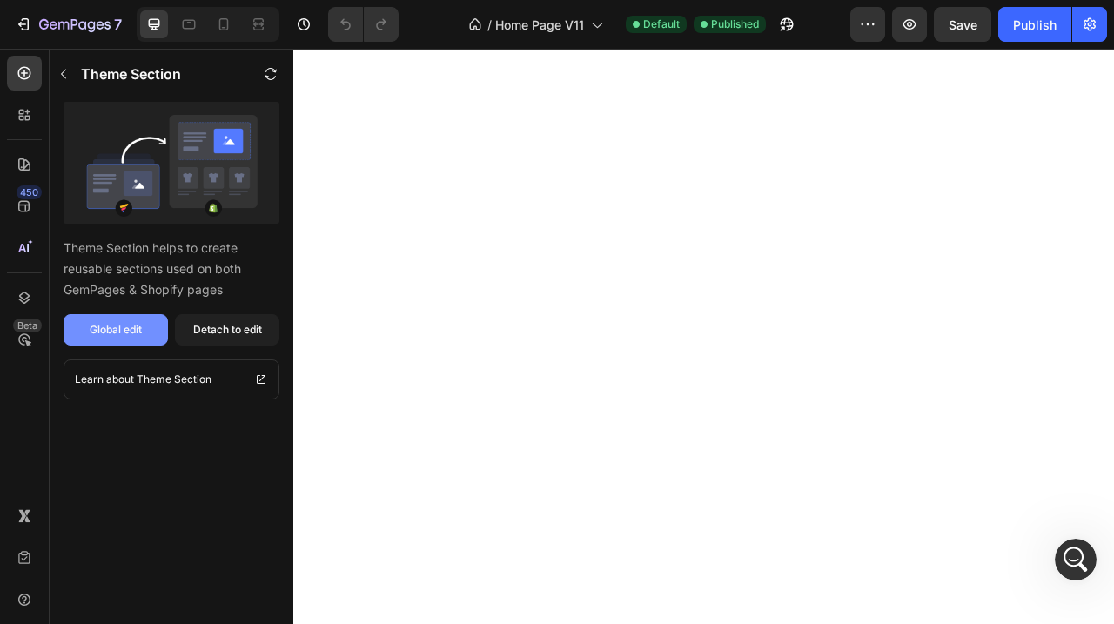
click at [118, 325] on div "Global edit" at bounding box center [116, 330] width 52 height 16
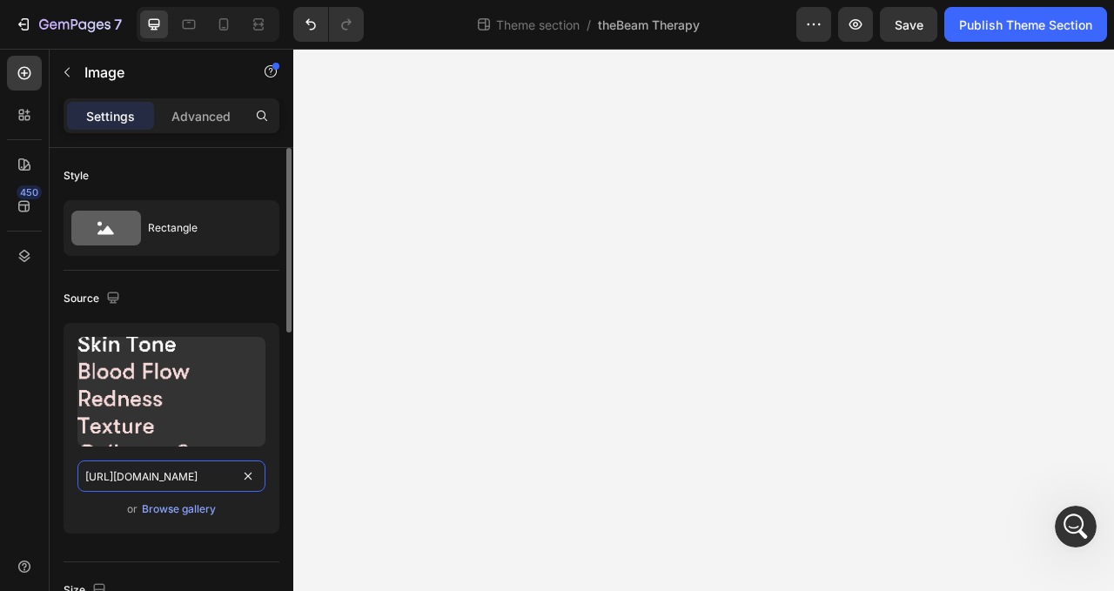
click at [164, 473] on input "https://cdn.shopify.com/s/files/1/0676/8708/8350/files/gempages_490985266723423…" at bounding box center [171, 475] width 188 height 31
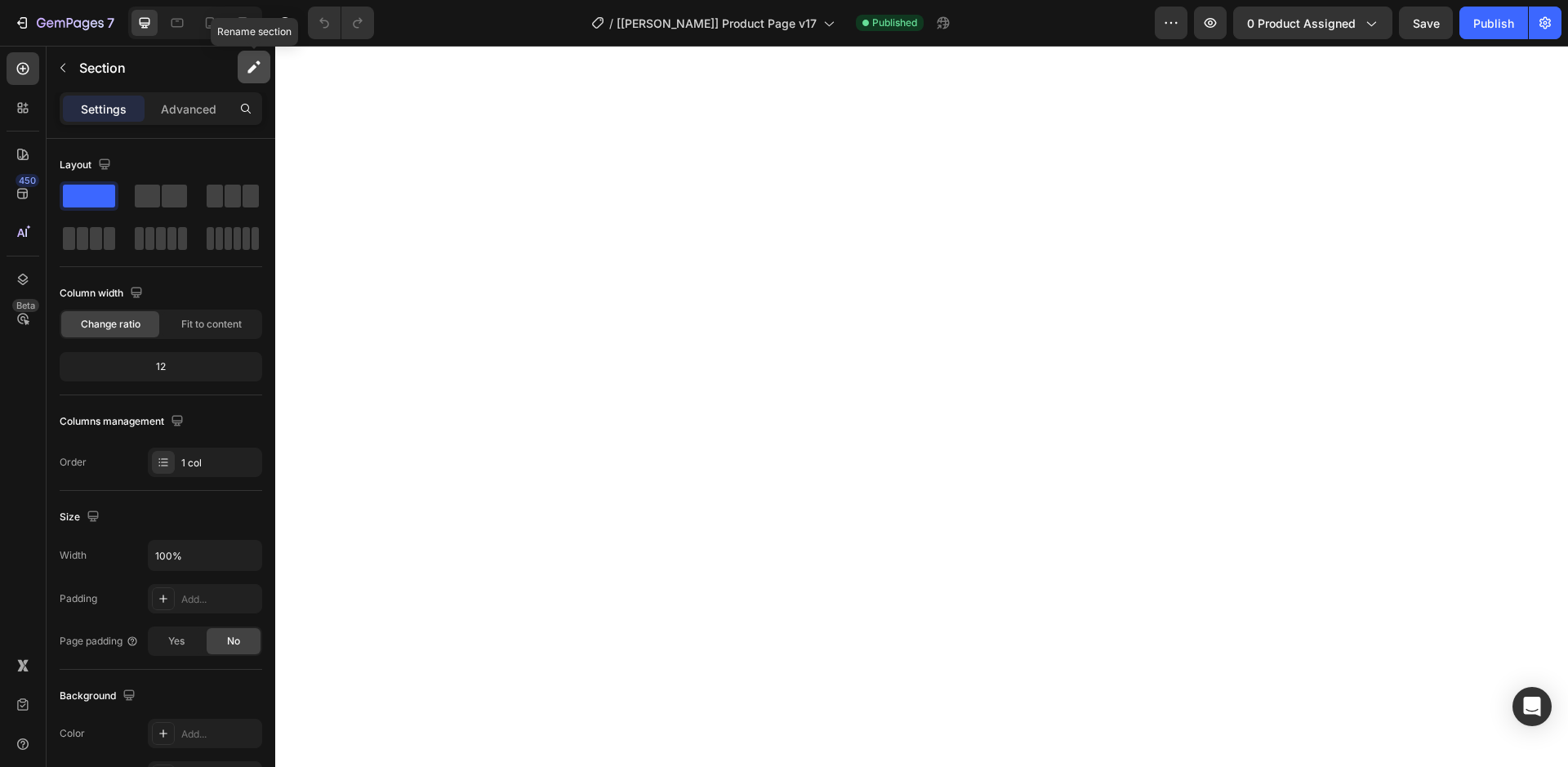
click at [251, 62] on icon "button" at bounding box center [253, 67] width 16 height 16
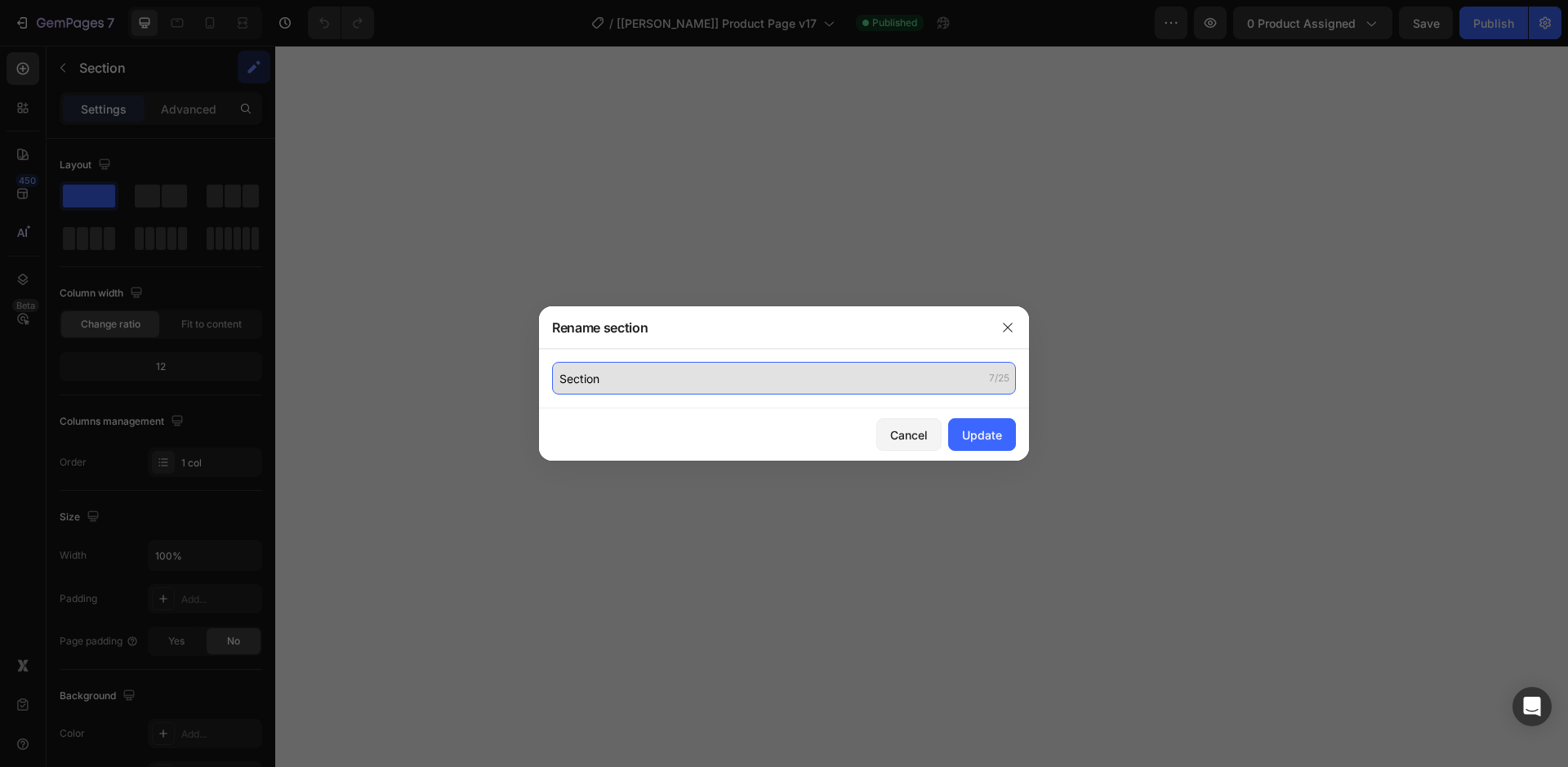
click at [612, 377] on input "Section" at bounding box center [784, 377] width 464 height 33
type input "C"
click at [677, 380] on input "Code by Tina for Merchant" at bounding box center [784, 377] width 464 height 33
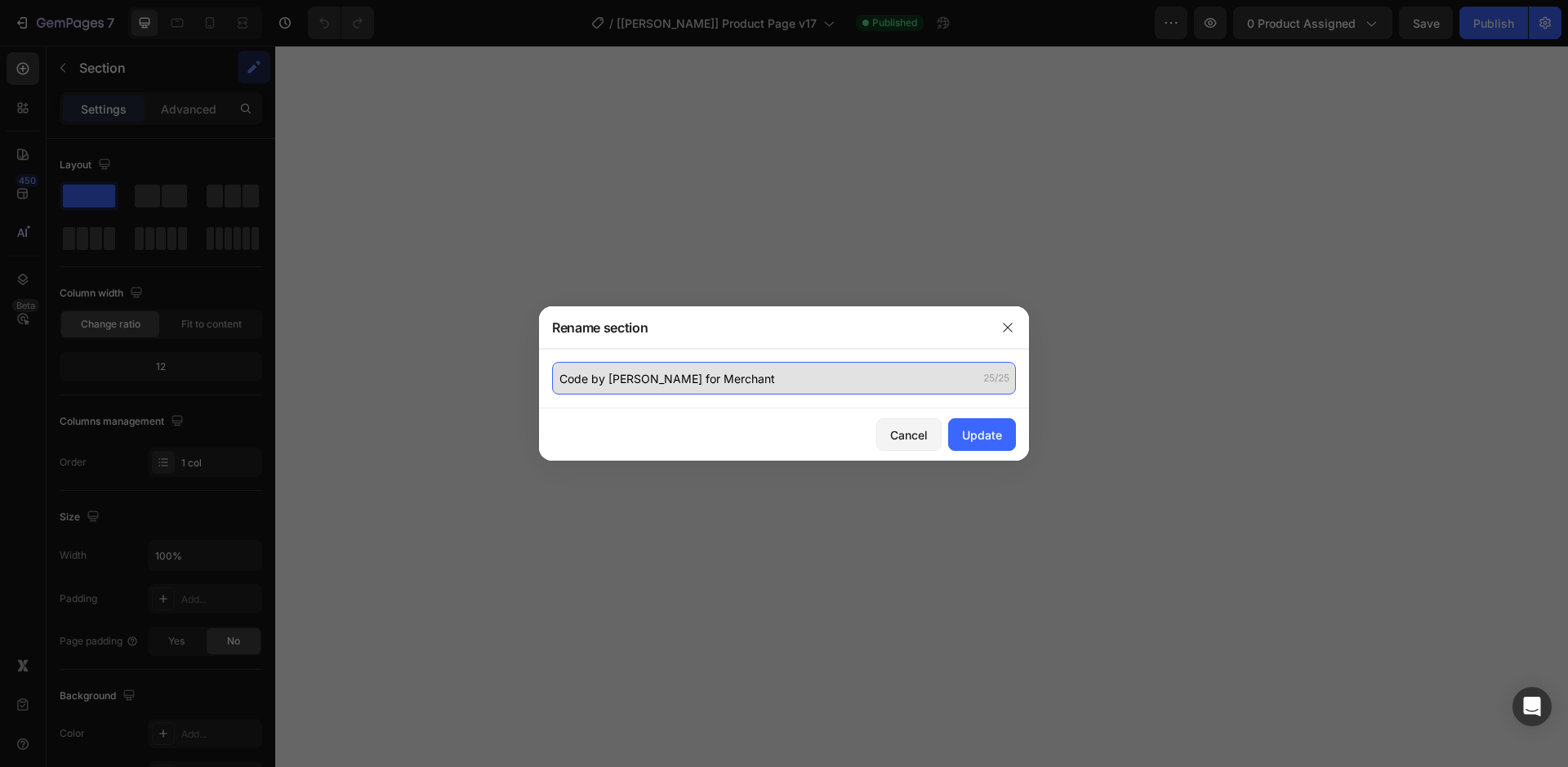
click at [677, 380] on input "Code by Tina for Merchant" at bounding box center [784, 377] width 464 height 33
click at [836, 390] on input "Code by Tina for Merchant" at bounding box center [784, 377] width 464 height 33
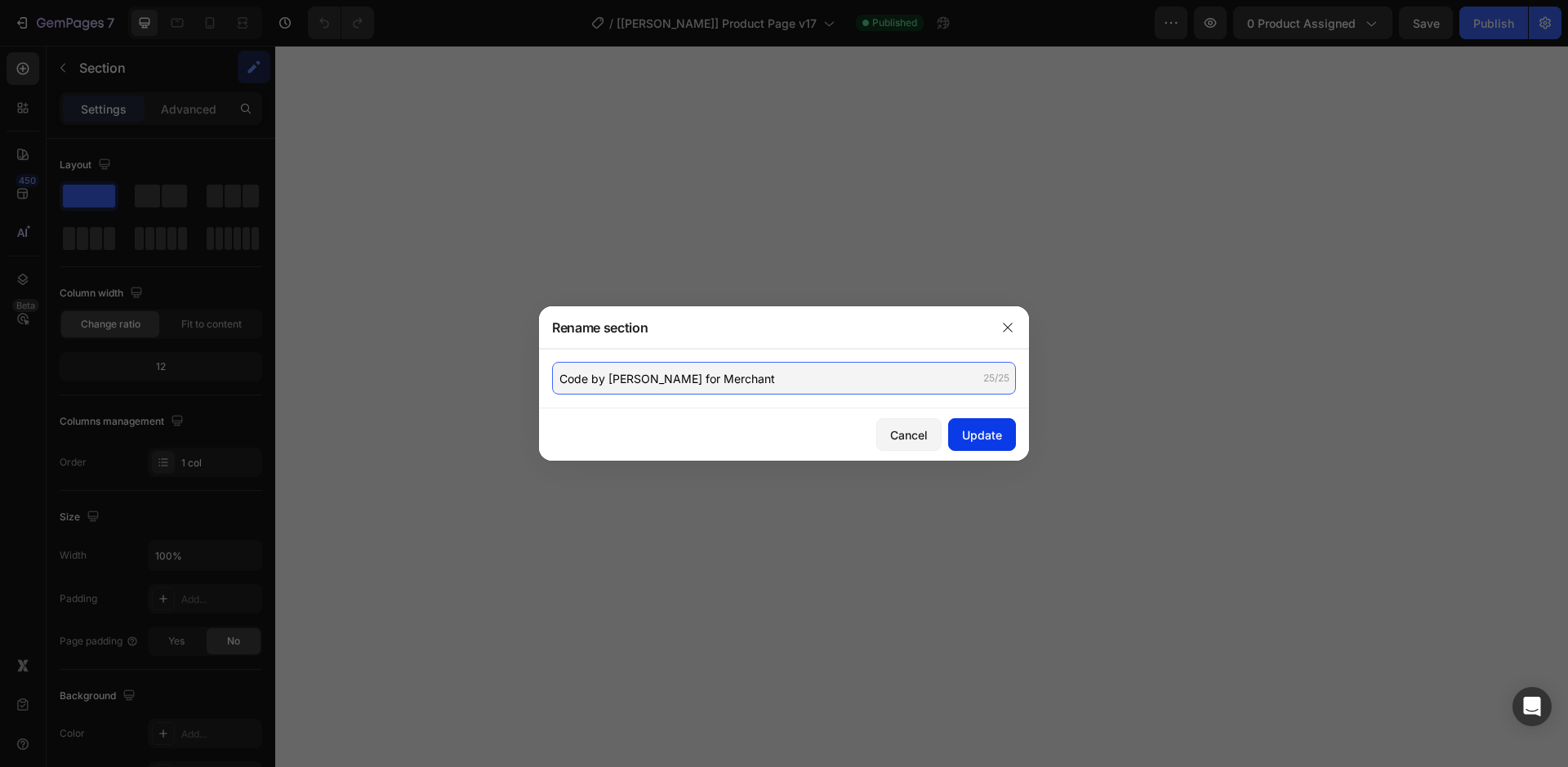
type input "Code by Tina for Merchant"
click at [1001, 431] on div "Update" at bounding box center [982, 435] width 40 height 17
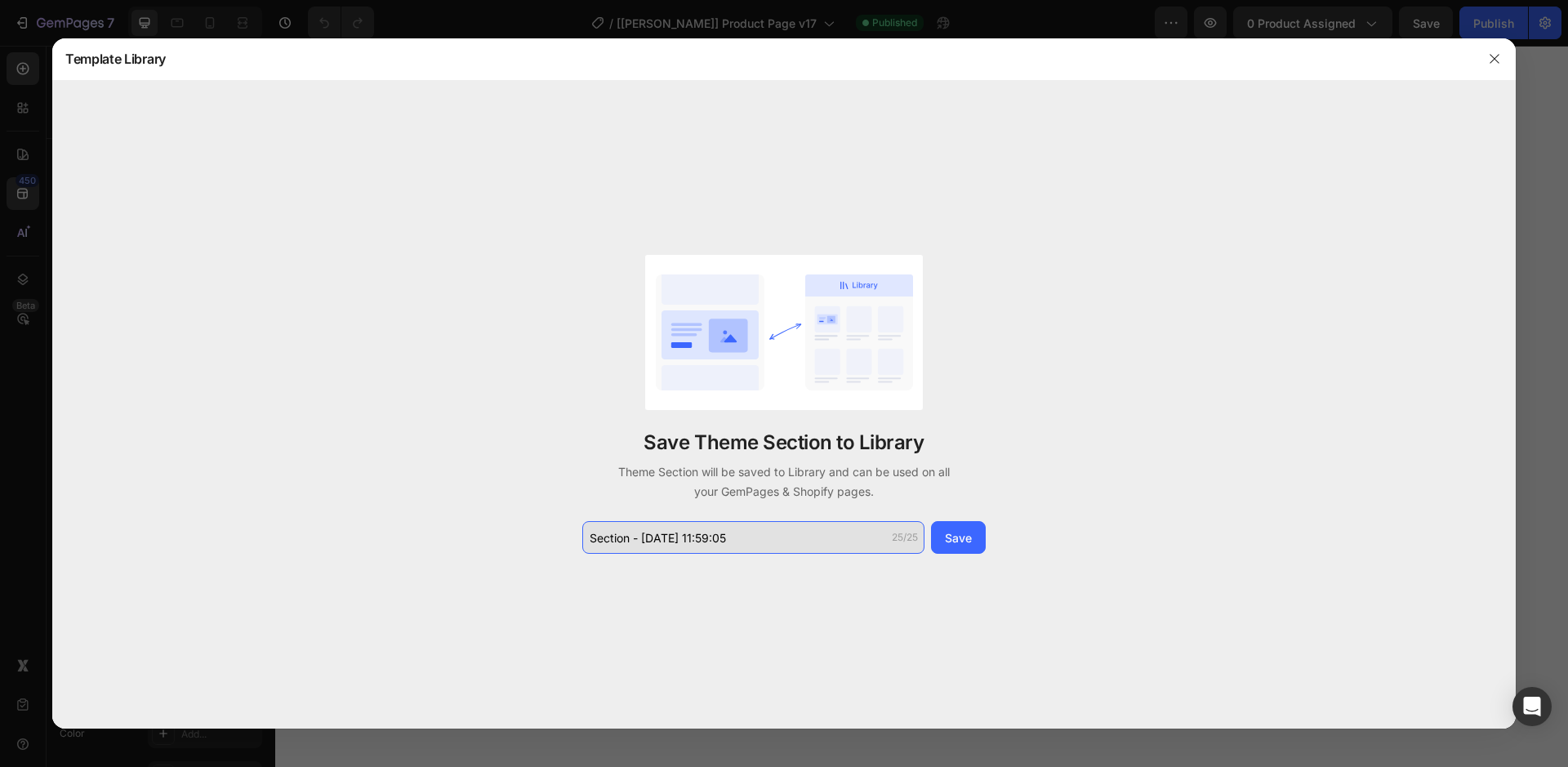
click at [726, 541] on input "Section - Sep 29 11:59:05" at bounding box center [753, 537] width 343 height 33
type input "Code by [PERSON_NAME]"
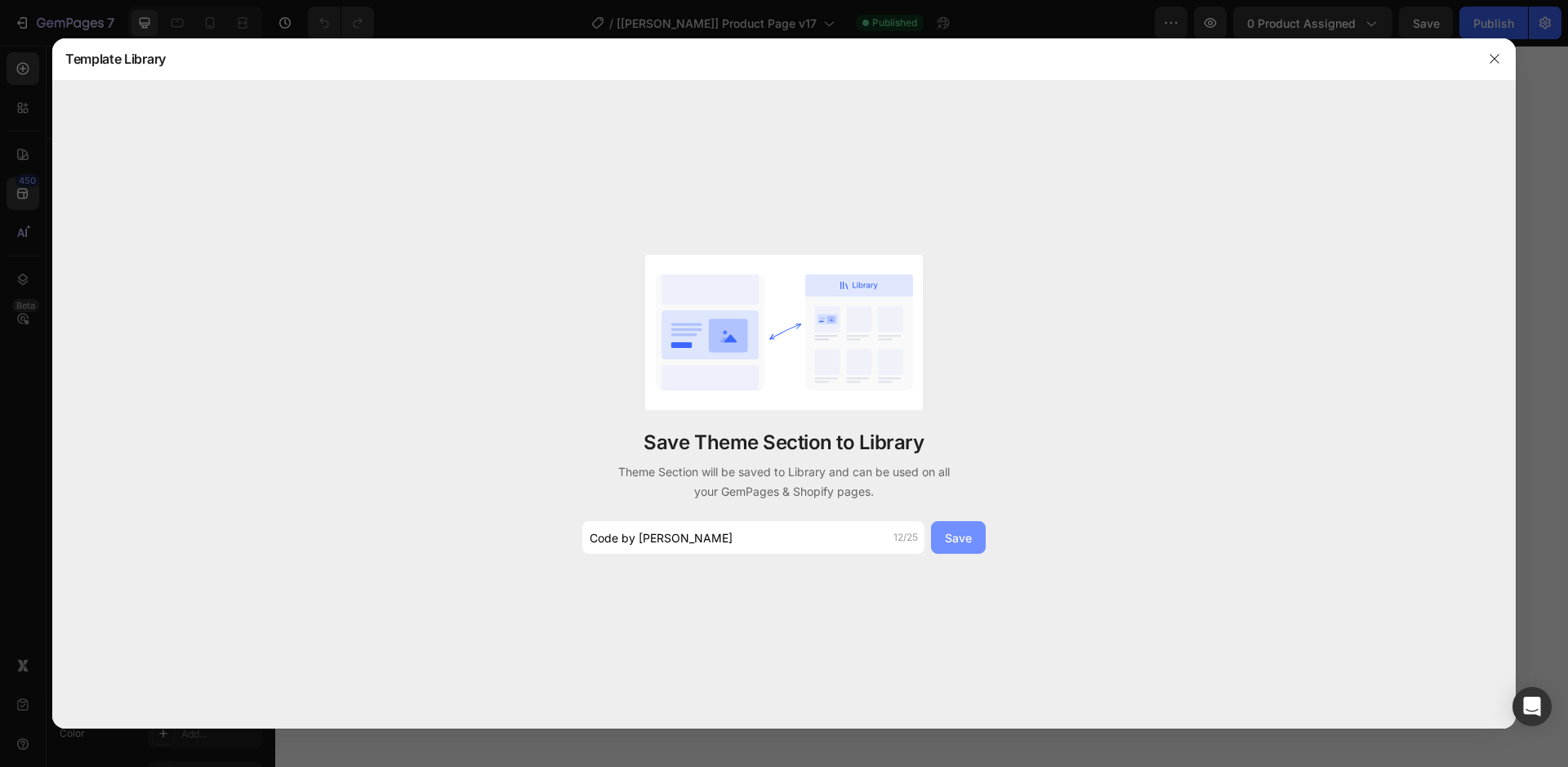
click at [980, 545] on button "Save" at bounding box center [958, 537] width 54 height 33
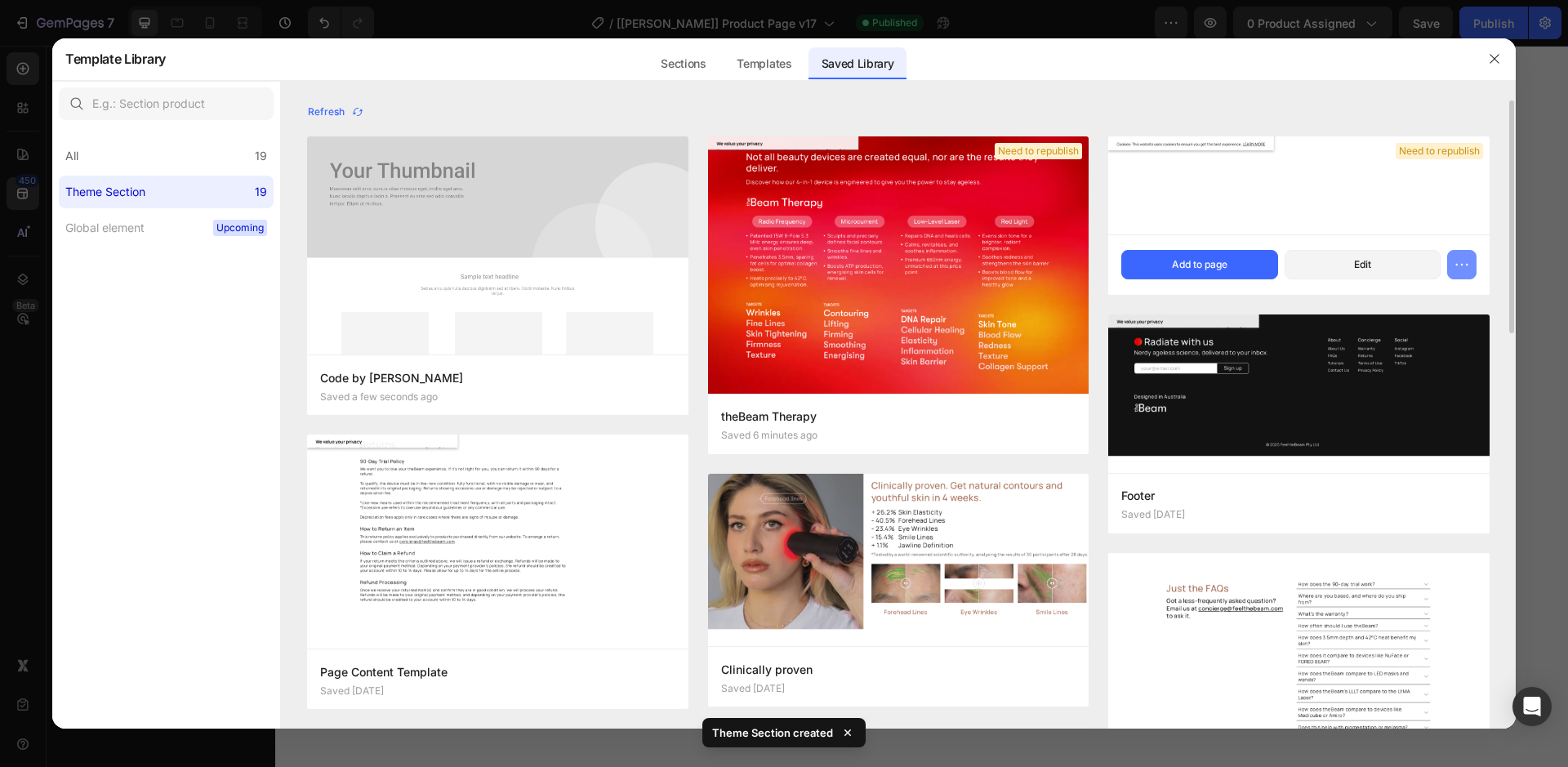
click at [1467, 264] on icon "button" at bounding box center [1461, 264] width 16 height 16
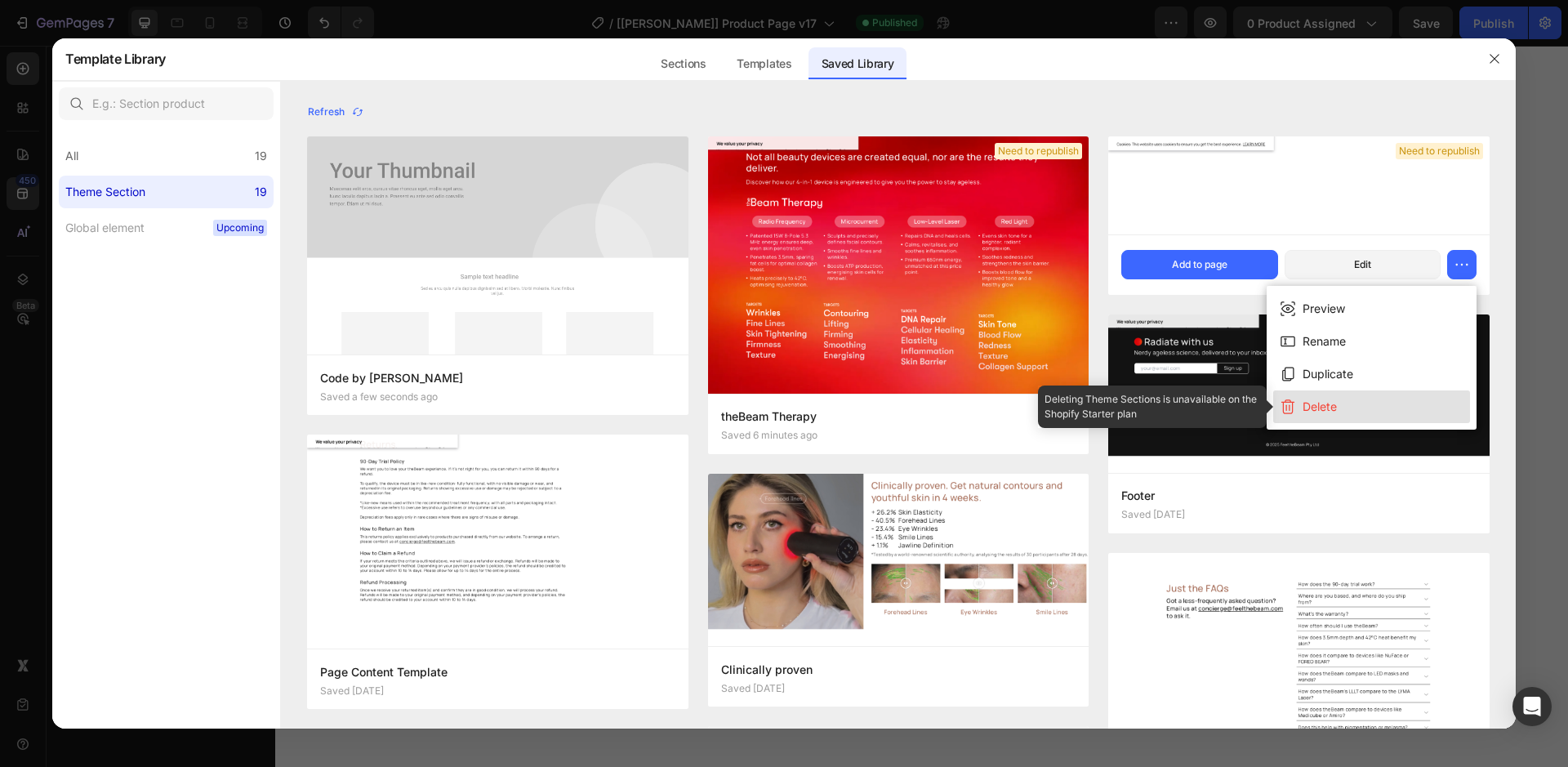
click at [1376, 400] on button "Delete" at bounding box center [1372, 407] width 197 height 33
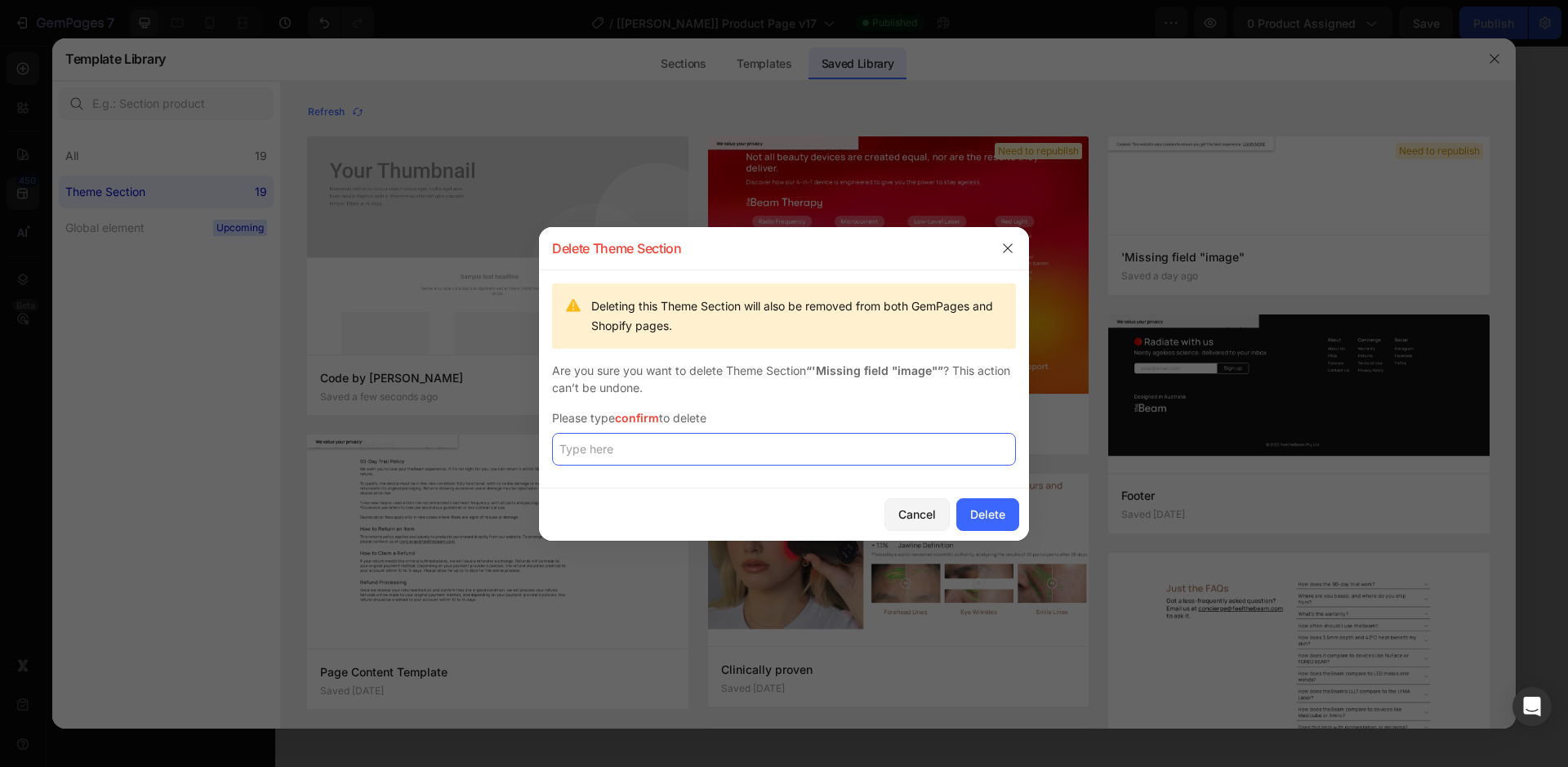
click at [738, 457] on input "text" at bounding box center [784, 449] width 464 height 33
type input "confirm"
click at [982, 506] on div "Delete" at bounding box center [987, 514] width 35 height 17
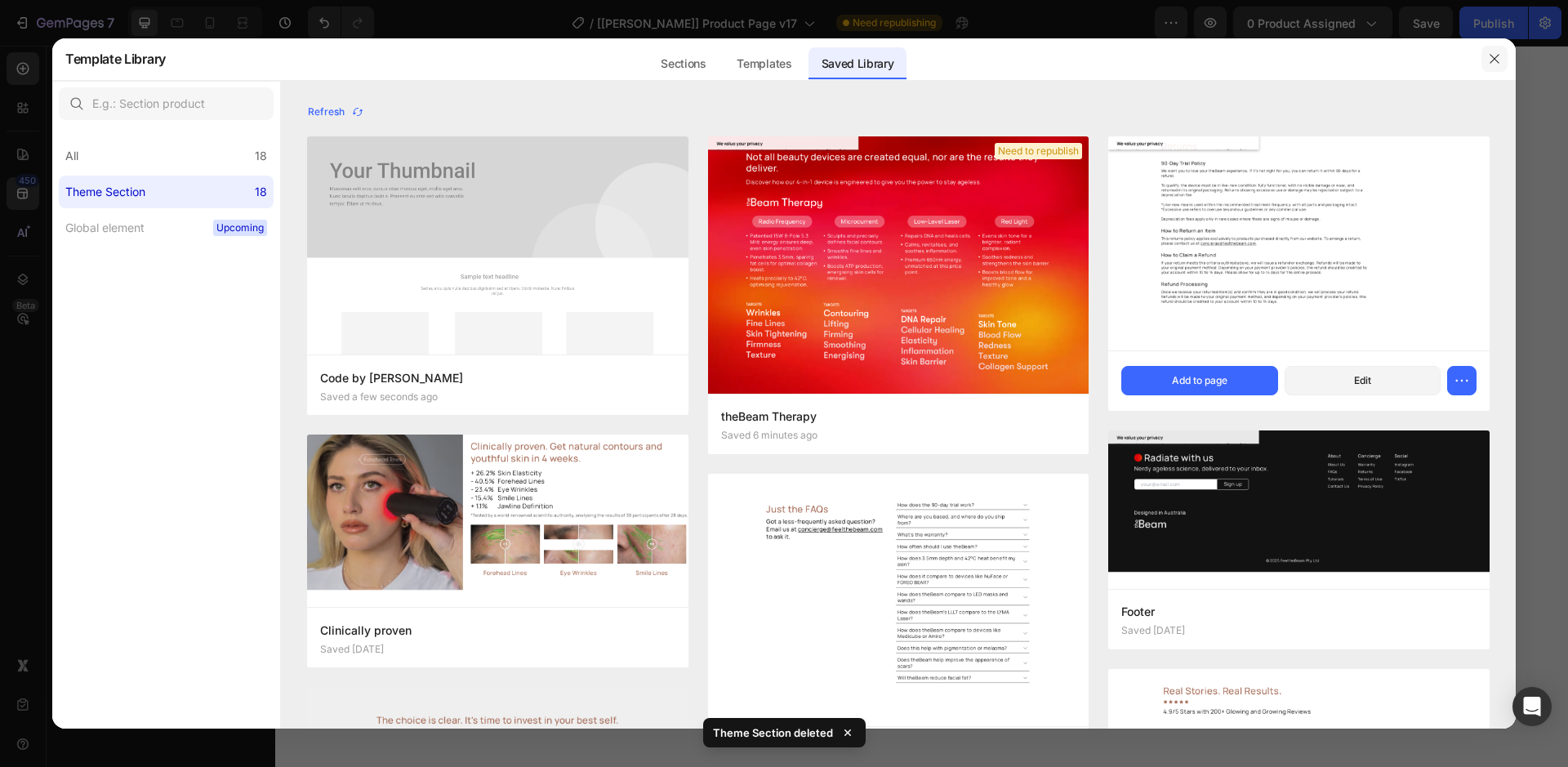
click at [1494, 58] on icon "button" at bounding box center [1494, 59] width 9 height 9
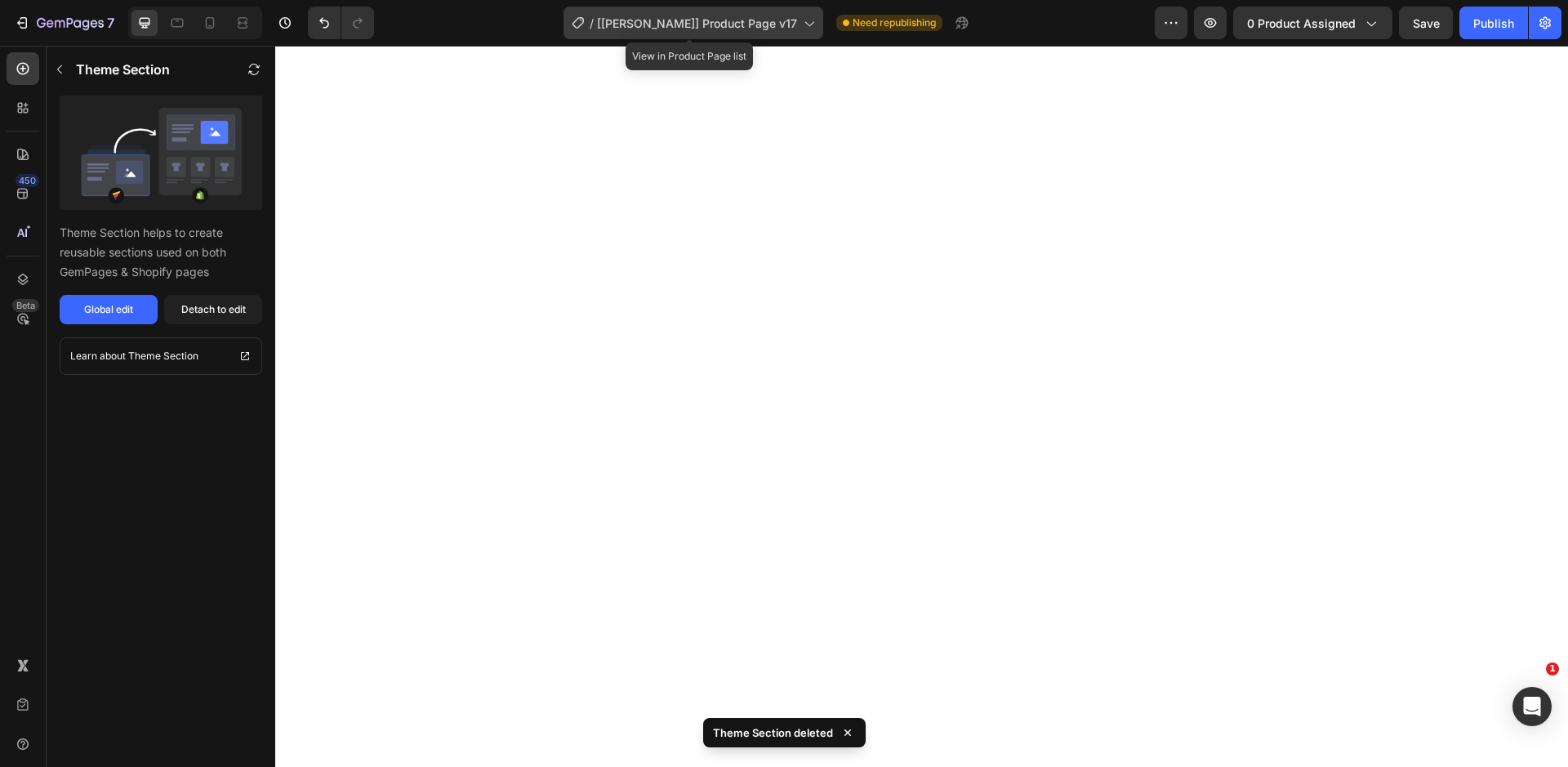
click at [674, 21] on span "[[PERSON_NAME]] Product Page v17" at bounding box center [696, 23] width 200 height 17
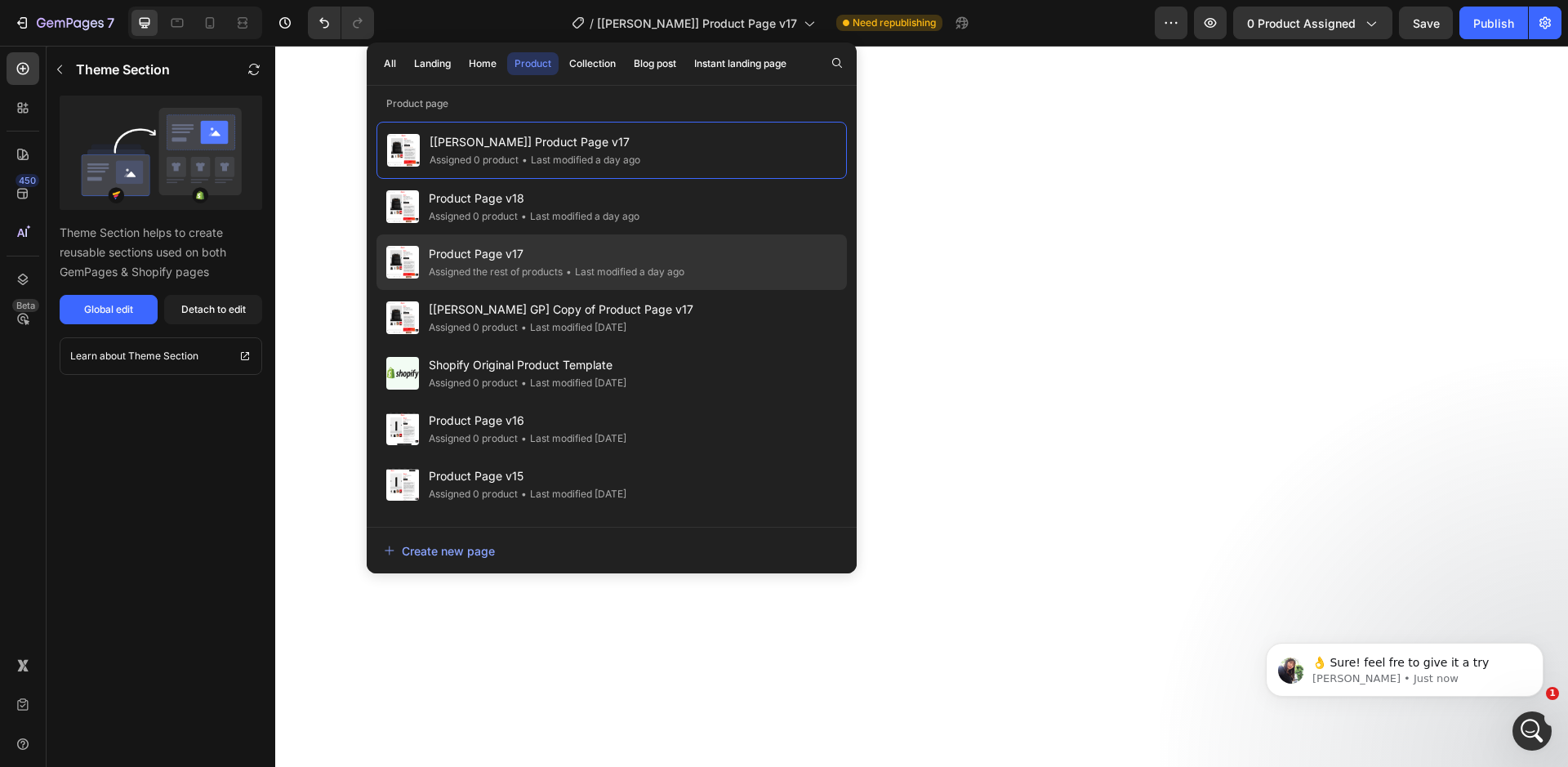
click at [589, 252] on span "Product Page v17" at bounding box center [556, 253] width 255 height 20
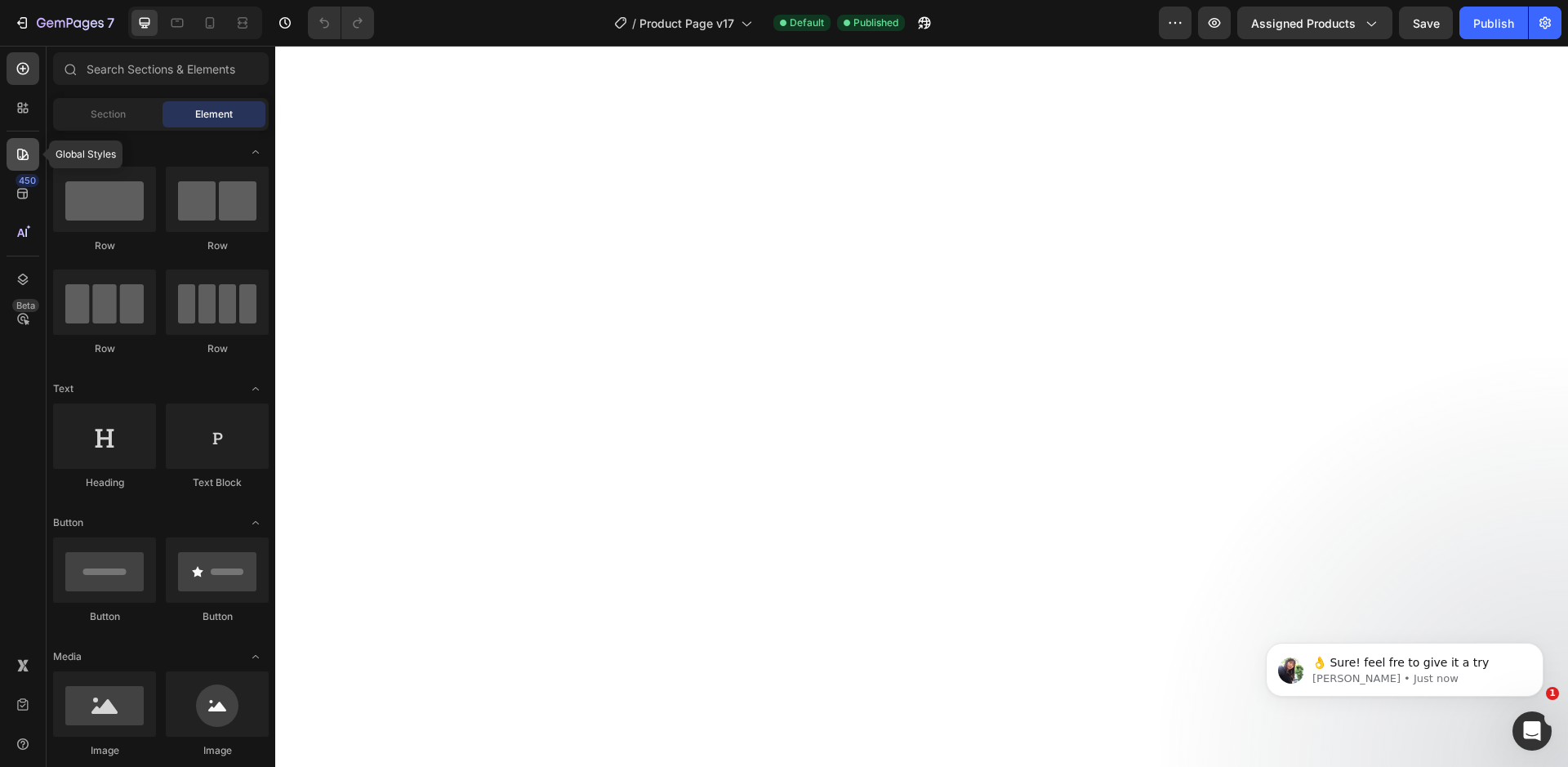
click at [24, 157] on icon at bounding box center [23, 154] width 11 height 11
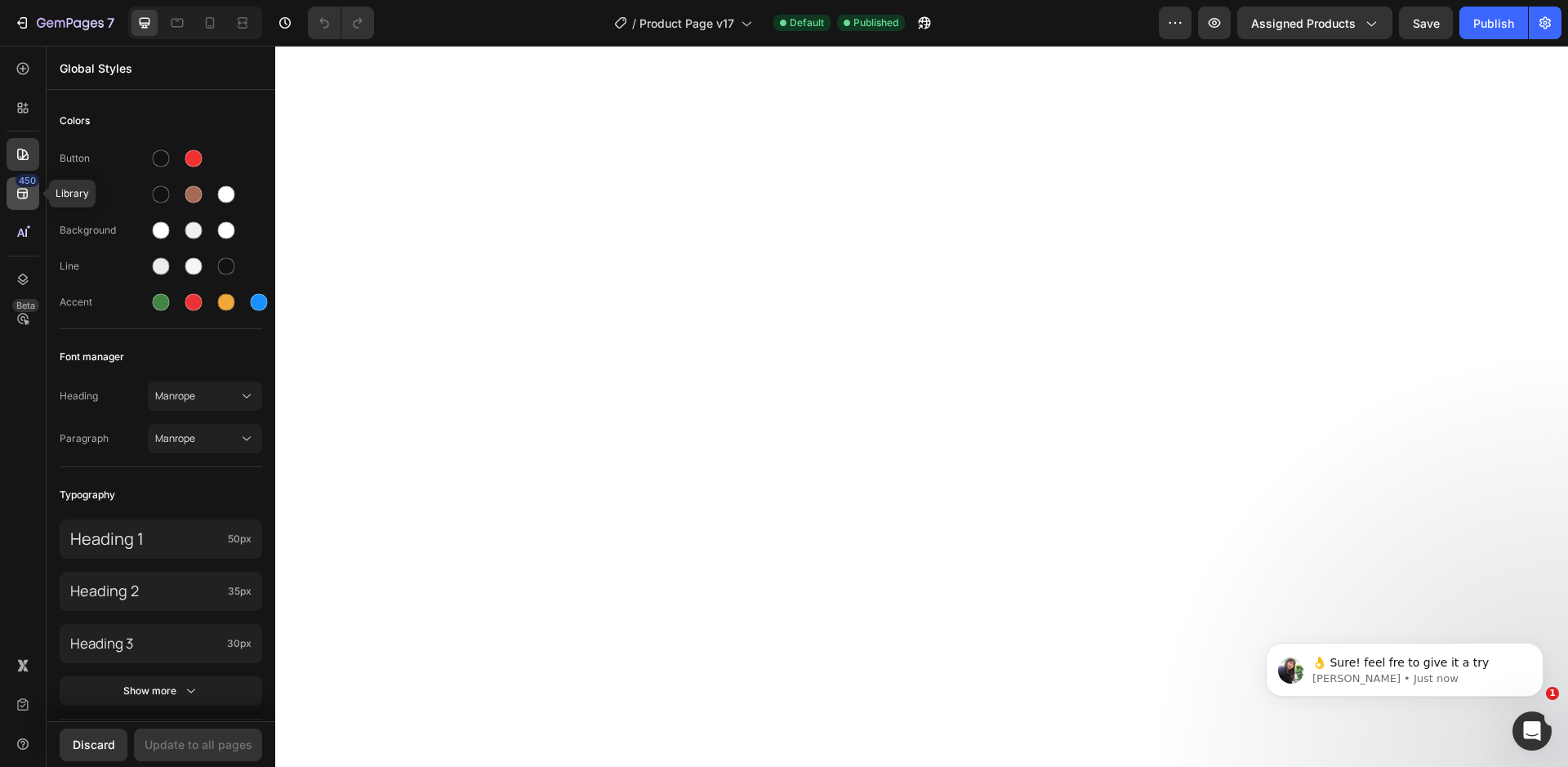
click at [21, 189] on icon at bounding box center [22, 193] width 10 height 10
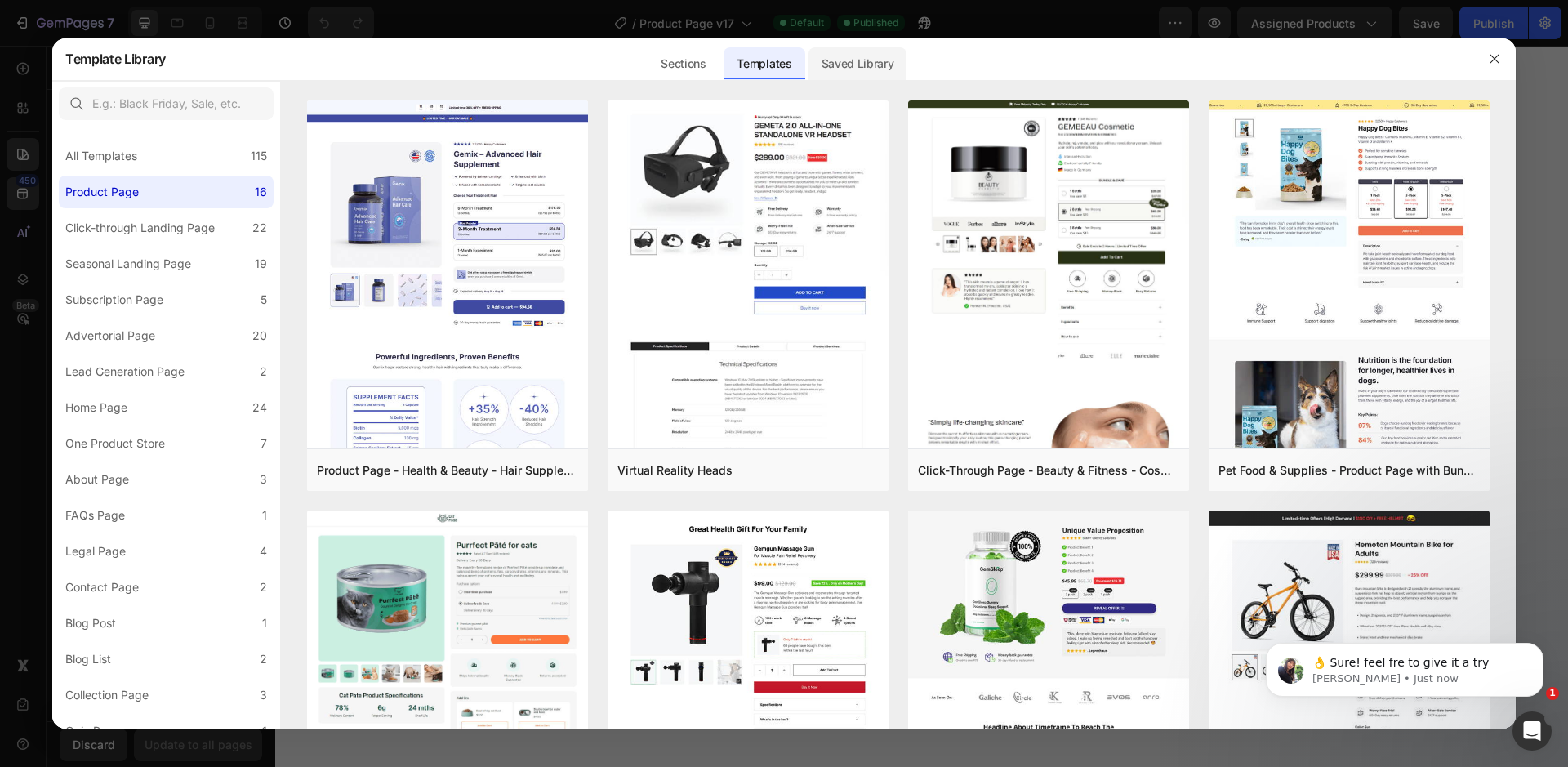
click at [855, 65] on div "Saved Library" at bounding box center [857, 63] width 99 height 33
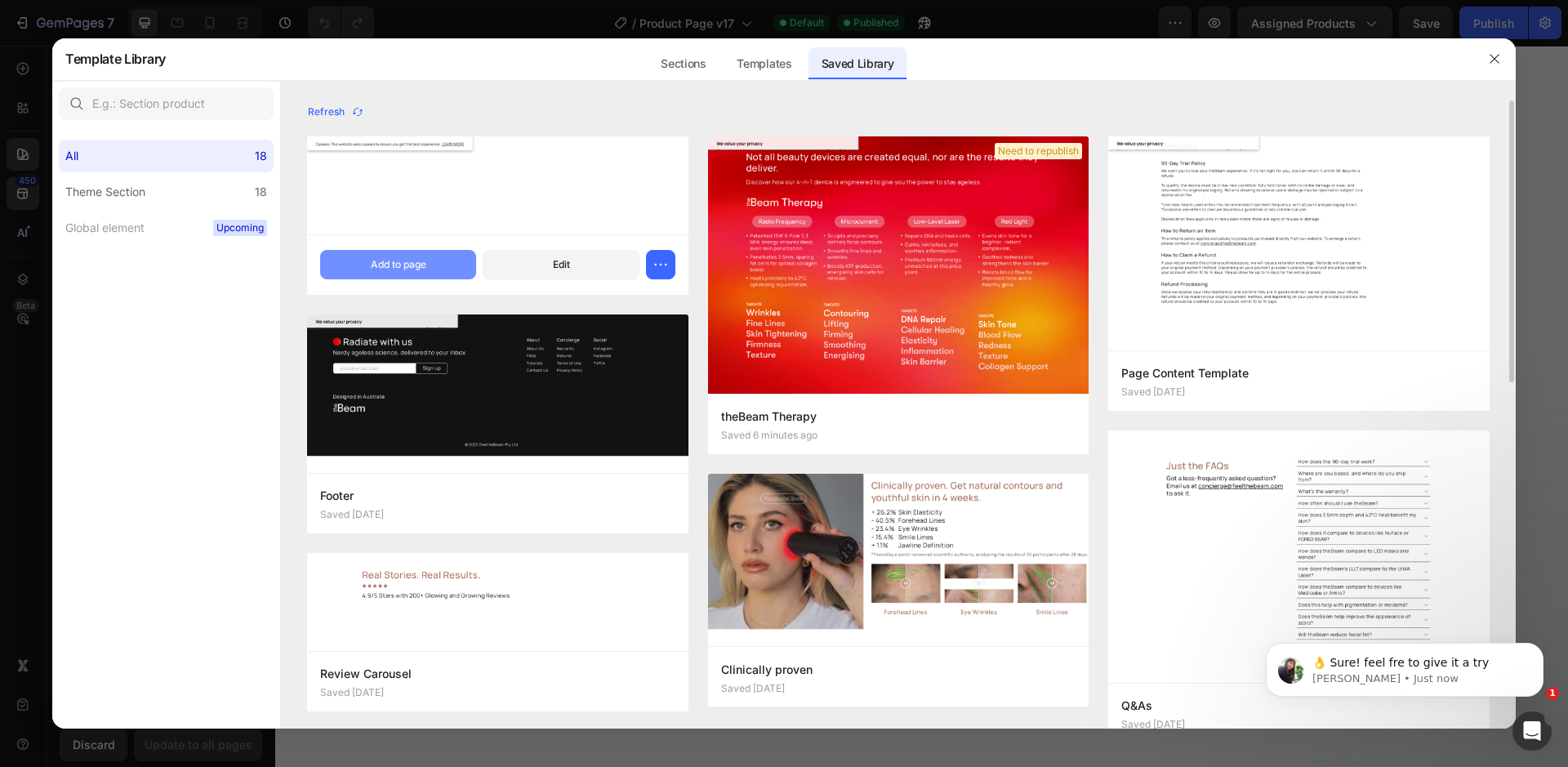
click at [384, 268] on div "Add to page" at bounding box center [398, 265] width 55 height 15
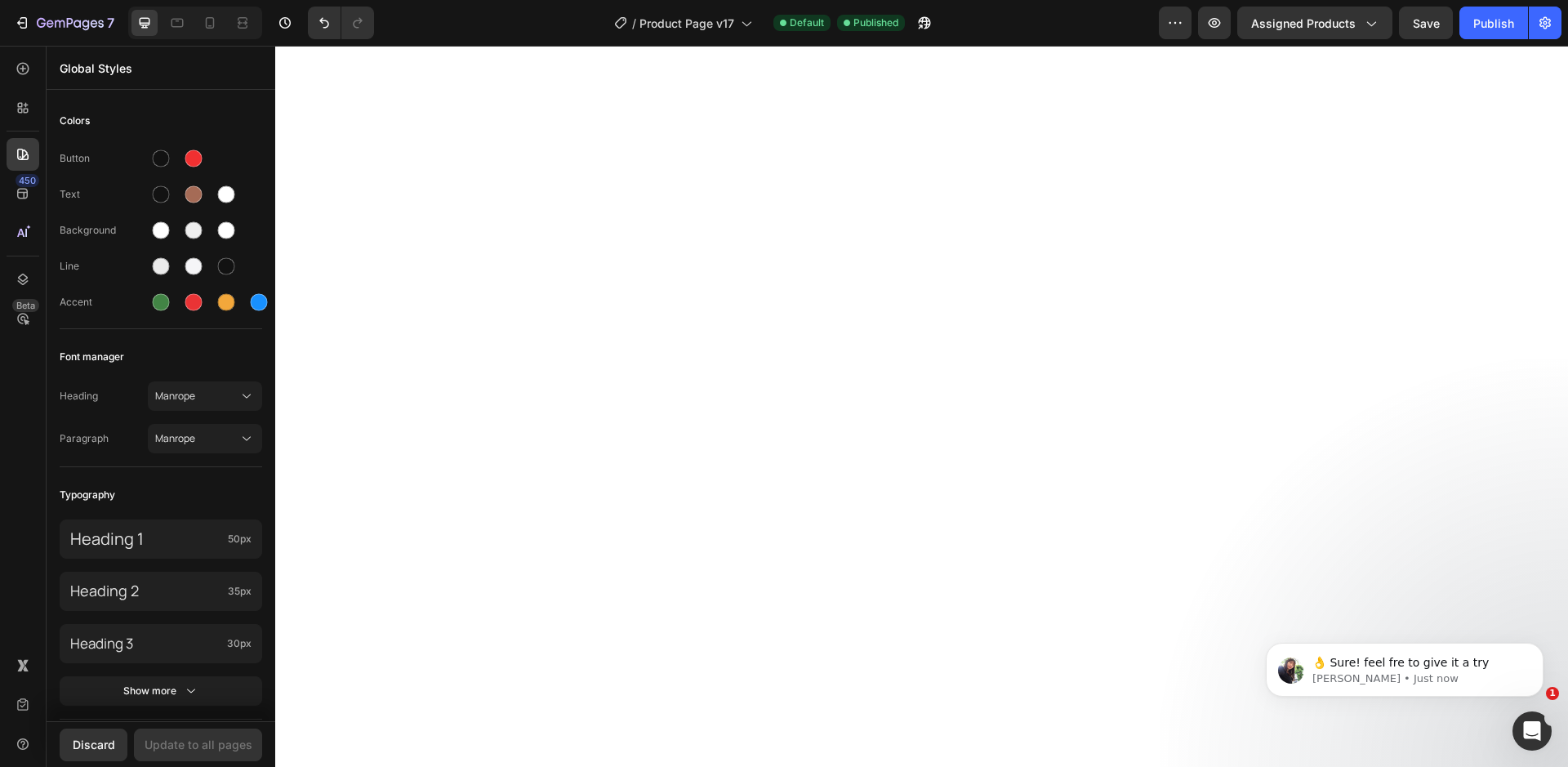
scroll to position [72, 0]
click at [1317, 19] on span "Assigned Products" at bounding box center [1302, 23] width 104 height 17
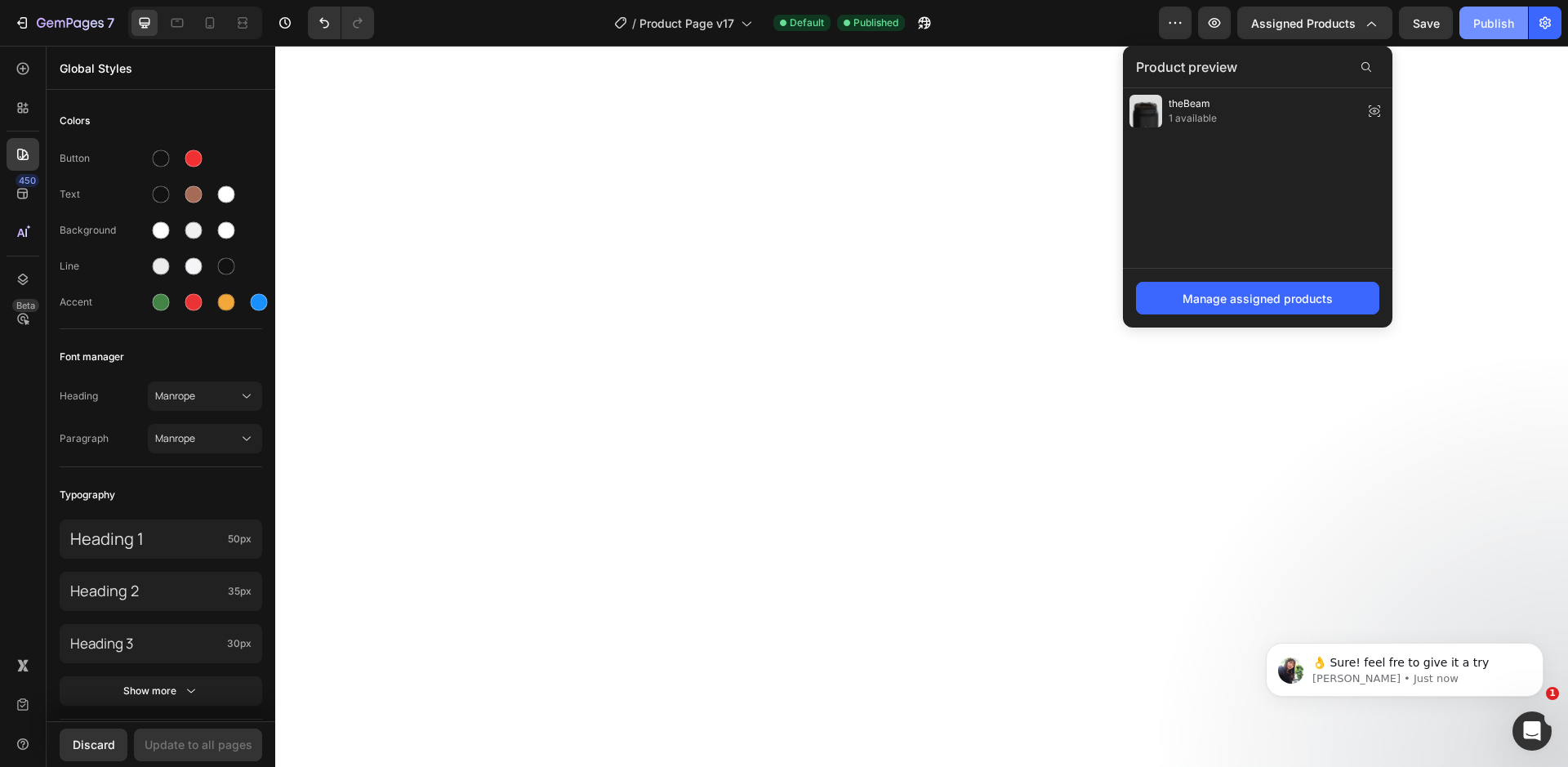
click at [1494, 25] on div "Publish" at bounding box center [1494, 23] width 41 height 17
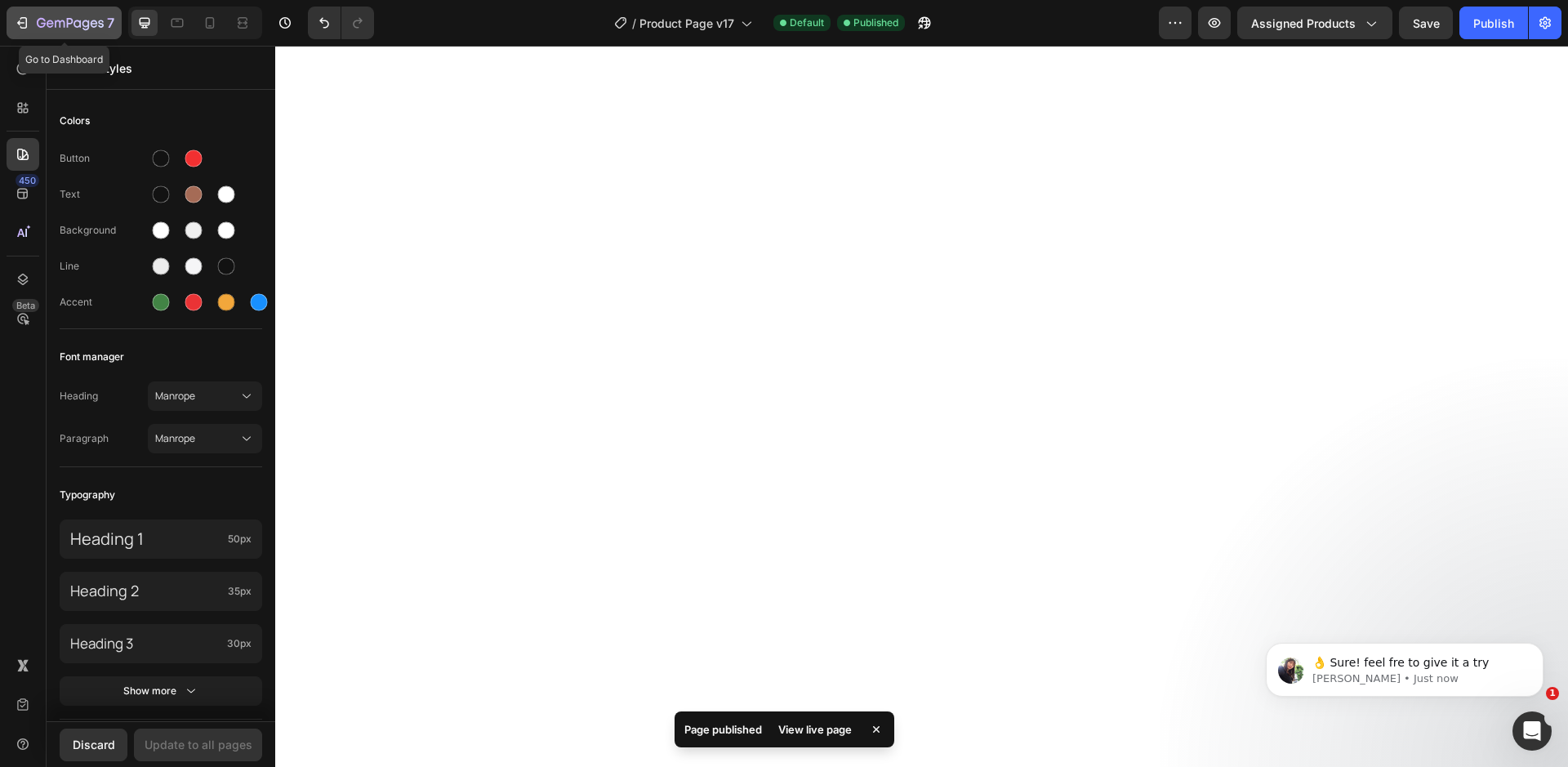
click at [32, 24] on div "7" at bounding box center [64, 23] width 100 height 20
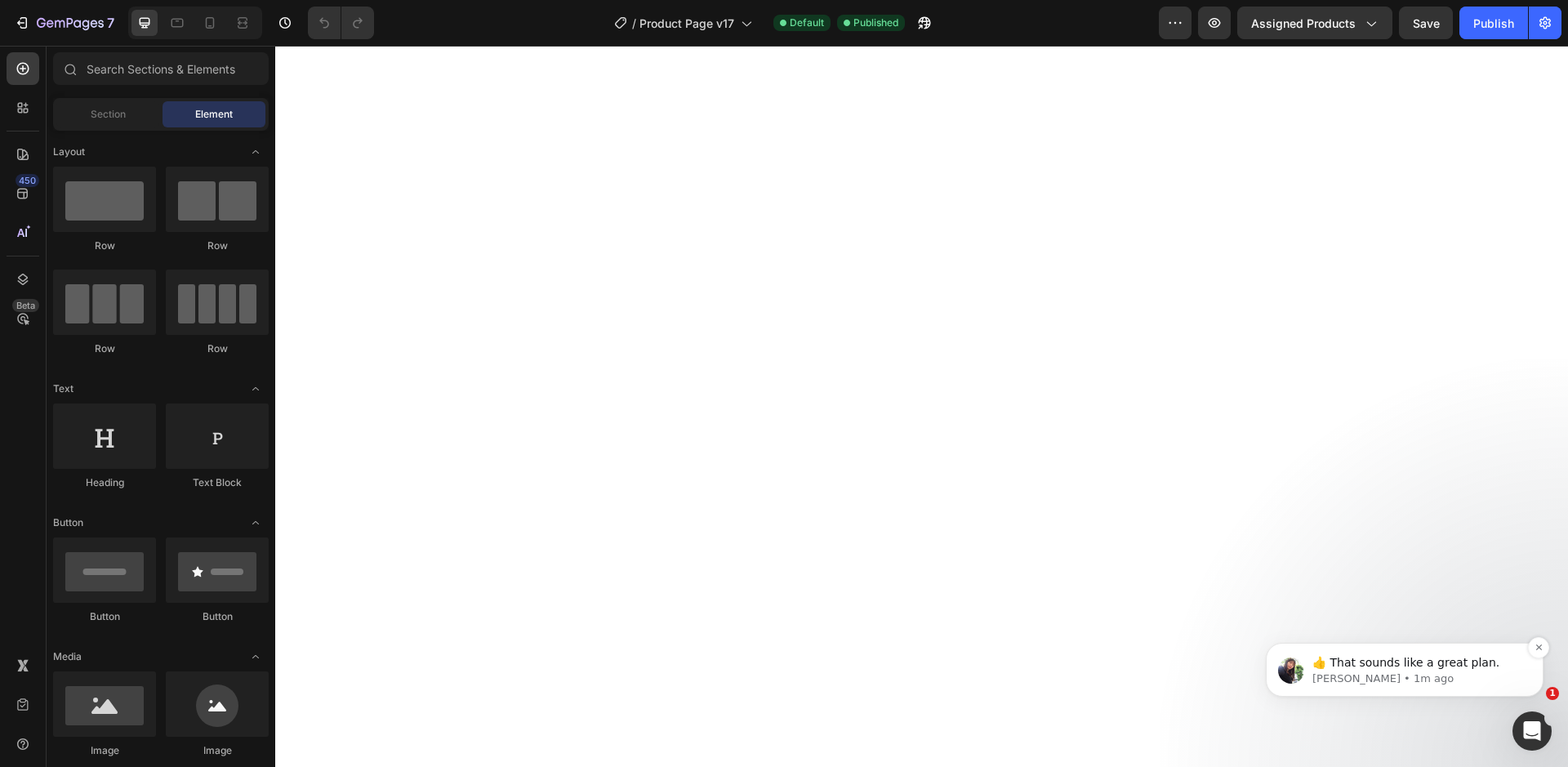
click at [1438, 680] on p "[PERSON_NAME] • 1m ago" at bounding box center [1417, 679] width 211 height 15
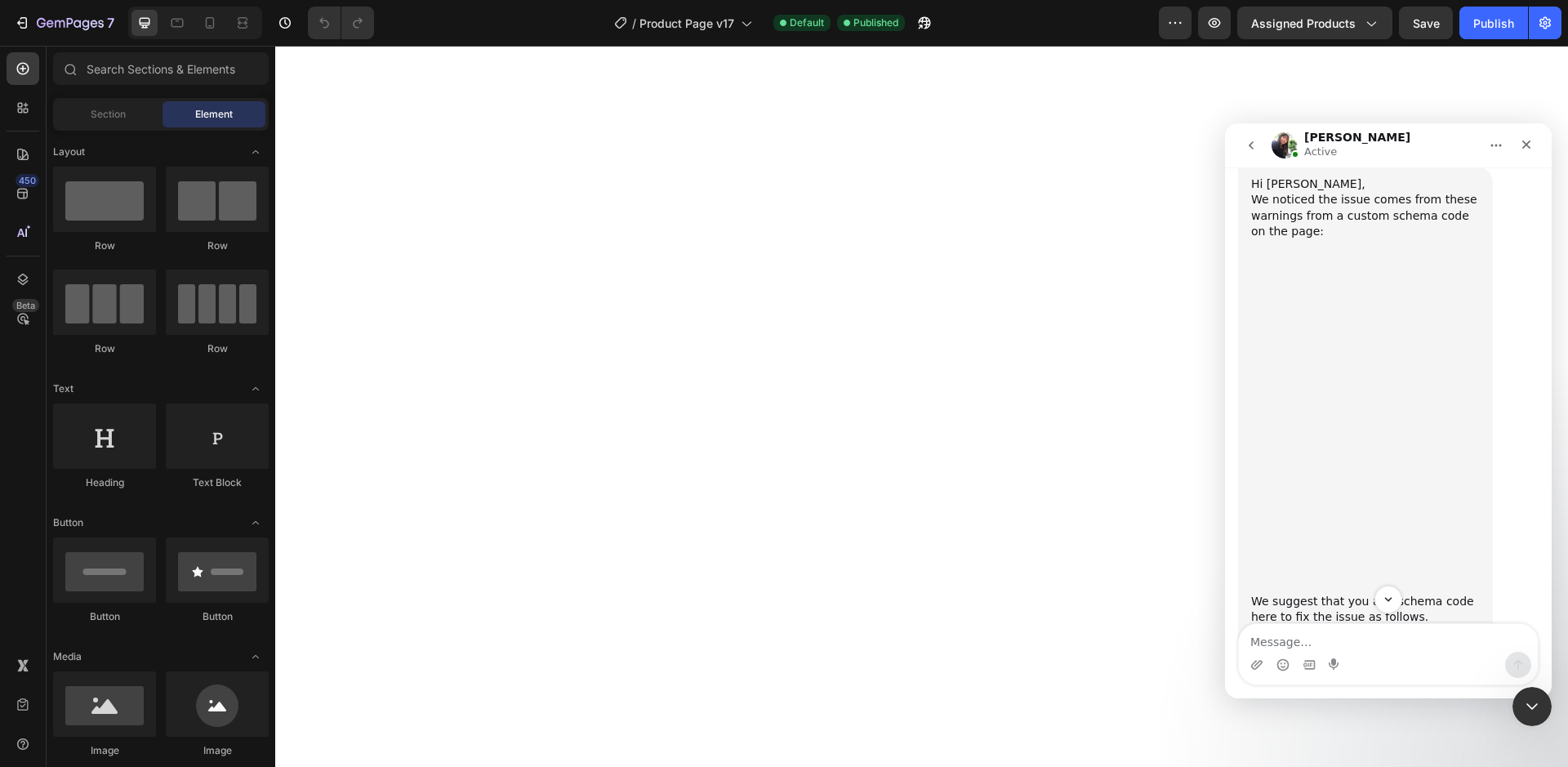
scroll to position [6969, 0]
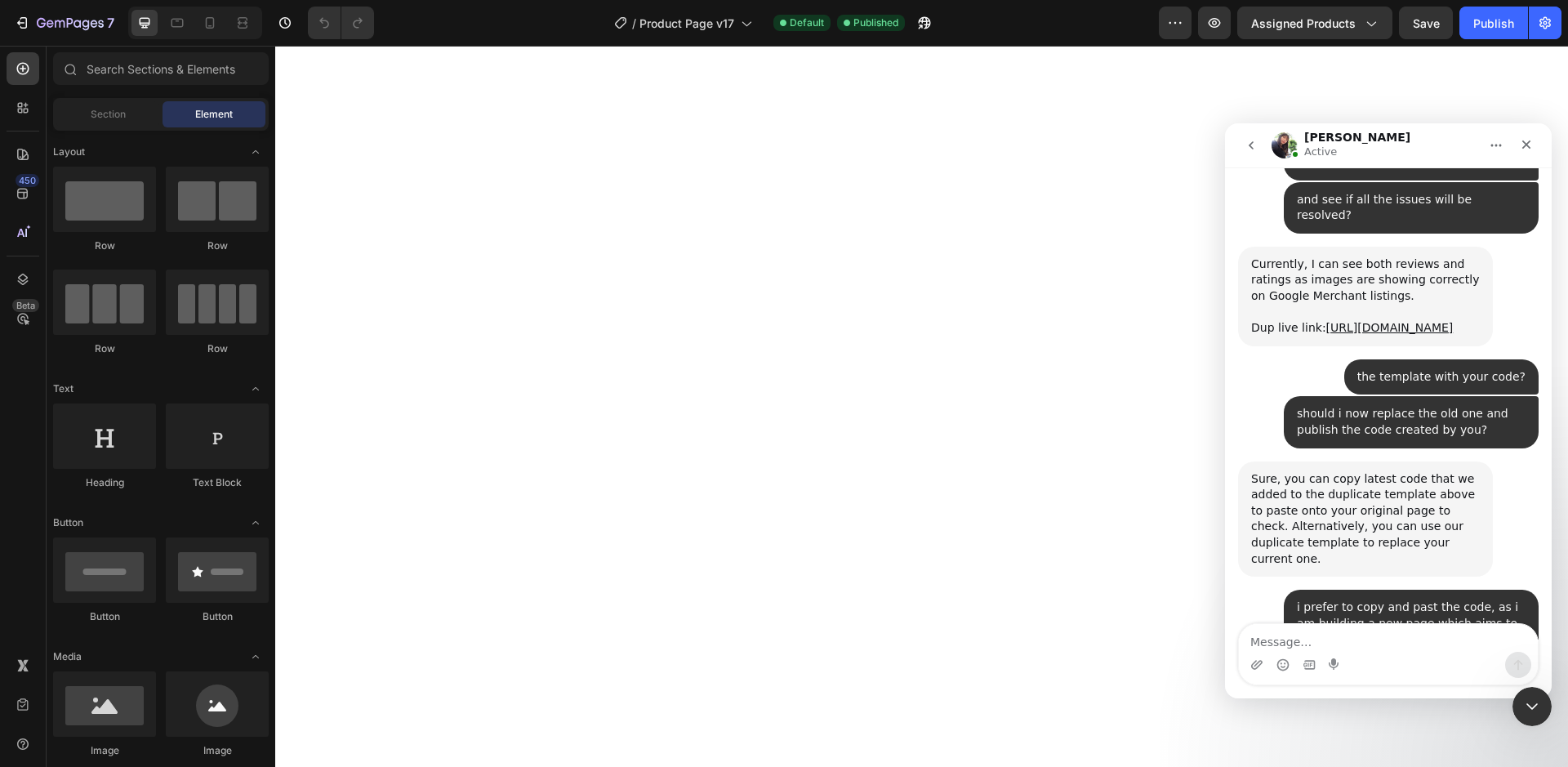
click at [1336, 643] on textarea "Message…" at bounding box center [1388, 638] width 298 height 28
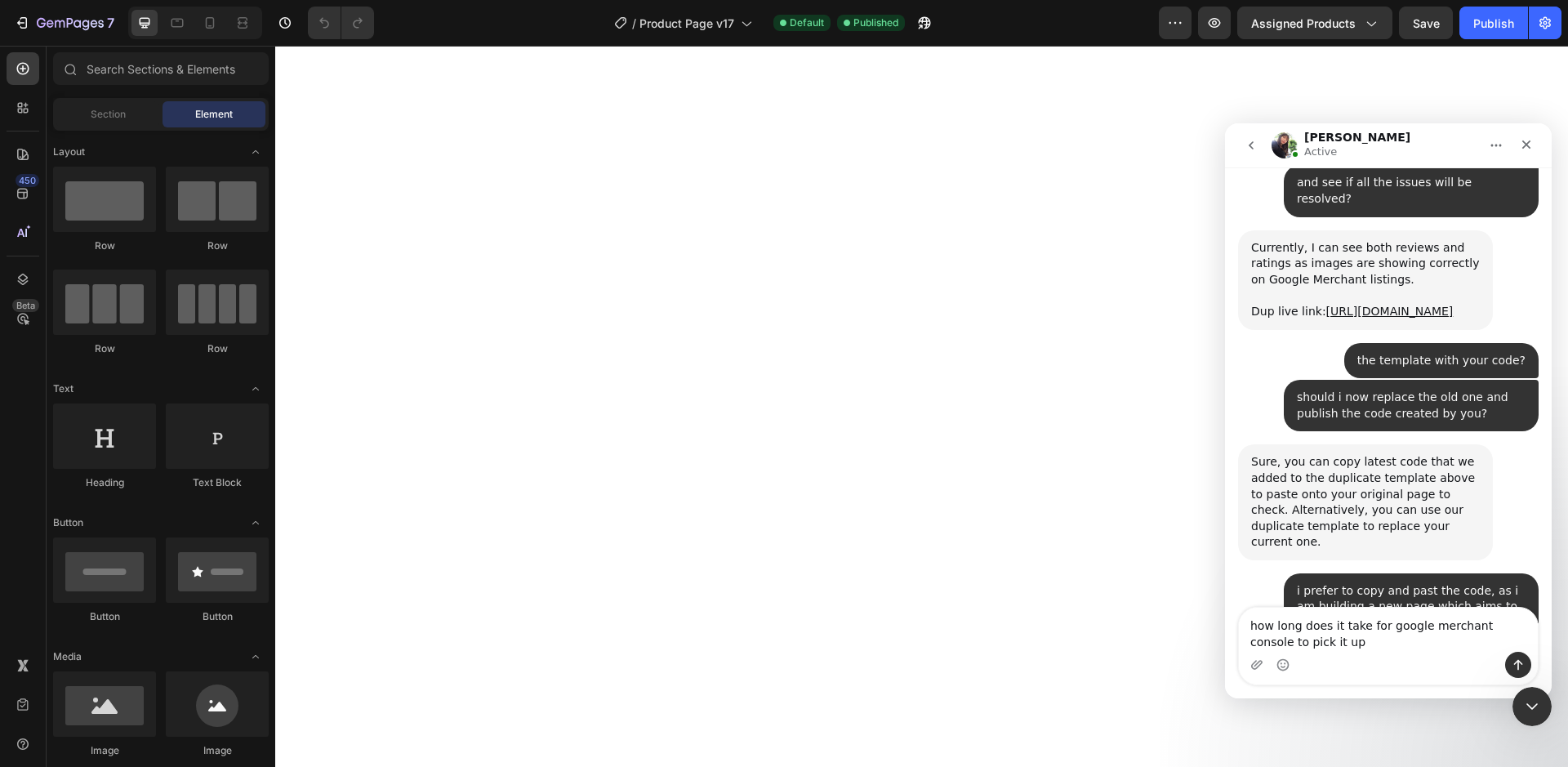
type textarea "how long does it take for google merchant console to pick it up?"
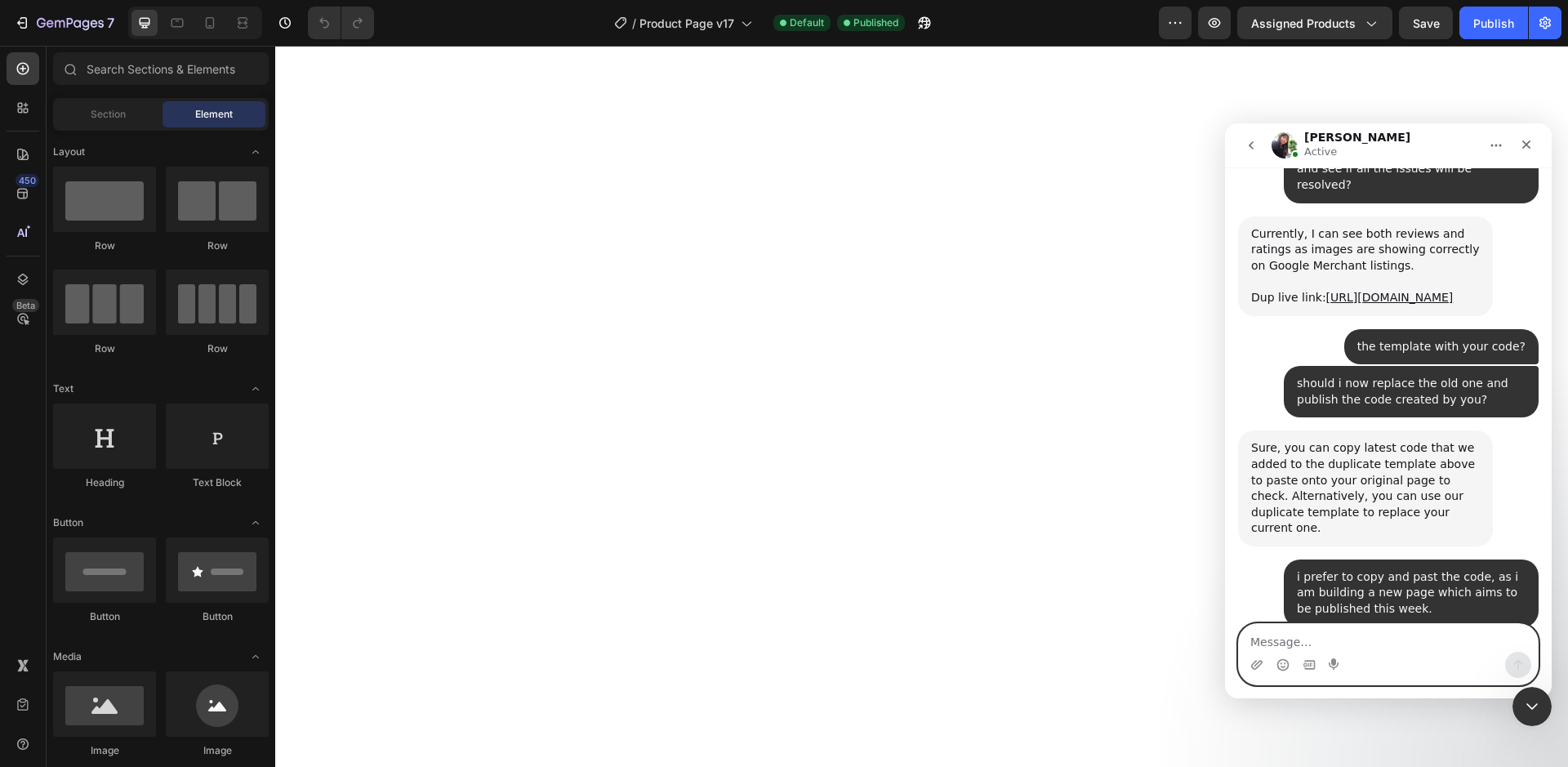
scroll to position [7295, 0]
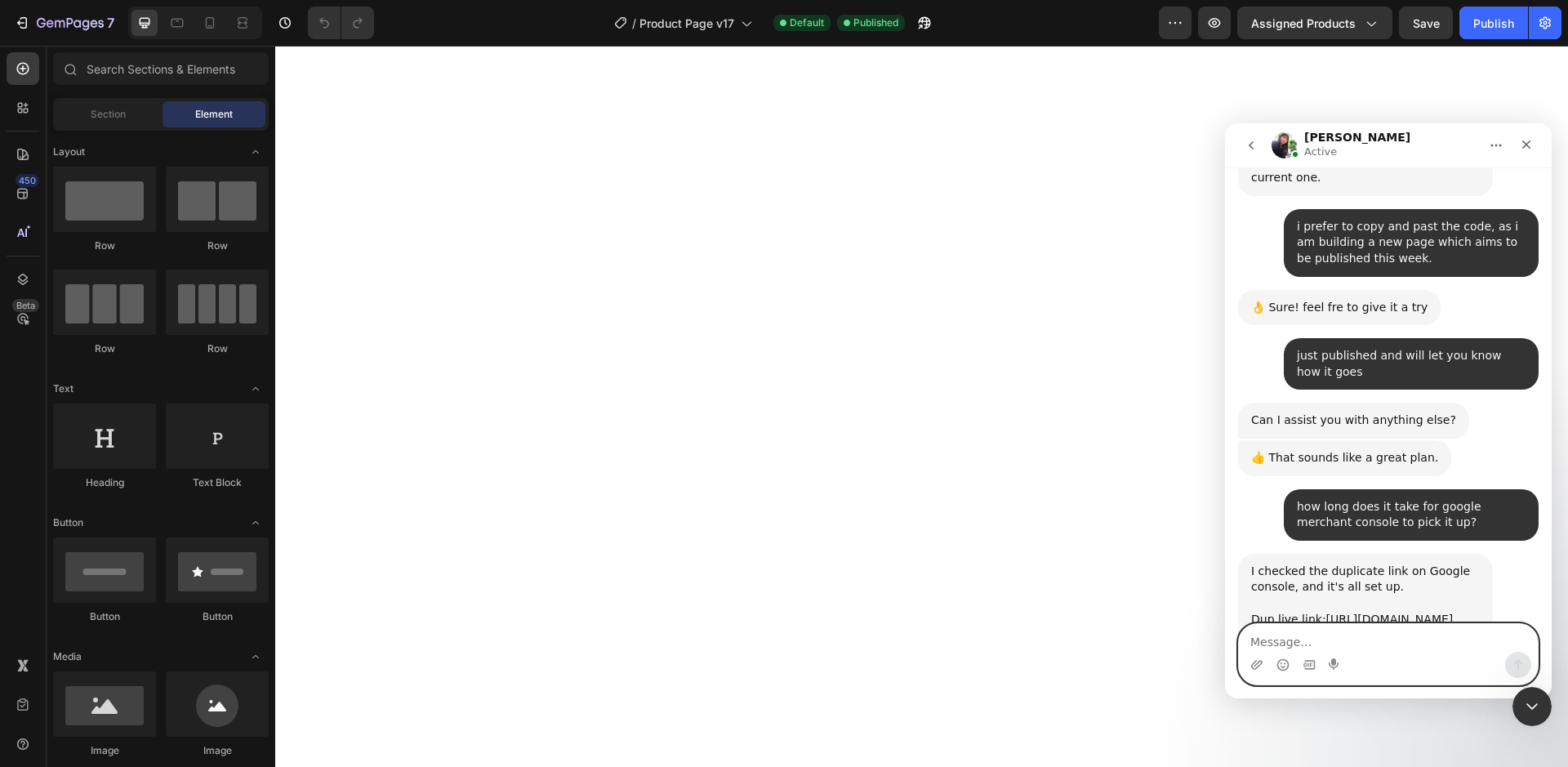
click at [1343, 630] on textarea "Message…" at bounding box center [1388, 638] width 298 height 28
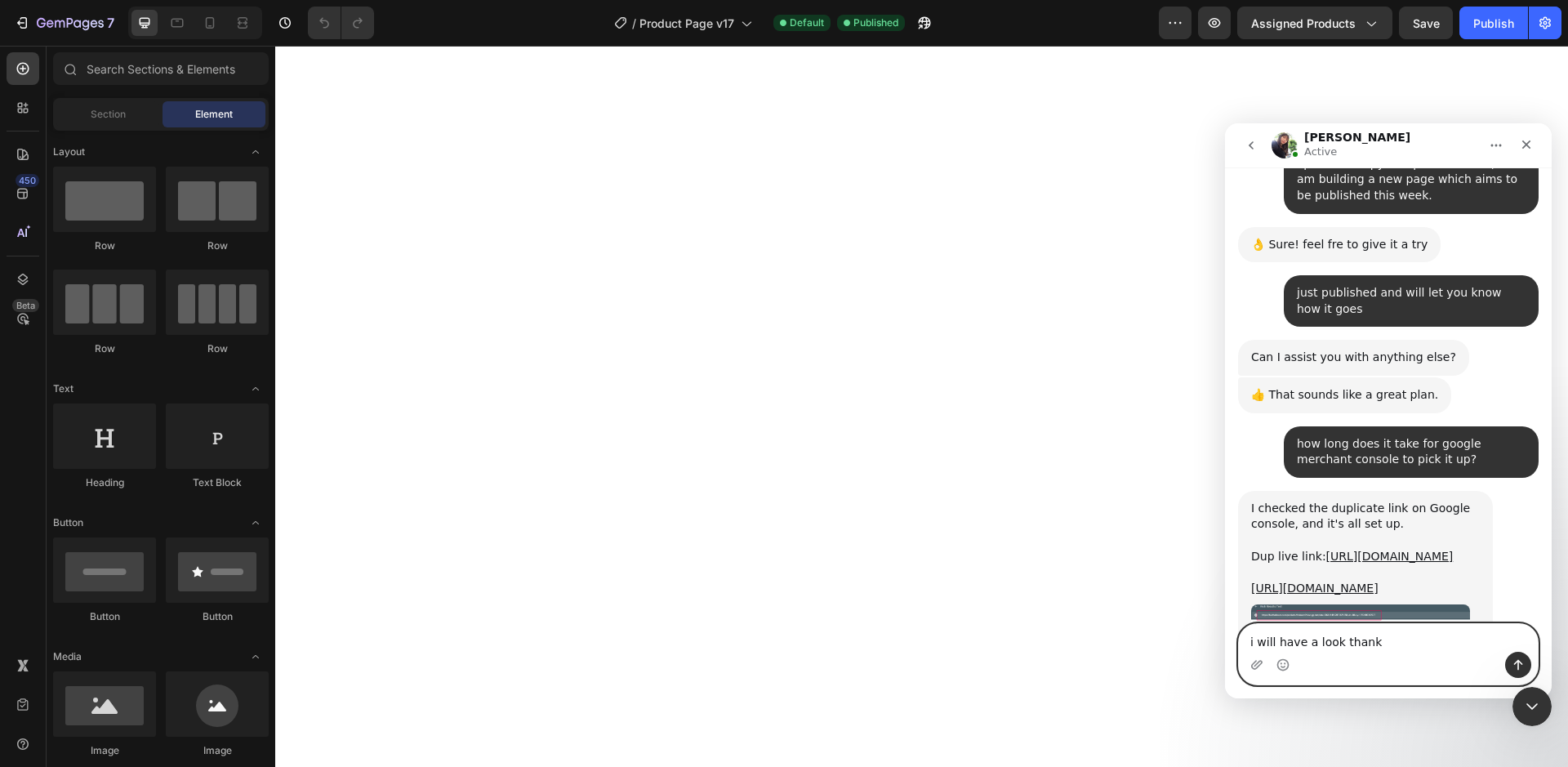
type textarea "i will have a look thanks"
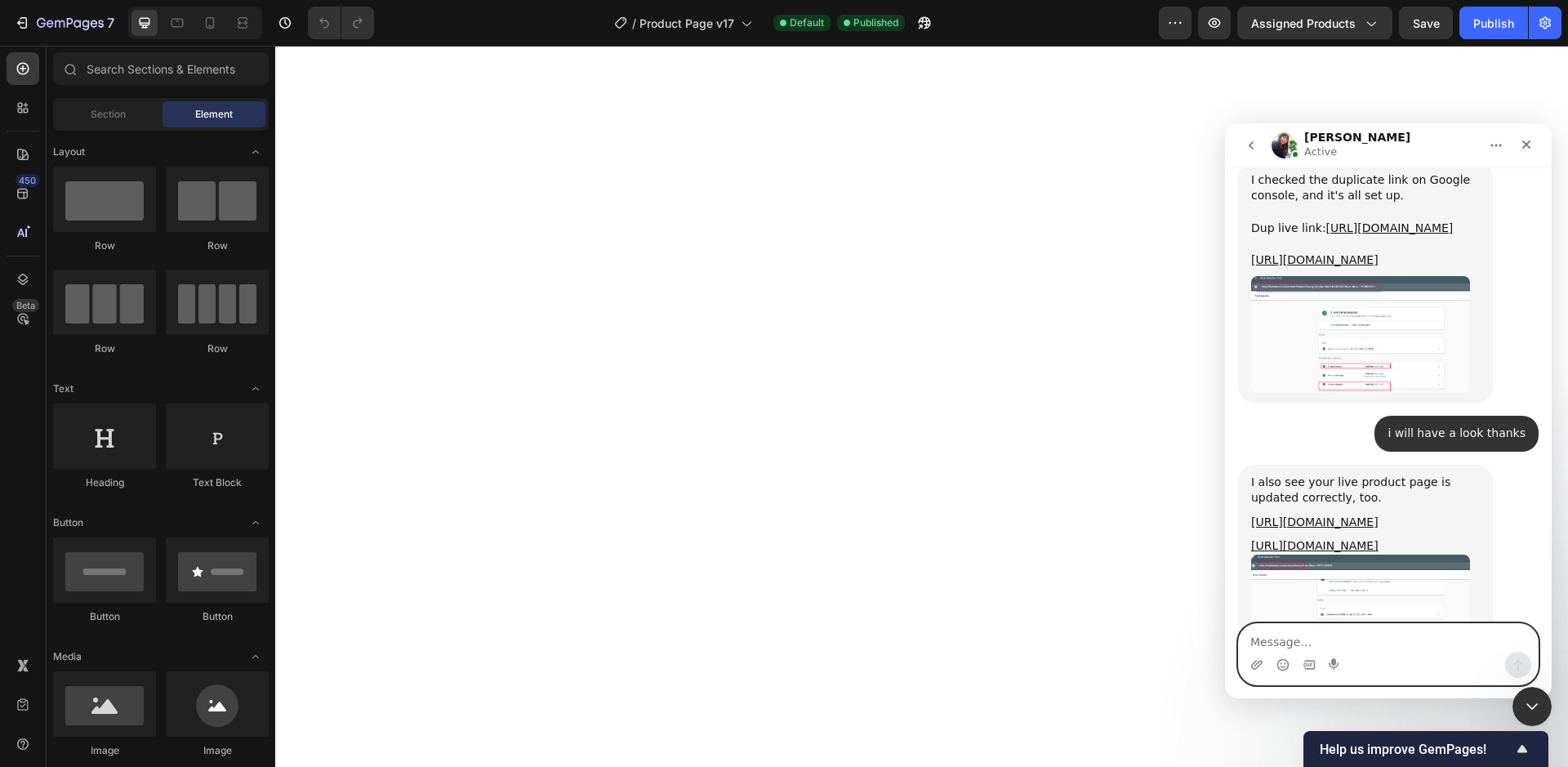
scroll to position [7760, 0]
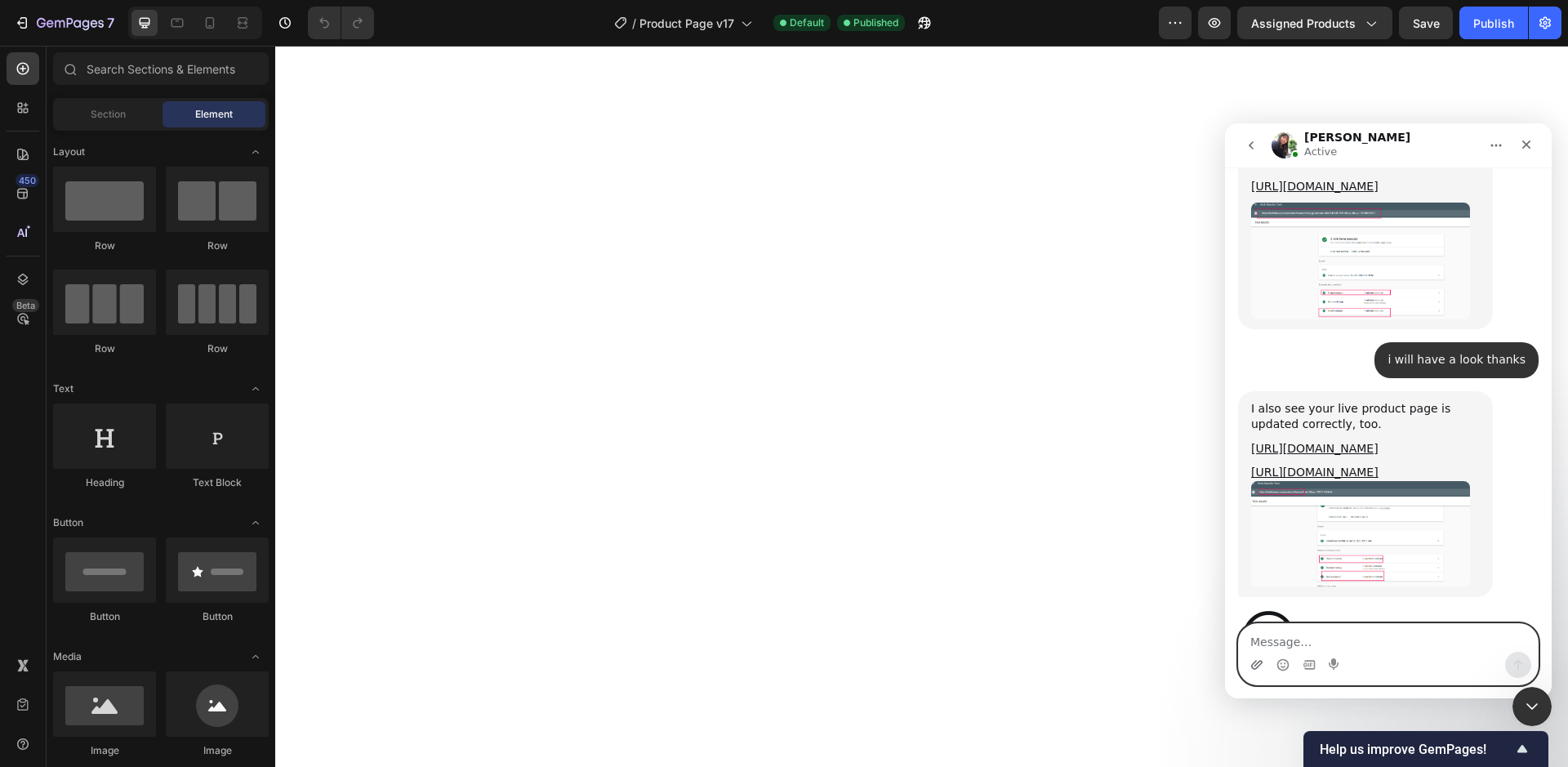
click at [1259, 664] on icon "Upload attachment" at bounding box center [1256, 665] width 13 height 13
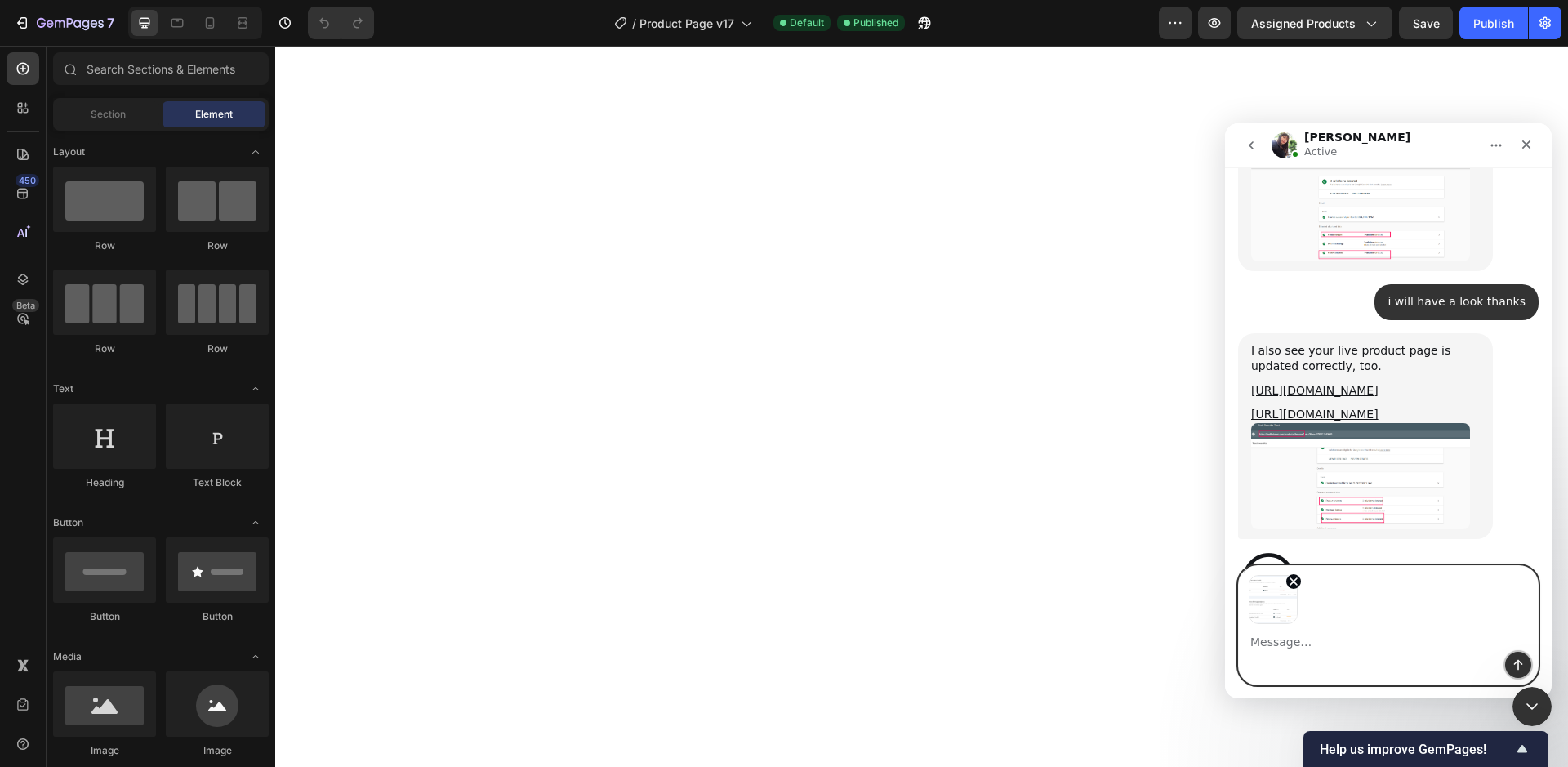
click at [1518, 666] on icon "Send a message…" at bounding box center [1518, 665] width 9 height 10
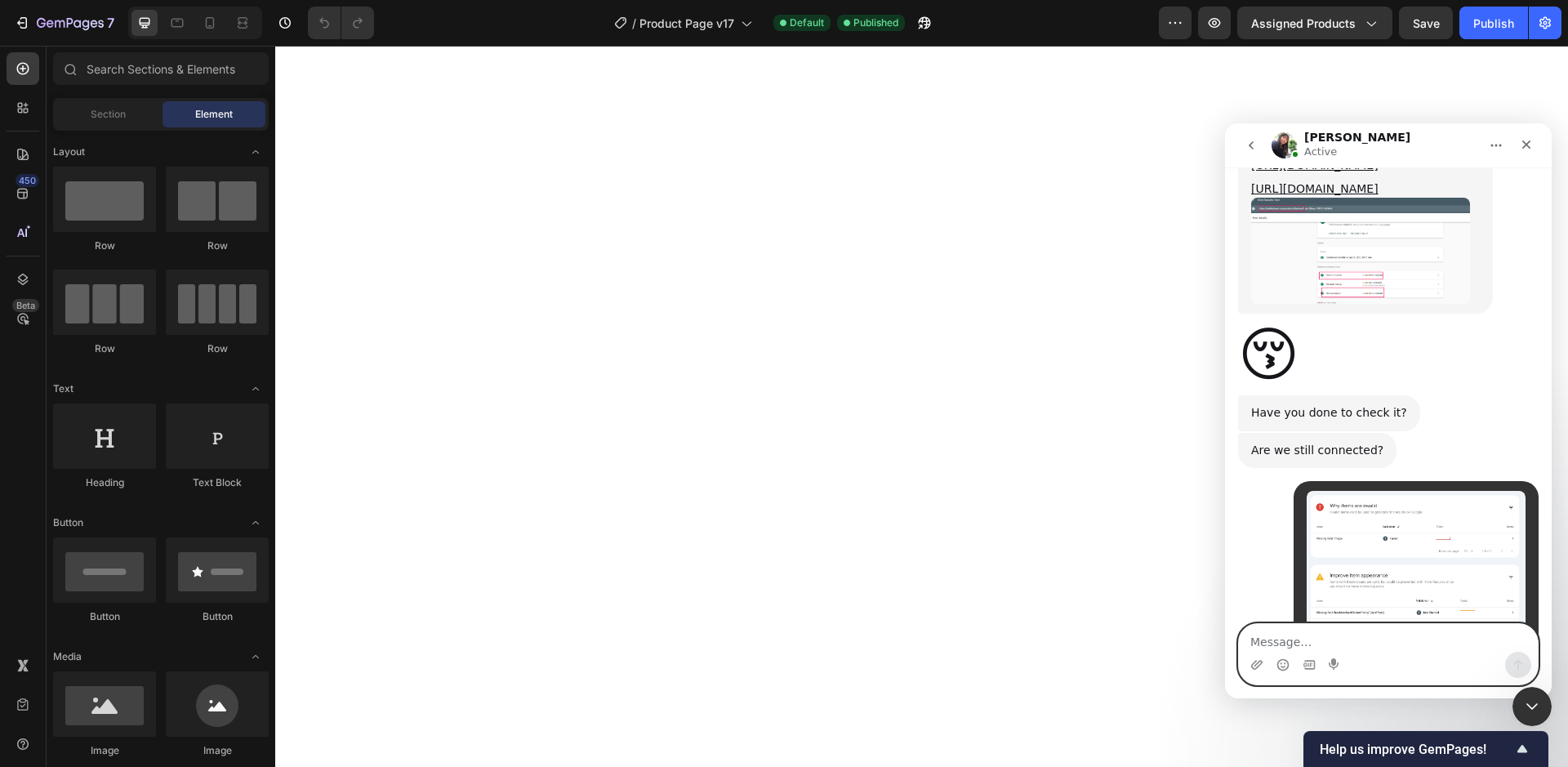
scroll to position [8042, 0]
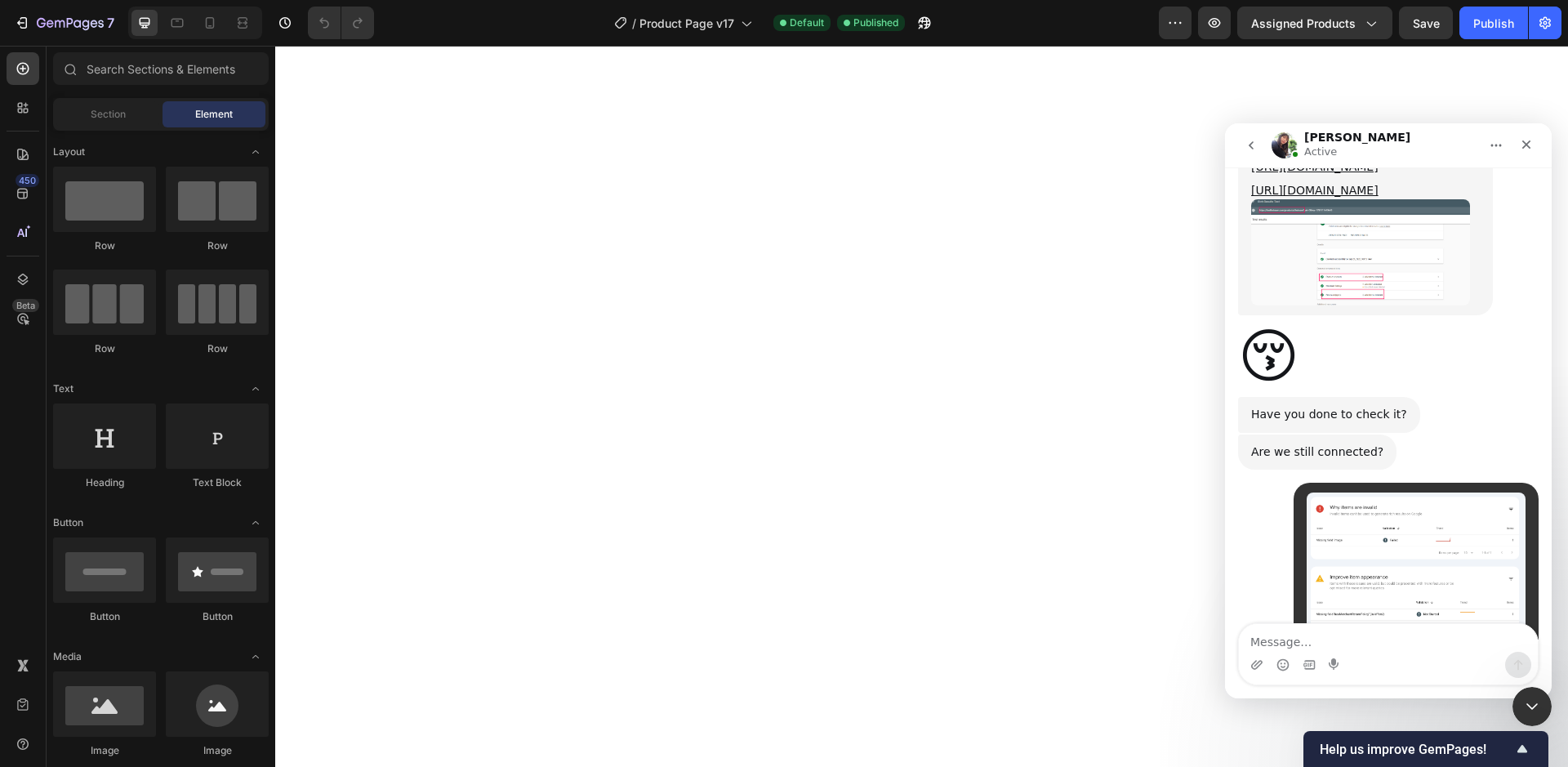
click at [1334, 680] on div "Please share the live link that you are checking and which Google Schema tool l…" at bounding box center [1365, 712] width 229 height 64
click at [1319, 640] on textarea "Message…" at bounding box center [1388, 638] width 298 height 28
type textarea "画"
type textarea "i"
click at [1393, 643] on textarea "i am reviewing from merchant" at bounding box center [1388, 638] width 298 height 28
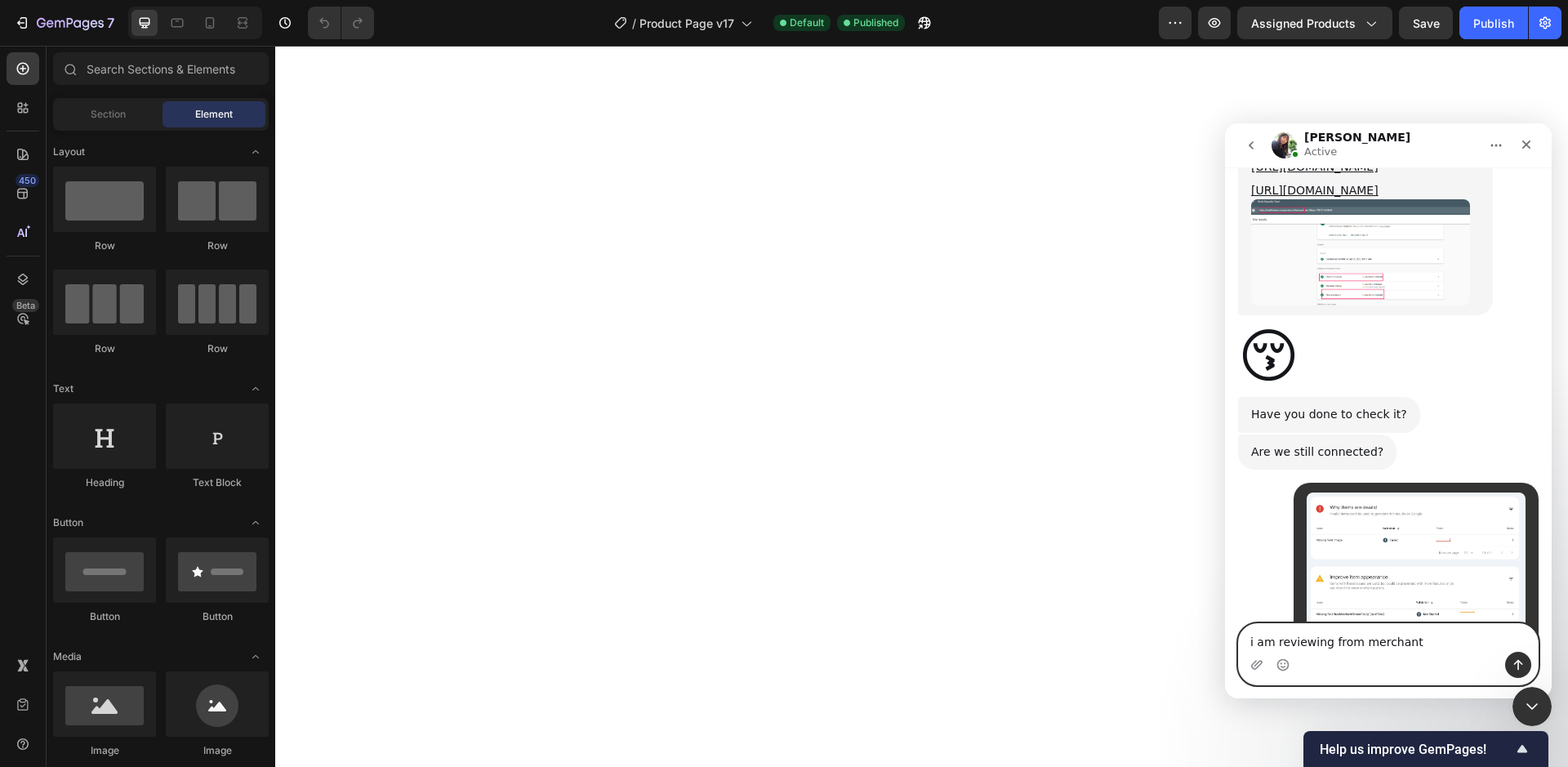
click at [1393, 643] on textarea "i am reviewing from merchant" at bounding box center [1388, 638] width 298 height 28
type textarea "i am reviewing from google search console"
